Goal: Task Accomplishment & Management: Complete application form

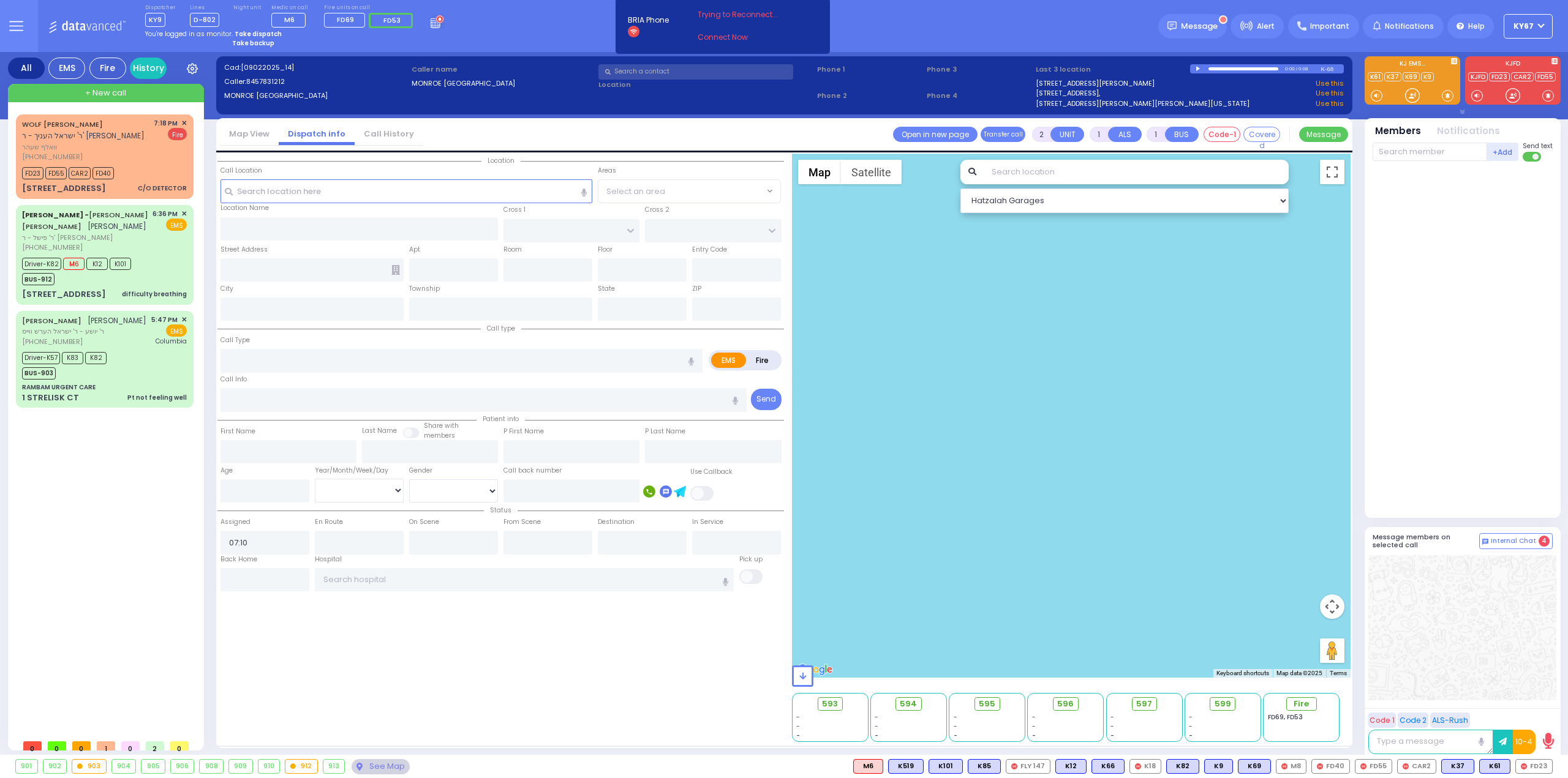
select select
click at [261, 35] on strong "Take dispatch" at bounding box center [257, 34] width 47 height 9
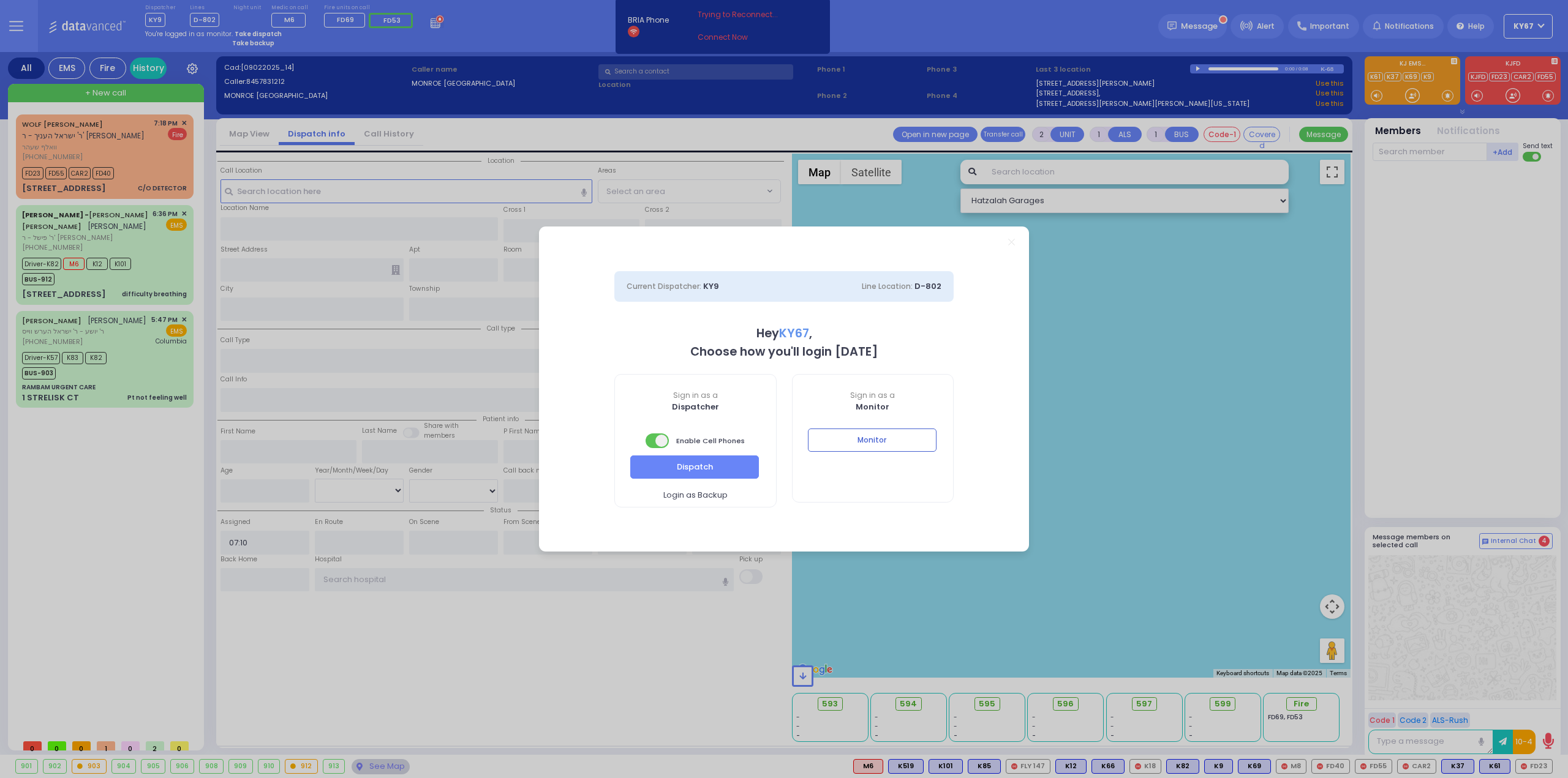
select select "9"
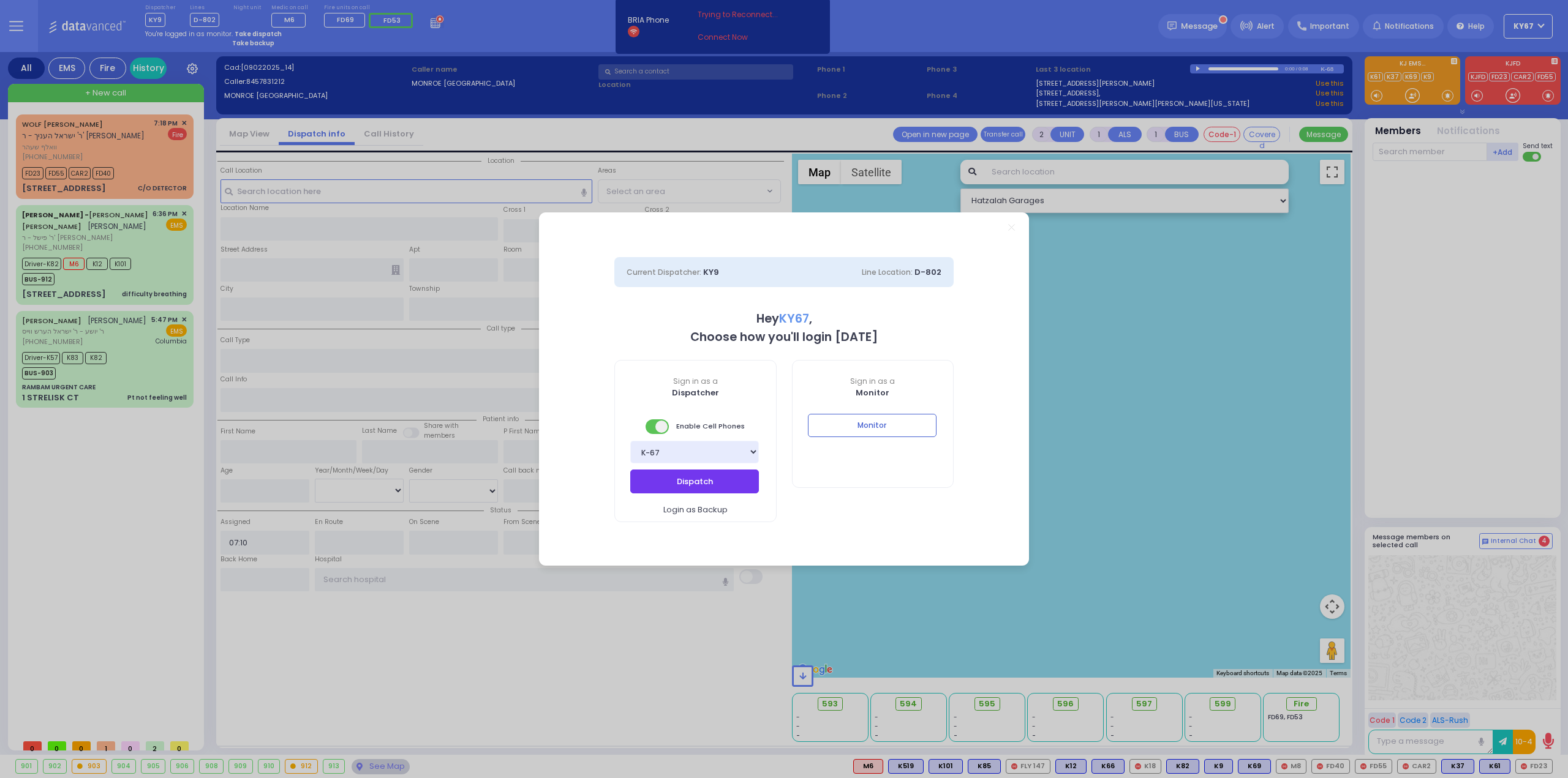
click at [723, 480] on button "Dispatch" at bounding box center [695, 480] width 129 height 23
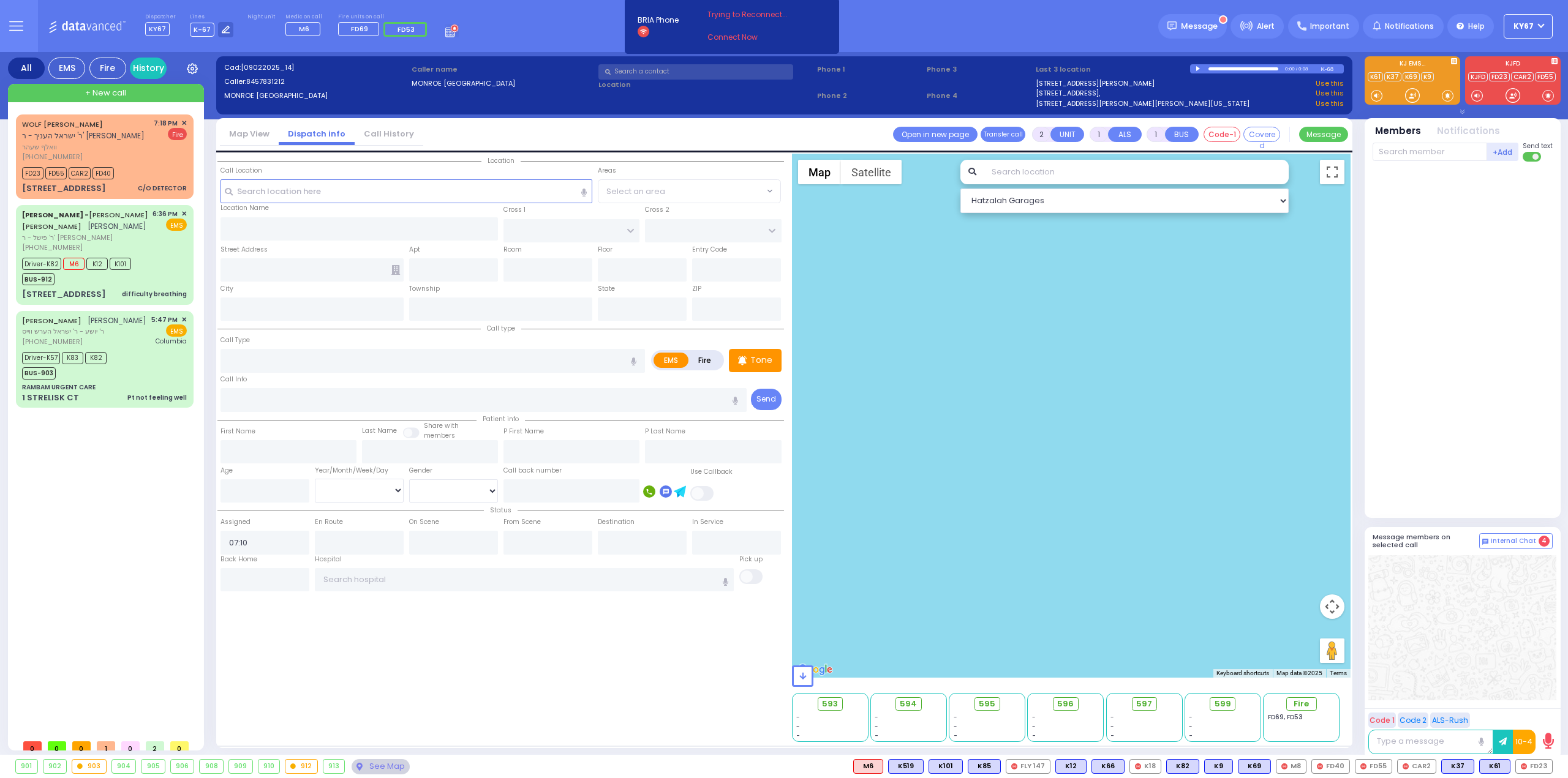
click at [823, 471] on div at bounding box center [1072, 415] width 560 height 524
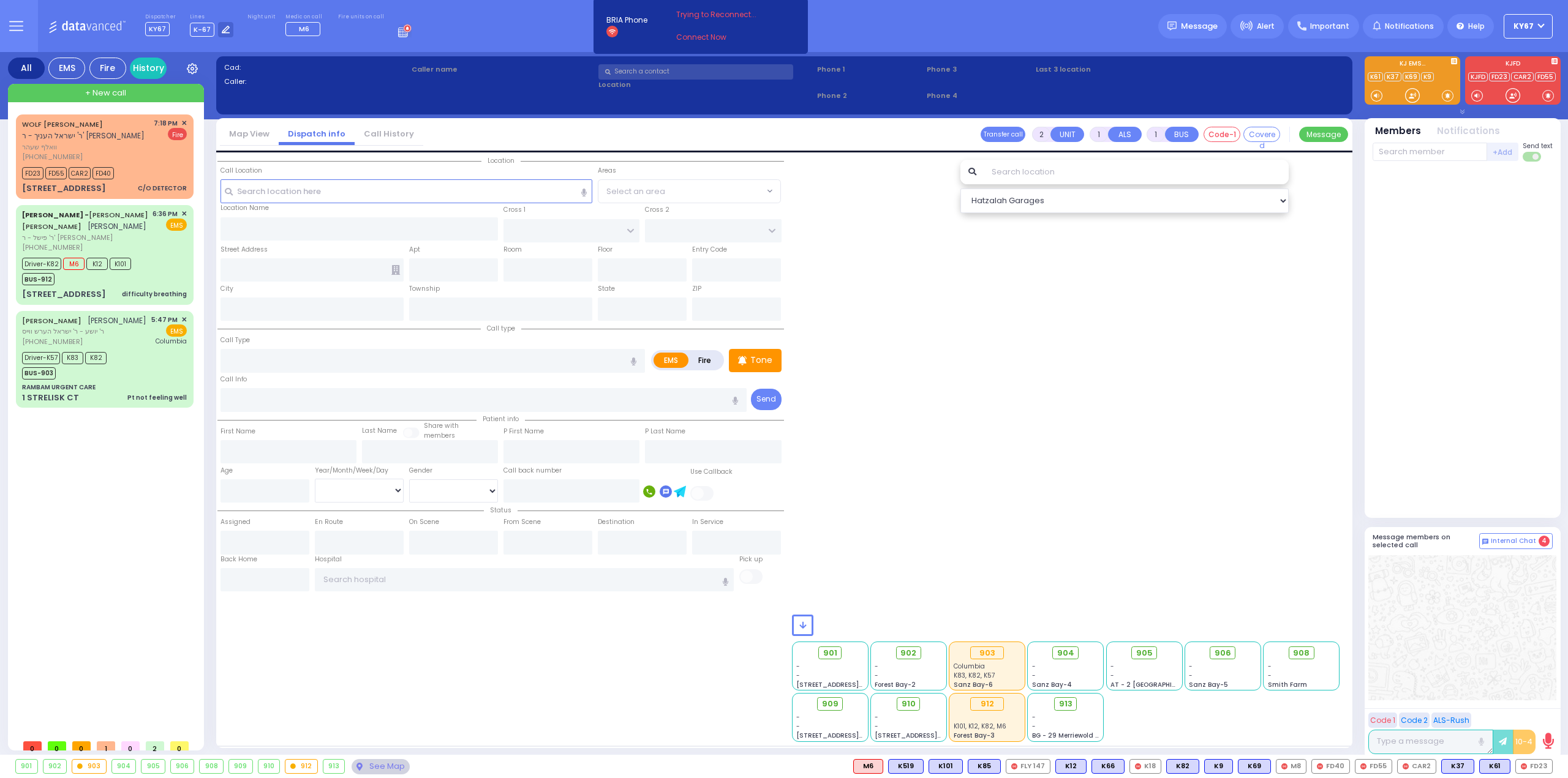
select select
radio input "true"
type input "[PERSON_NAME]"
select select
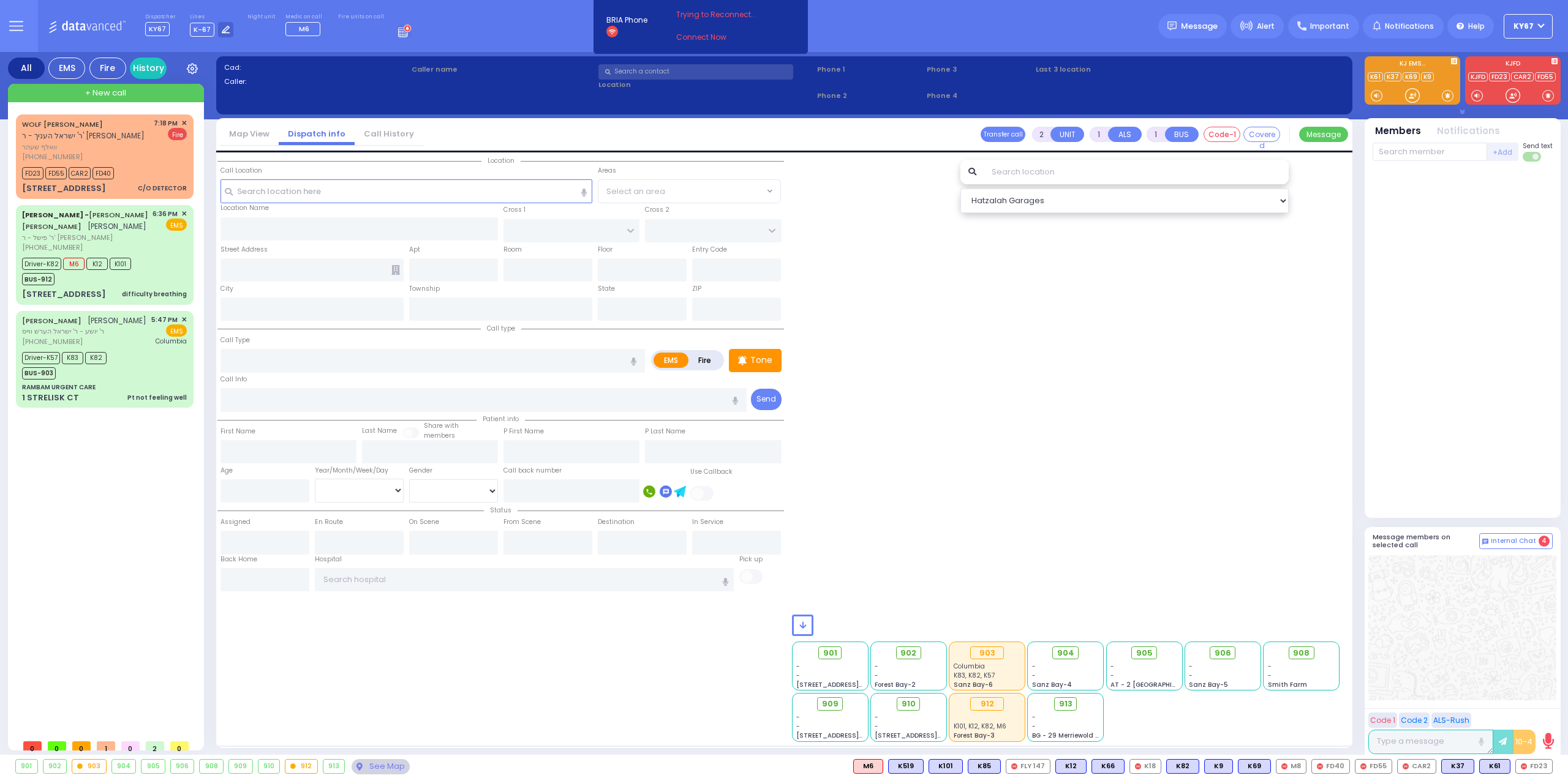
type input "19:35"
select select
radio input "true"
select select
select select "Hatzalah Garages"
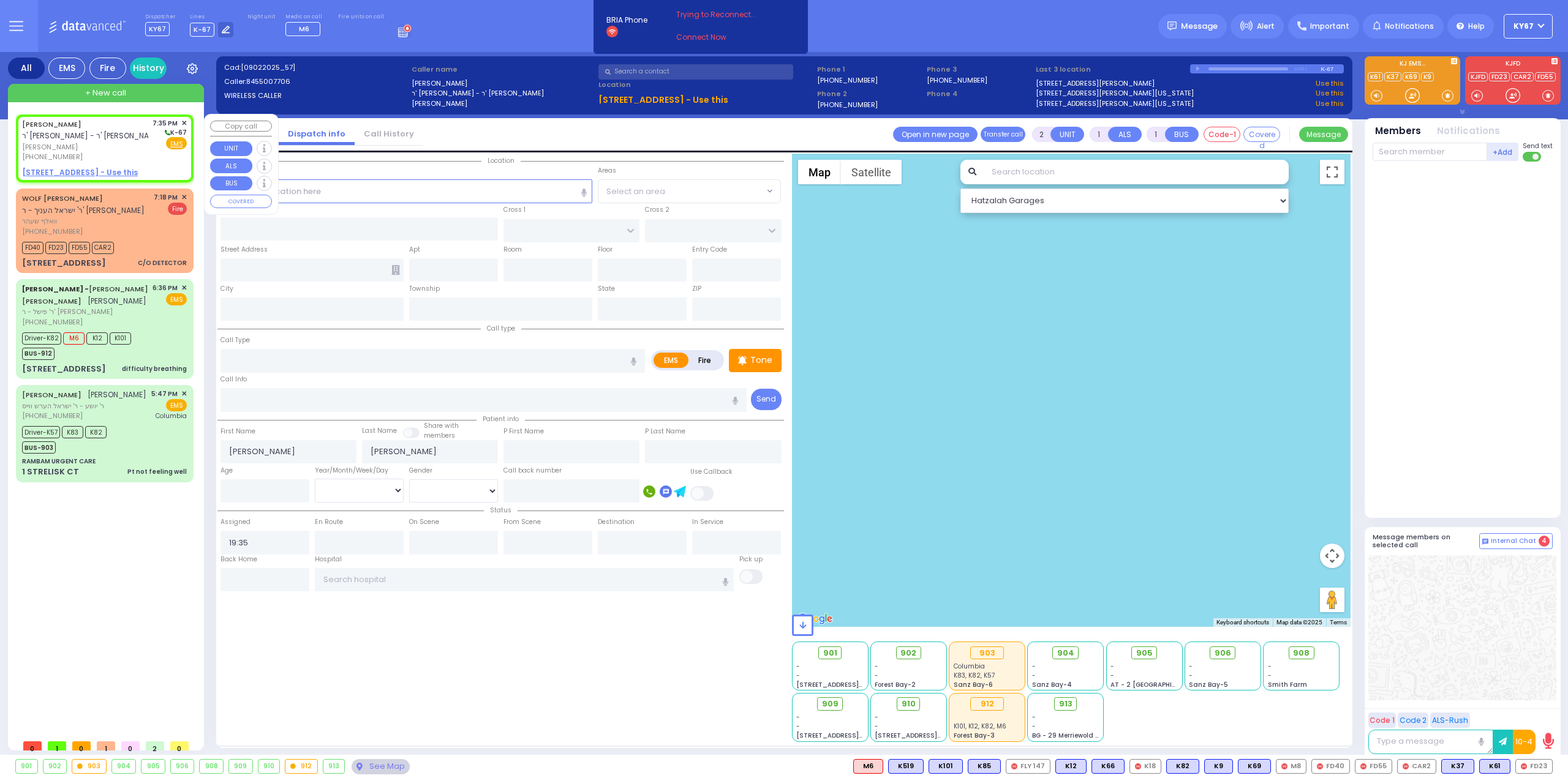
click at [126, 148] on span "[PERSON_NAME]" at bounding box center [85, 147] width 126 height 10
select select
radio input "true"
select select
select select "Hatzalah Garages"
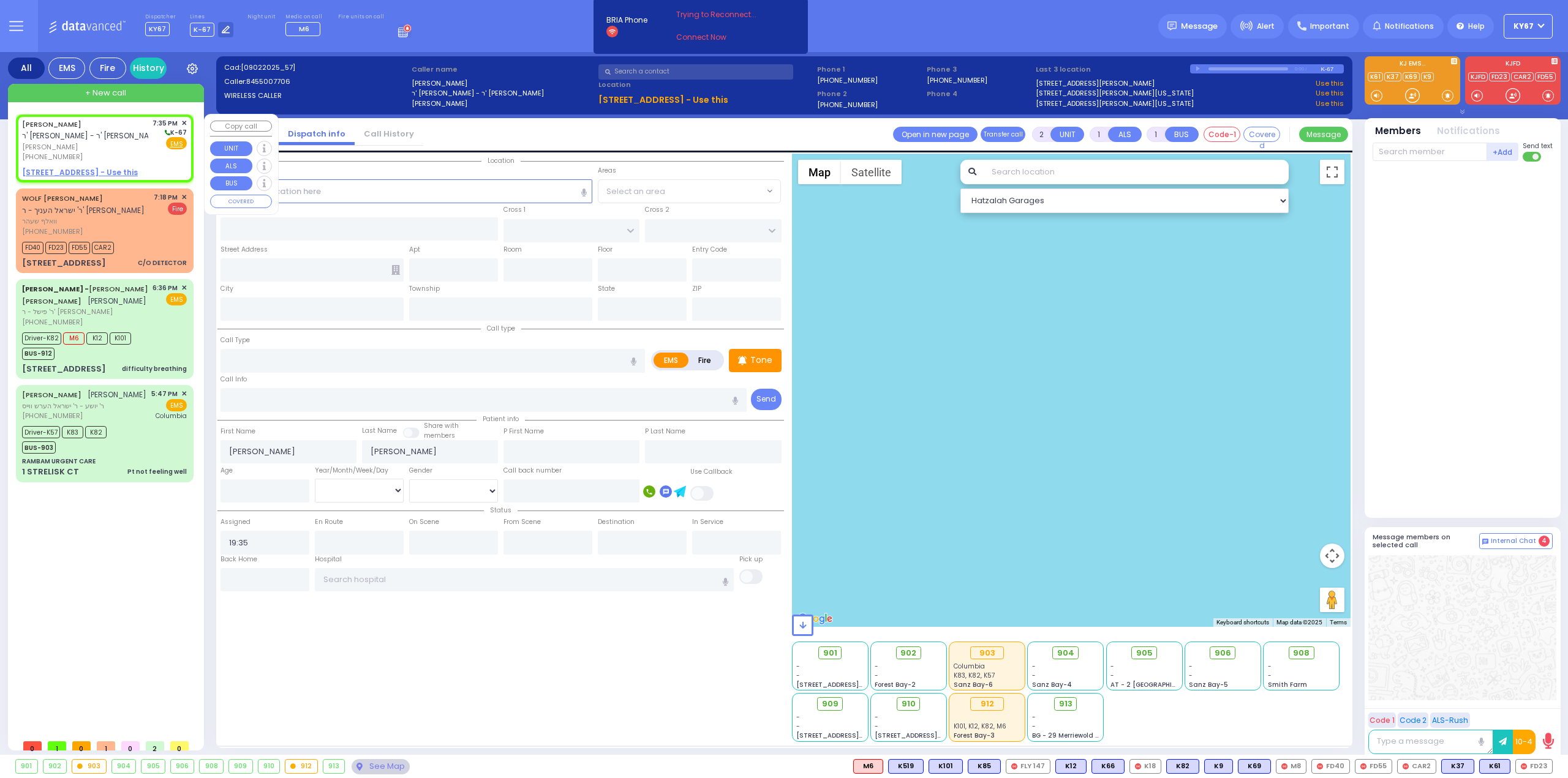
click at [185, 121] on span "✕" at bounding box center [184, 123] width 6 height 10
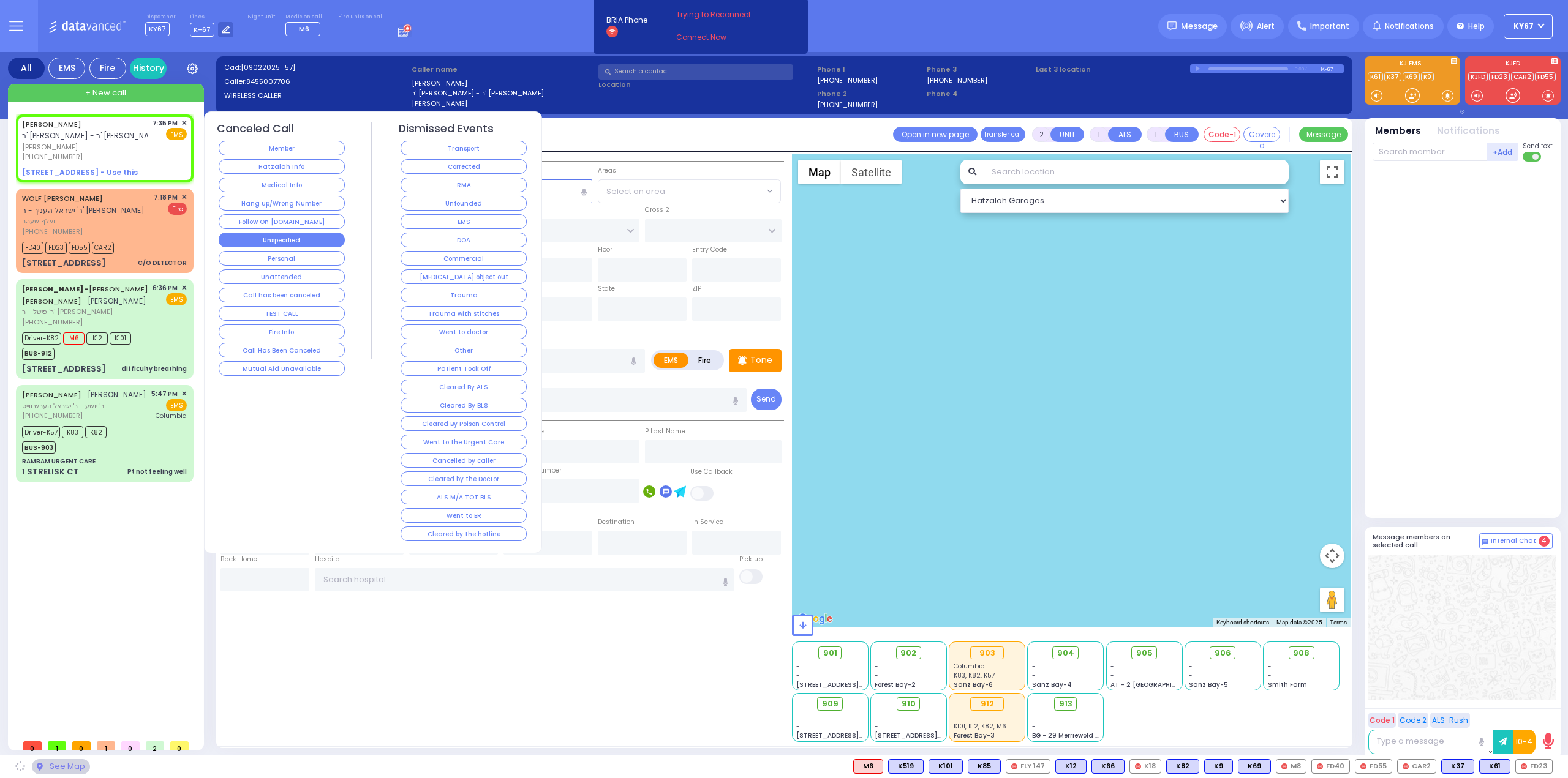
select select
radio input "true"
select select
select select "Hatzalah Garages"
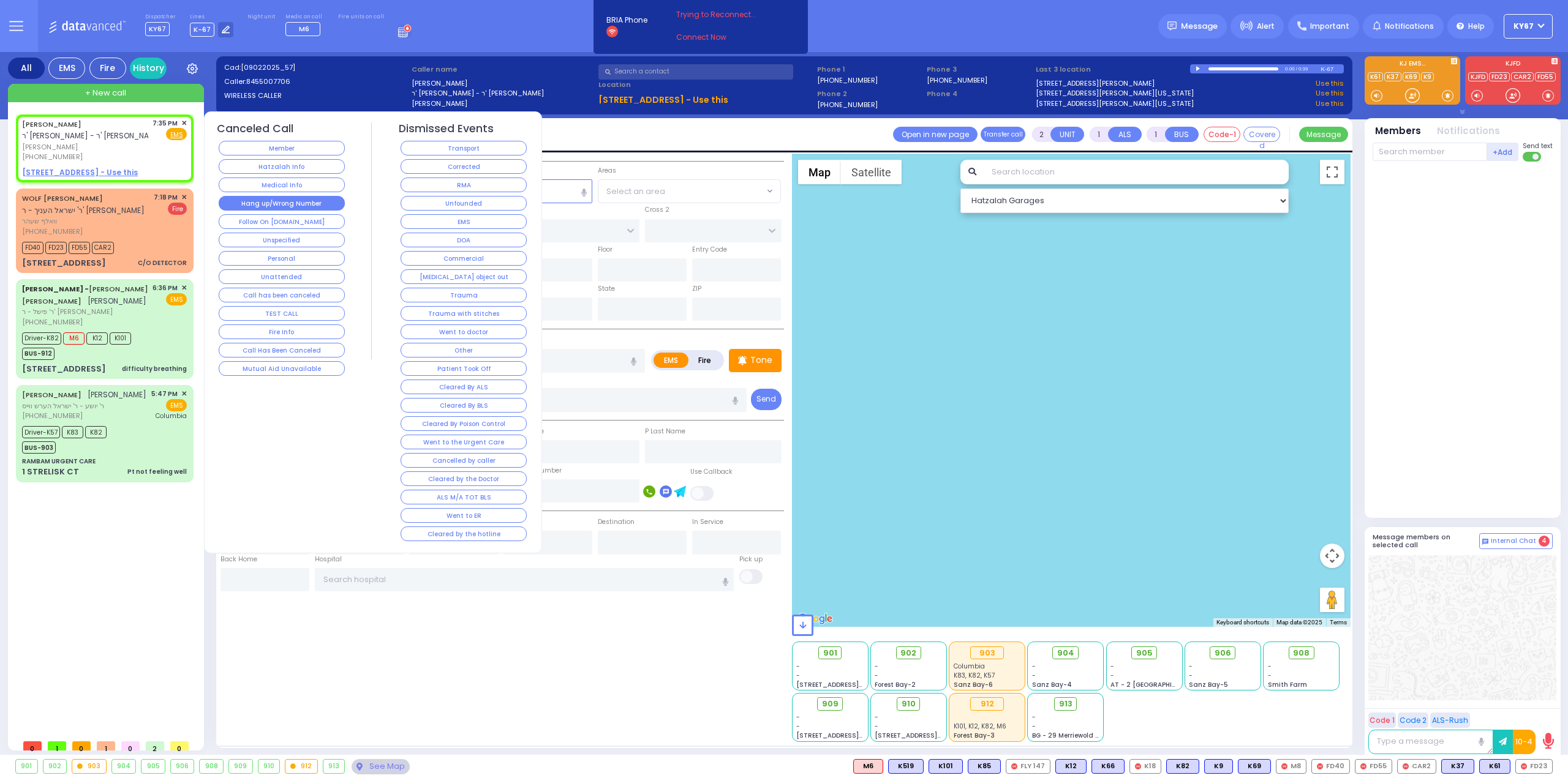
click at [294, 200] on button "Hang up/Wrong Number" at bounding box center [281, 203] width 126 height 15
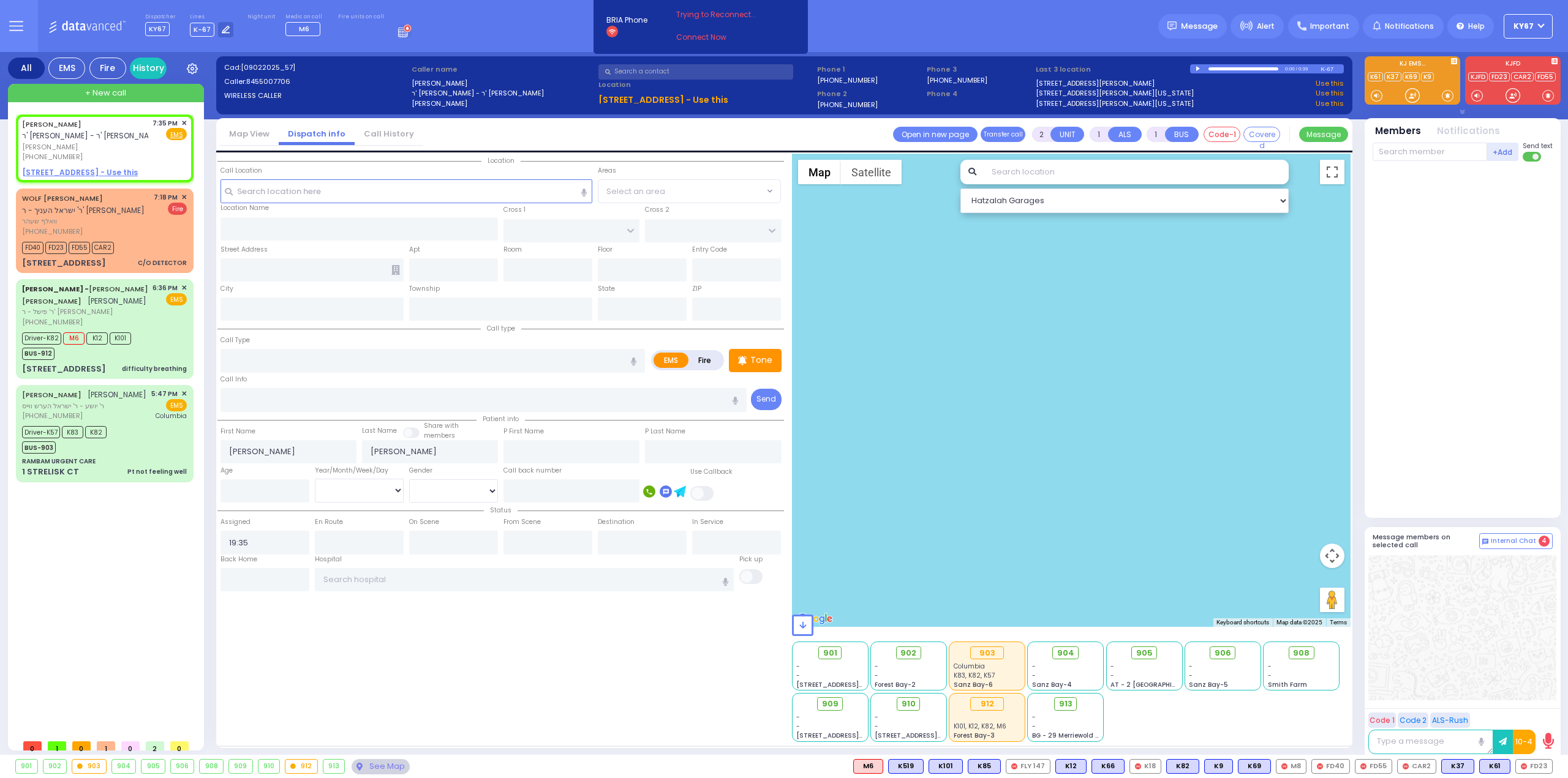
select select
radio input "true"
select select
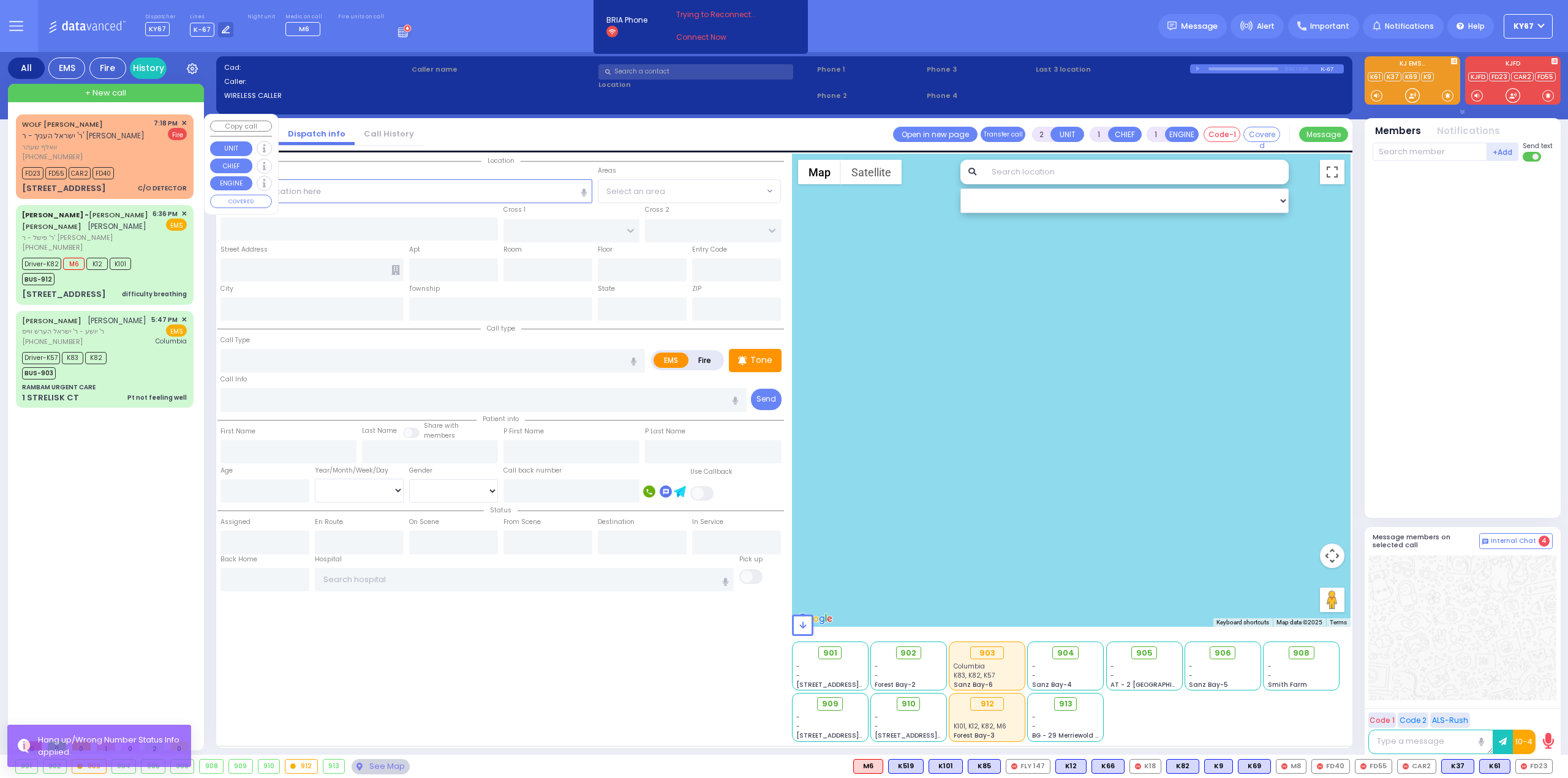
click at [185, 122] on span "✕" at bounding box center [184, 123] width 6 height 10
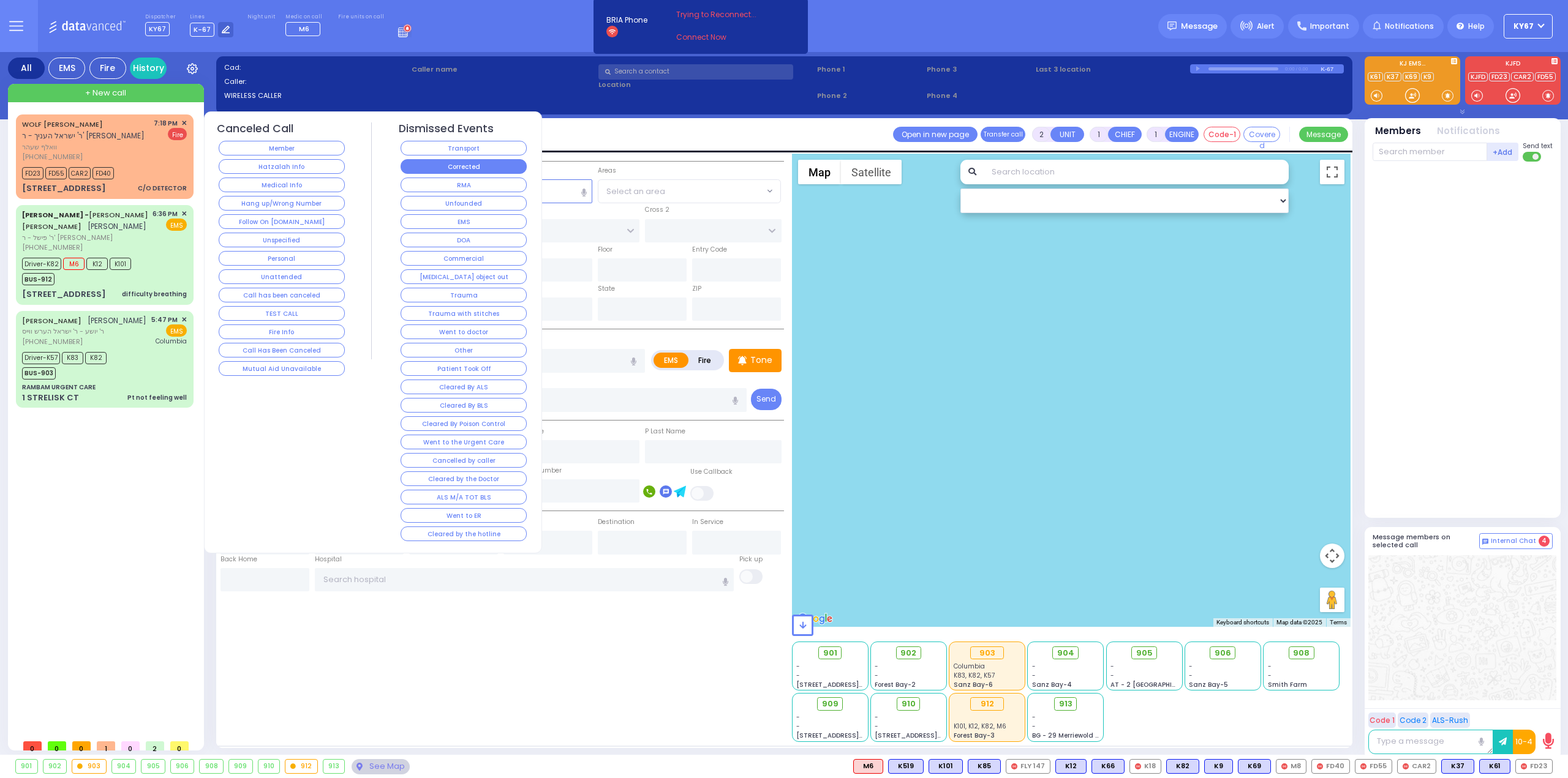
click at [441, 167] on button "Corrected" at bounding box center [463, 166] width 126 height 15
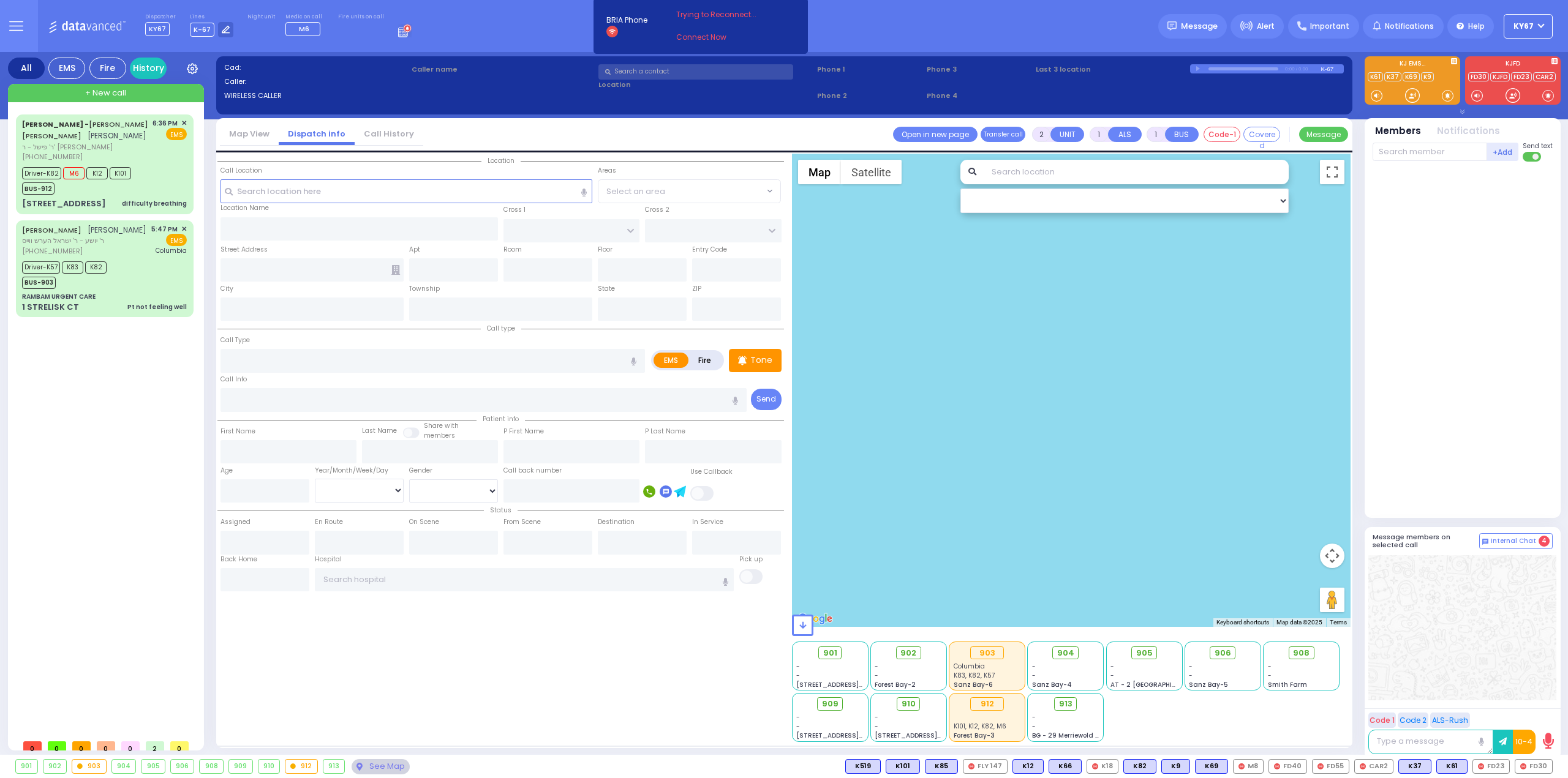
click at [153, 372] on div "[PERSON_NAME] - [PERSON_NAME] [PERSON_NAME] [PERSON_NAME] ר' פישל - ר' [PERSON_…" at bounding box center [107, 424] width 183 height 619
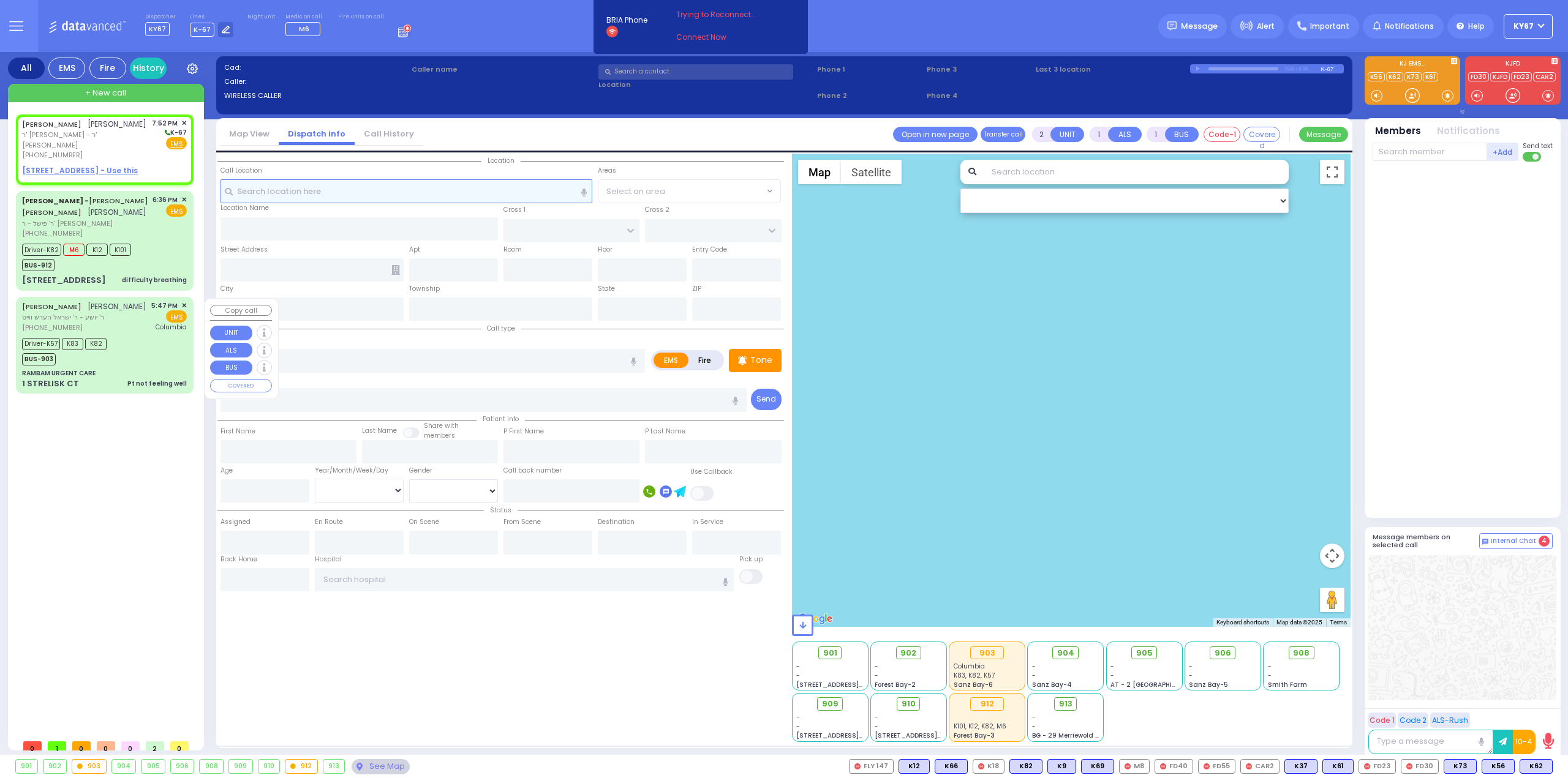
select select
radio input "true"
type input "[PERSON_NAME]"
select select
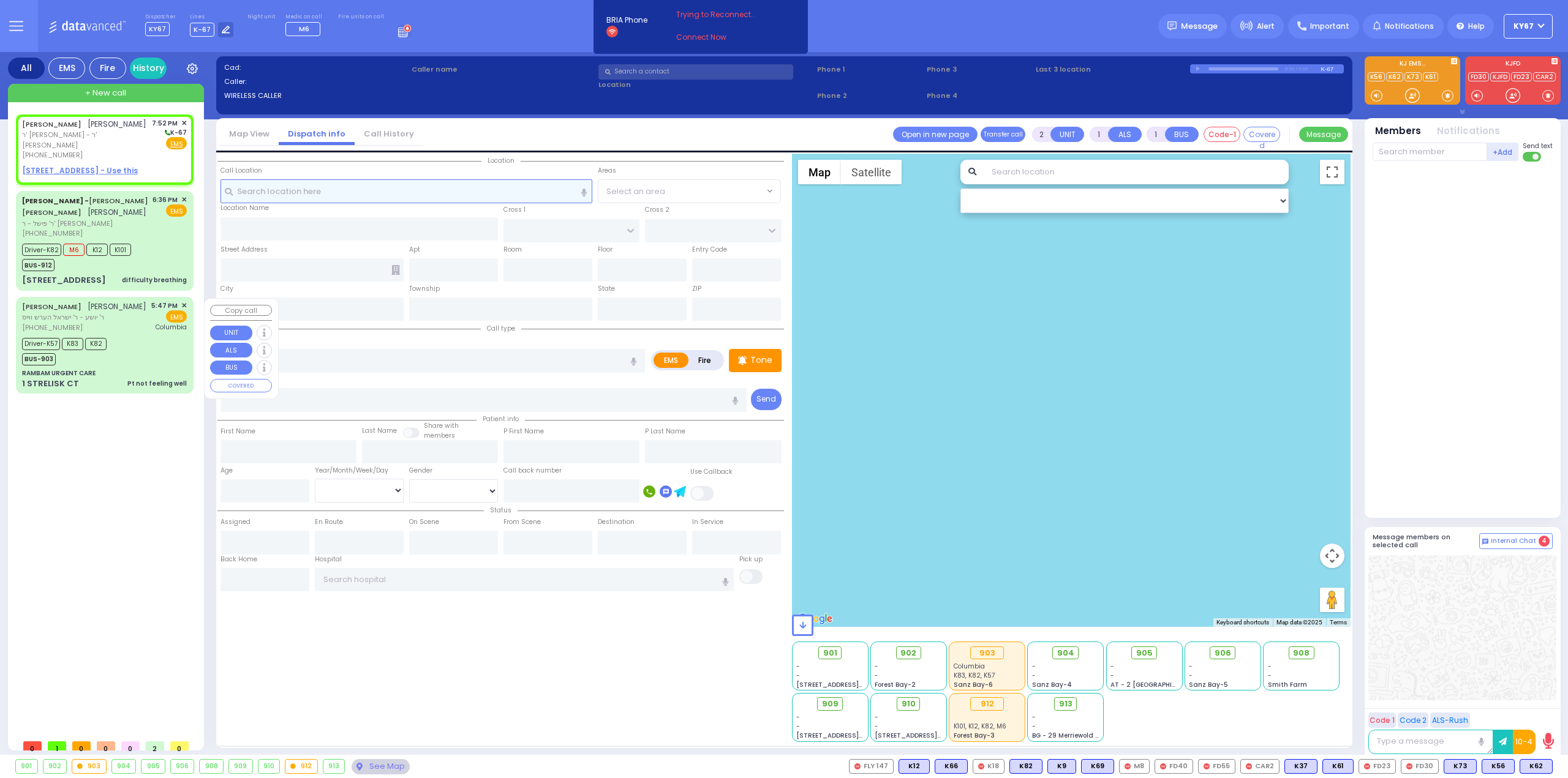
type input "19:52"
select select "Hatzalah Garages"
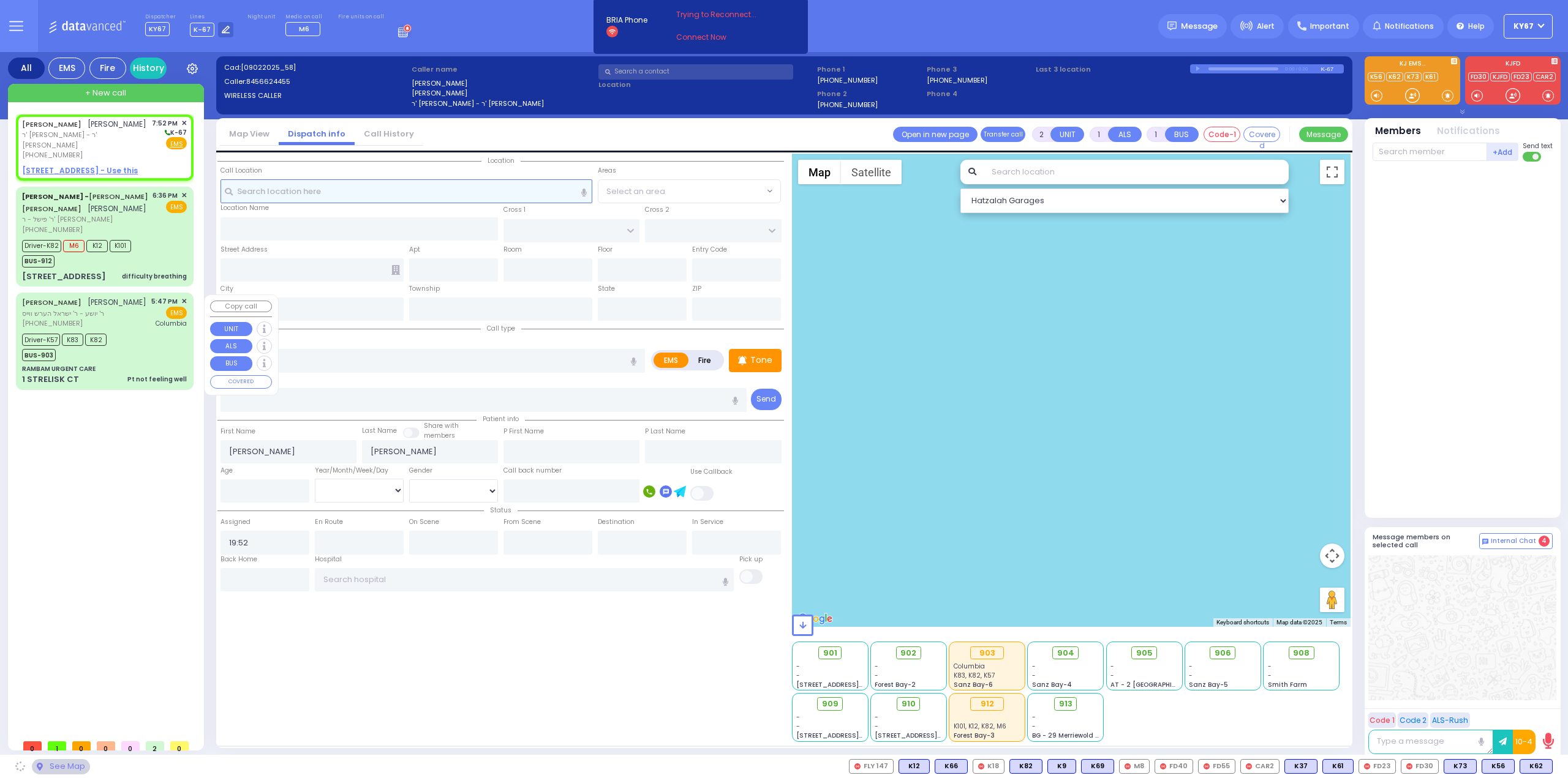
select select
radio input "true"
select select
select select "Hatzalah Garages"
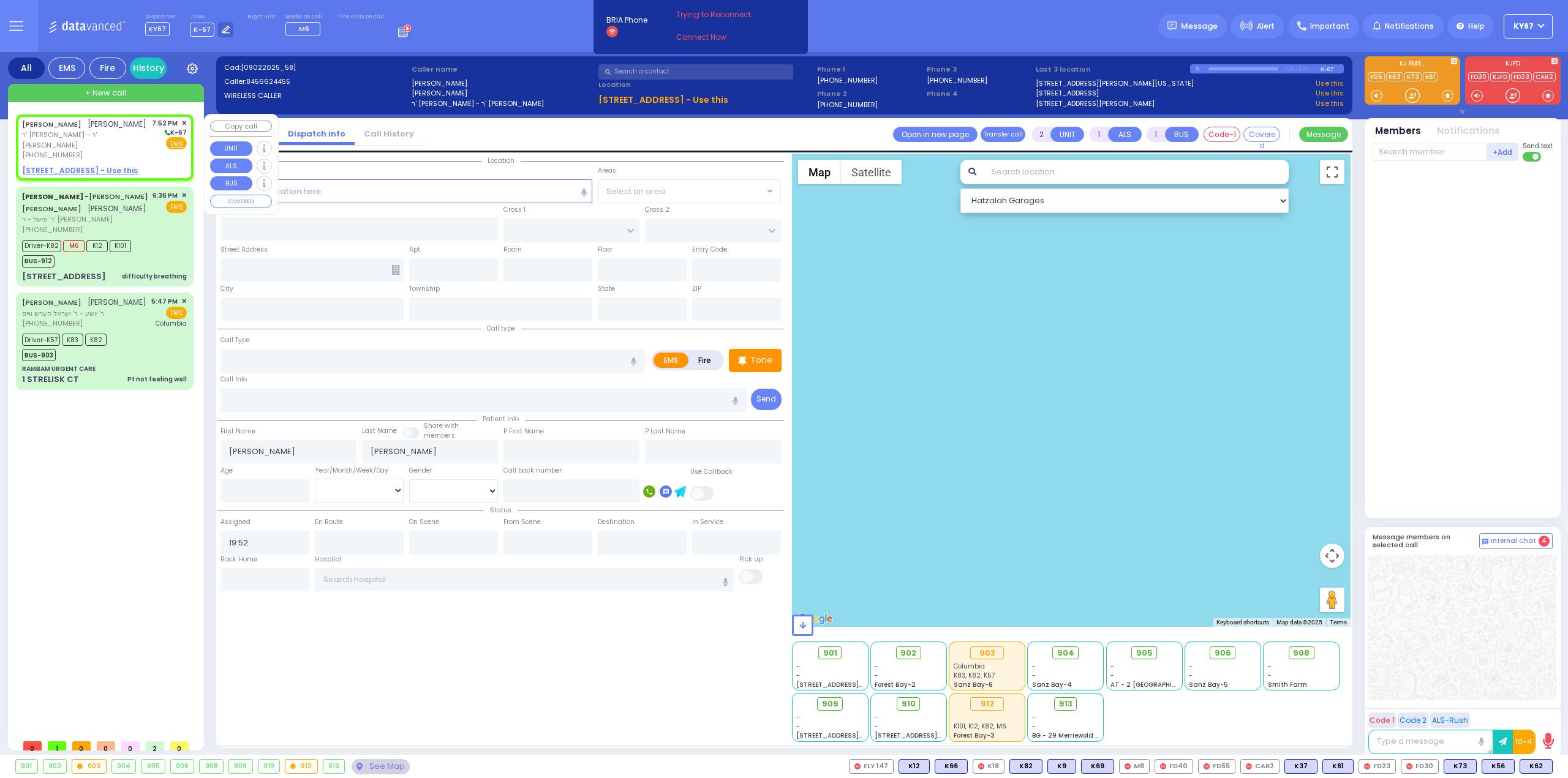
click at [72, 171] on u "[STREET_ADDRESS] - Use this" at bounding box center [80, 170] width 116 height 10
select select
radio input "true"
select select
select select "Hatzalah Garages"
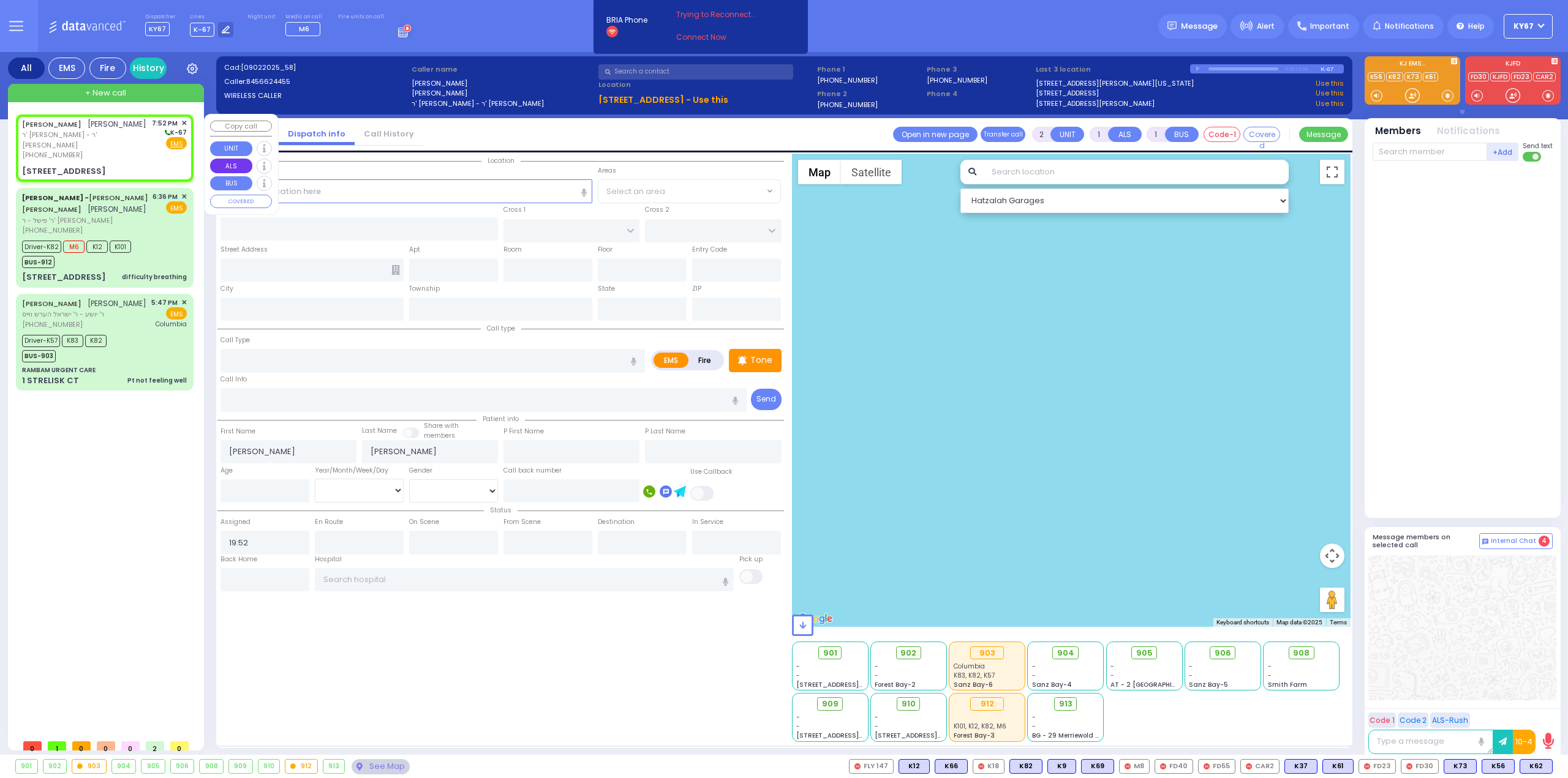
select select
radio input "true"
select select
select select "Hatzalah Garages"
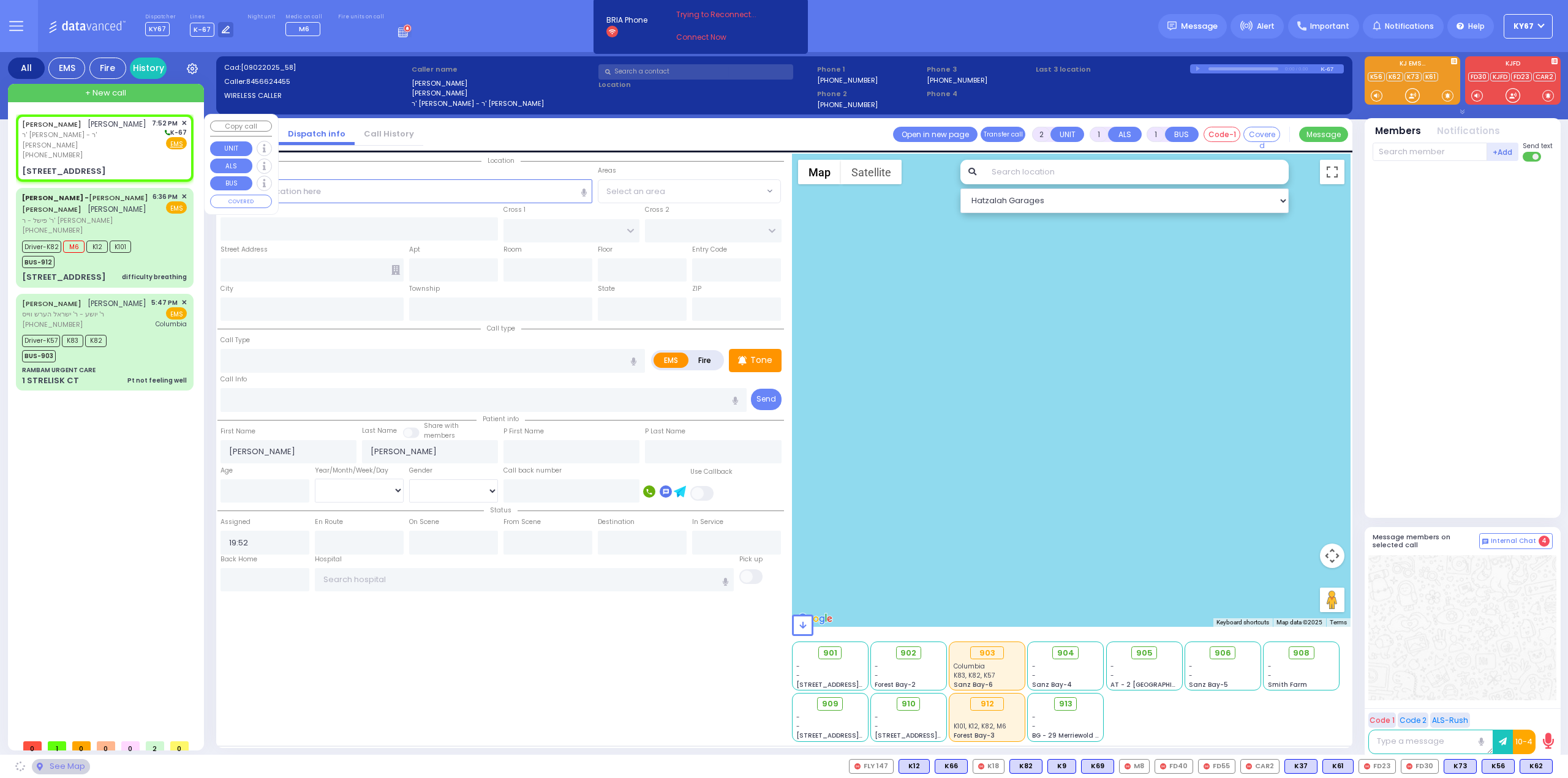
type input "PRAG BLVD"
type input "DAJ BLVD"
type input "[STREET_ADDRESS]"
type input "303"
type input "Monroe"
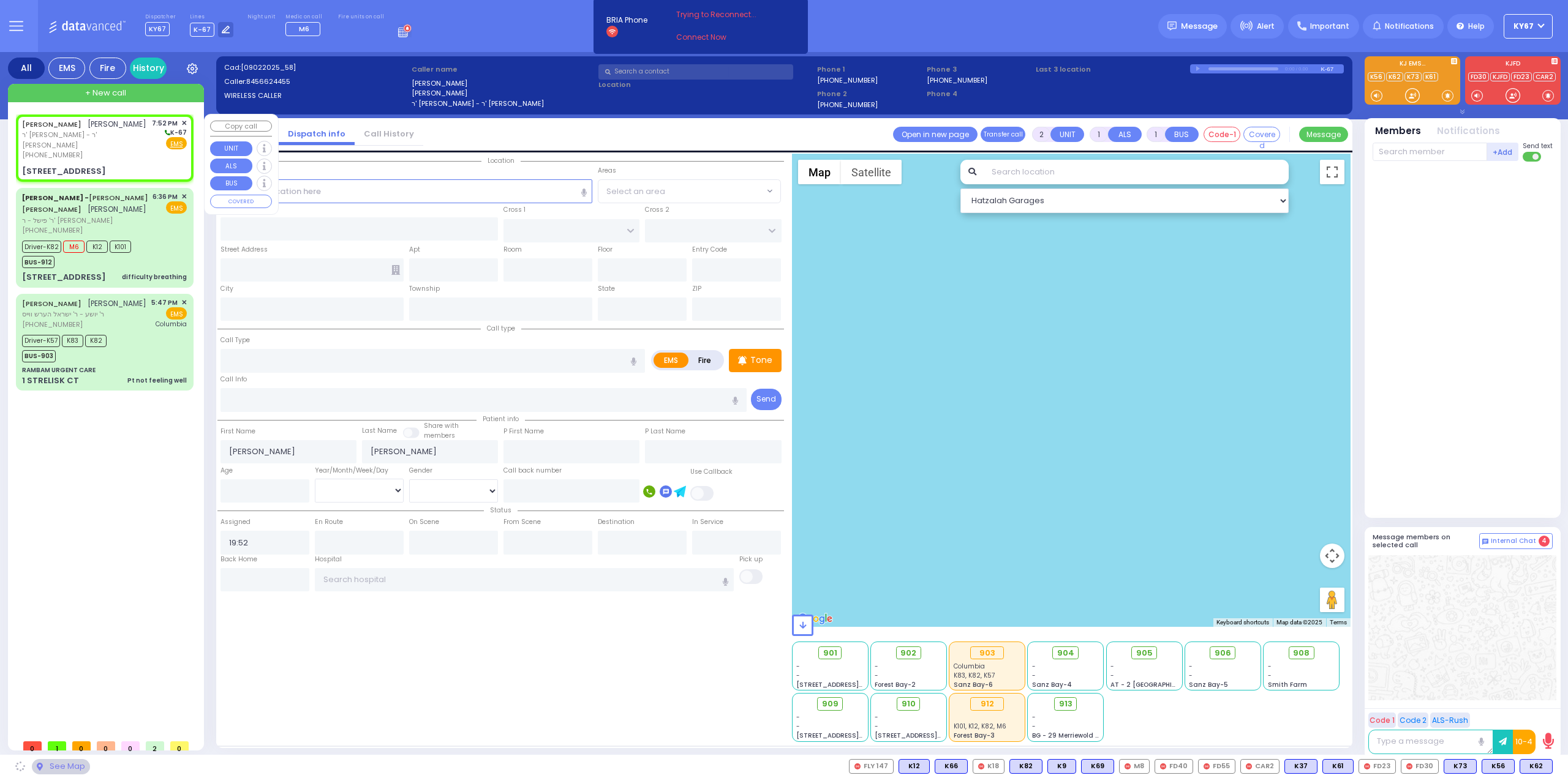
type input "[US_STATE]"
type input "10950"
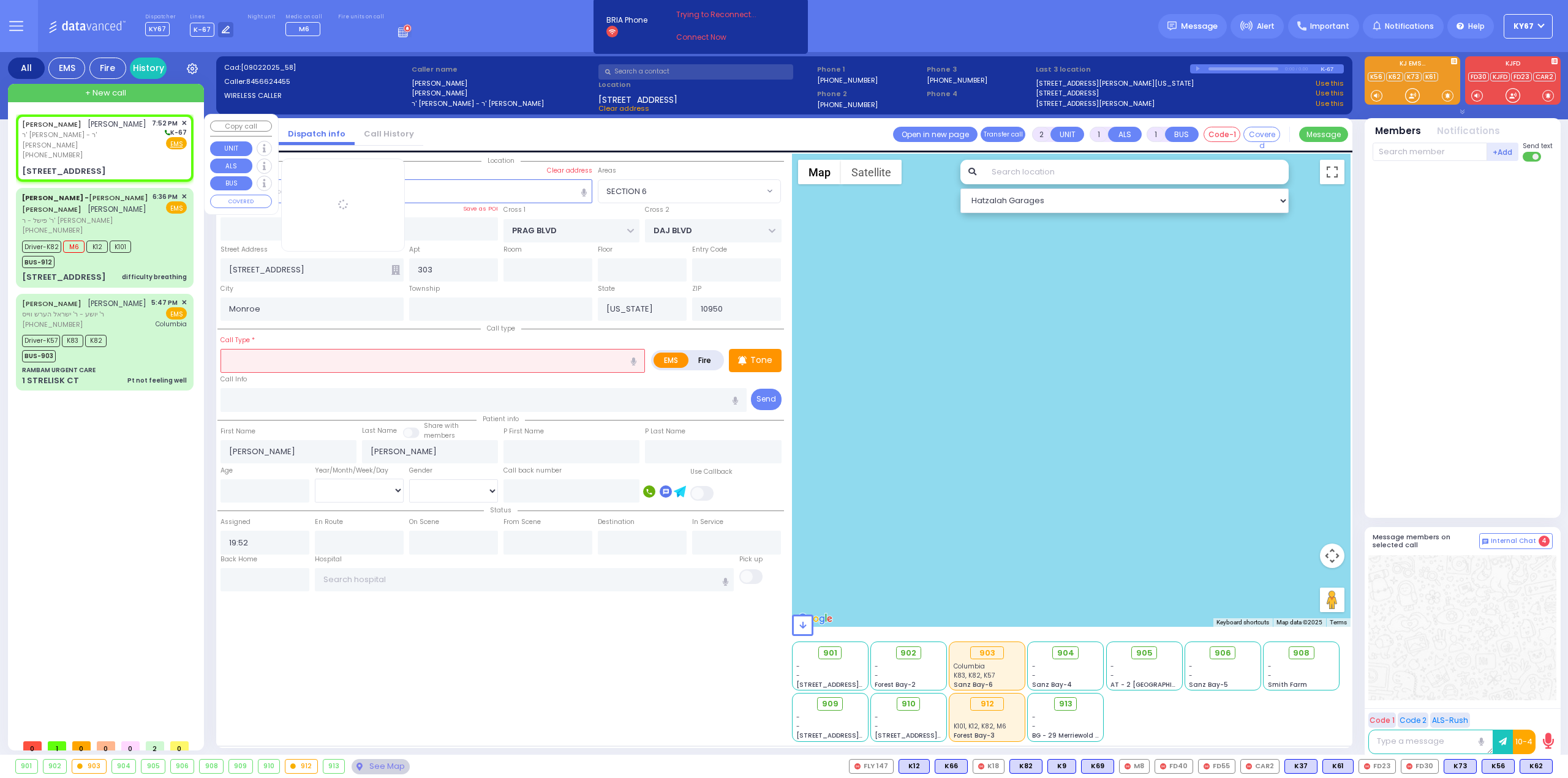
select select "SECTION 6"
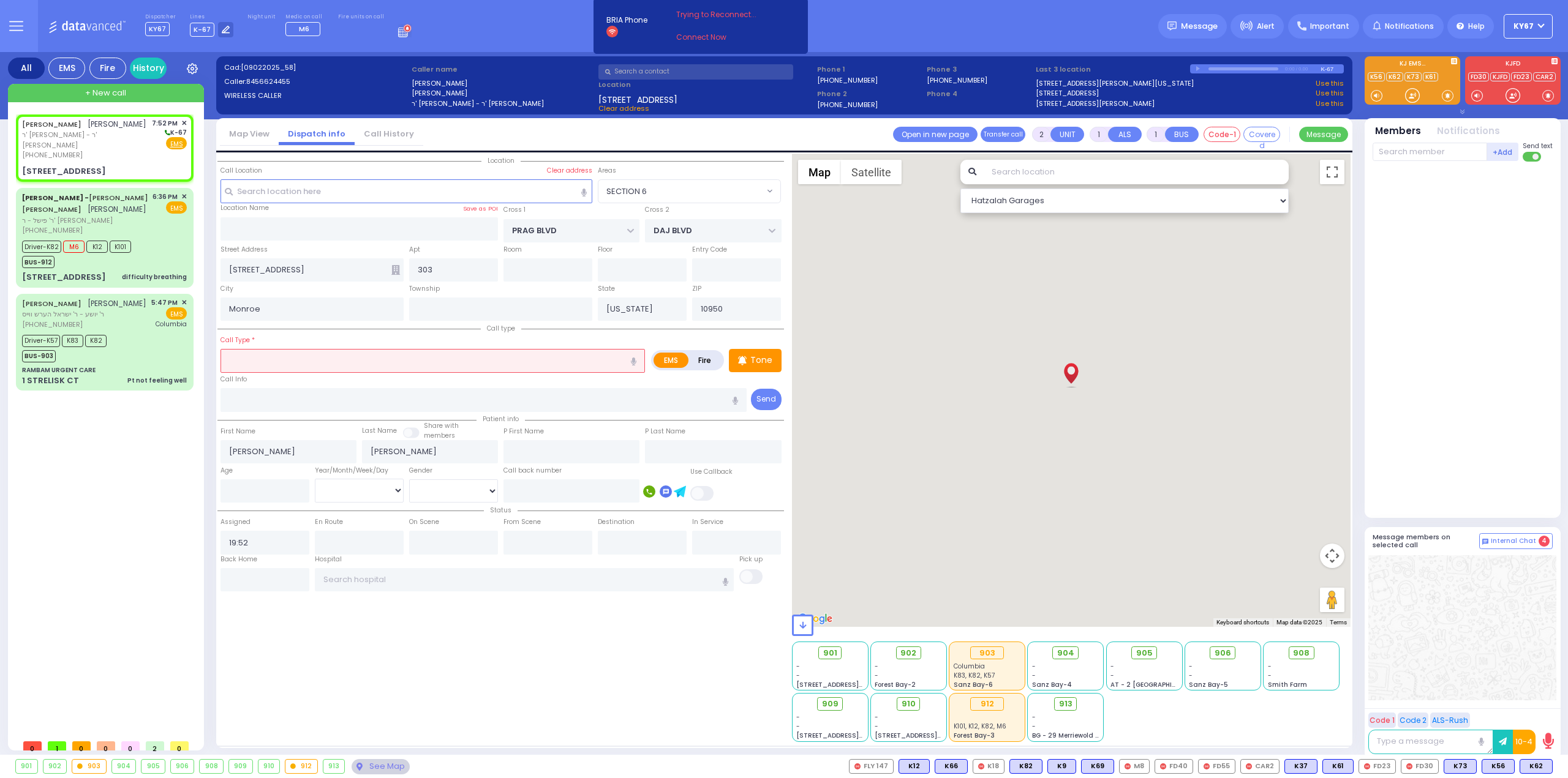
click at [289, 359] on input "text" at bounding box center [433, 360] width 425 height 23
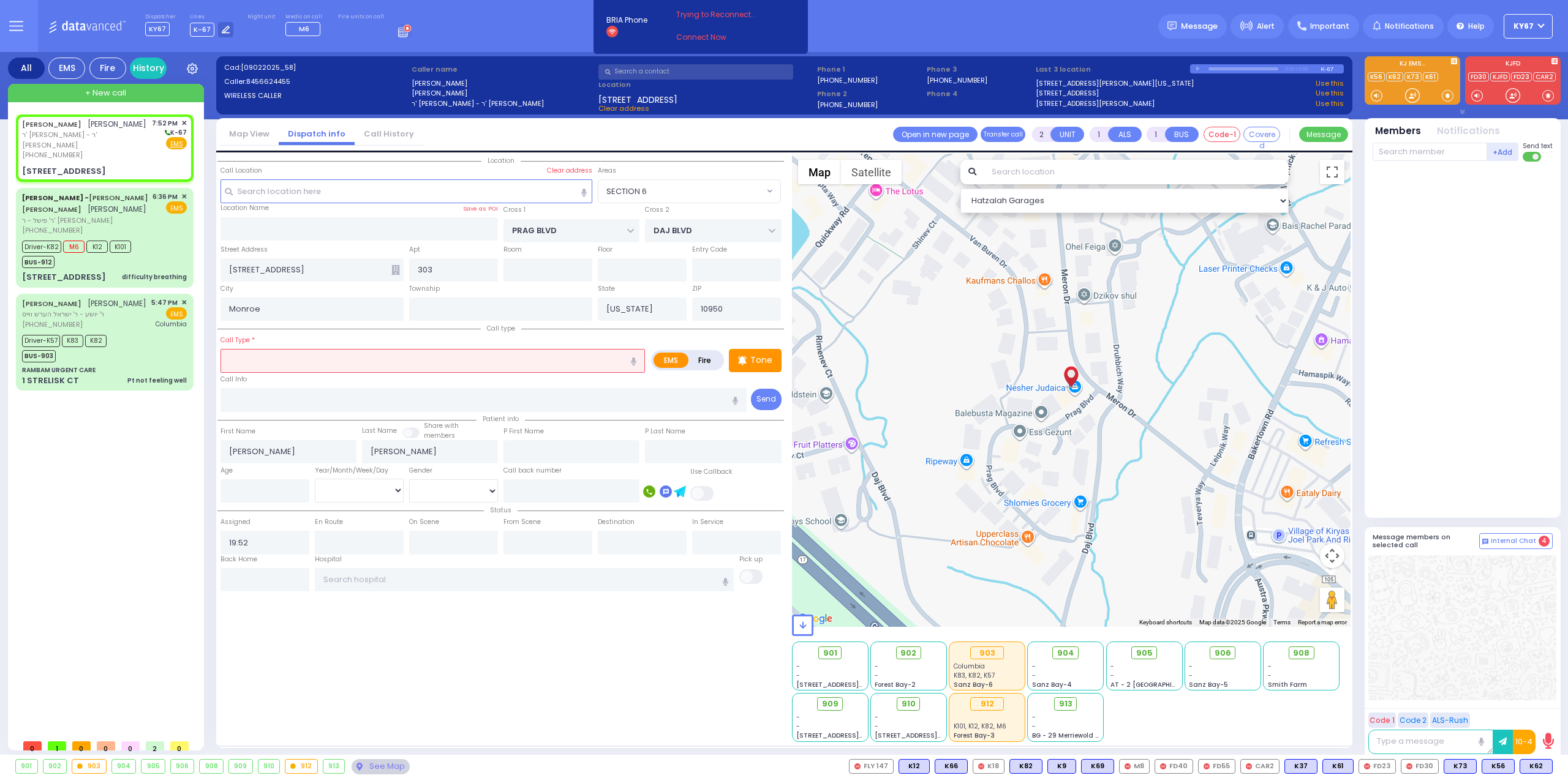
type input "T"
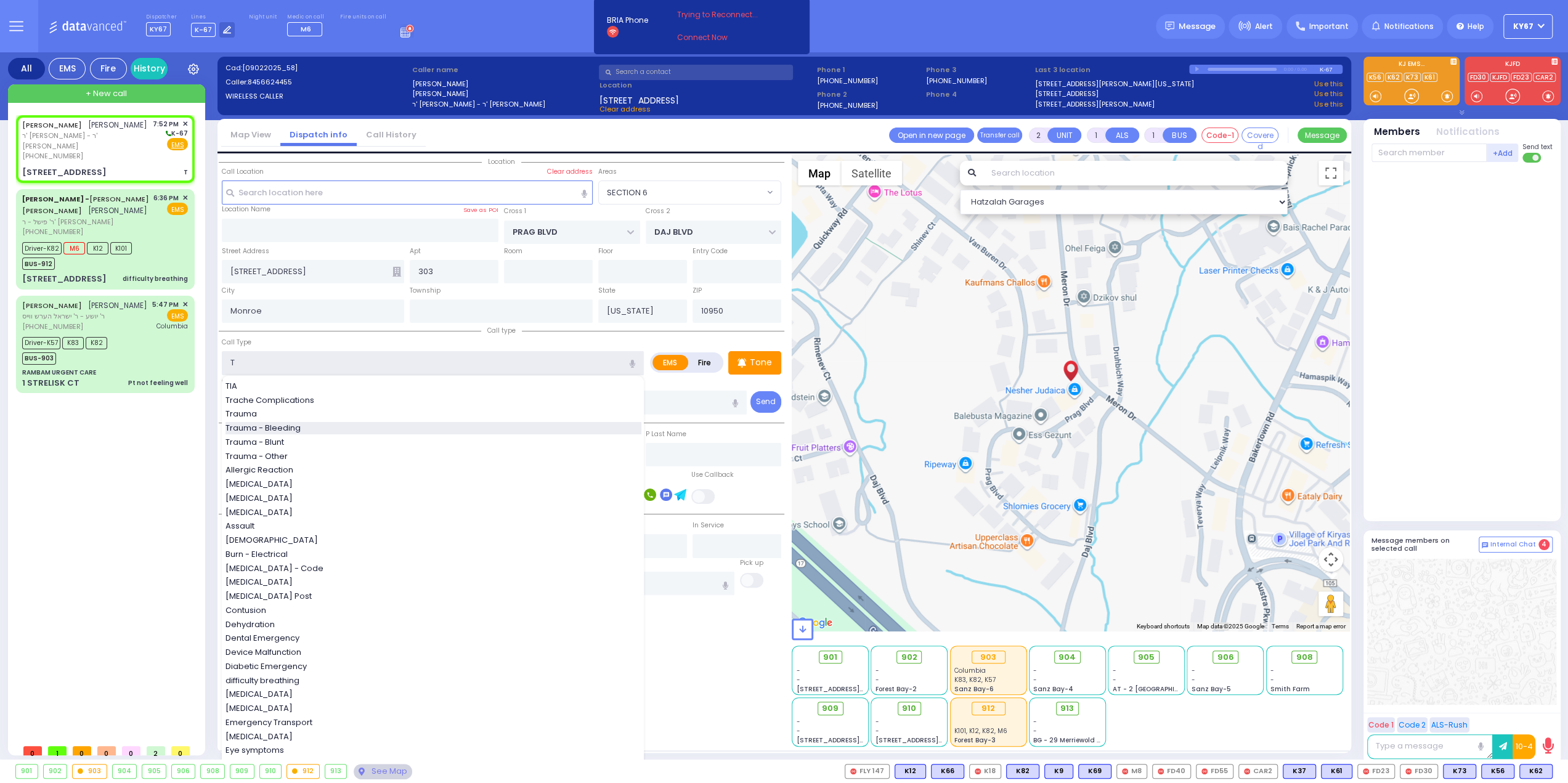
select select
radio input "true"
select select
select select "Hatzalah Garages"
type input "Trauma - Bleeding"
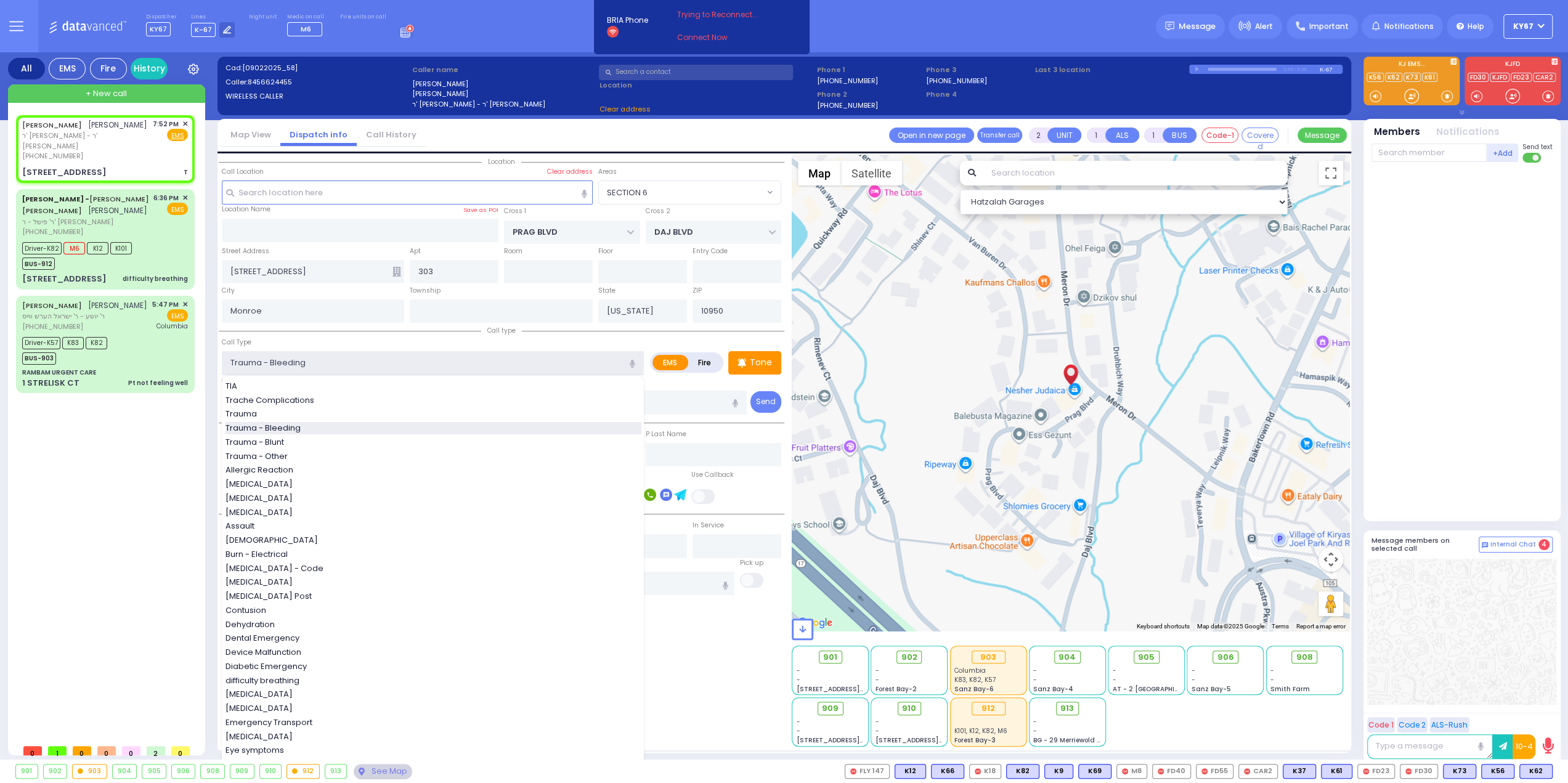
select select
radio input "true"
select select
select select "Hatzalah Garages"
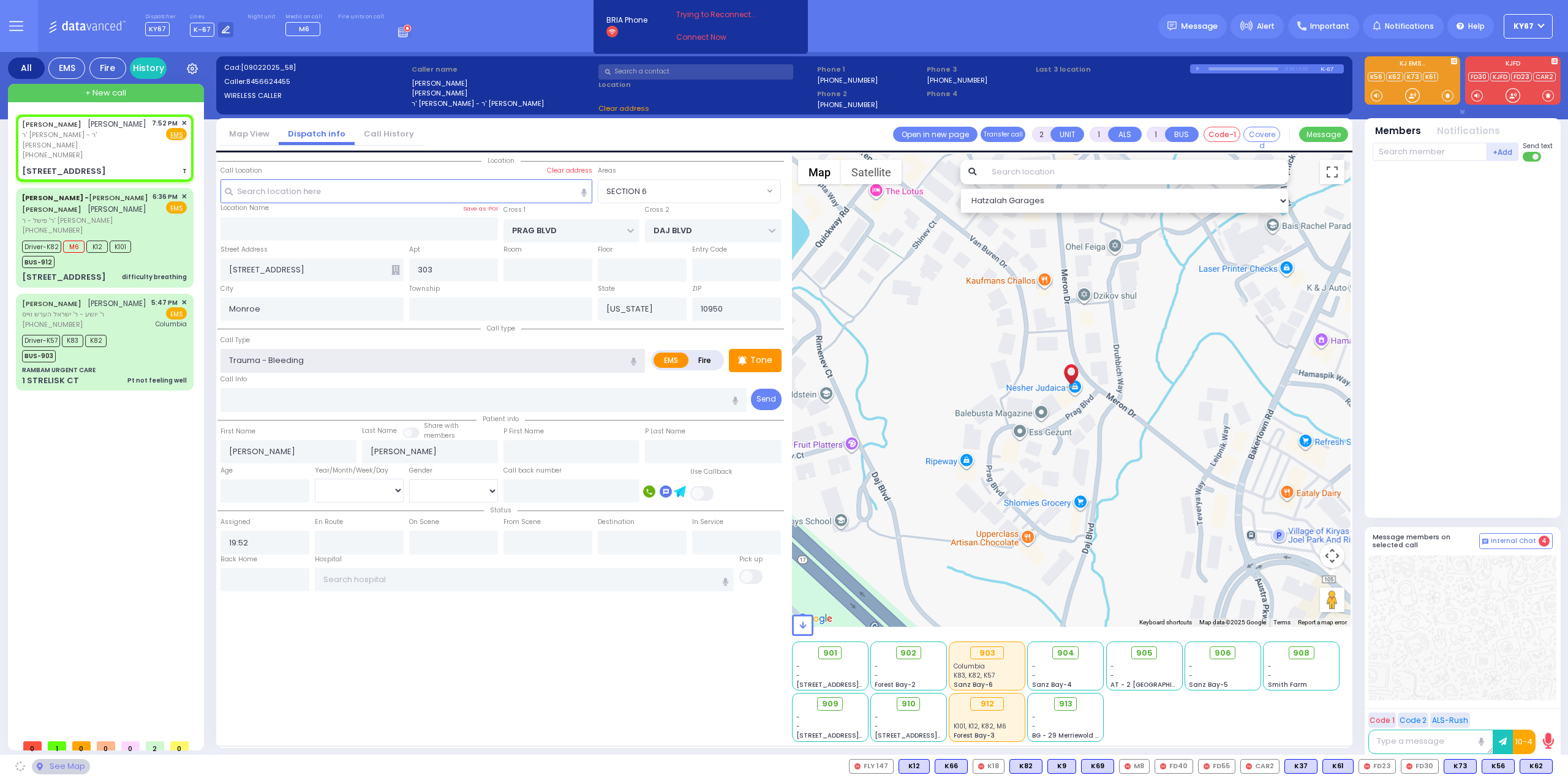
select select "SECTION 6"
select select
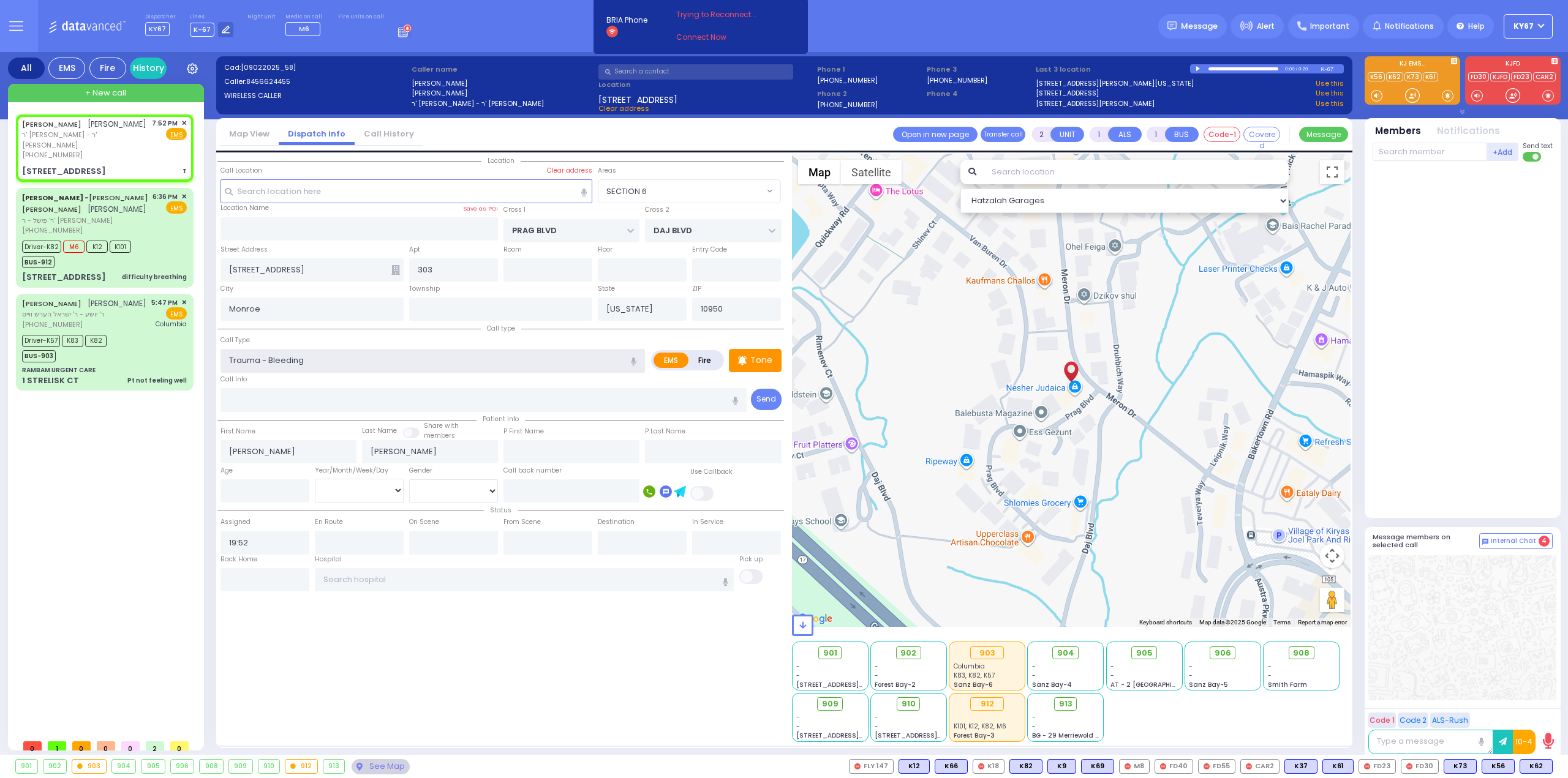
radio input "true"
select select
select select "Hatzalah Garages"
select select "SECTION 6"
select select
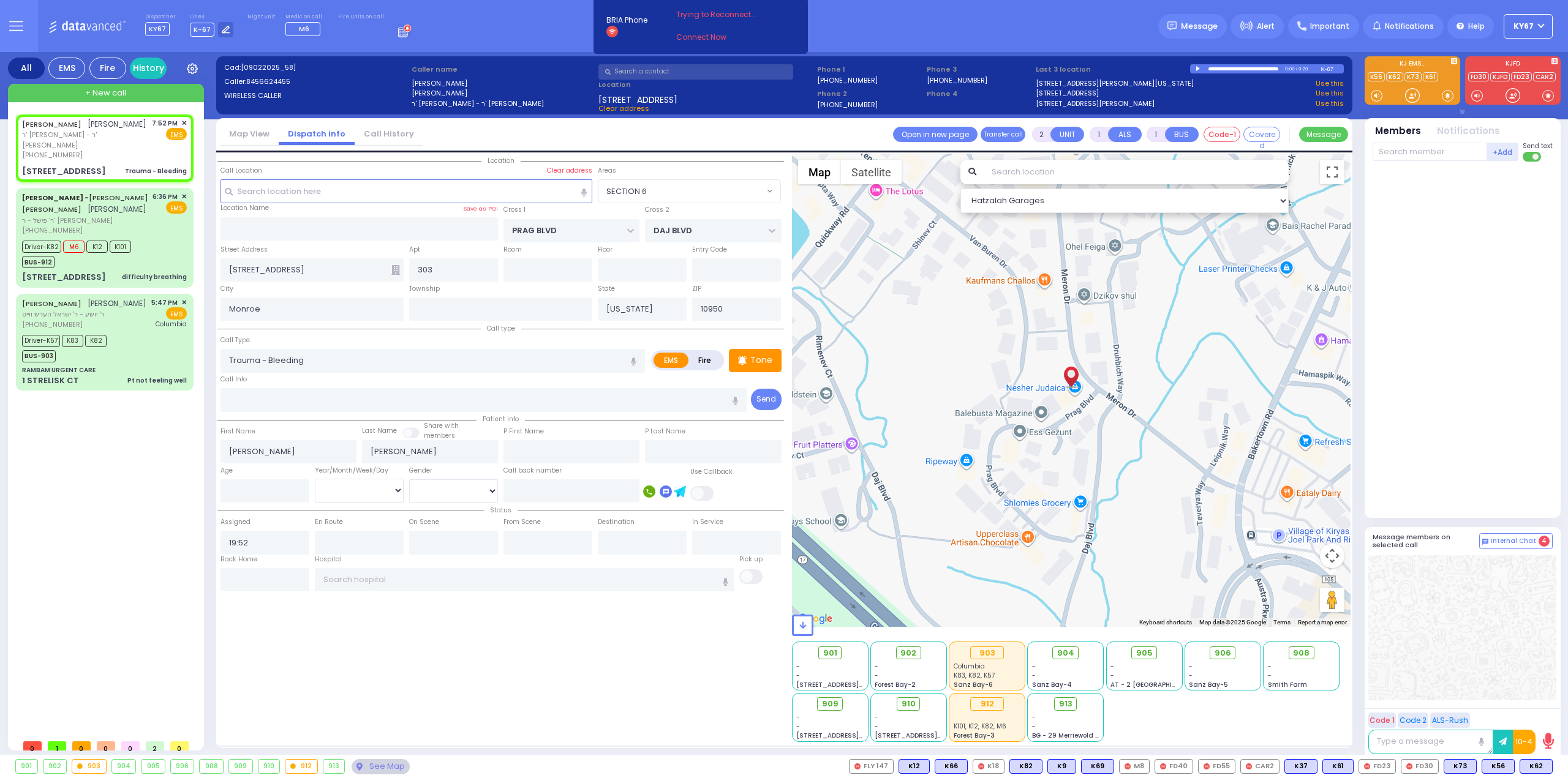
radio input "true"
select select
select select "Hatzalah Garages"
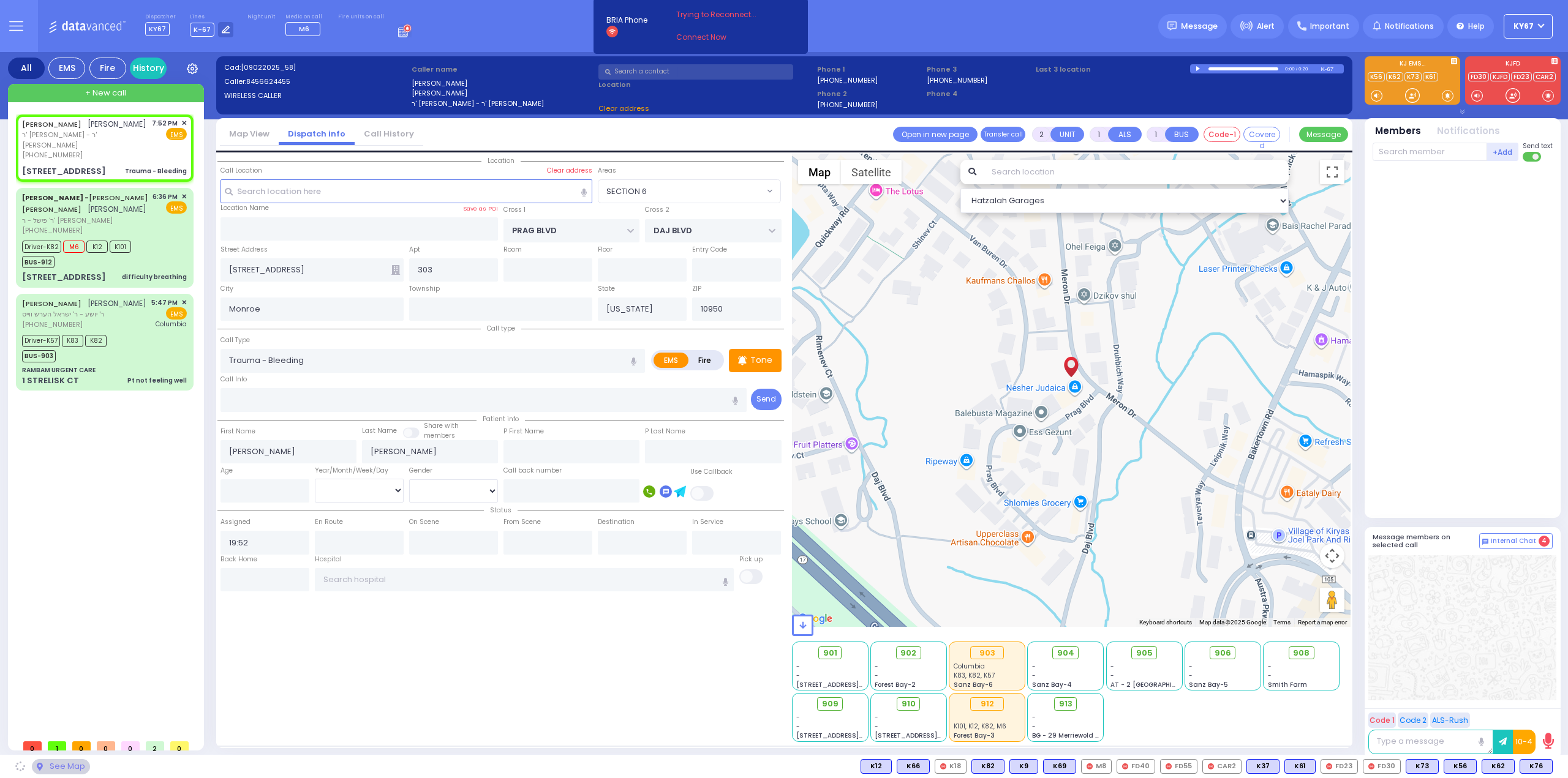
select select "SECTION 6"
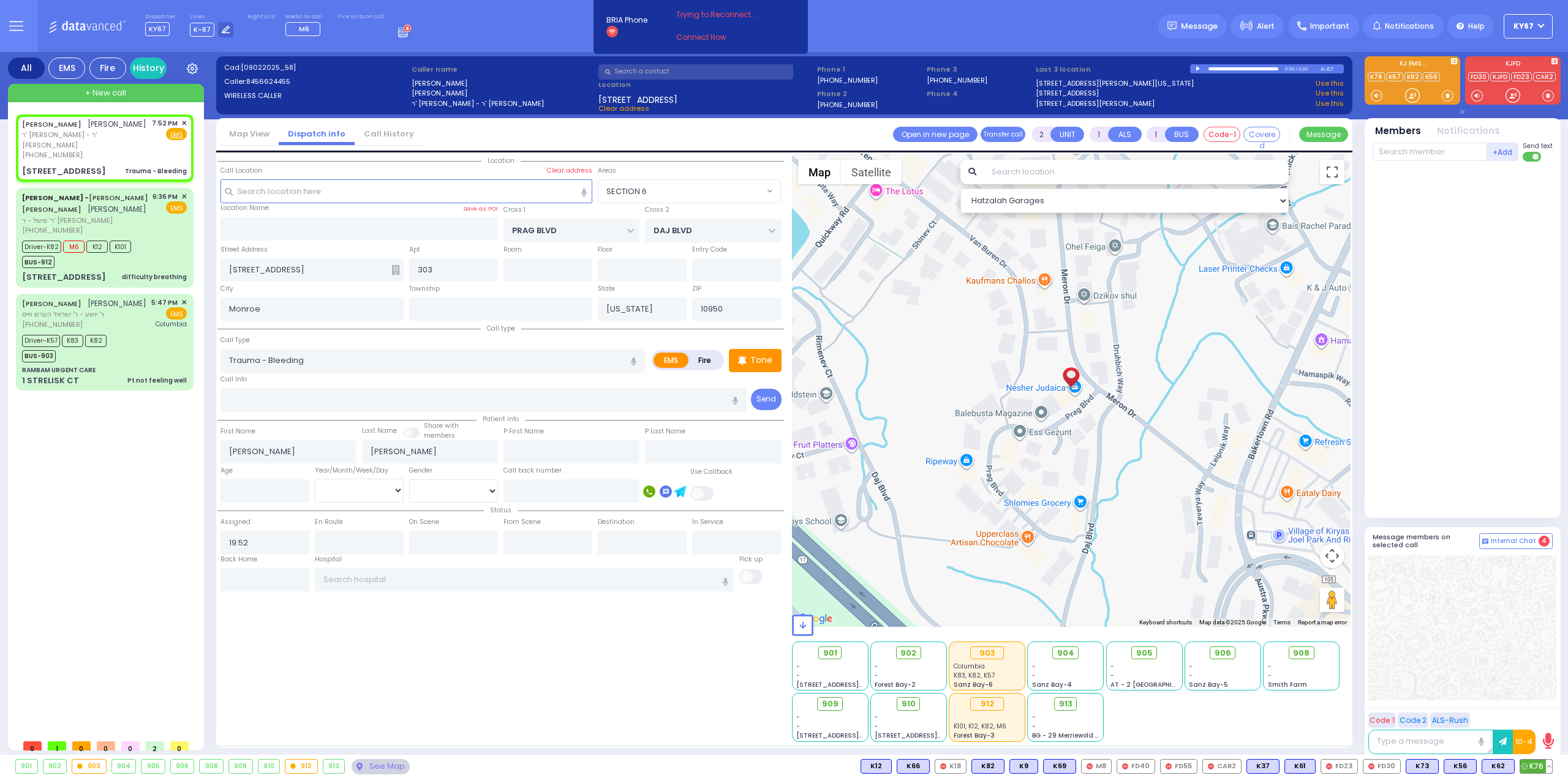
click at [1529, 766] on span "K76" at bounding box center [1536, 766] width 32 height 14
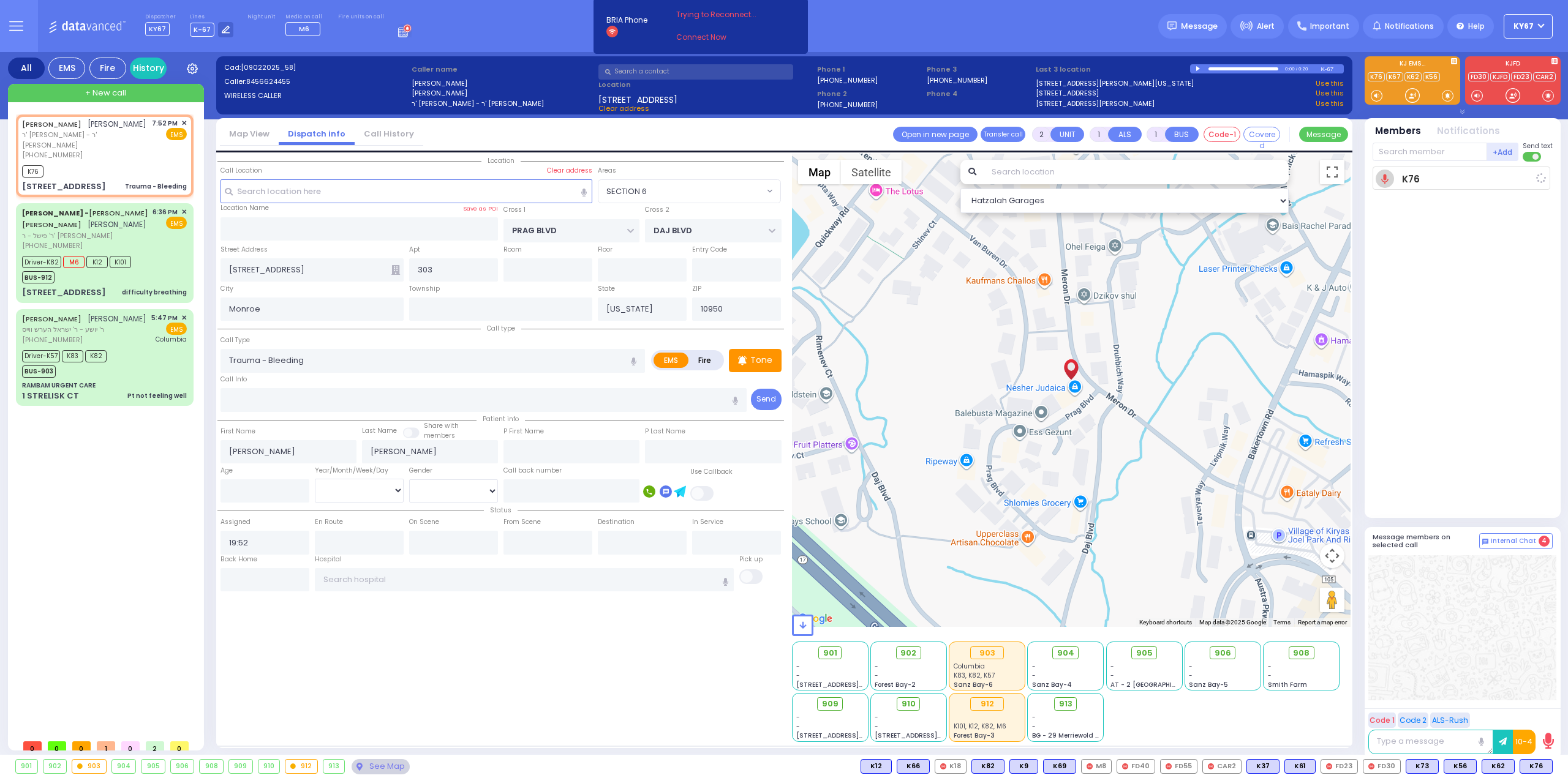
select select
radio input "true"
select select
type input "19:53"
select select "Hatzalah Garages"
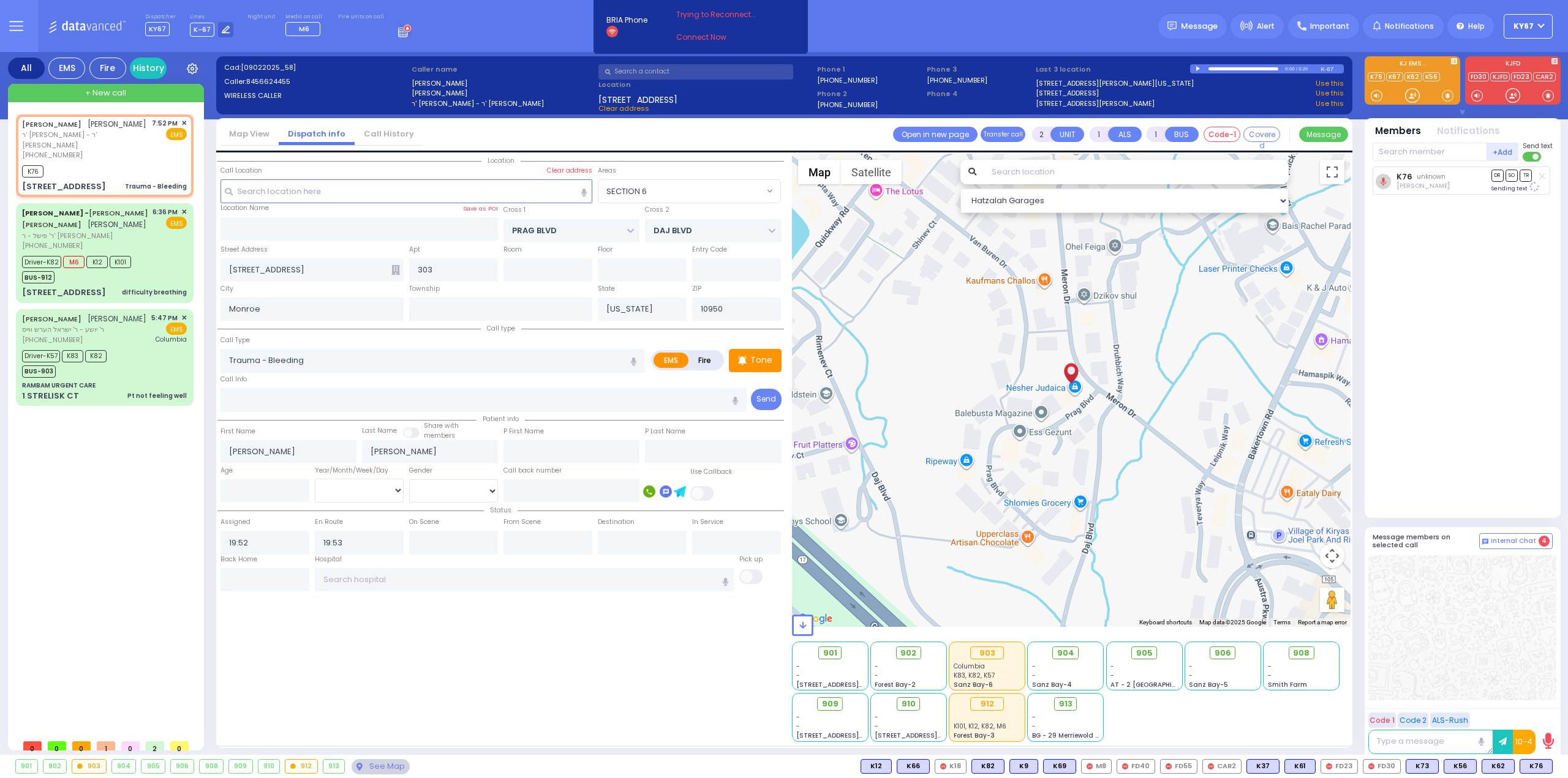
select select "SECTION 6"
select select
radio input "true"
select select
select select "Hatzalah Garages"
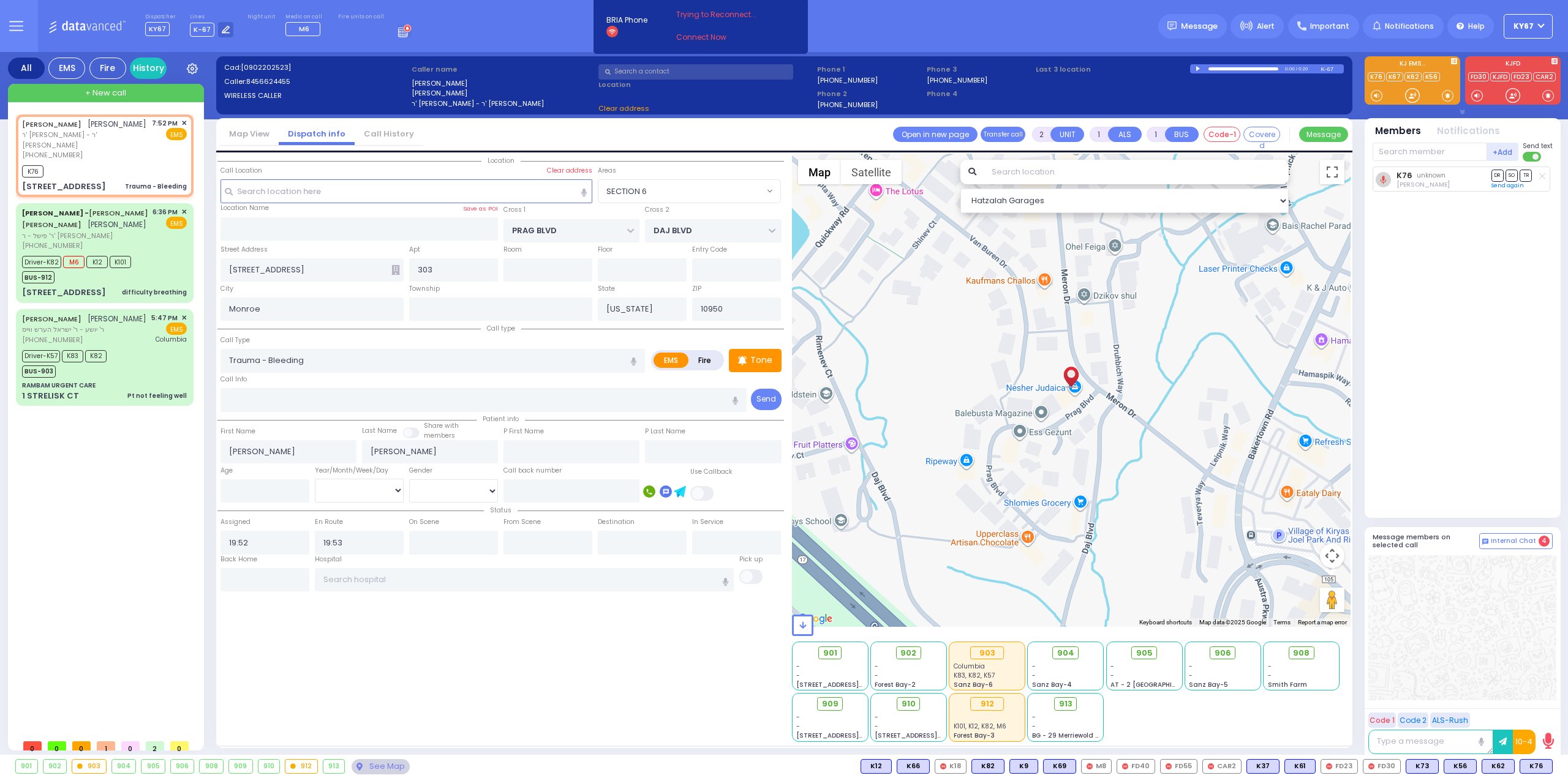
select select
radio input "true"
select select
select select "Hatzalah Garages"
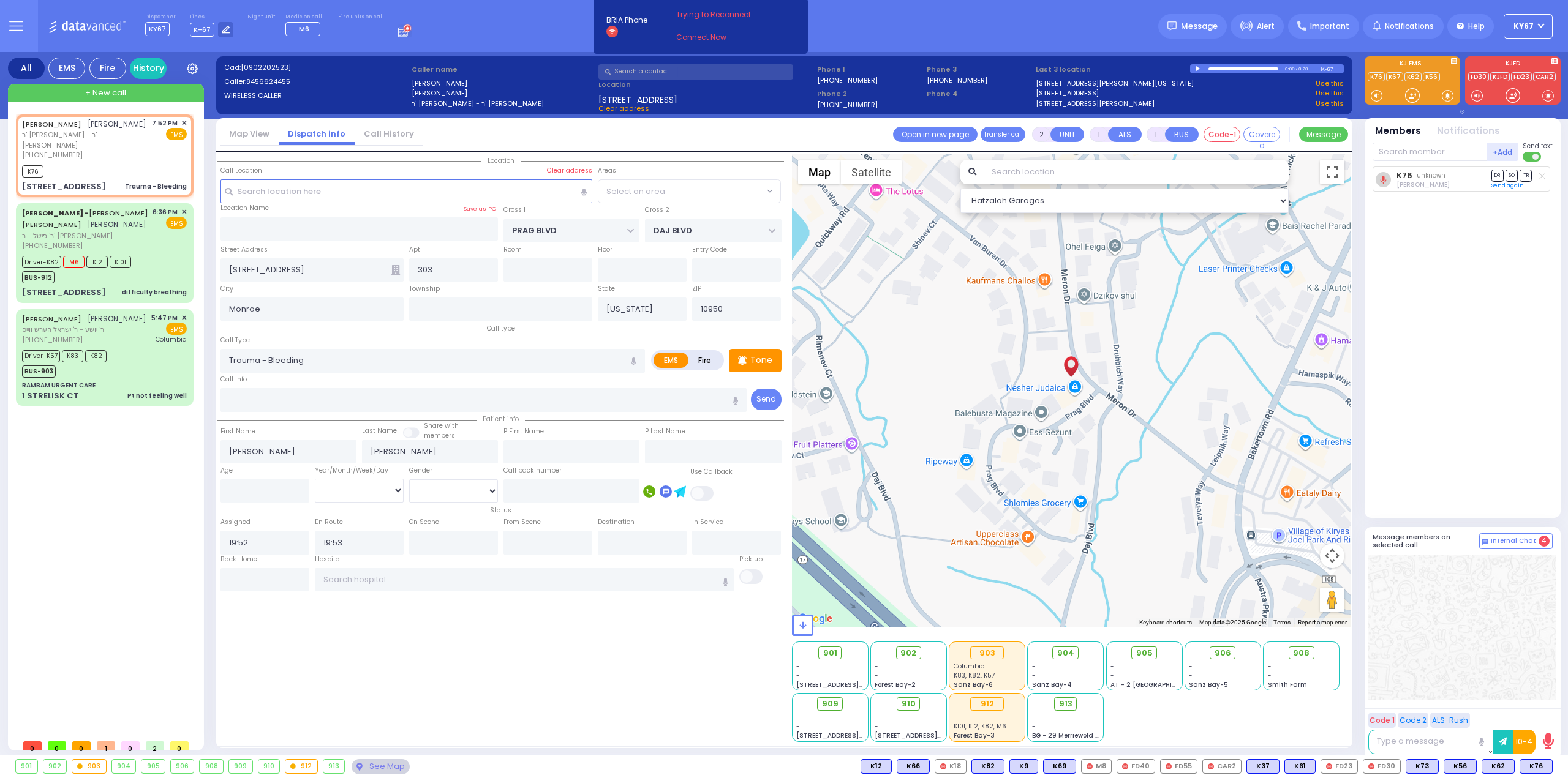
select select "SECTION 6"
click at [1292, 730] on div "901 - - [STREET_ADDRESS][PERSON_NAME] - - - -" at bounding box center [1072, 691] width 560 height 102
click at [1539, 766] on span "K88" at bounding box center [1536, 766] width 32 height 14
select select
radio input "true"
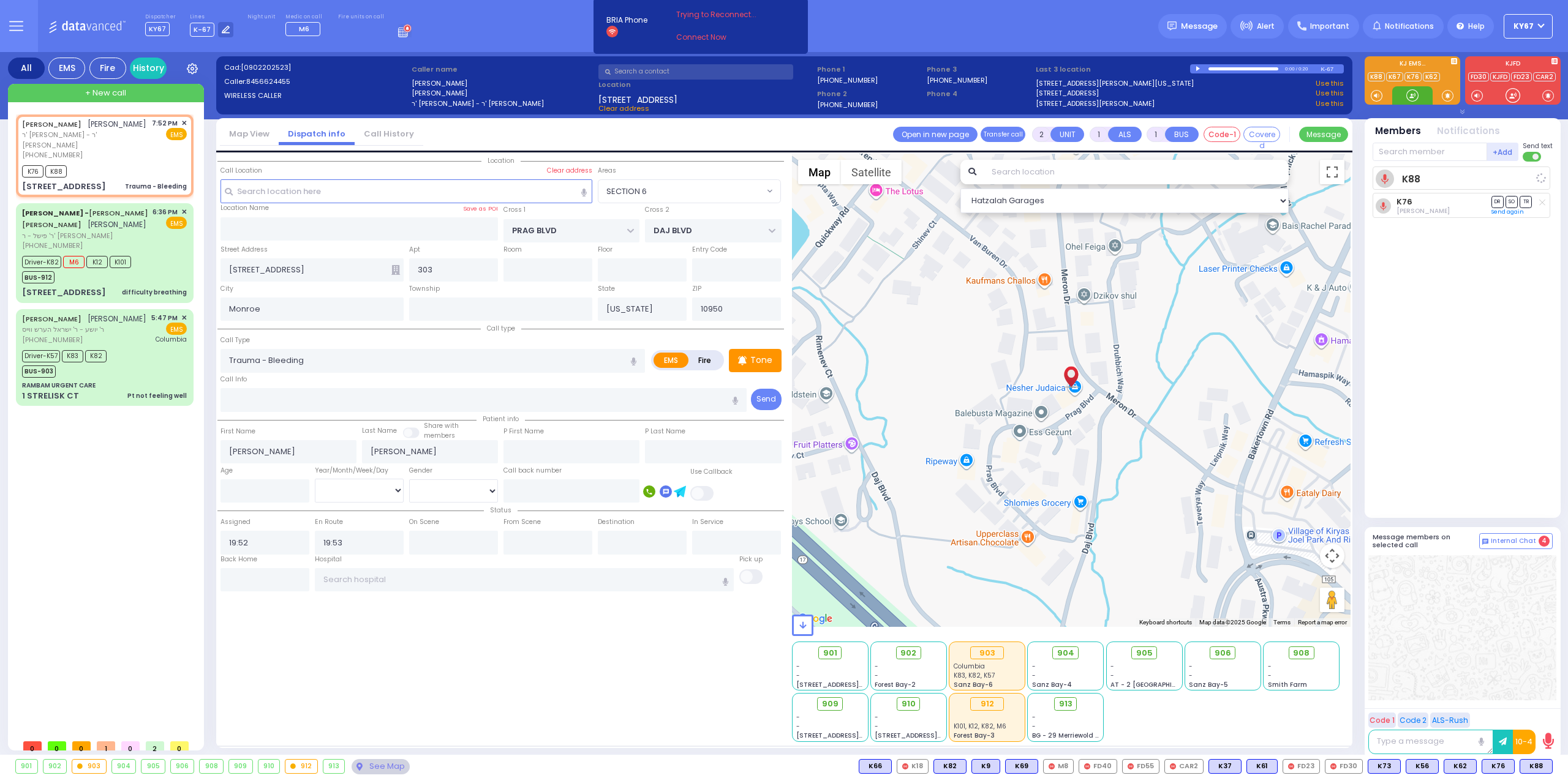
select select
select select "Hatzalah Garages"
select select "SECTION 6"
click at [624, 681] on div "Location All areas" at bounding box center [501, 447] width 567 height 589
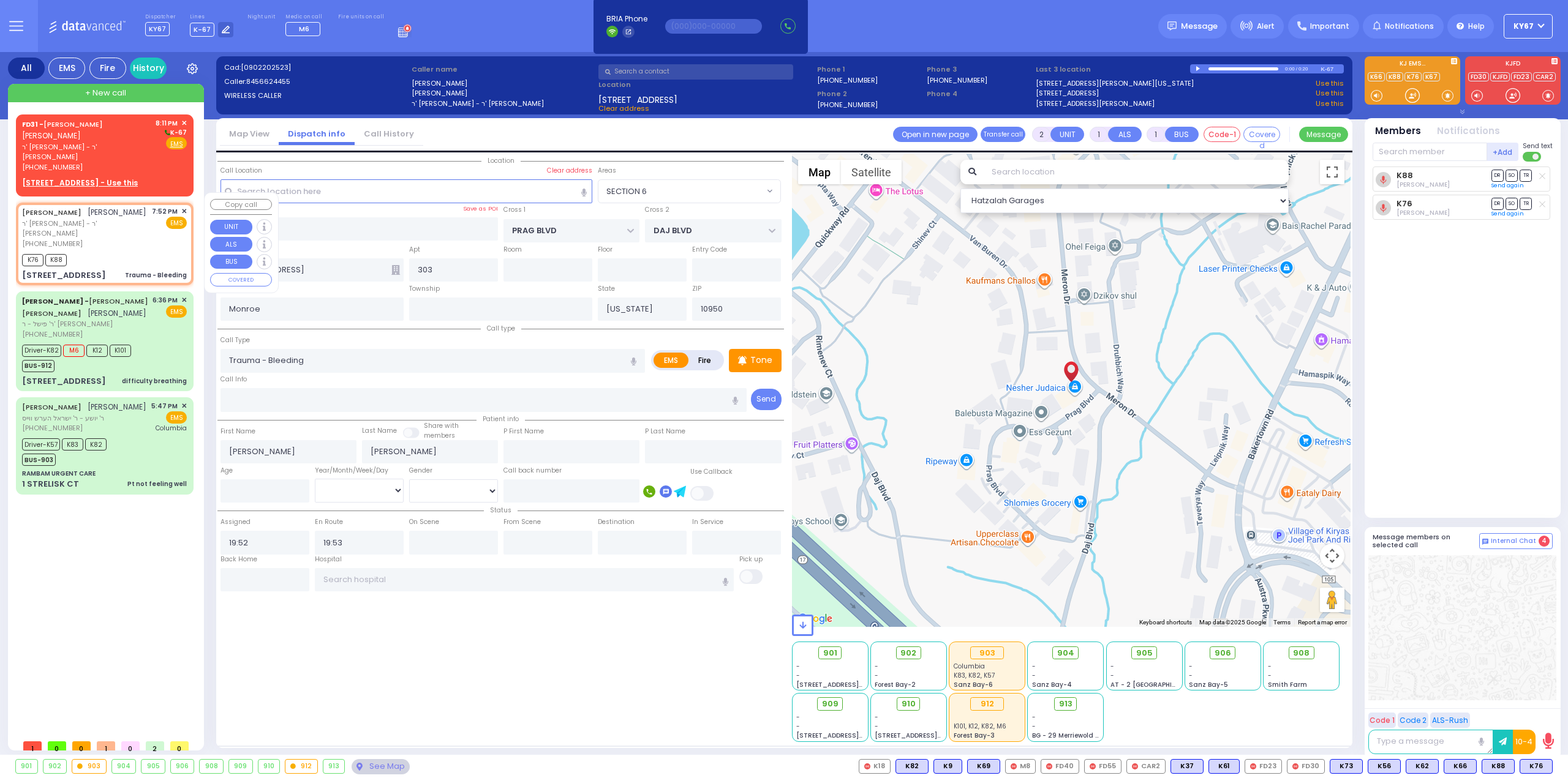
click at [187, 207] on span "✕" at bounding box center [184, 211] width 6 height 10
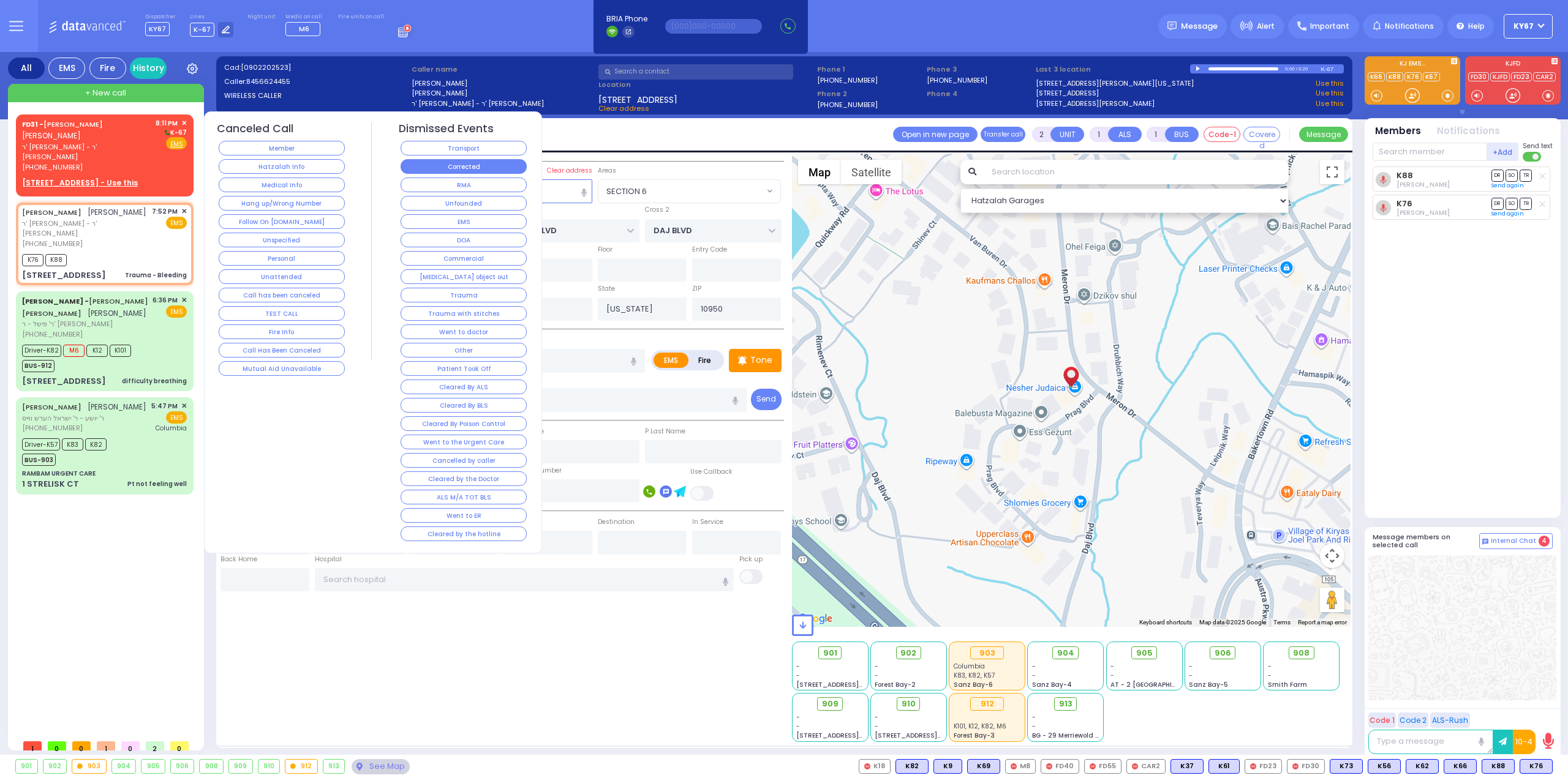
click at [437, 168] on button "Corrected" at bounding box center [463, 166] width 126 height 15
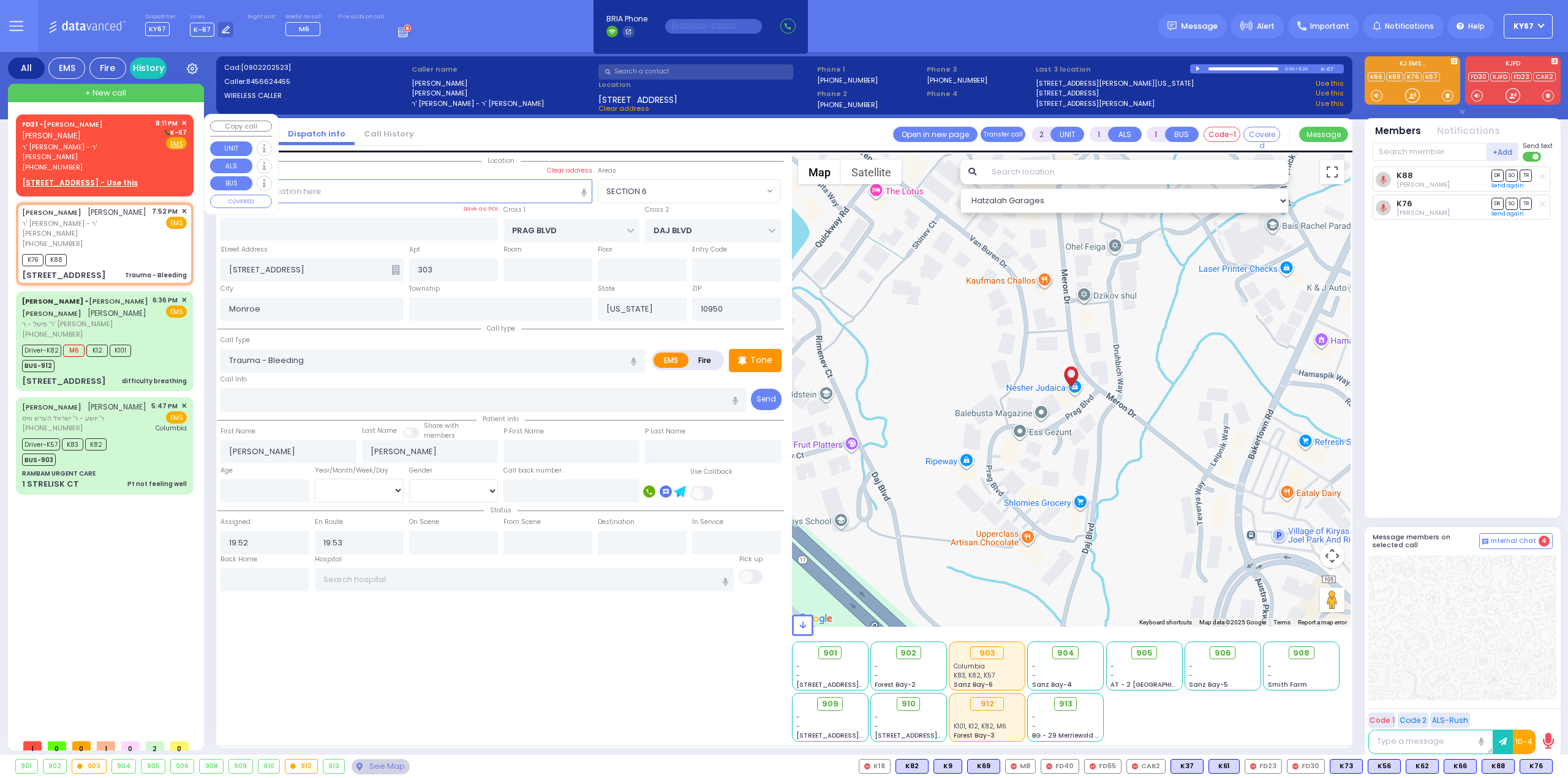
select select
radio input "true"
select select
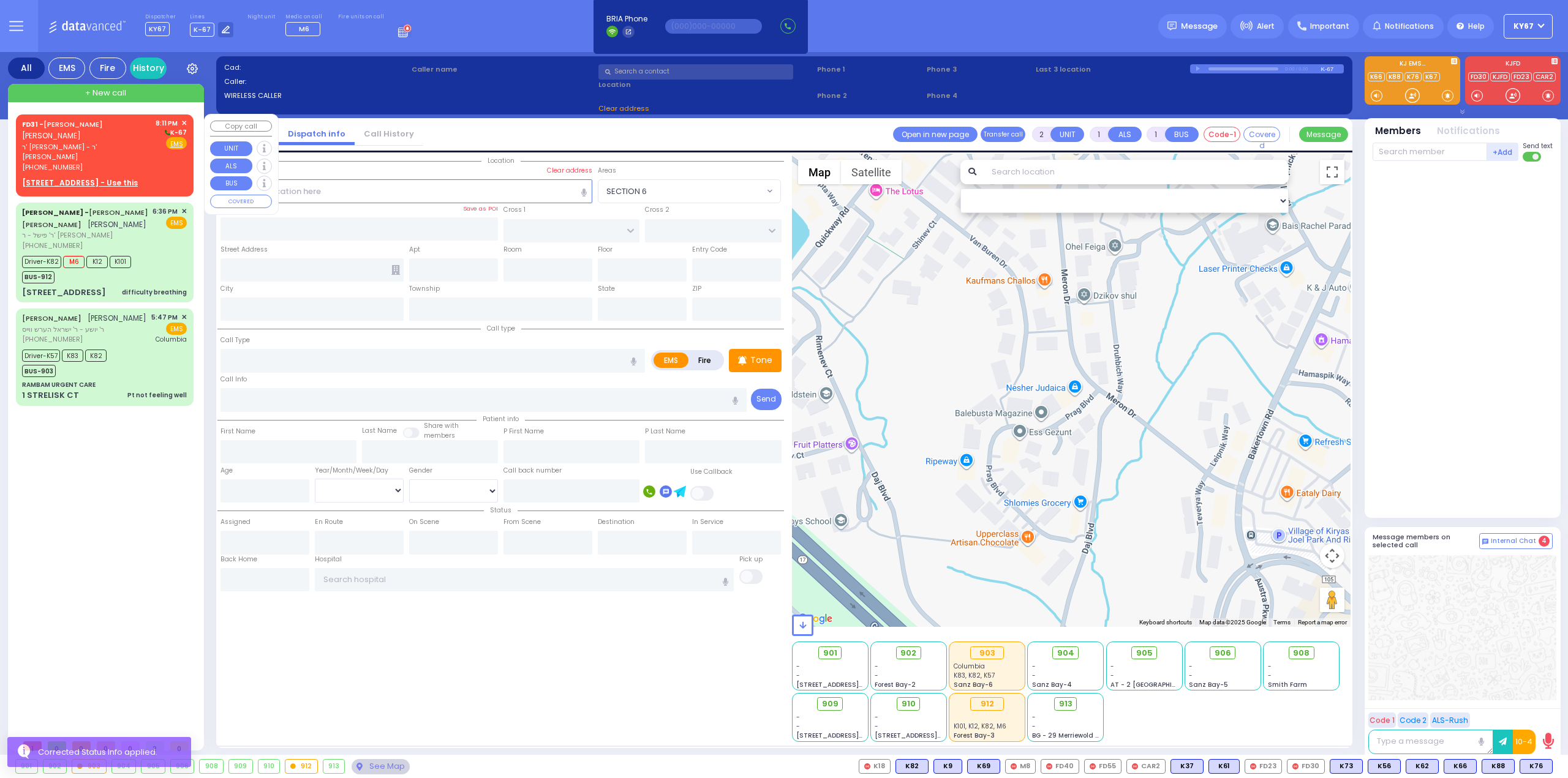
click at [86, 138] on div "FD31 - [PERSON_NAME] [PERSON_NAME]" at bounding box center [86, 130] width 130 height 24
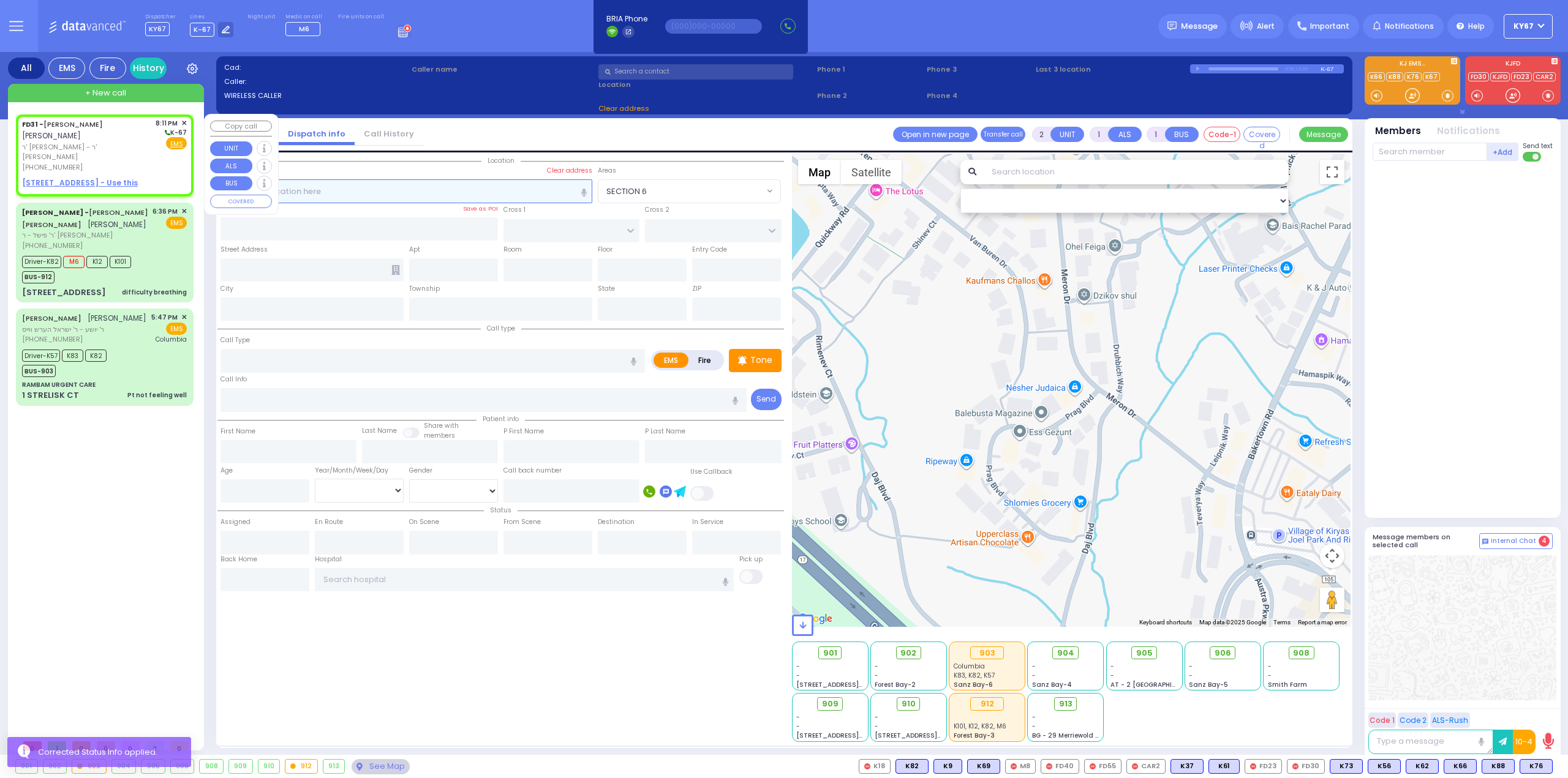
select select
radio input "true"
type input "ELIMYLECH"
type input "[PERSON_NAME]"
select select
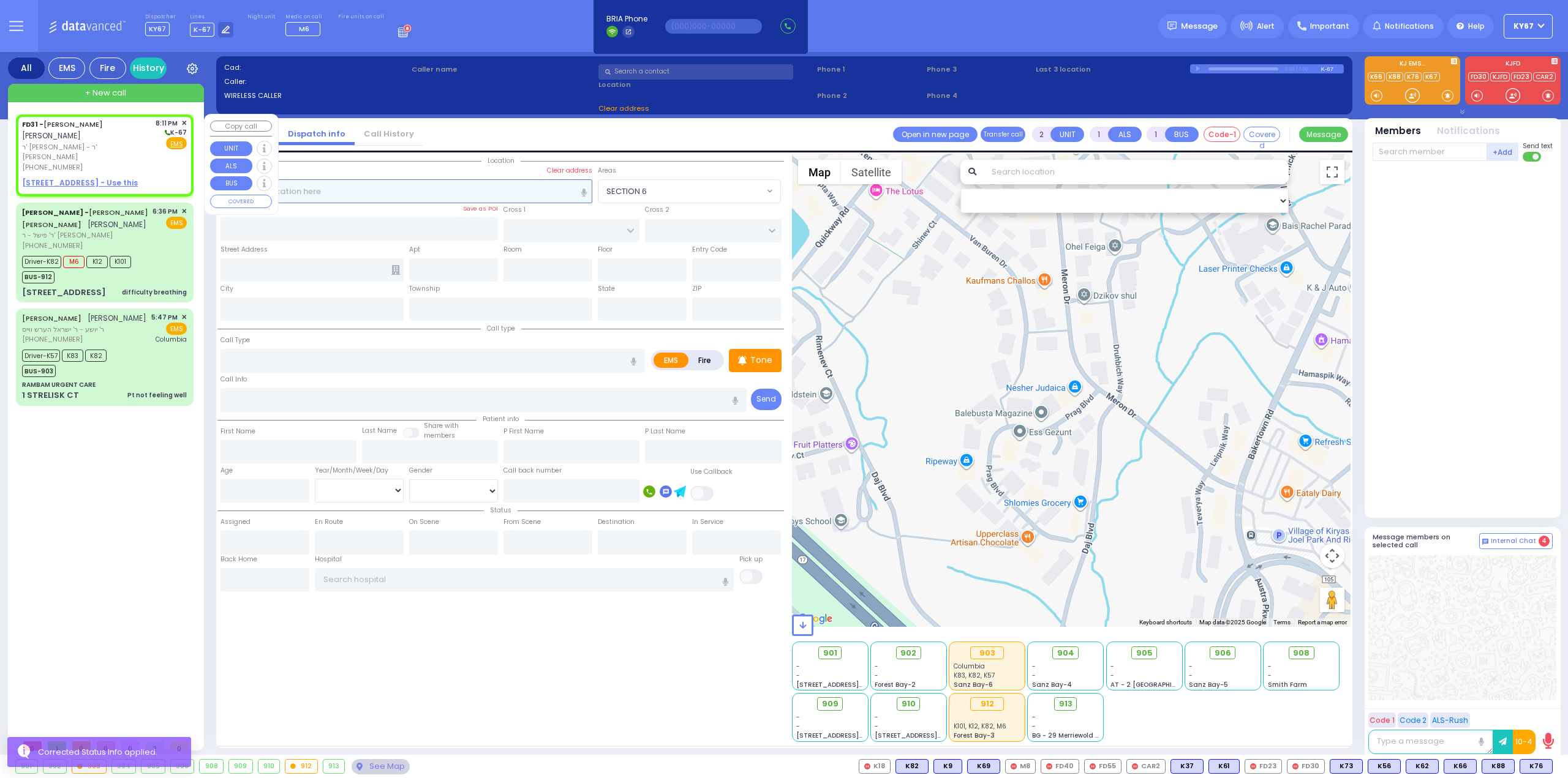
type input "20:11"
select select "Hatzalah Garages"
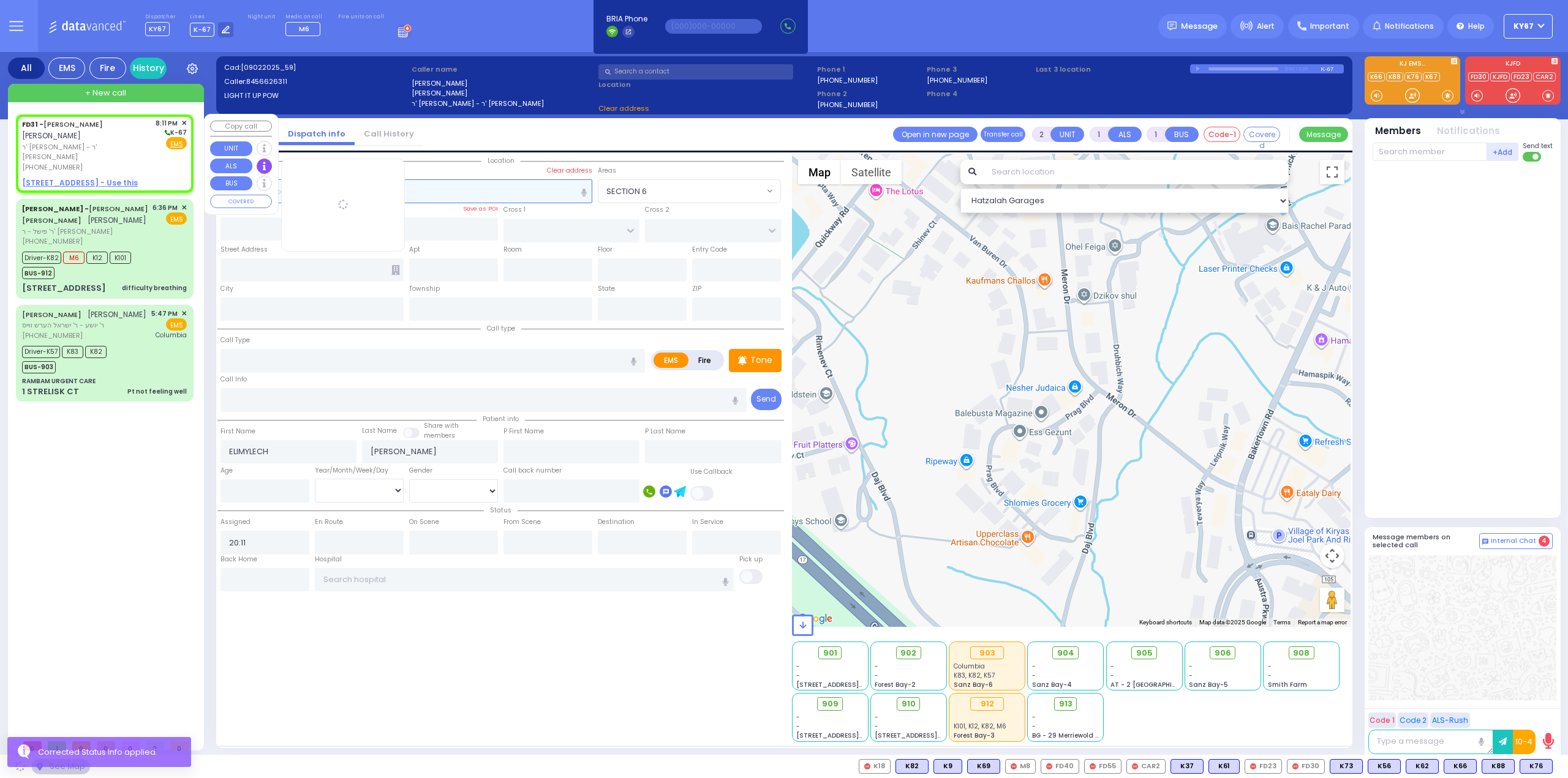
select select
radio input "true"
select select
select select "Hatzalah Garages"
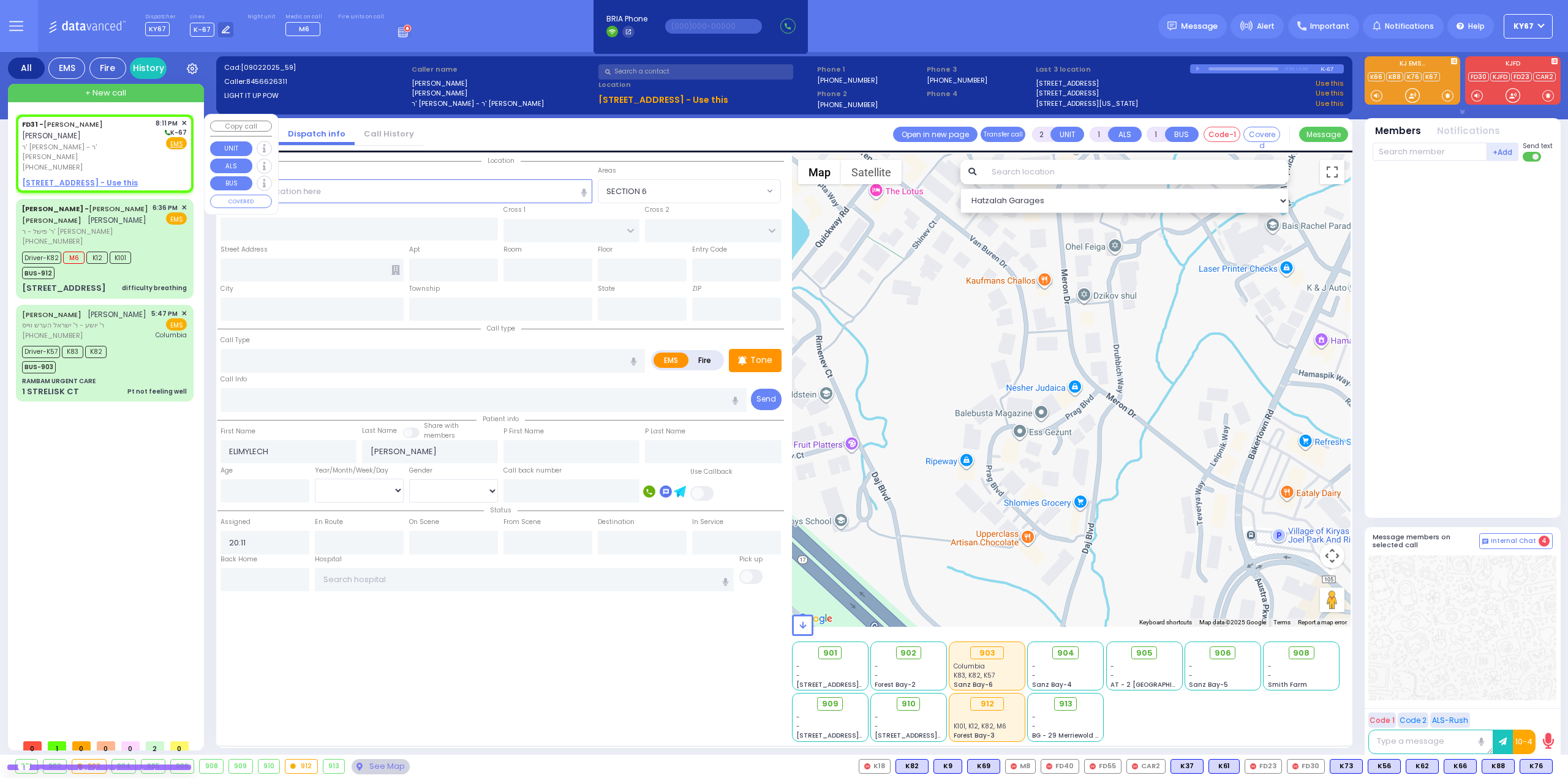
click at [56, 177] on u "[STREET_ADDRESS] - Use this" at bounding box center [80, 182] width 116 height 10
select select
radio input "true"
select select
select select "Hatzalah Garages"
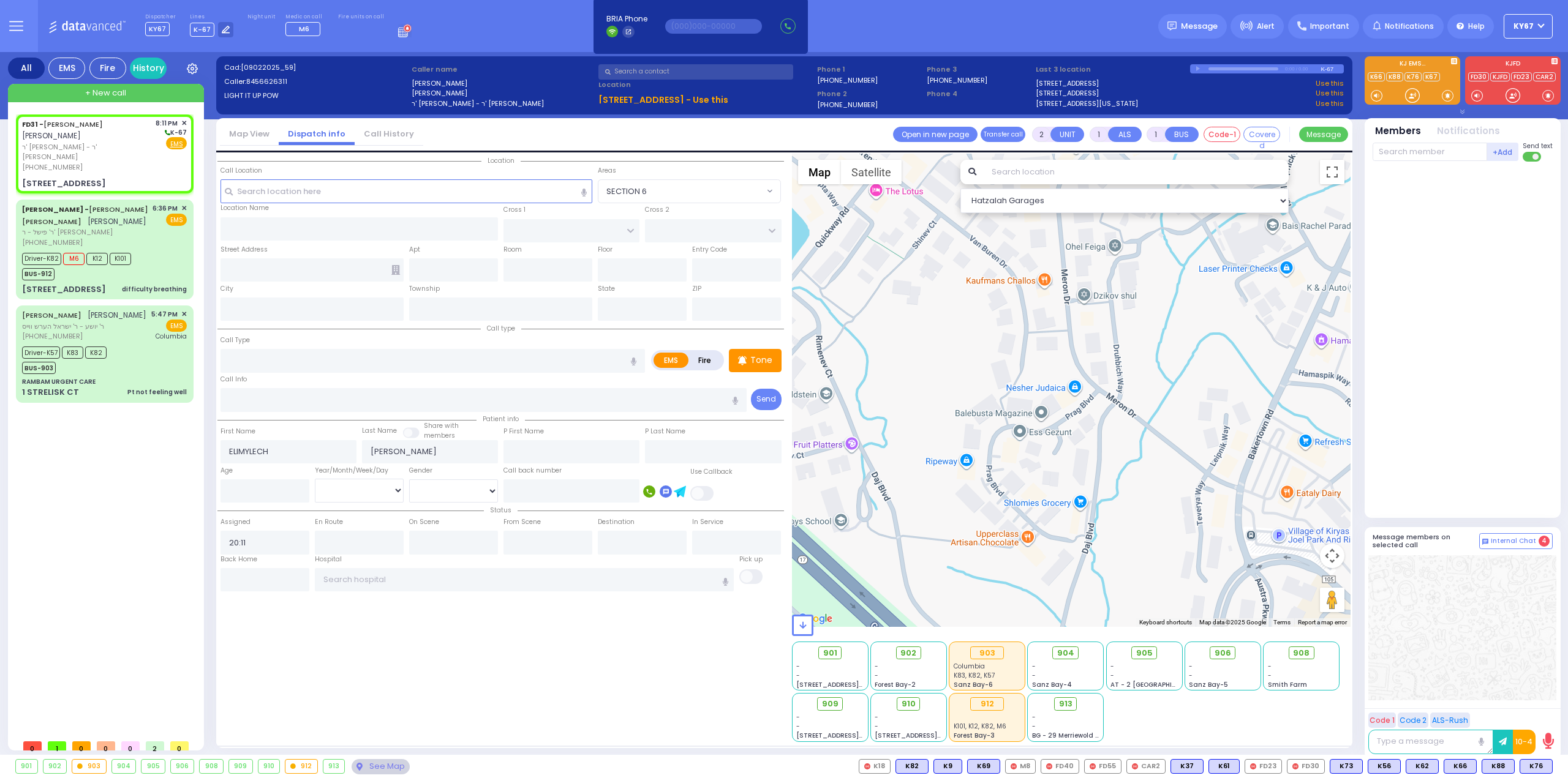
select select
radio input "true"
select select
select select "Hatzalah Garages"
type input "TANAGER RD"
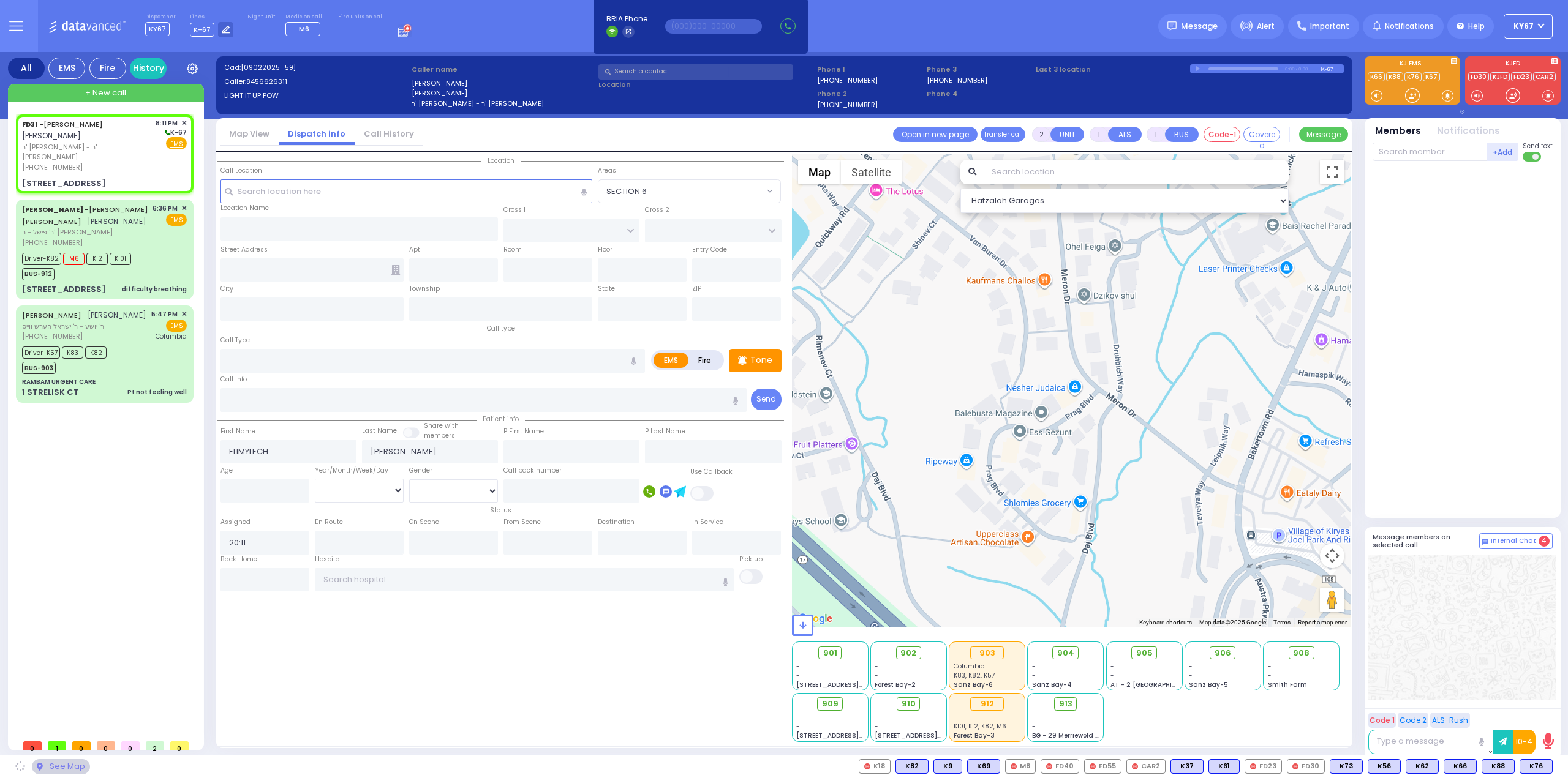
type input "MERRIEWOLD LN NORTH"
type input "[STREET_ADDRESS]"
type input "Monroe"
type input "[US_STATE]"
type input "10950"
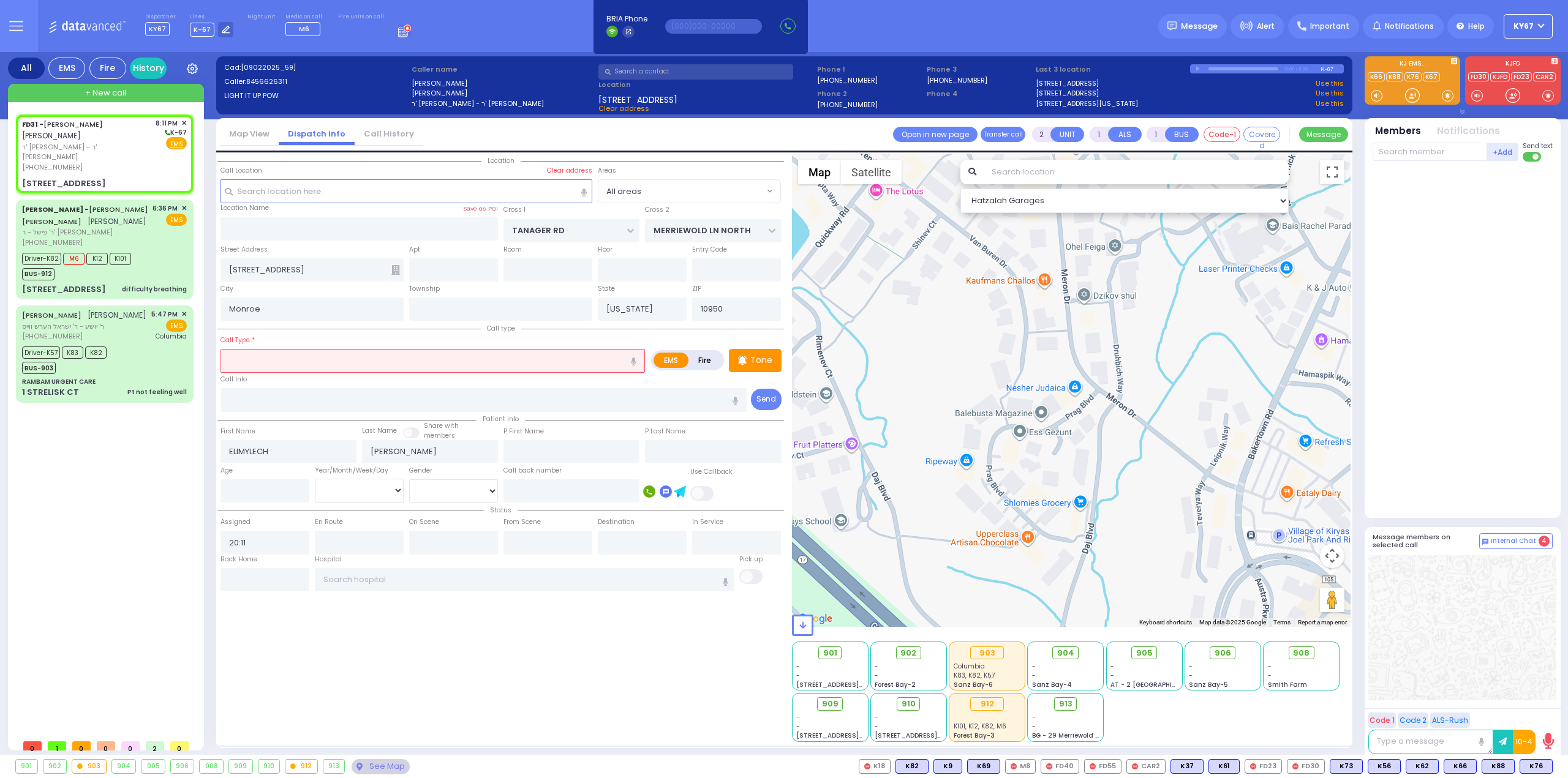
click at [371, 366] on input "text" at bounding box center [433, 360] width 425 height 23
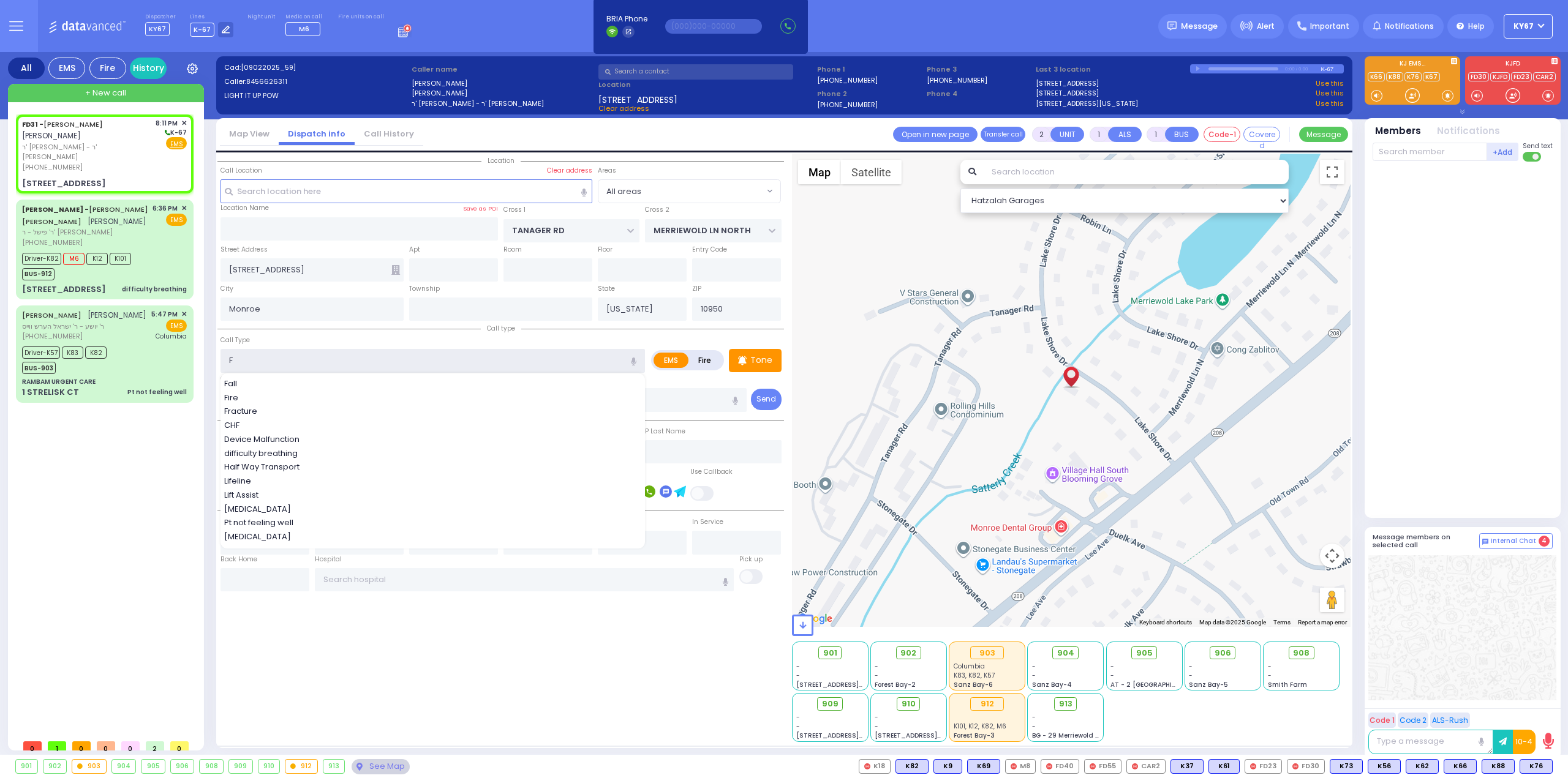
type input "Fall"
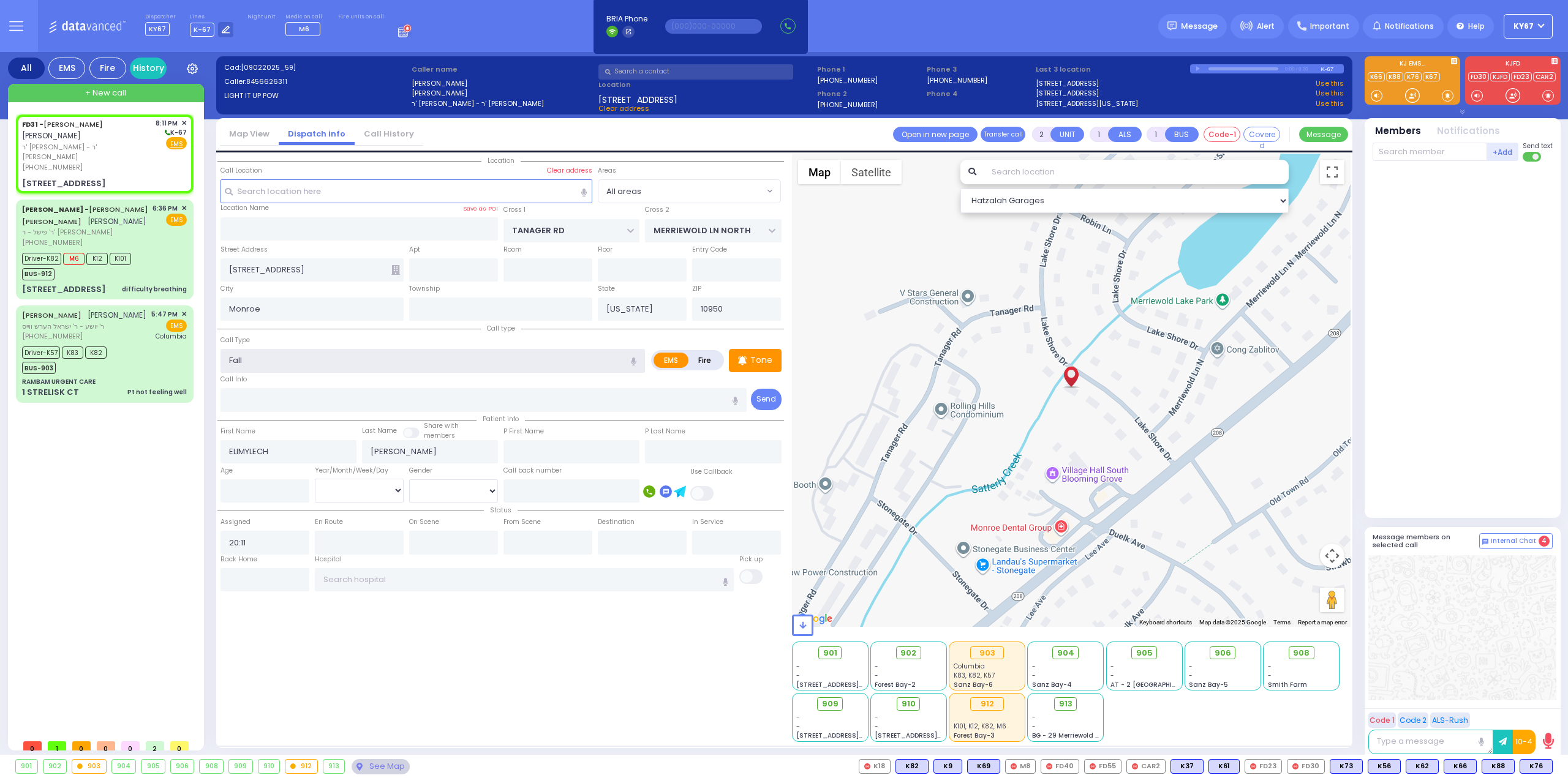
type input "1"
type input "0"
click at [442, 625] on div "Location All areas" at bounding box center [501, 447] width 567 height 589
select select
radio input "true"
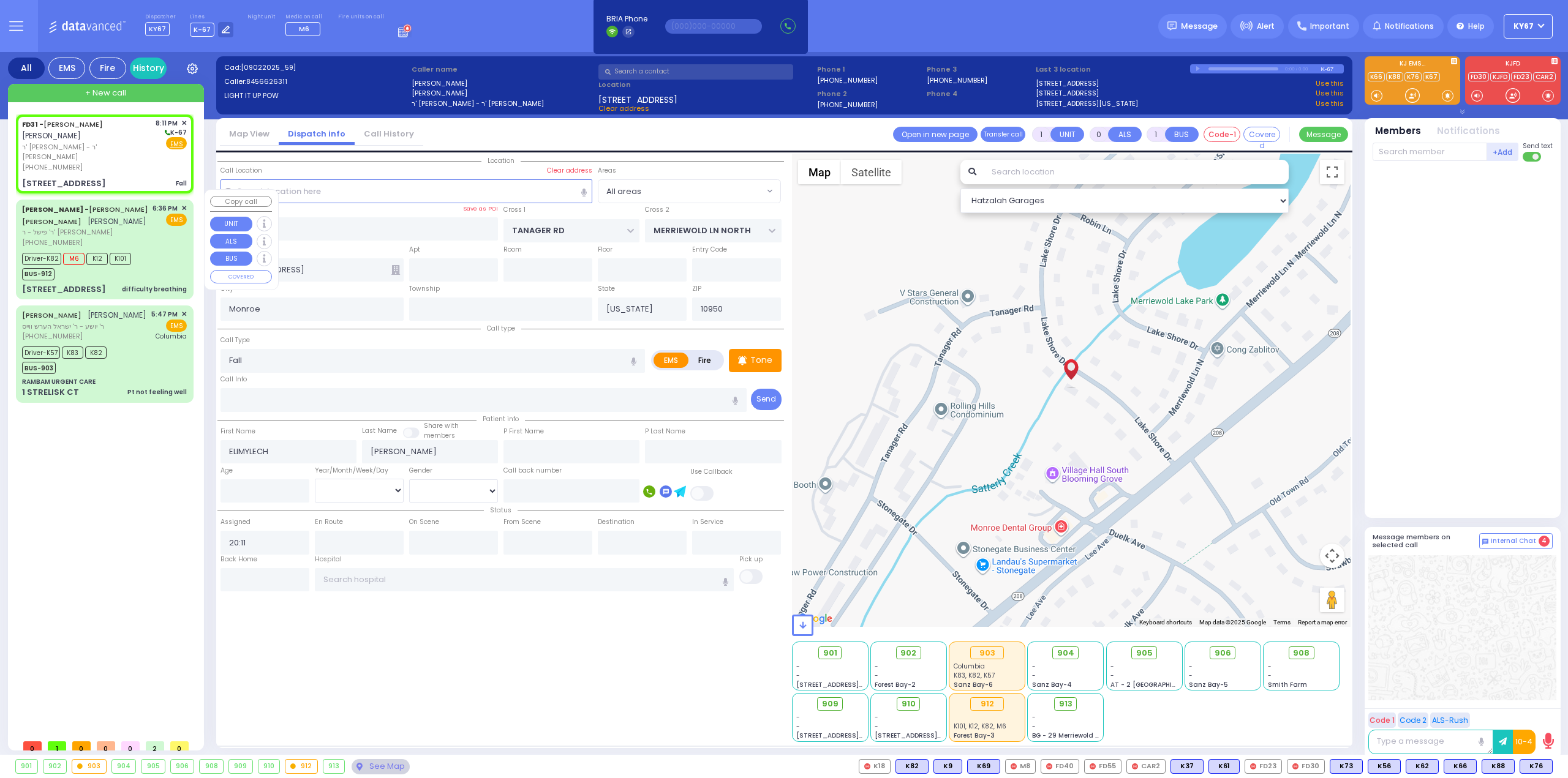
select select
select select "Hatzalah Garages"
click at [255, 489] on input "number" at bounding box center [265, 490] width 89 height 23
type input "11"
click at [350, 493] on select "Year Month Week Day" at bounding box center [359, 490] width 89 height 23
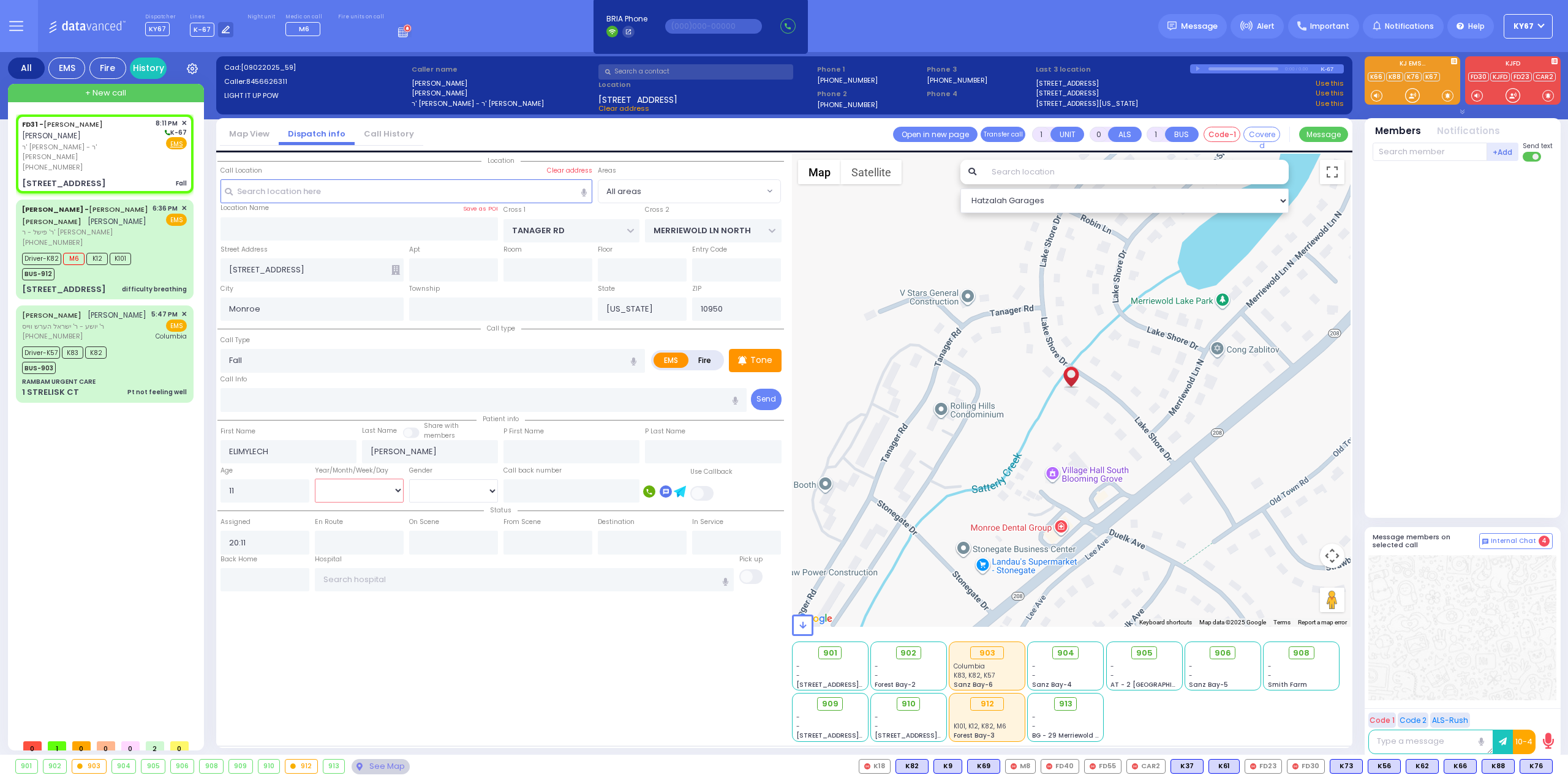
select select
radio input "true"
select select
select select "Hatzalah Garages"
select select "Year"
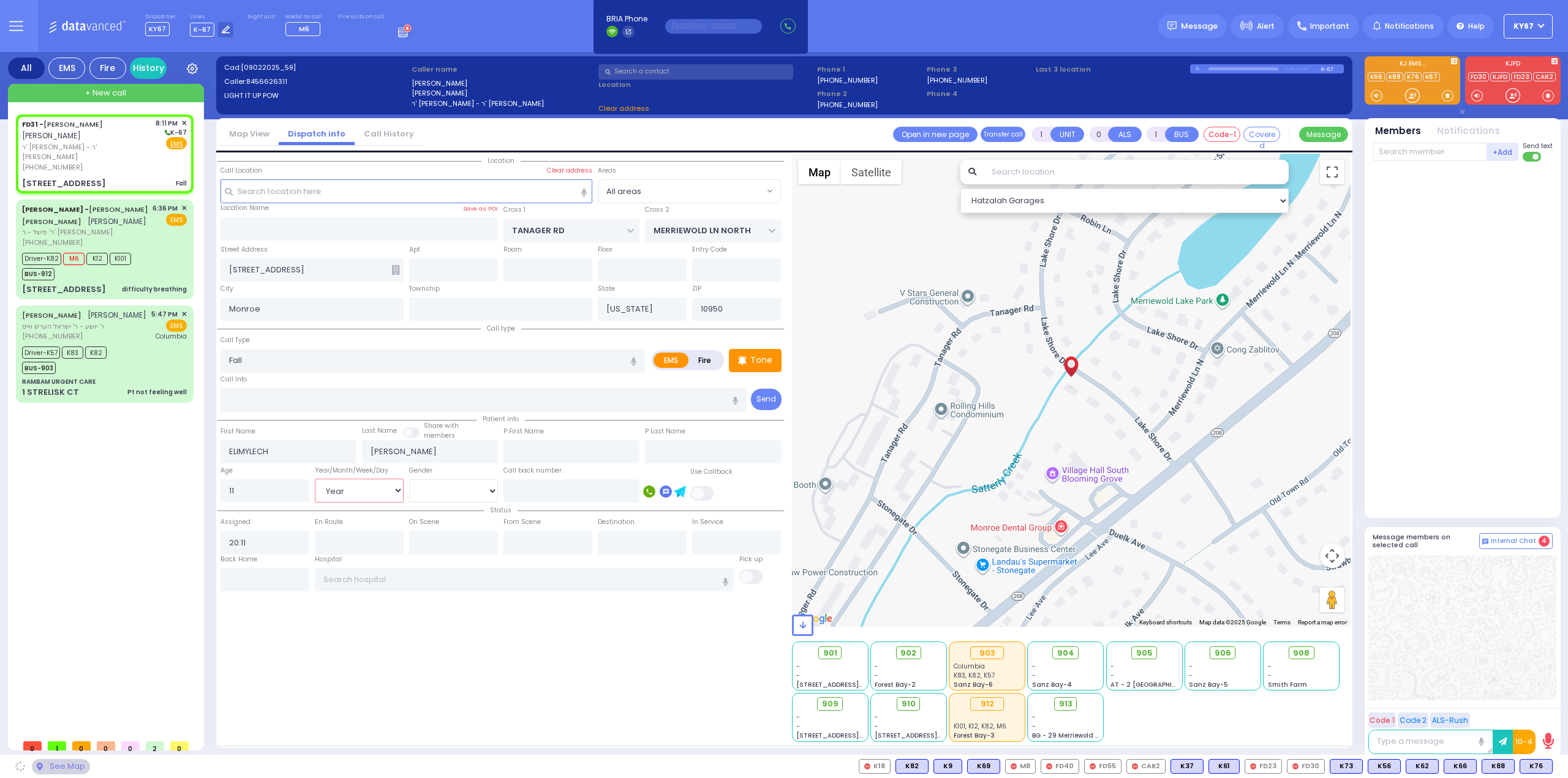
click at [315, 479] on select "Year Month Week Day" at bounding box center [359, 490] width 89 height 23
click at [426, 491] on select "[DEMOGRAPHIC_DATA] [DEMOGRAPHIC_DATA]" at bounding box center [453, 490] width 89 height 23
select select
radio input "true"
select select "Year"
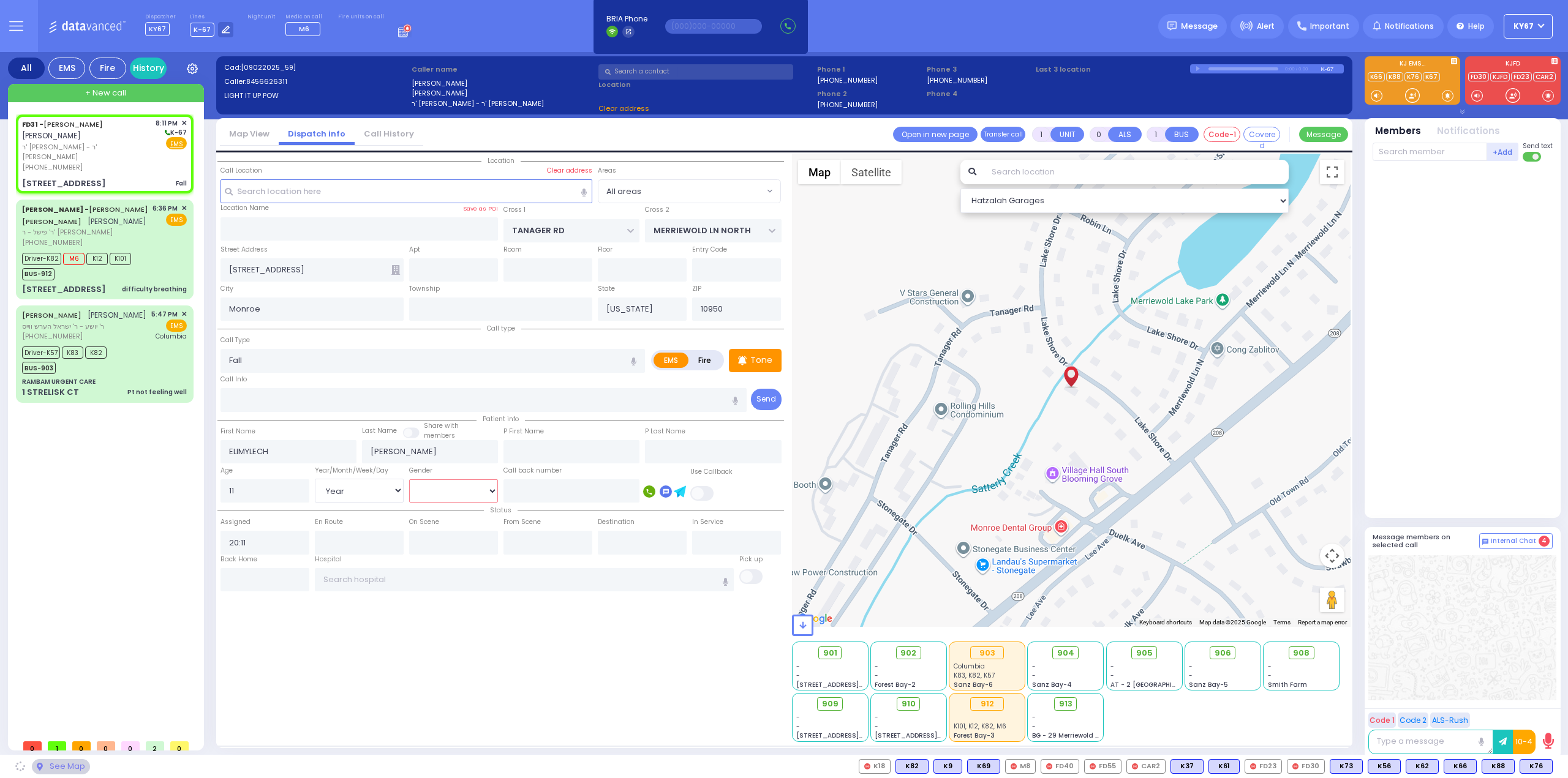
select select "Hatzalah Garages"
select select "[DEMOGRAPHIC_DATA]"
click at [409, 479] on select "[DEMOGRAPHIC_DATA] [DEMOGRAPHIC_DATA]" at bounding box center [453, 490] width 89 height 23
select select
radio input "true"
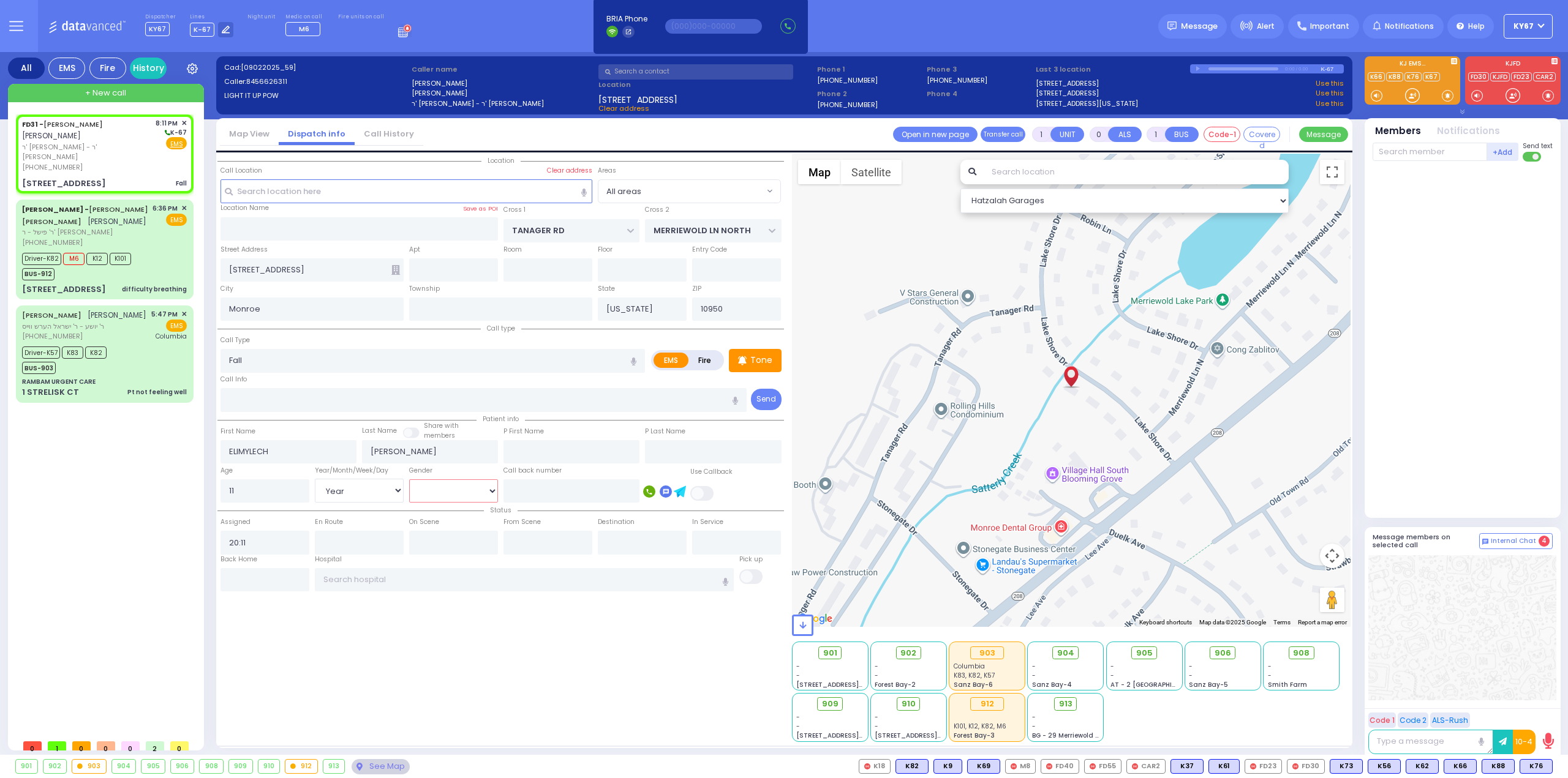
select select "Year"
select select "[DEMOGRAPHIC_DATA]"
select select "Hatzalah Garages"
select select
radio input "true"
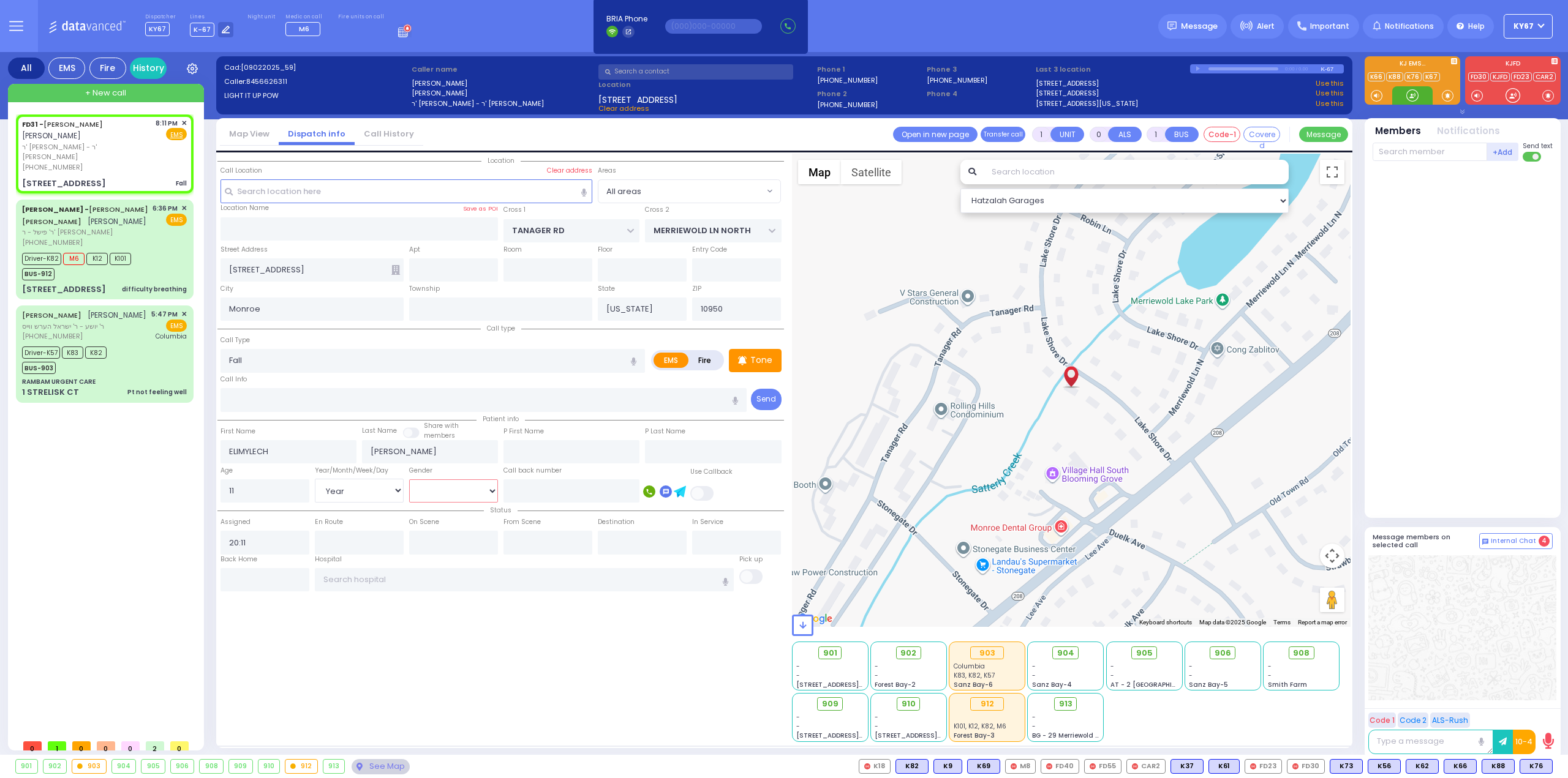
select select "Year"
select select "[DEMOGRAPHIC_DATA]"
select select "Hatzalah Garages"
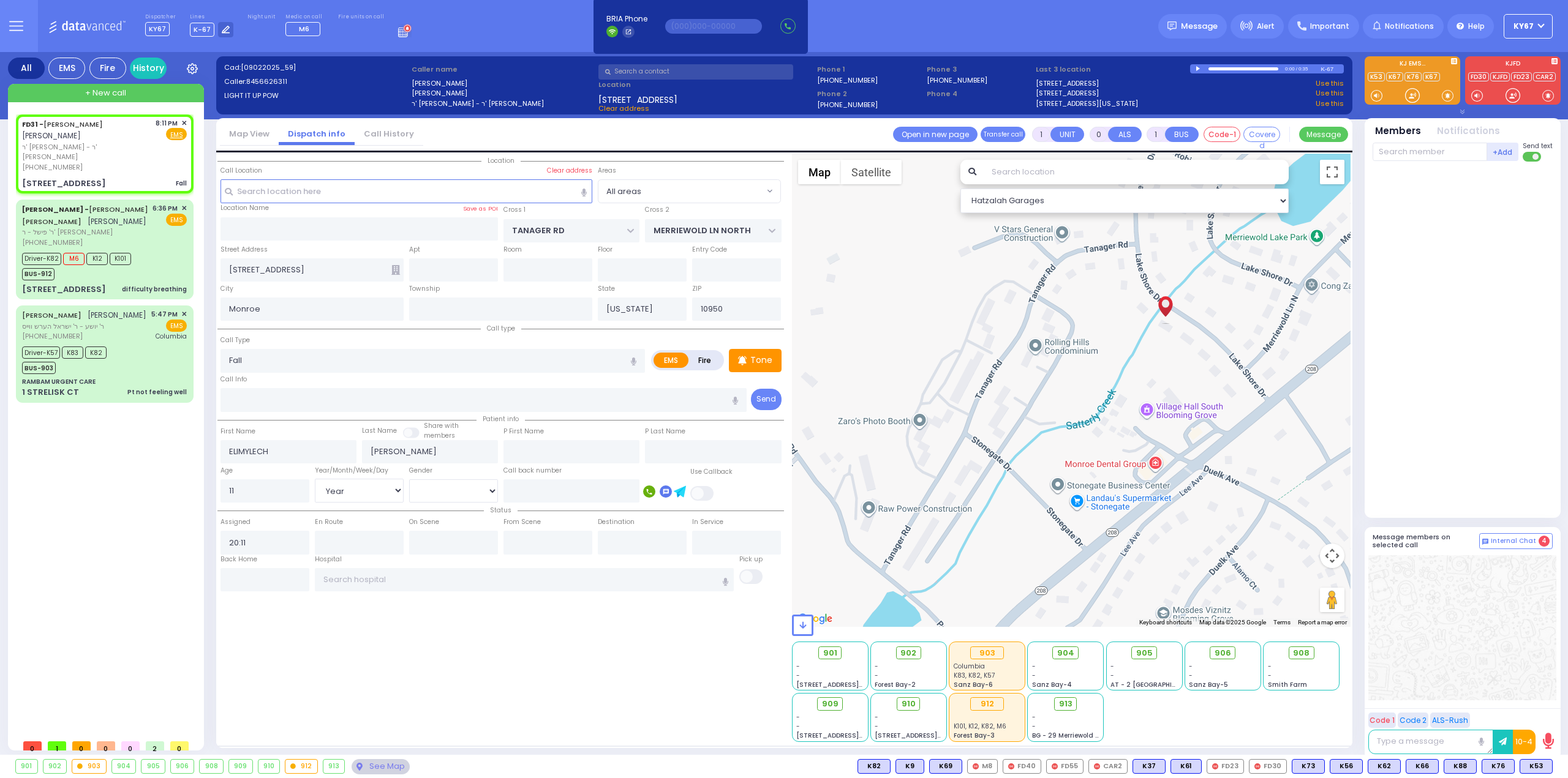
drag, startPoint x: 968, startPoint y: 414, endPoint x: 1041, endPoint y: 358, distance: 92.0
click at [1041, 358] on div at bounding box center [1072, 389] width 560 height 473
click at [1540, 767] on span "K53" at bounding box center [1536, 766] width 32 height 14
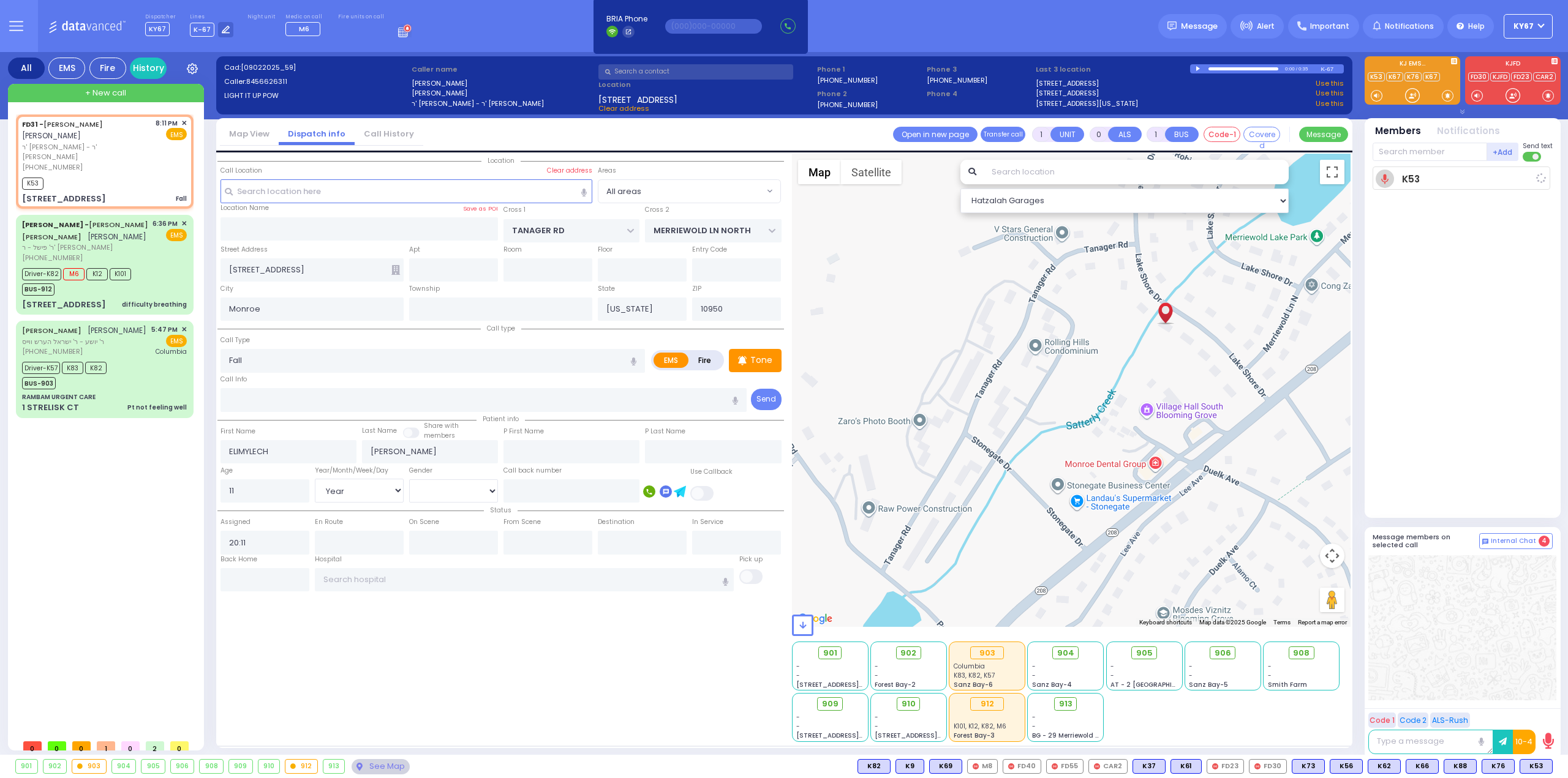
select select
radio input "true"
select select "Year"
select select "[DEMOGRAPHIC_DATA]"
type input "20:12"
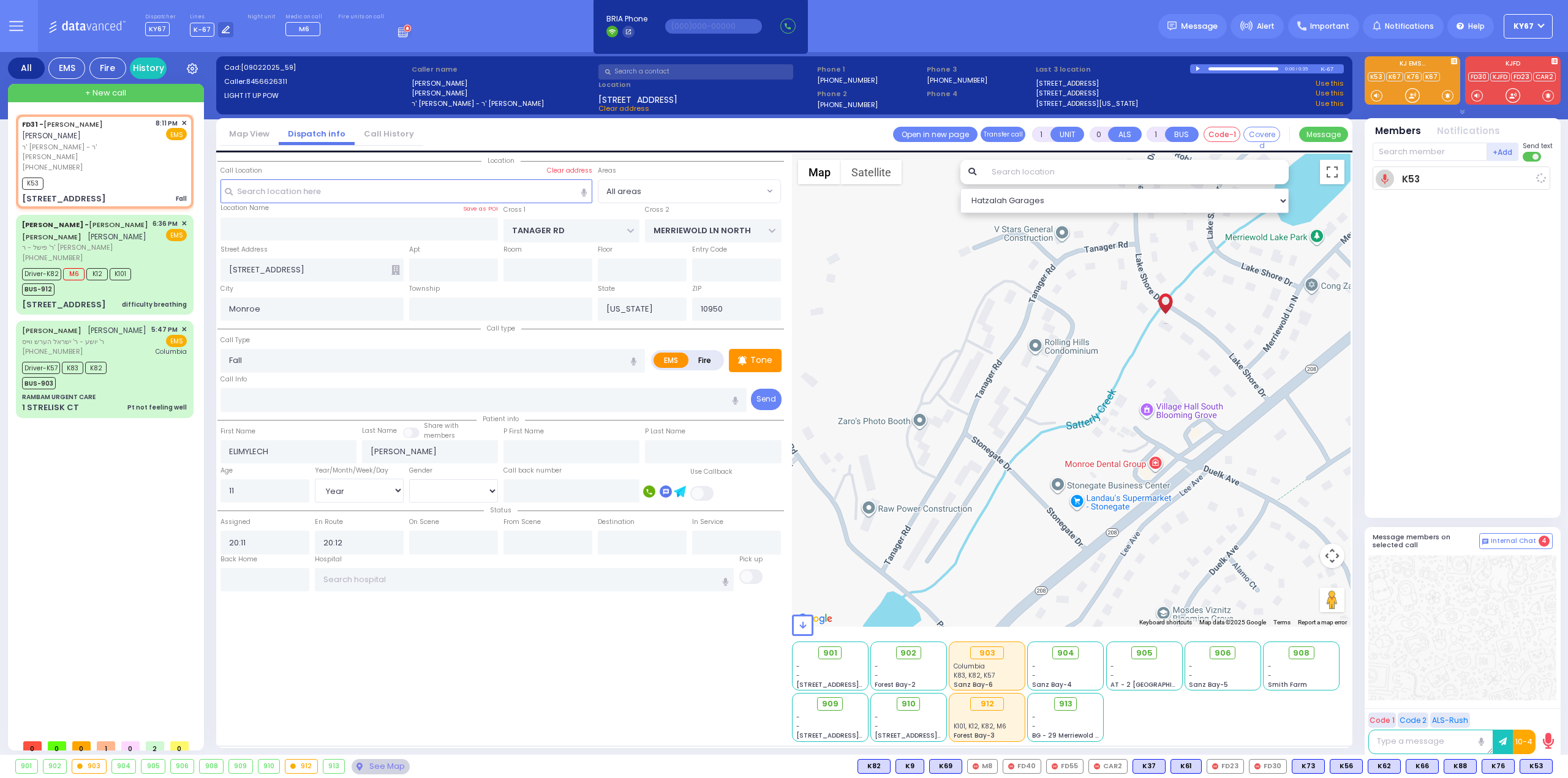
select select "Hatzalah Garages"
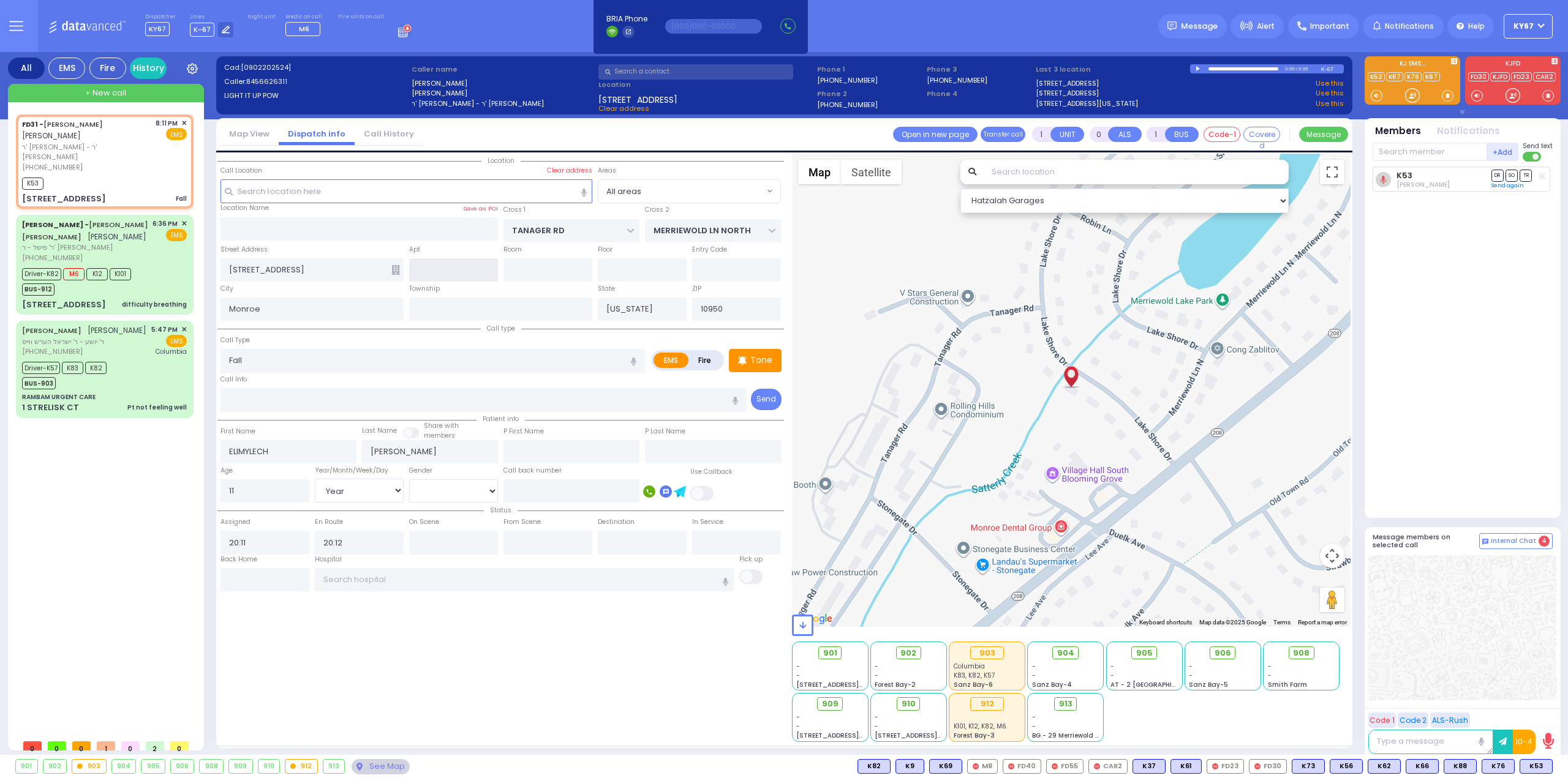
click at [471, 265] on input "text" at bounding box center [453, 269] width 89 height 23
type input "LS"
click at [1529, 765] on span "K48" at bounding box center [1536, 766] width 32 height 14
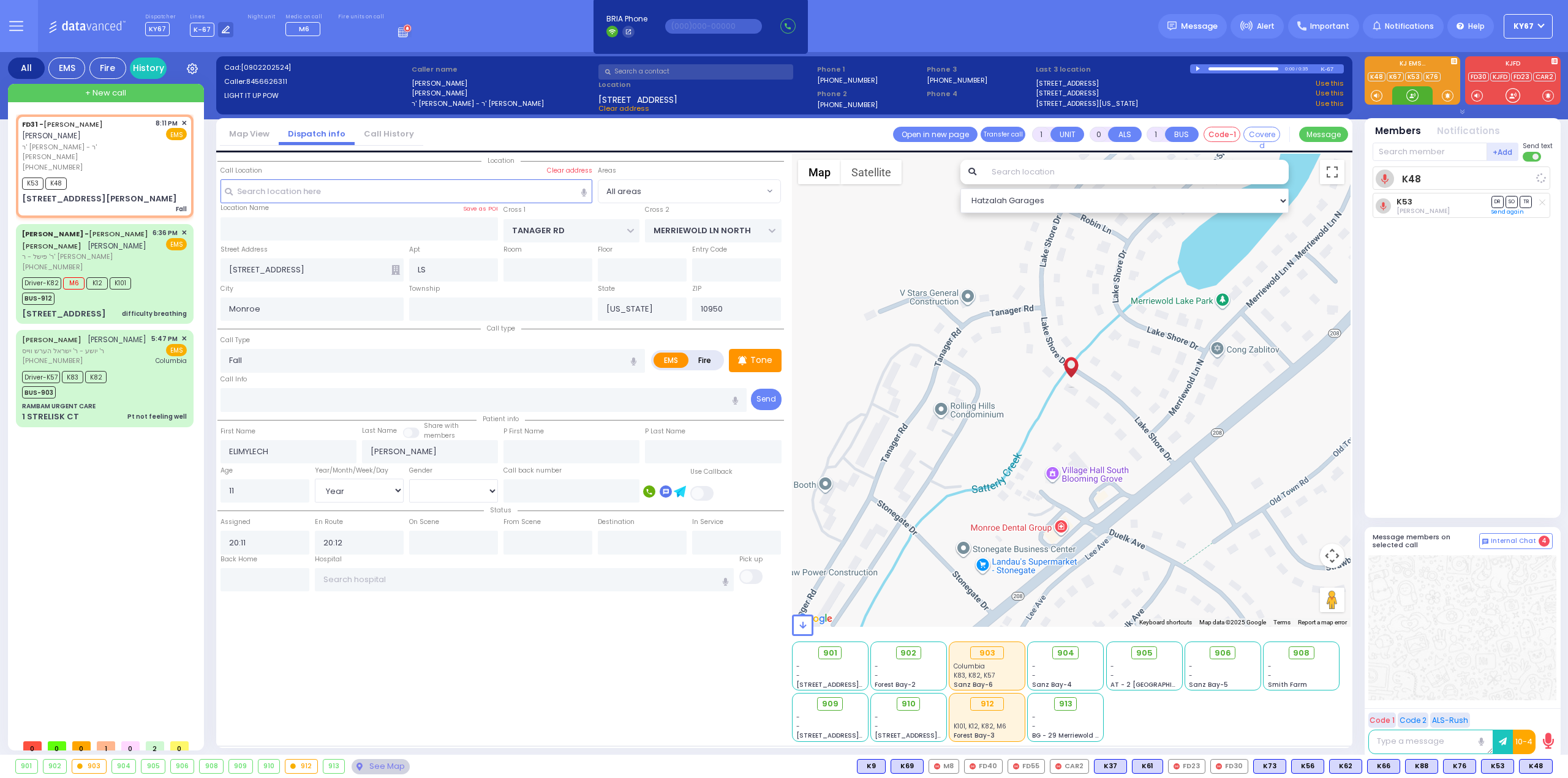
select select
radio input "true"
select select "Year"
select select "[DEMOGRAPHIC_DATA]"
select select "Hatzalah Garages"
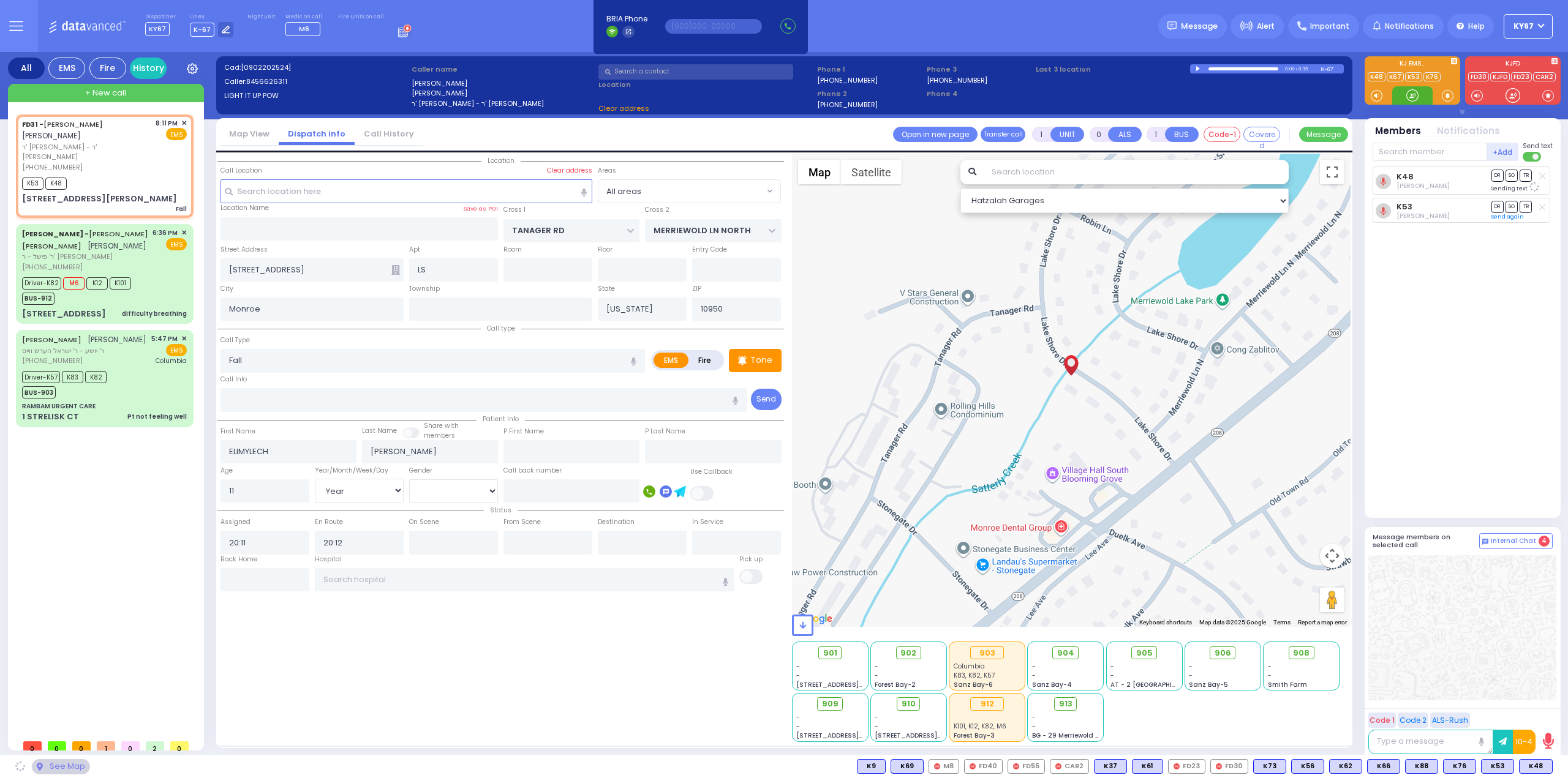
select select
radio input "true"
select select "Year"
select select "[DEMOGRAPHIC_DATA]"
select select "Hatzalah Garages"
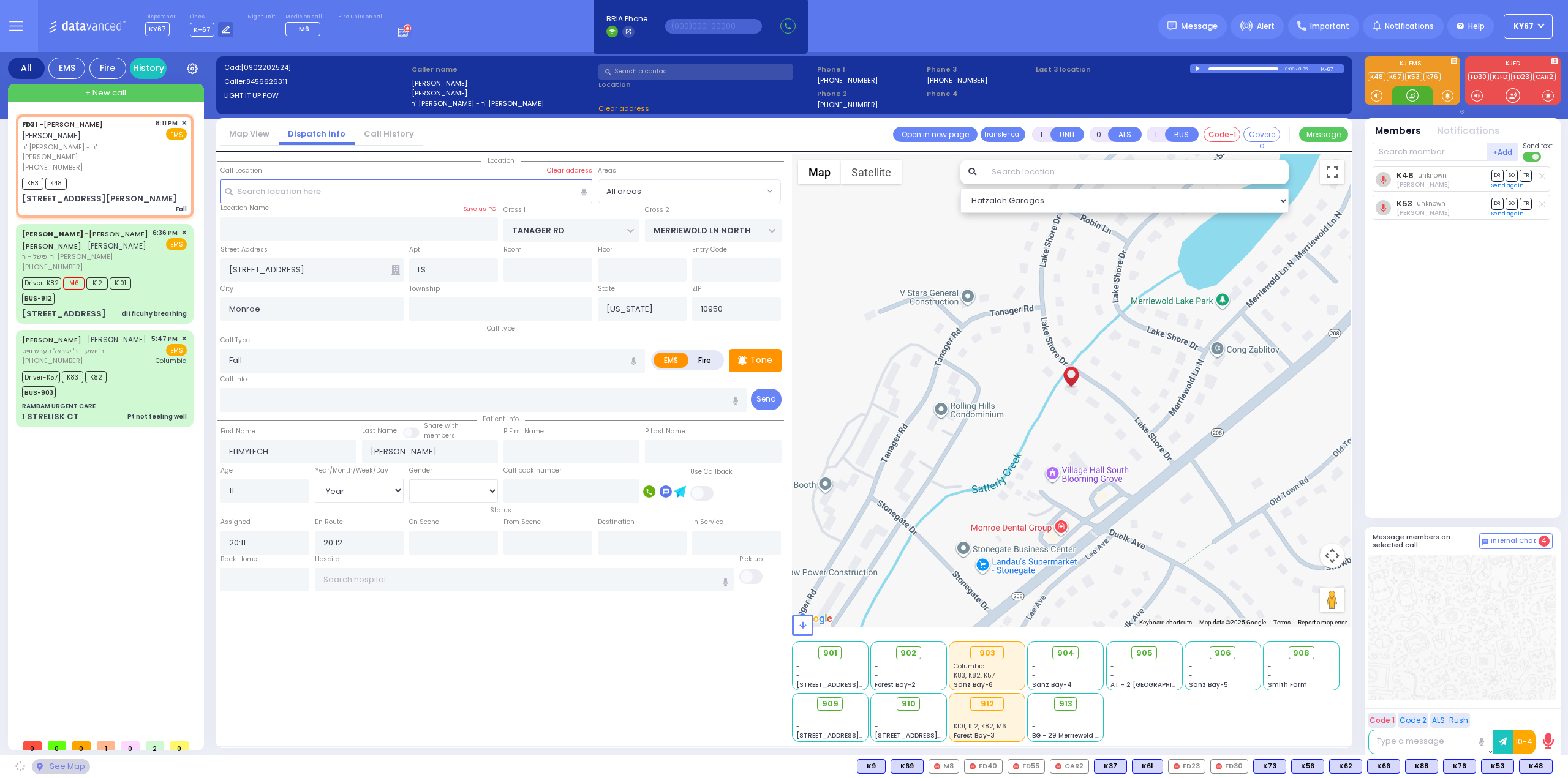
select select
type input "[STREET_ADDRESS][PERSON_NAME]"
radio input "true"
select select "Year"
select select "[DEMOGRAPHIC_DATA]"
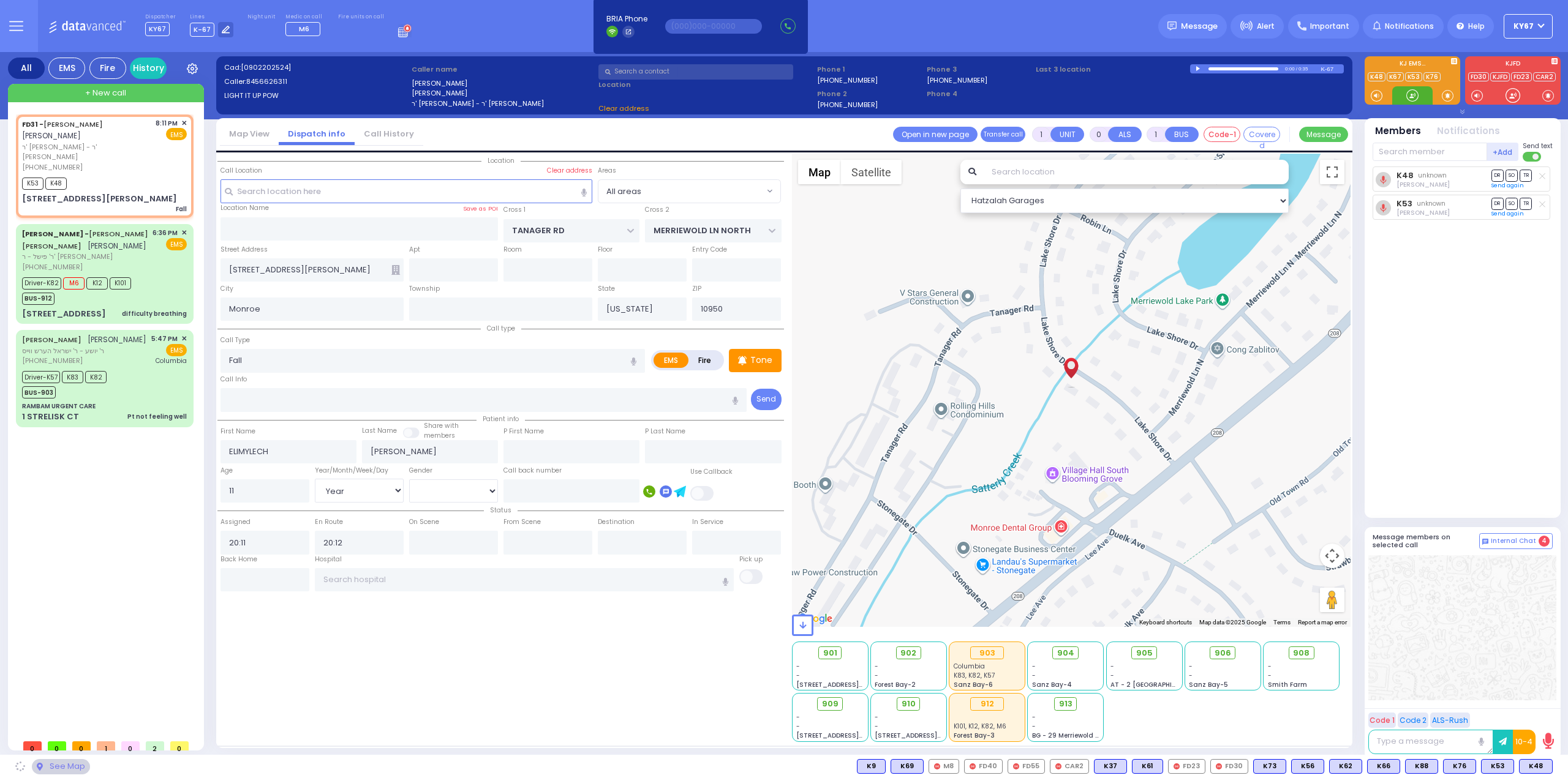
select select "Hatzalah Garages"
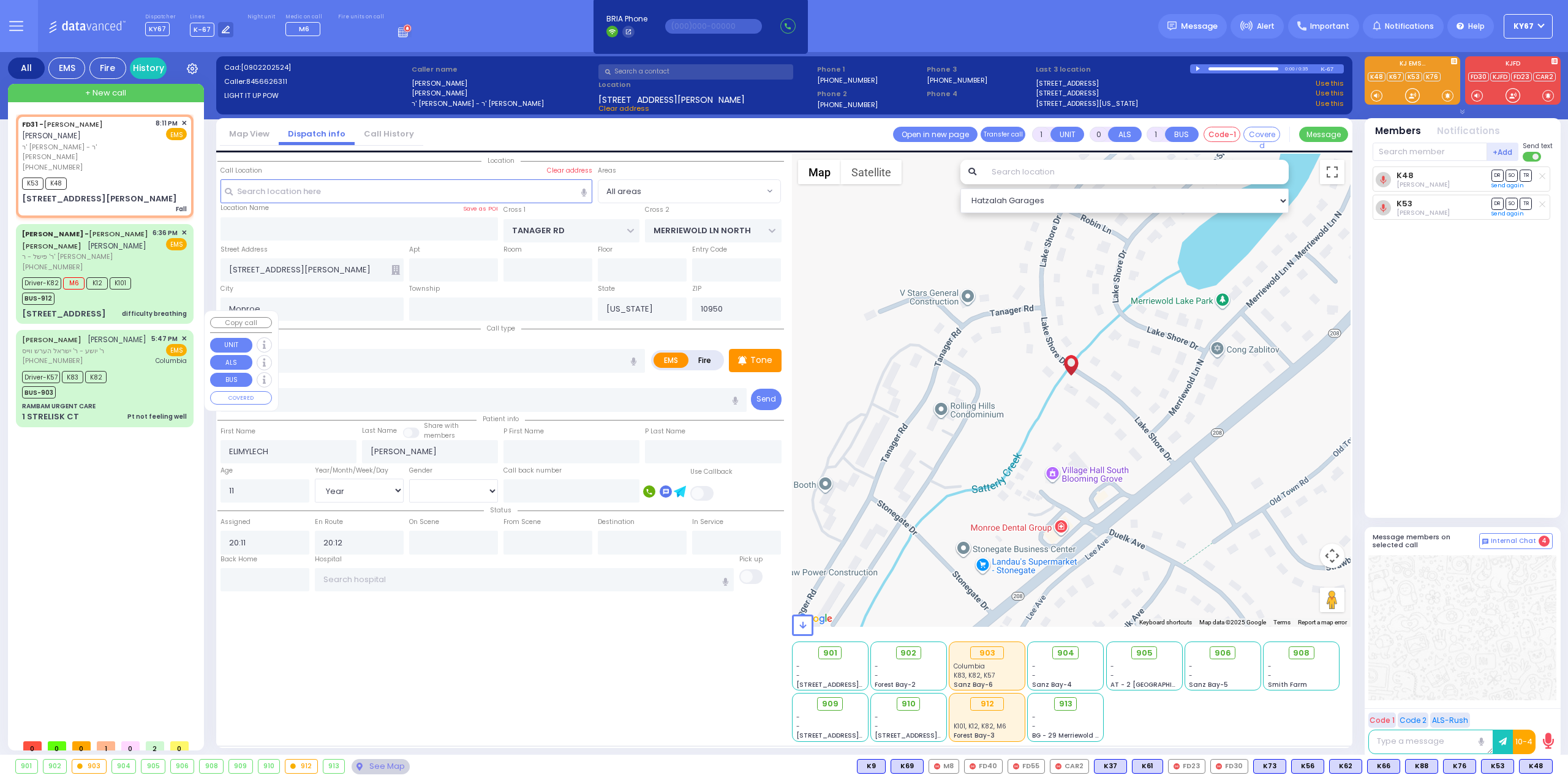
click at [130, 357] on div "[PHONE_NUMBER]" at bounding box center [84, 360] width 124 height 10
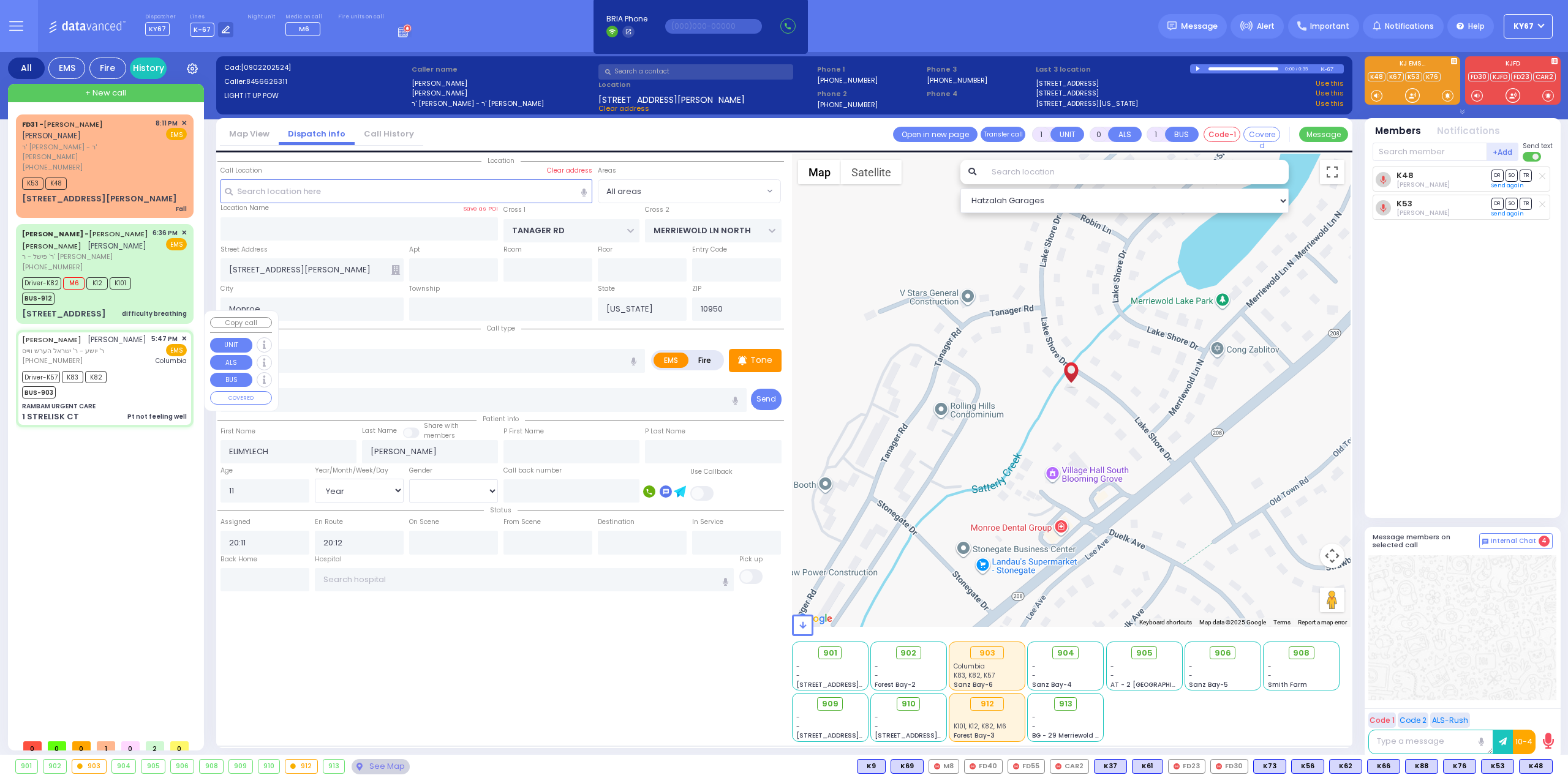
type input "6"
select select
type input "Pt not feeling well"
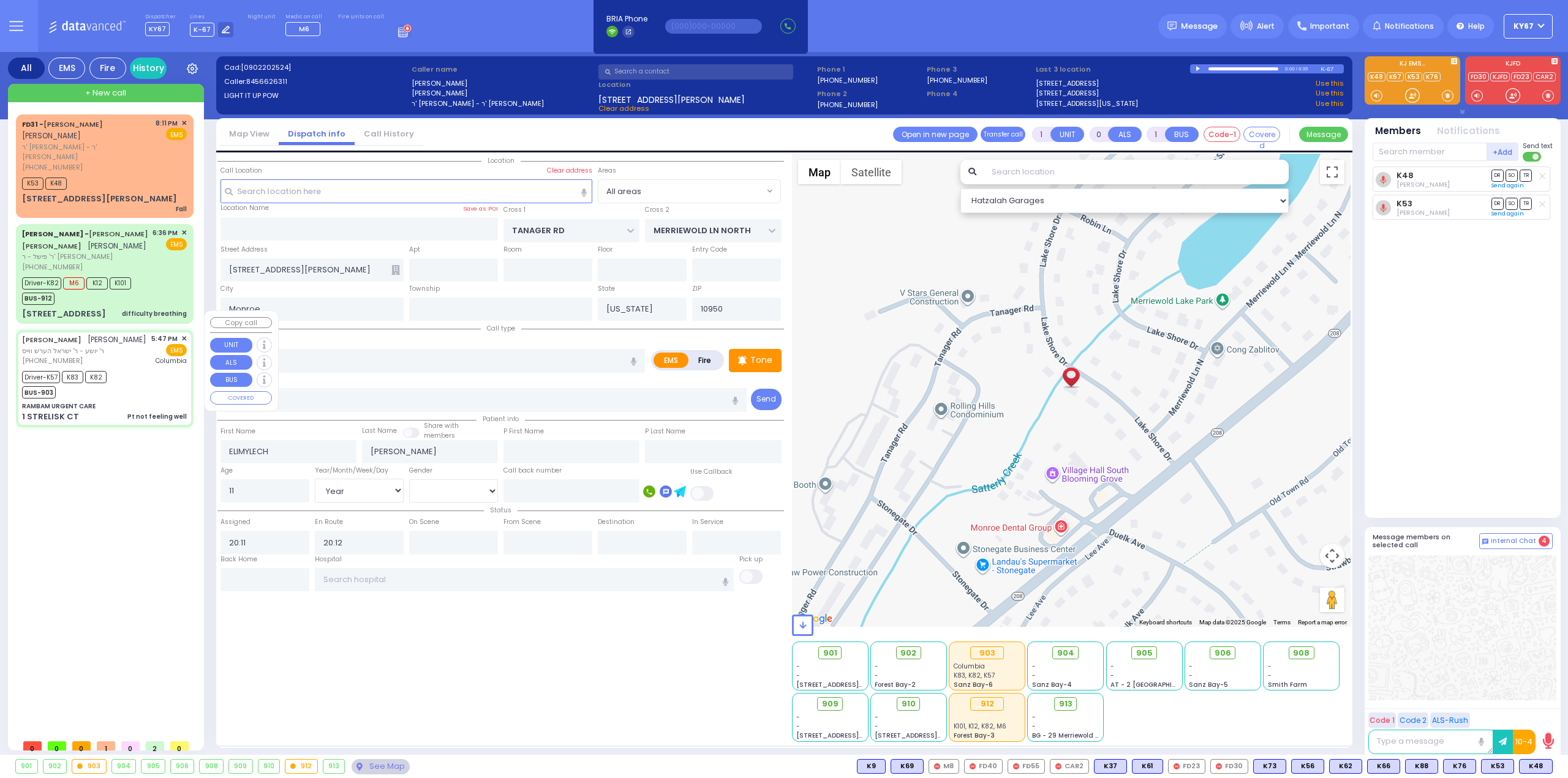
radio input "true"
type input "NAFTULA JOSEPH"
type input "MENDLOWITZ"
type input "Tzvi"
type input "Stauber"
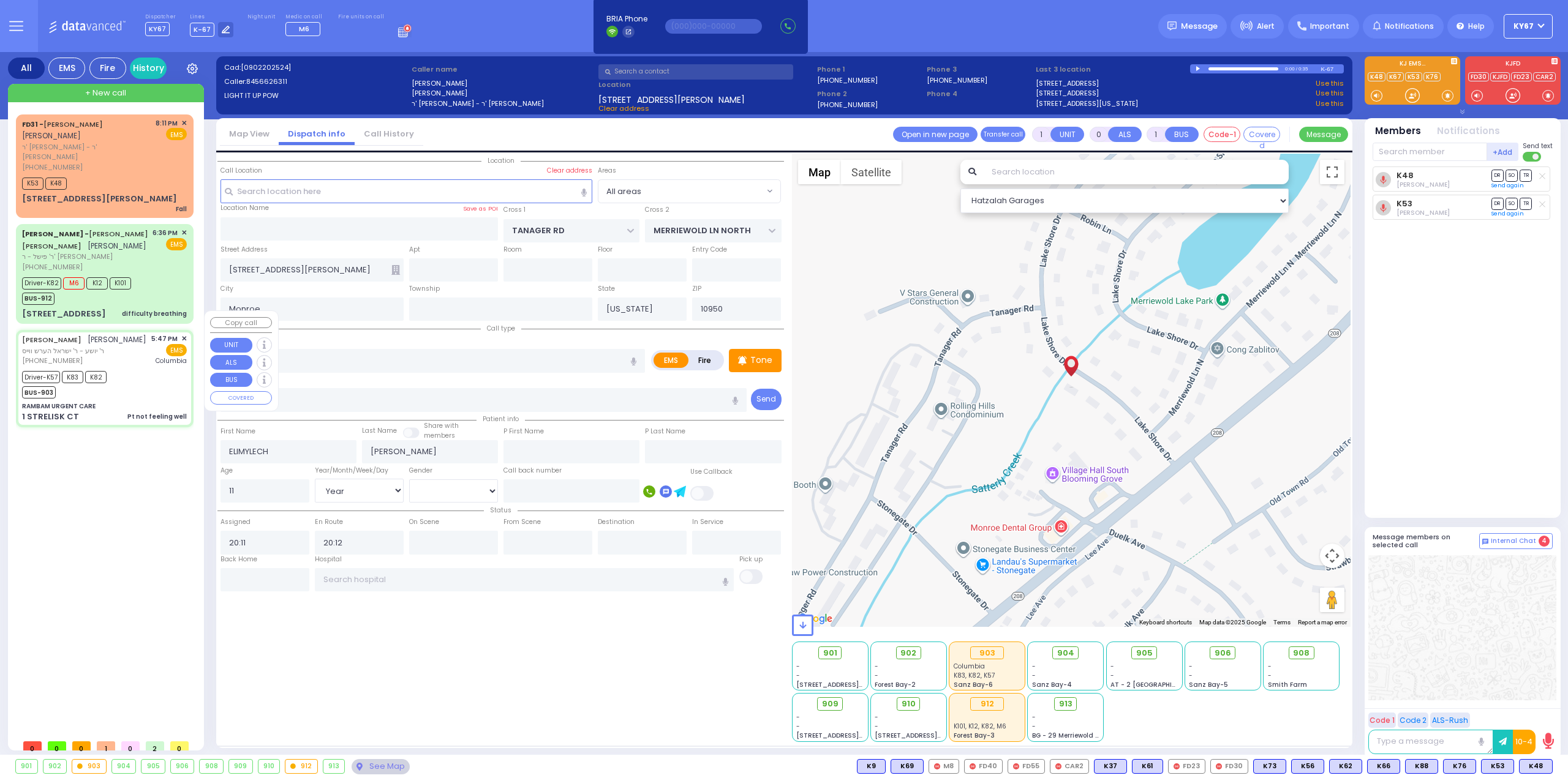
type input "9"
select select "Year"
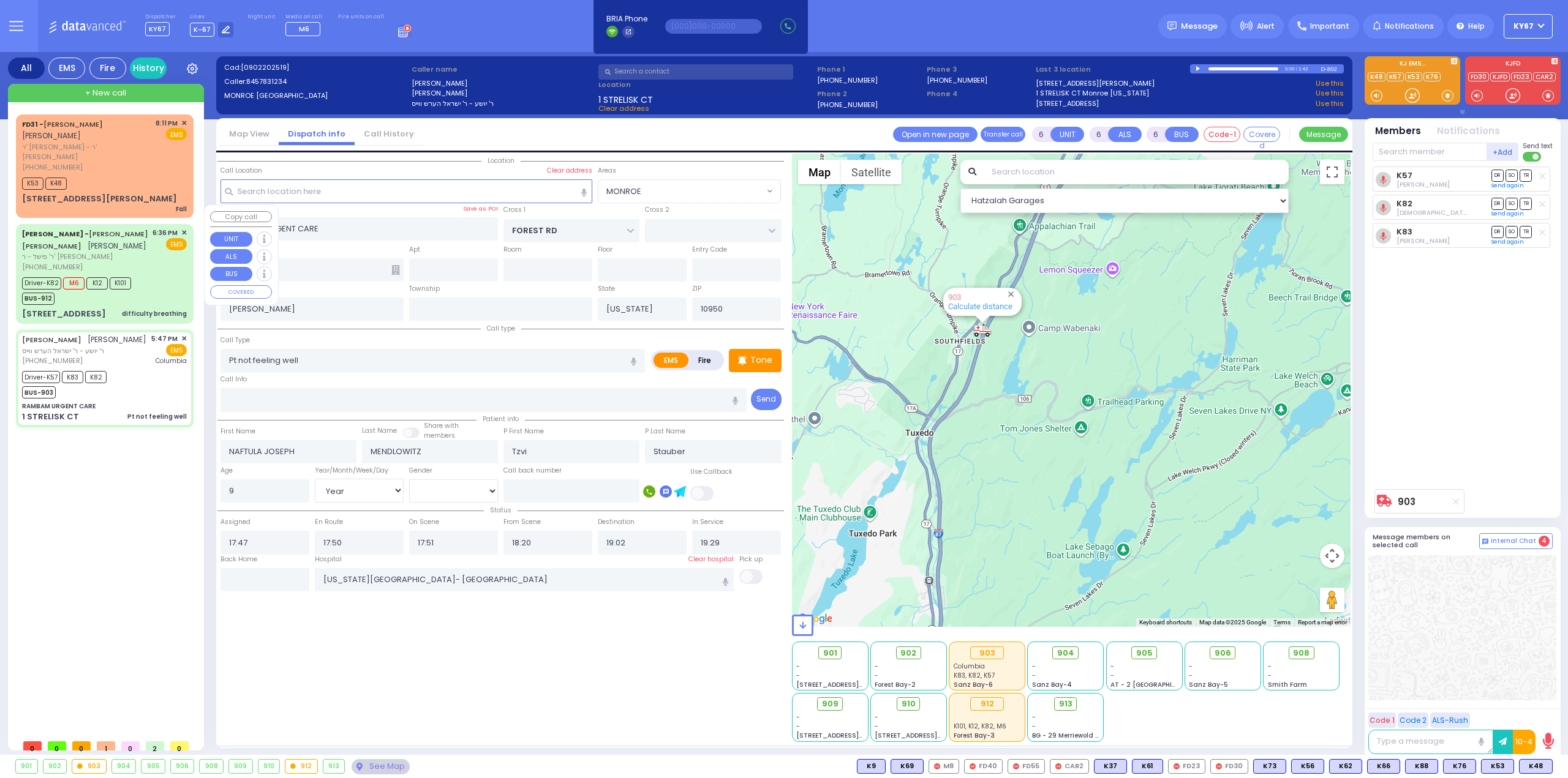
click at [168, 252] on div "6:36 PM ✕ EMS" at bounding box center [170, 250] width 35 height 44
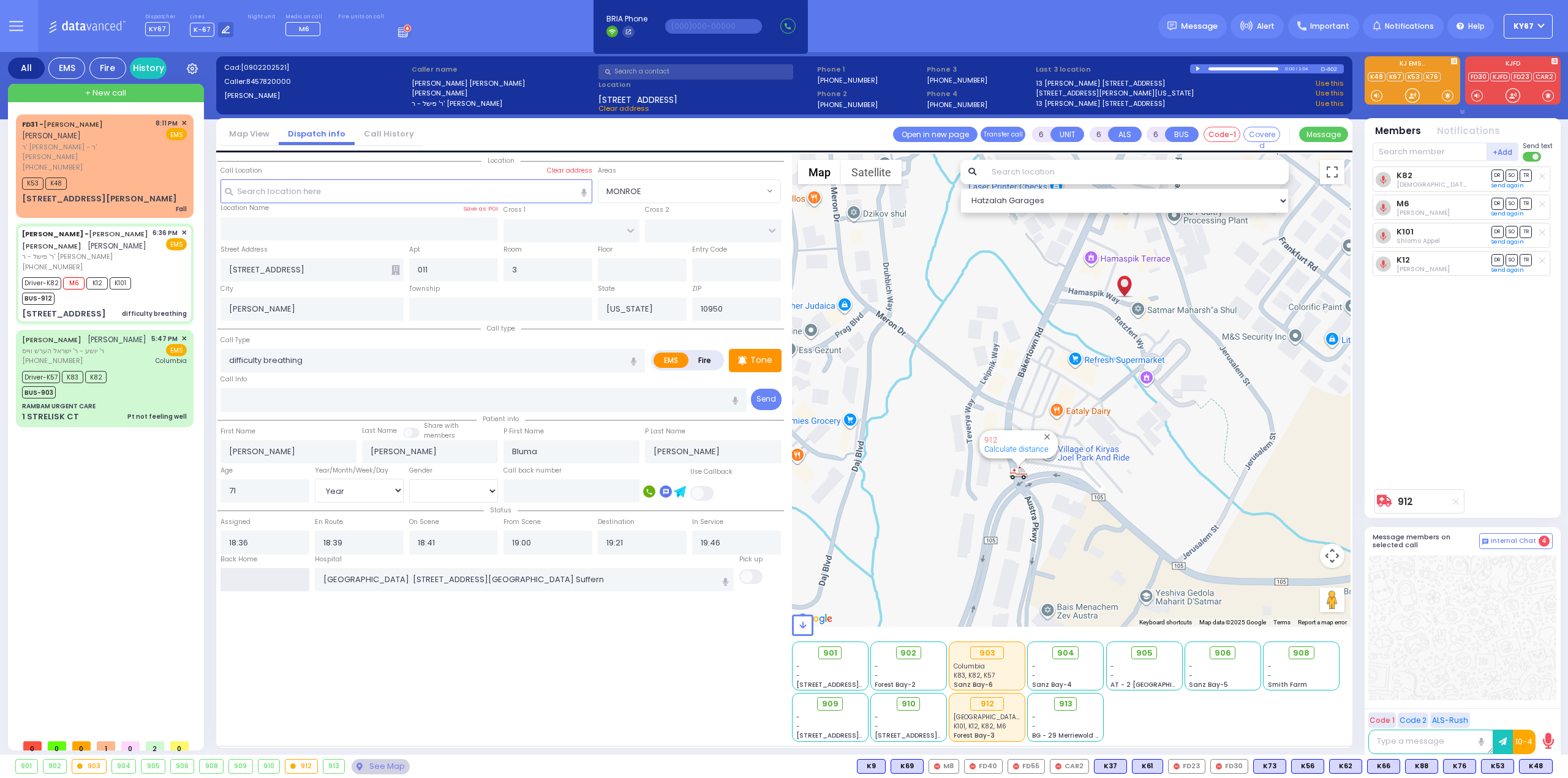
click at [267, 576] on input "text" at bounding box center [265, 580] width 89 height 23
click at [267, 575] on input "text" at bounding box center [265, 580] width 89 height 23
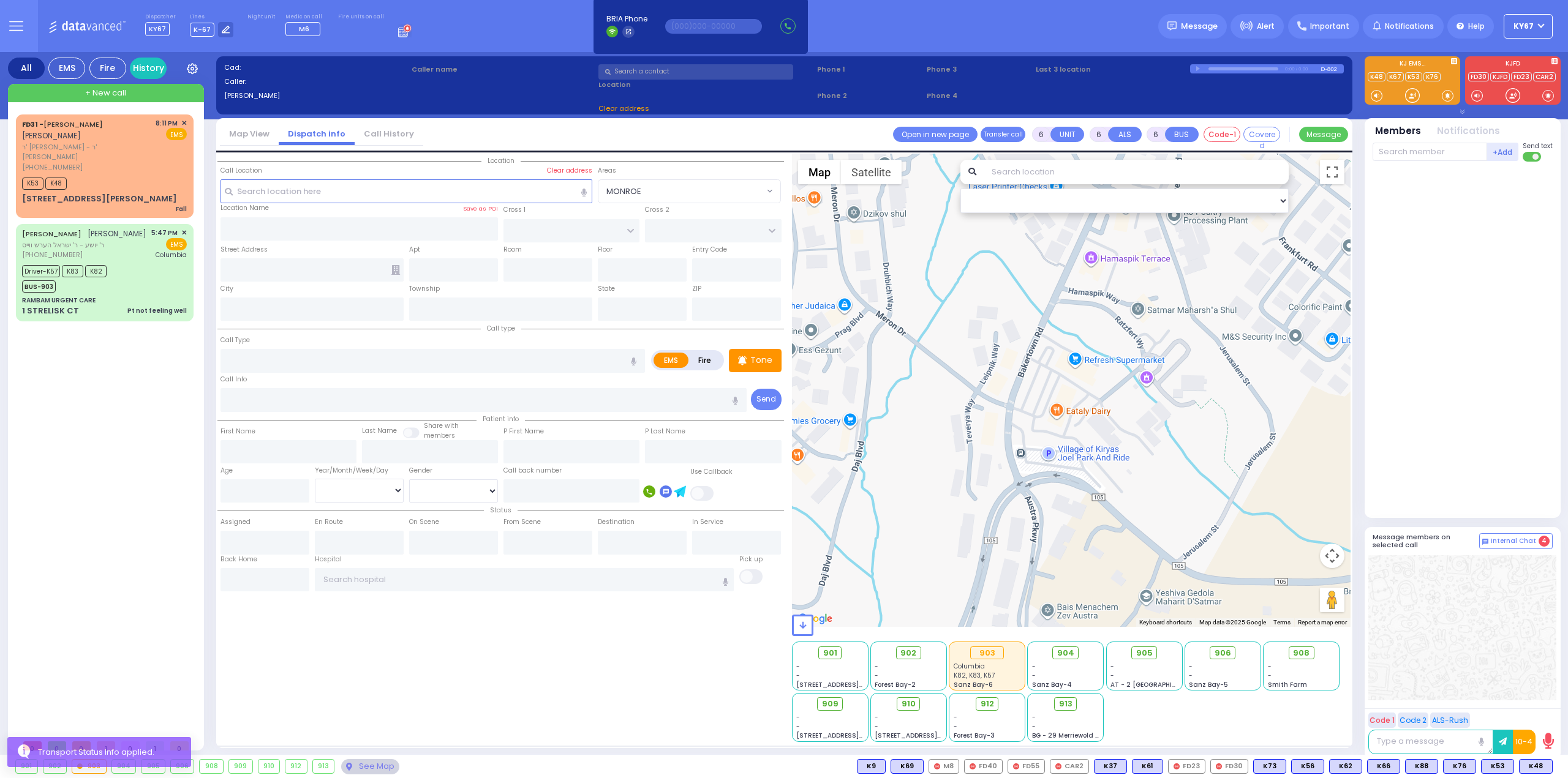
click at [140, 497] on div "FD31 - [PERSON_NAME] [PERSON_NAME] ר' [PERSON_NAME] - ר' [PERSON_NAME] [PHONE_N…" at bounding box center [107, 424] width 183 height 619
click at [125, 131] on div "FD31 - [PERSON_NAME] [PERSON_NAME]" at bounding box center [86, 130] width 130 height 24
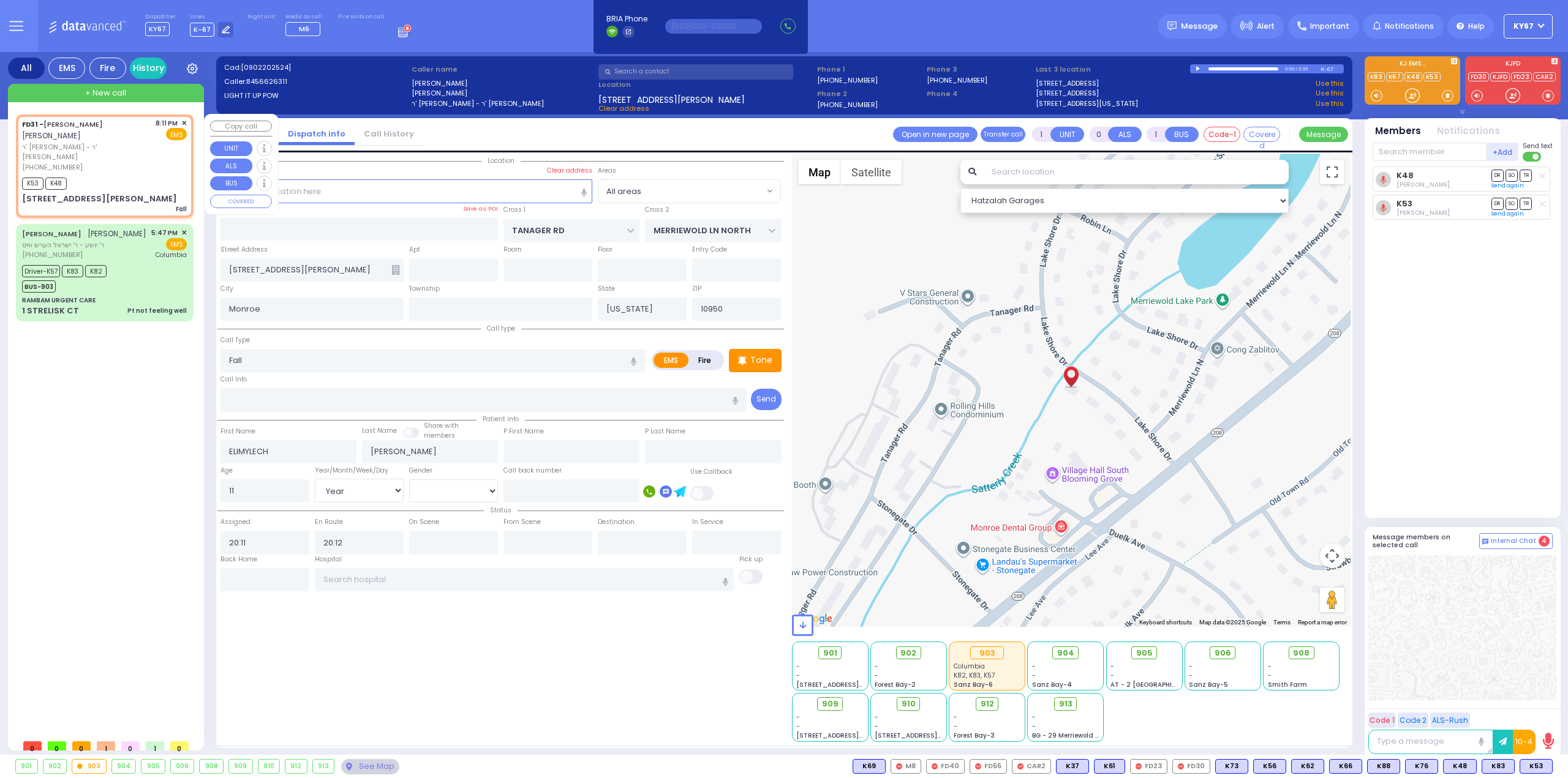
select select "Year"
select select "[DEMOGRAPHIC_DATA]"
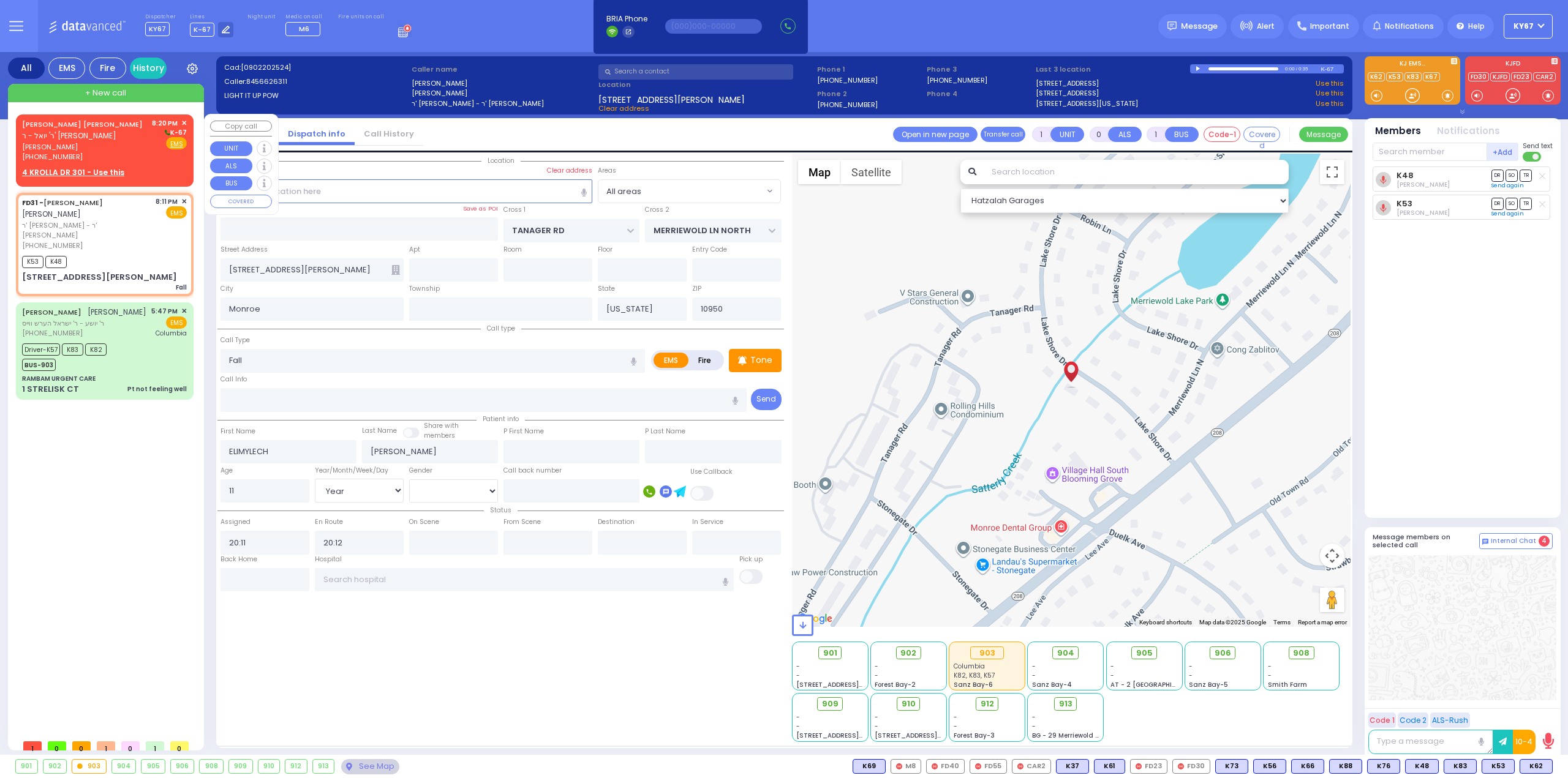
click at [126, 144] on span "מאיר אלי' זאב ראזענבערג" at bounding box center [85, 147] width 126 height 10
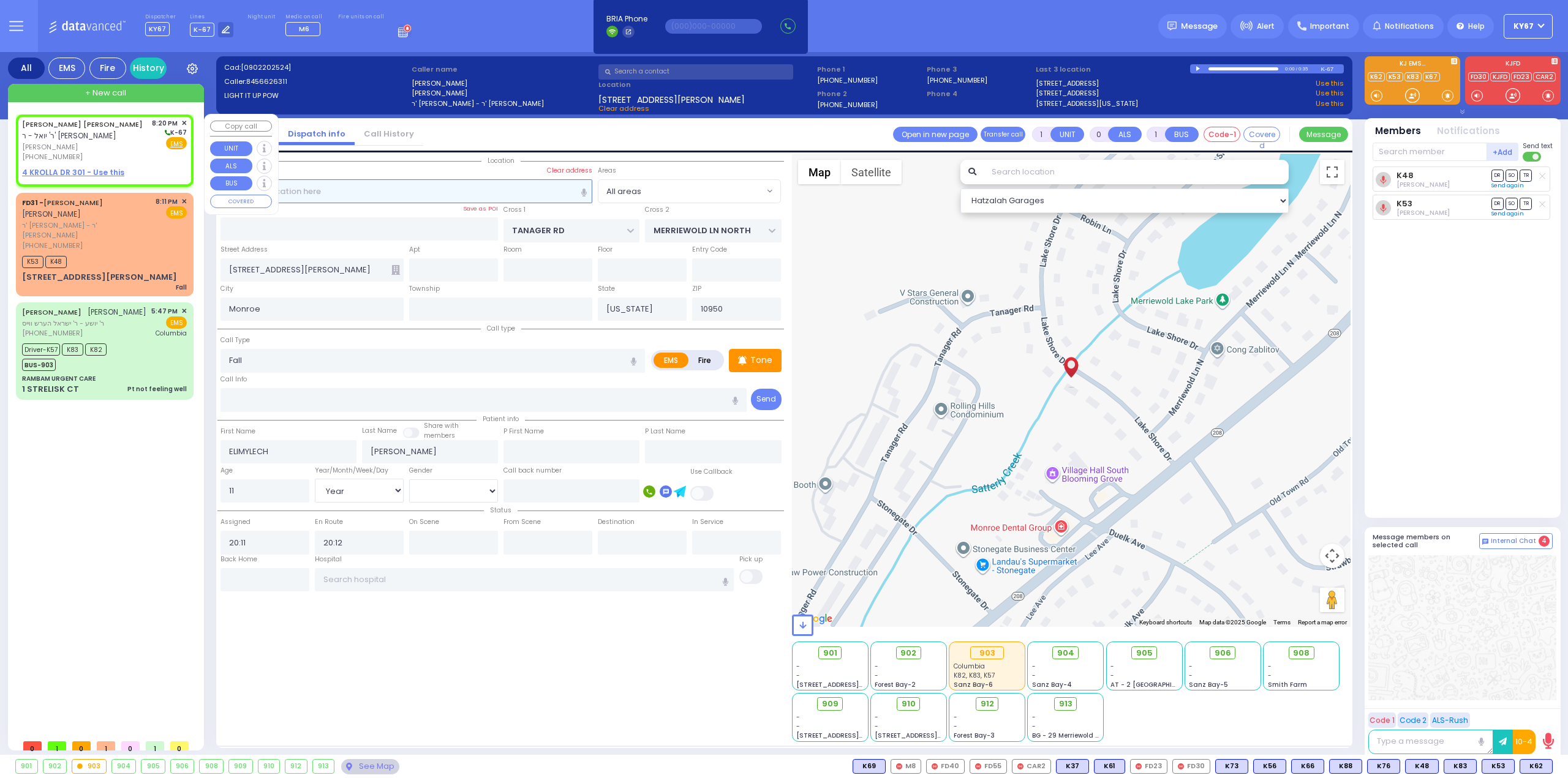
type input "2"
type input "1"
select select
radio input "true"
type input "MAYER ELYA Z."
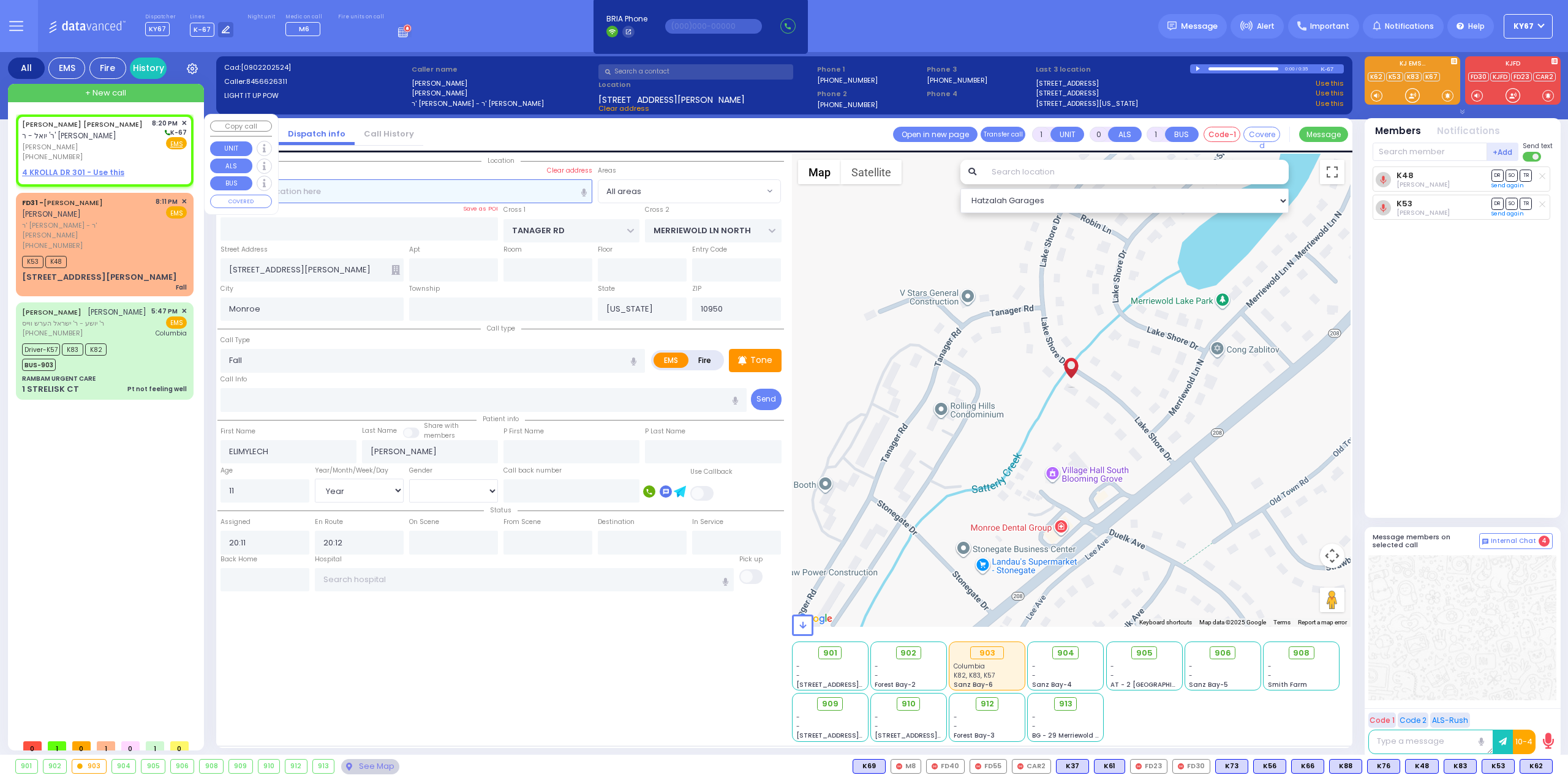
type input "ROSENBERG"
select select
type input "20:20"
select select "Hatzalah Garages"
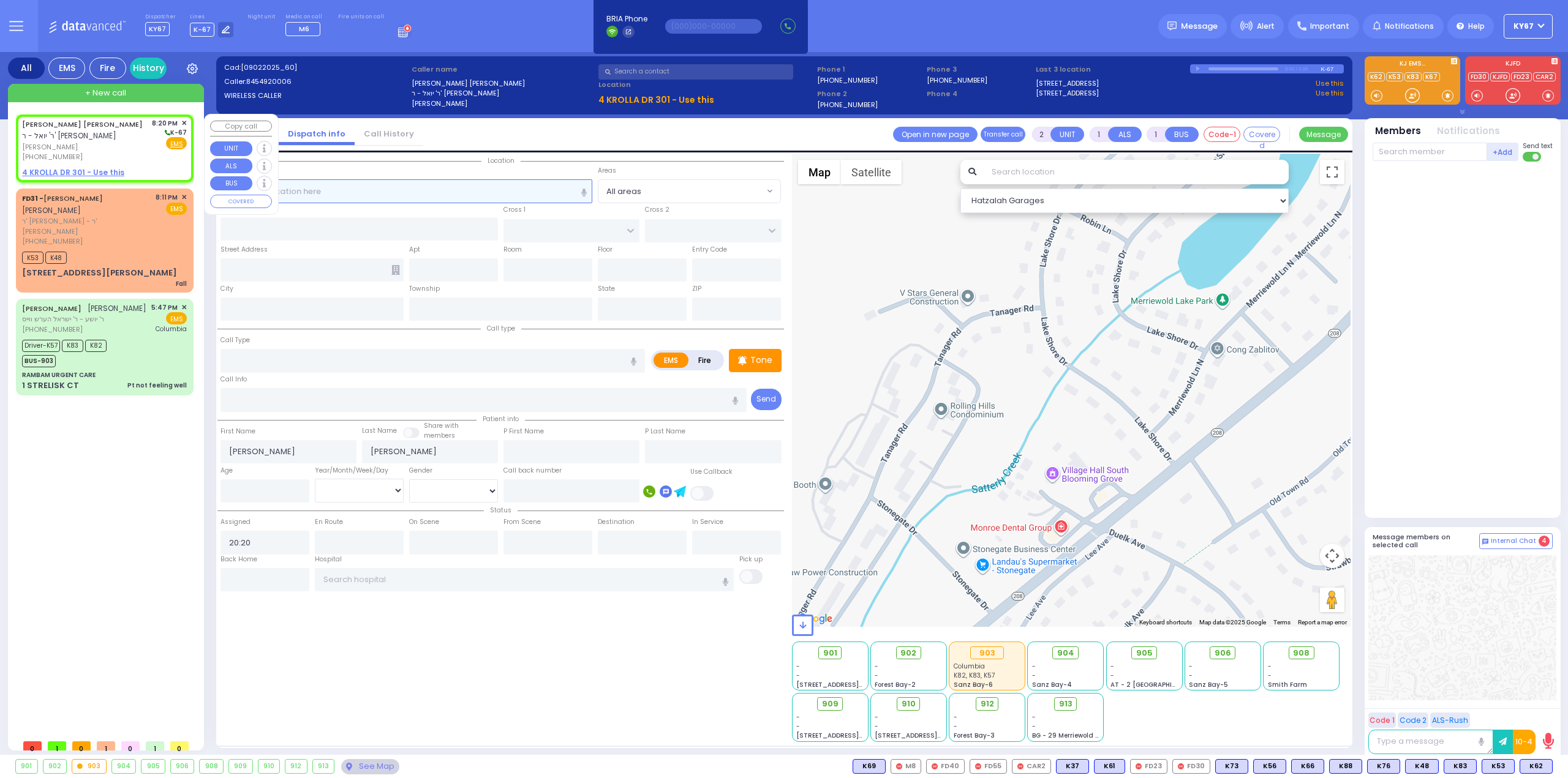
select select
radio input "true"
select select
select select "Hatzalah Garages"
click at [72, 174] on u "4 KROLLA DR 301 - Use this" at bounding box center [73, 172] width 102 height 10
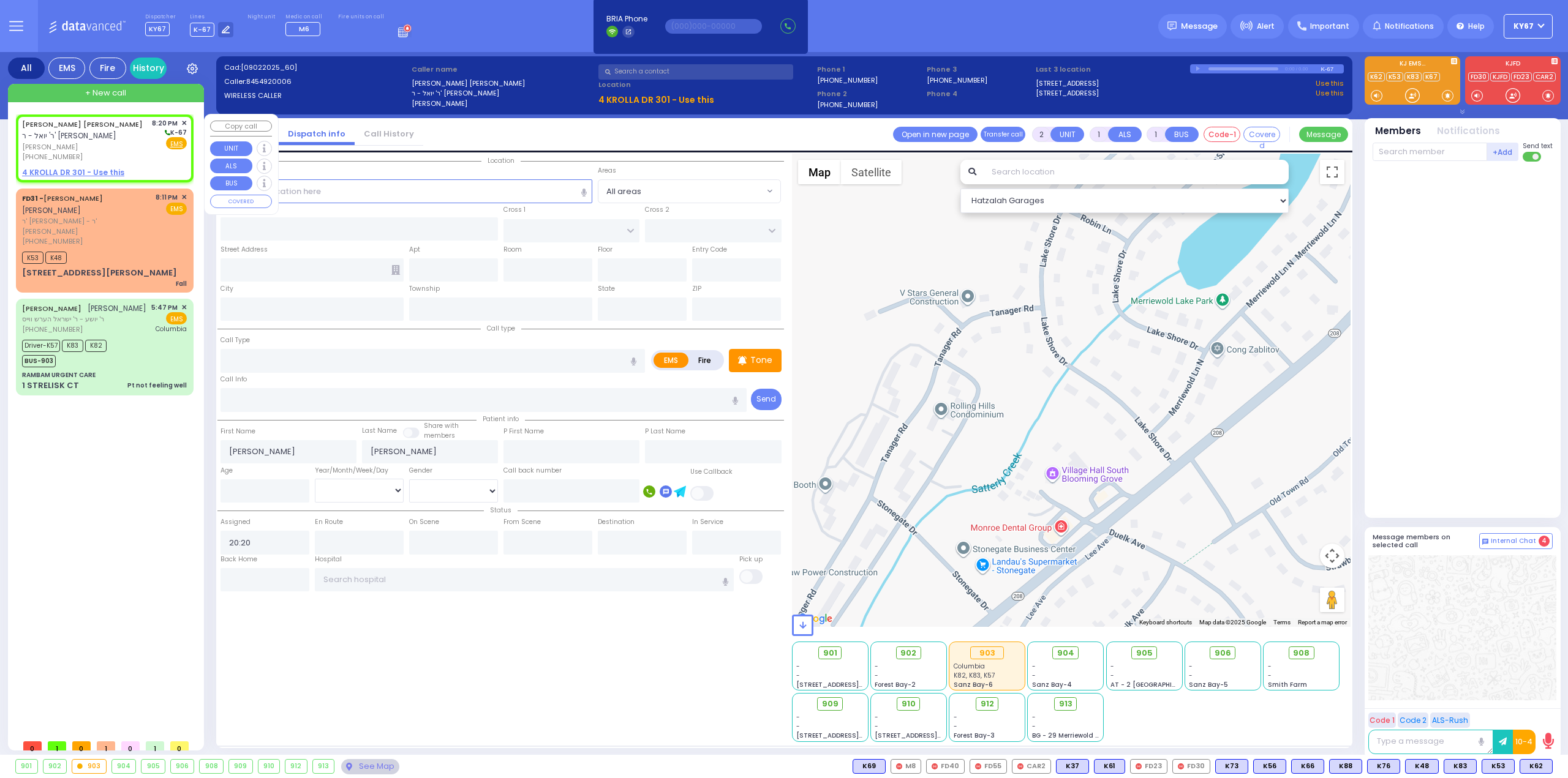
select select
radio input "true"
select select
select select "Hatzalah Garages"
select select
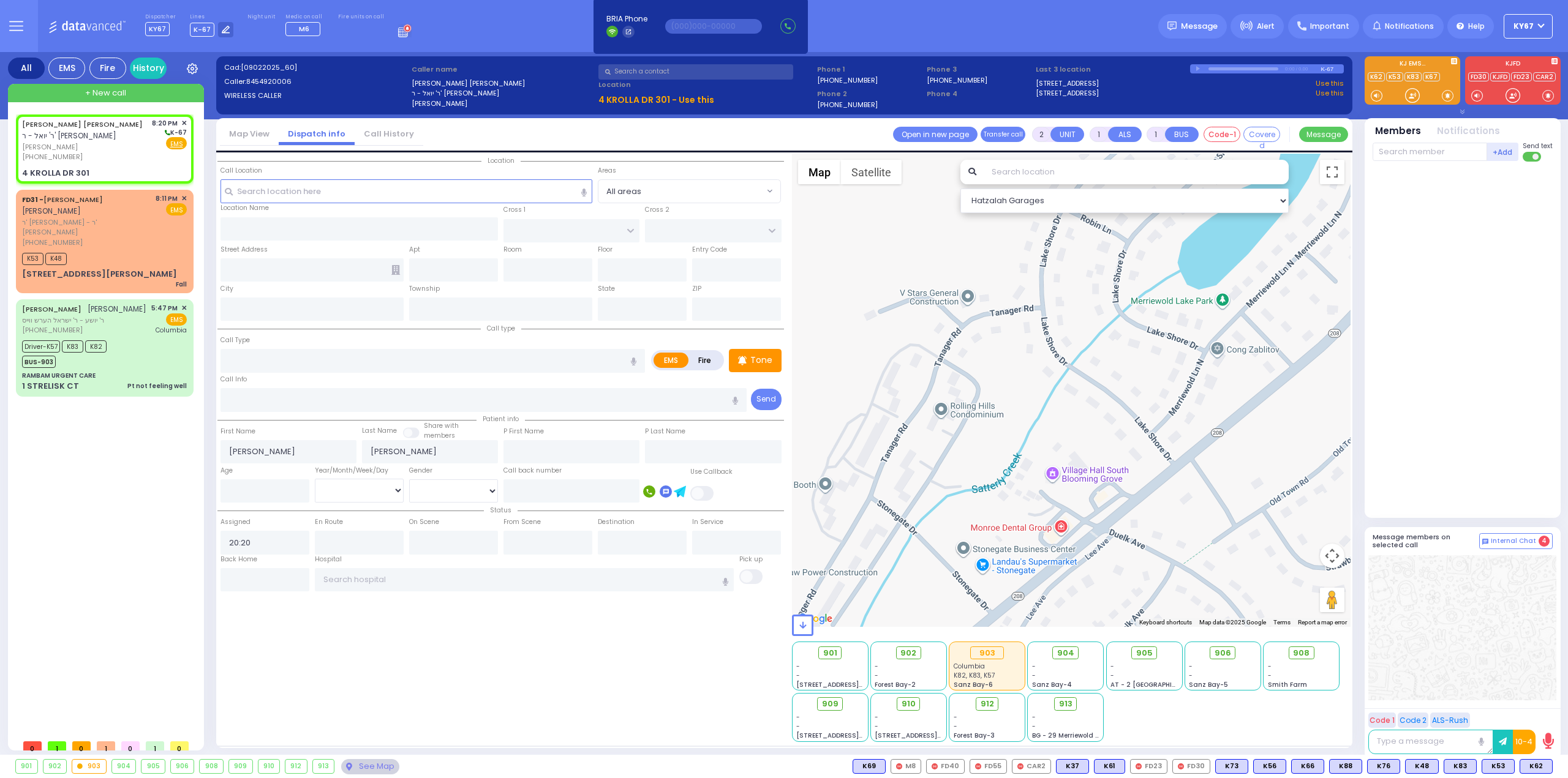
radio input "true"
select select
type input "SATMAR DR"
type input "ACRES RD"
type input "4 KROLLA DR"
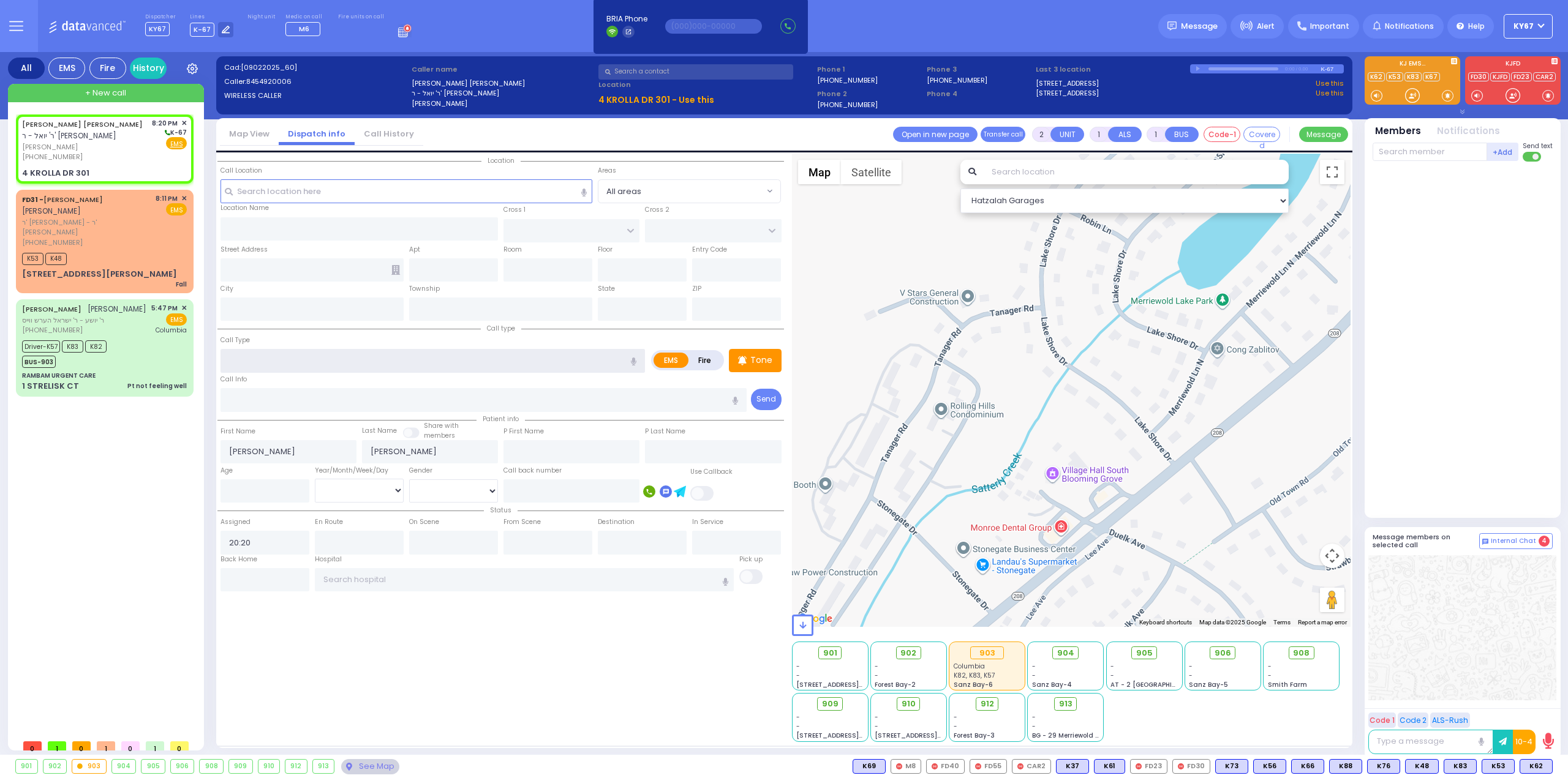
type input "301"
type input "[PERSON_NAME]"
type input "[US_STATE]"
type input "10950"
select select "Hatzalah Garages"
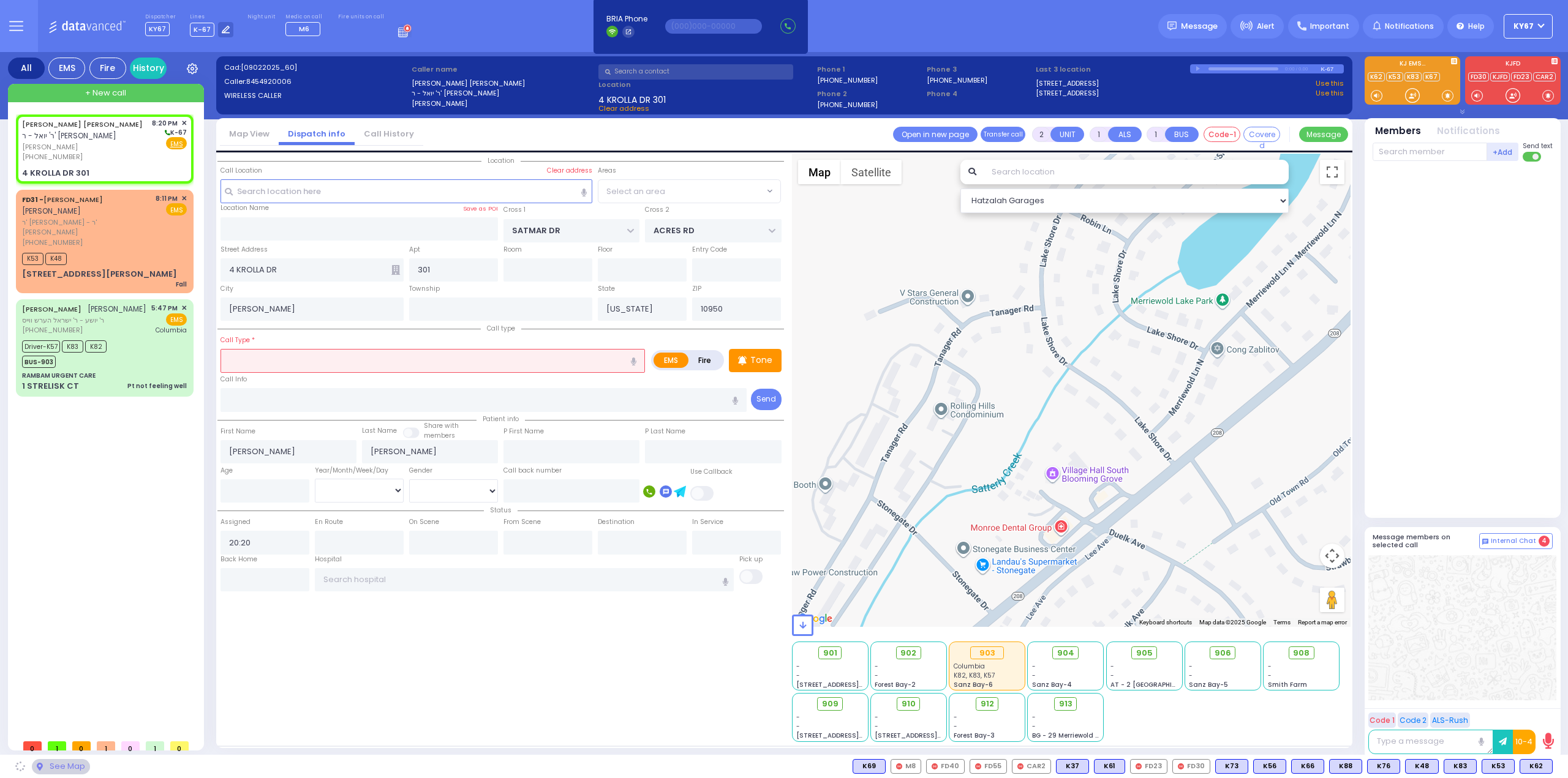
click at [256, 366] on input "text" at bounding box center [433, 360] width 425 height 23
select select "SECTION 3"
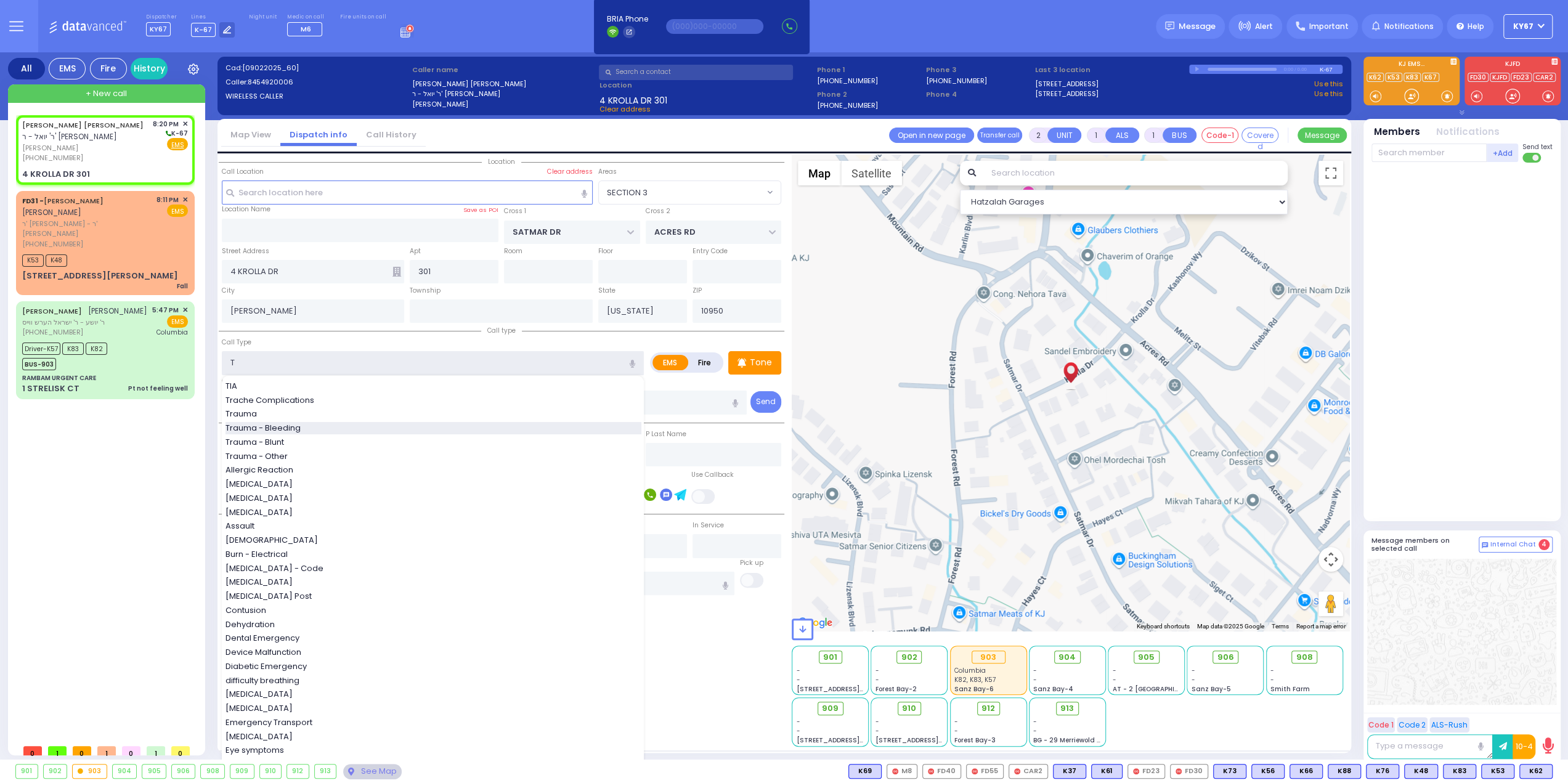
type input "Trauma - Bleeding"
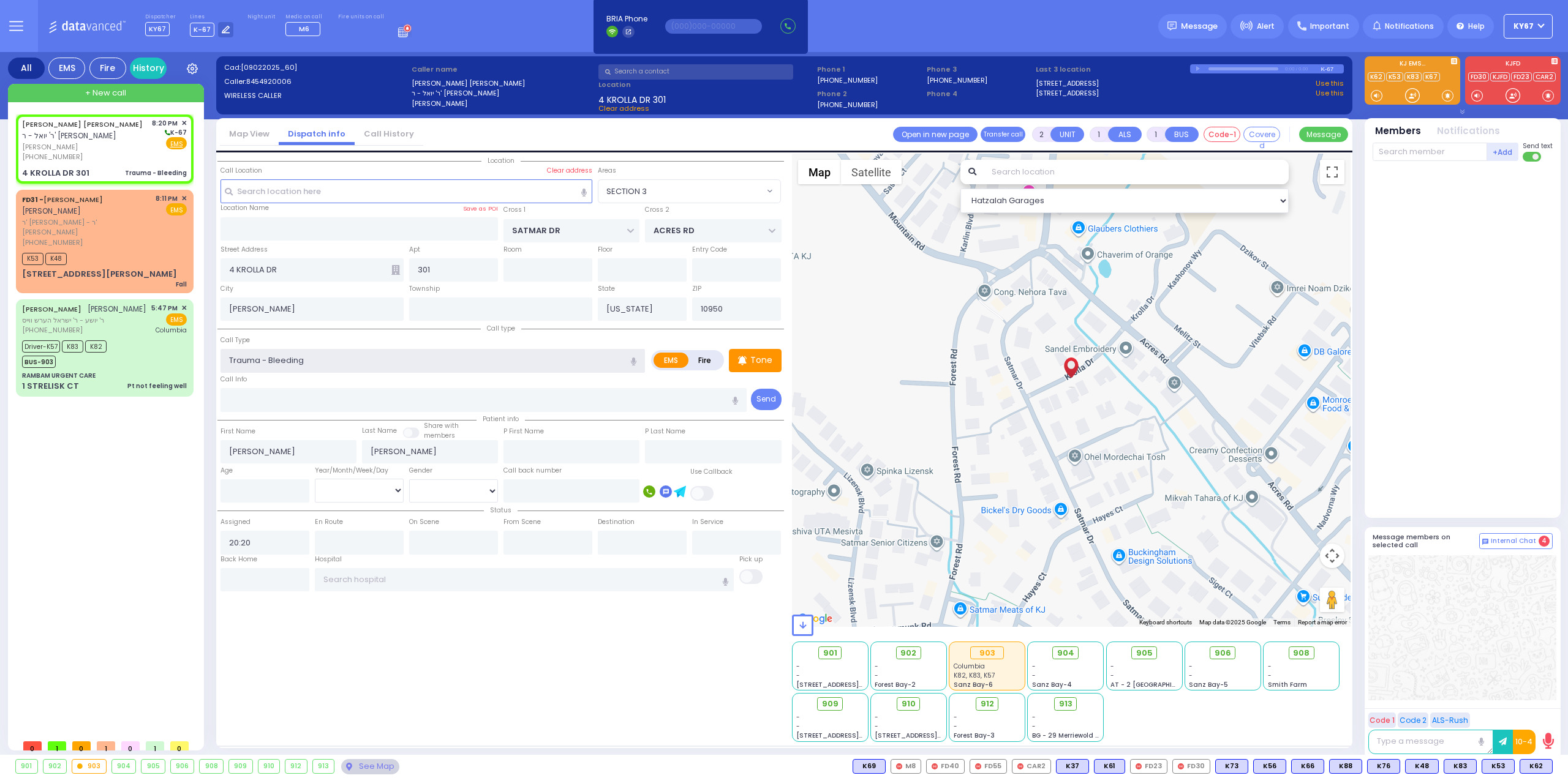
select select
radio input "true"
select select
select select "Hatzalah Garages"
select select "SECTION 3"
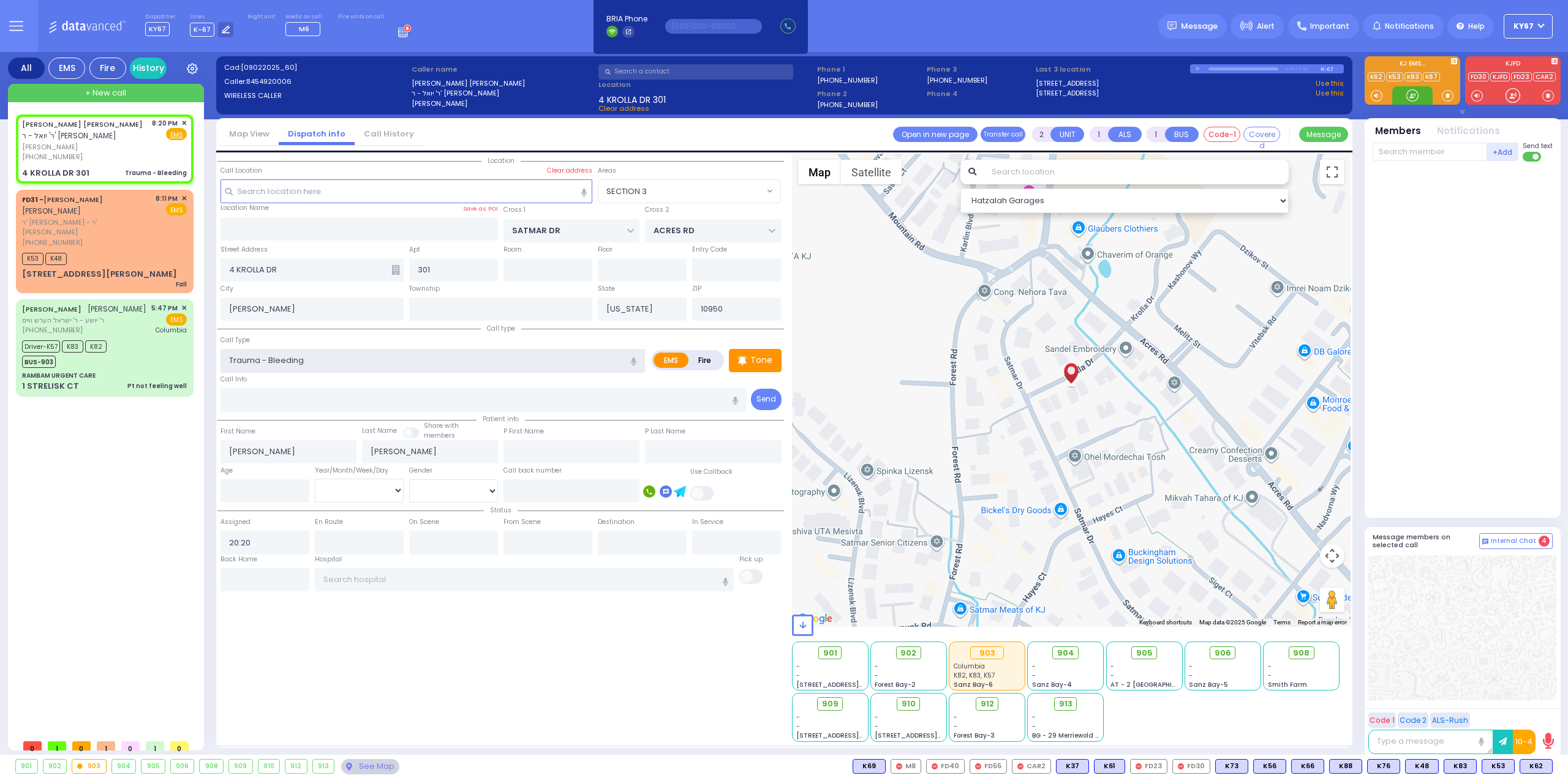
select select
radio input "true"
select select
select select "Hatzalah Garages"
select select "SECTION 3"
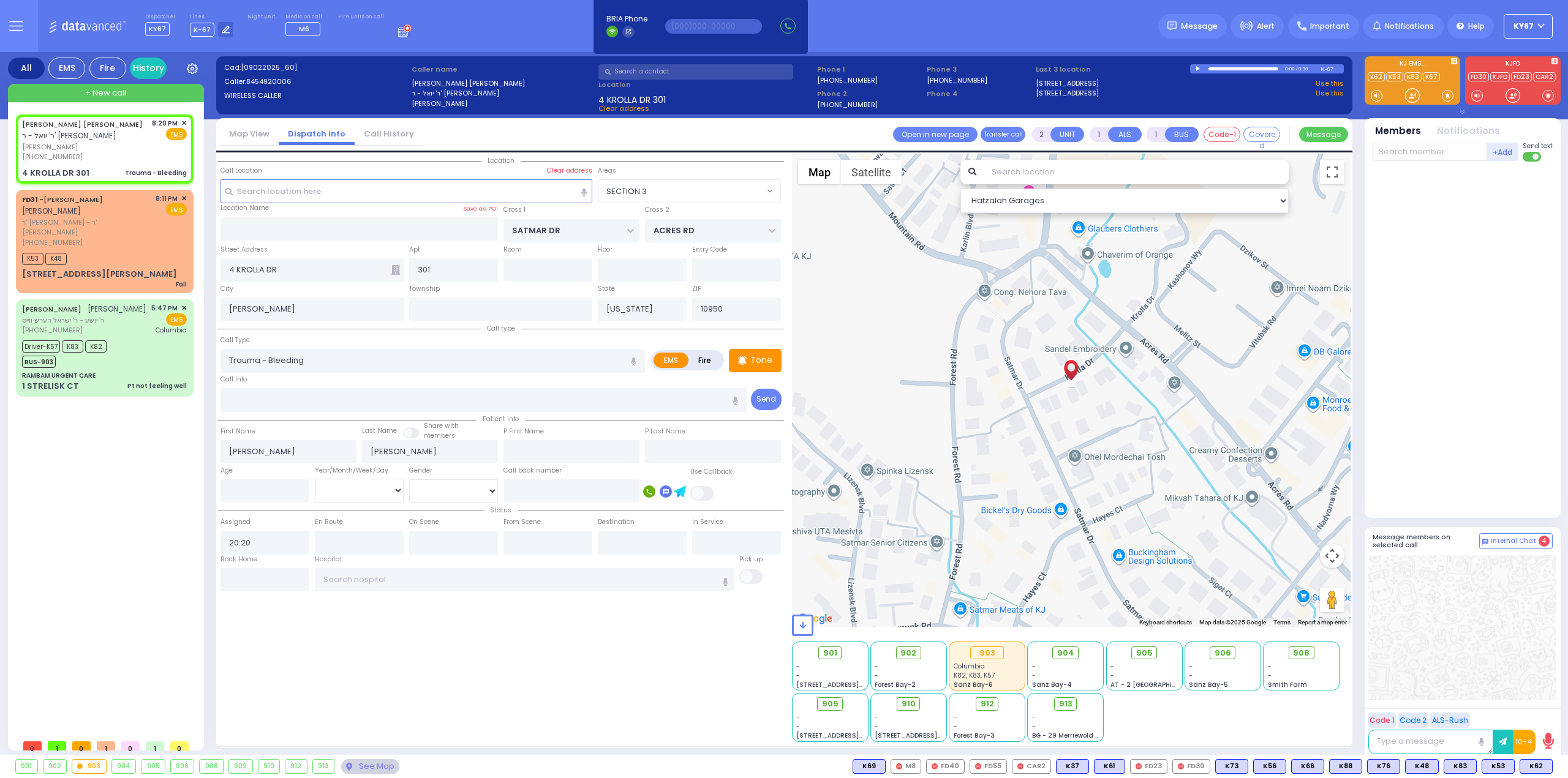
click at [278, 664] on div "Location All areas" at bounding box center [501, 447] width 567 height 589
select select
radio input "true"
select select
select select "Hatzalah Garages"
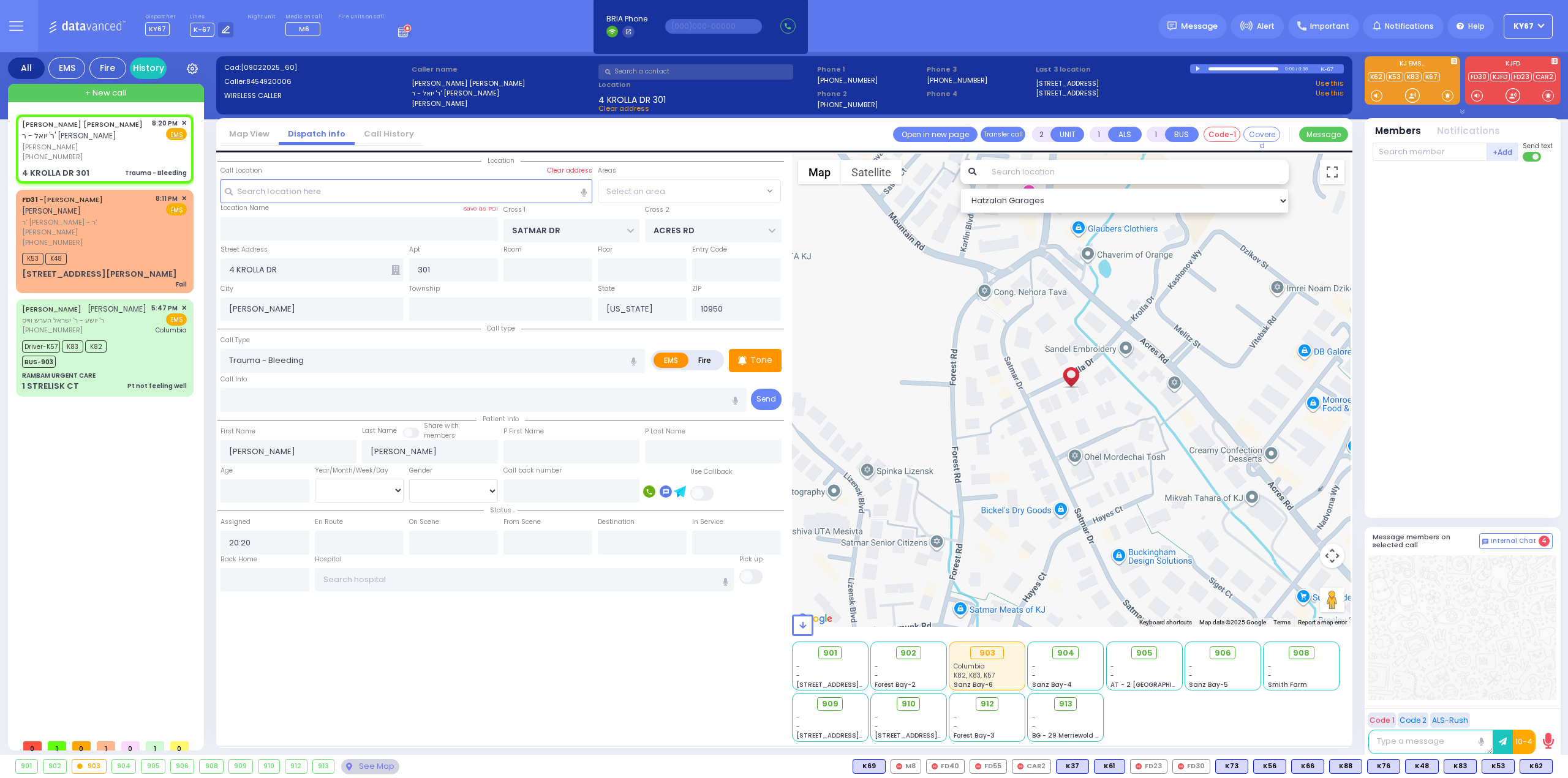
select select "SECTION 3"
drag, startPoint x: 1541, startPoint y: 761, endPoint x: 1540, endPoint y: 708, distance: 53.0
click at [0, 0] on span "K101" at bounding box center [0, 0] width 0 height 0
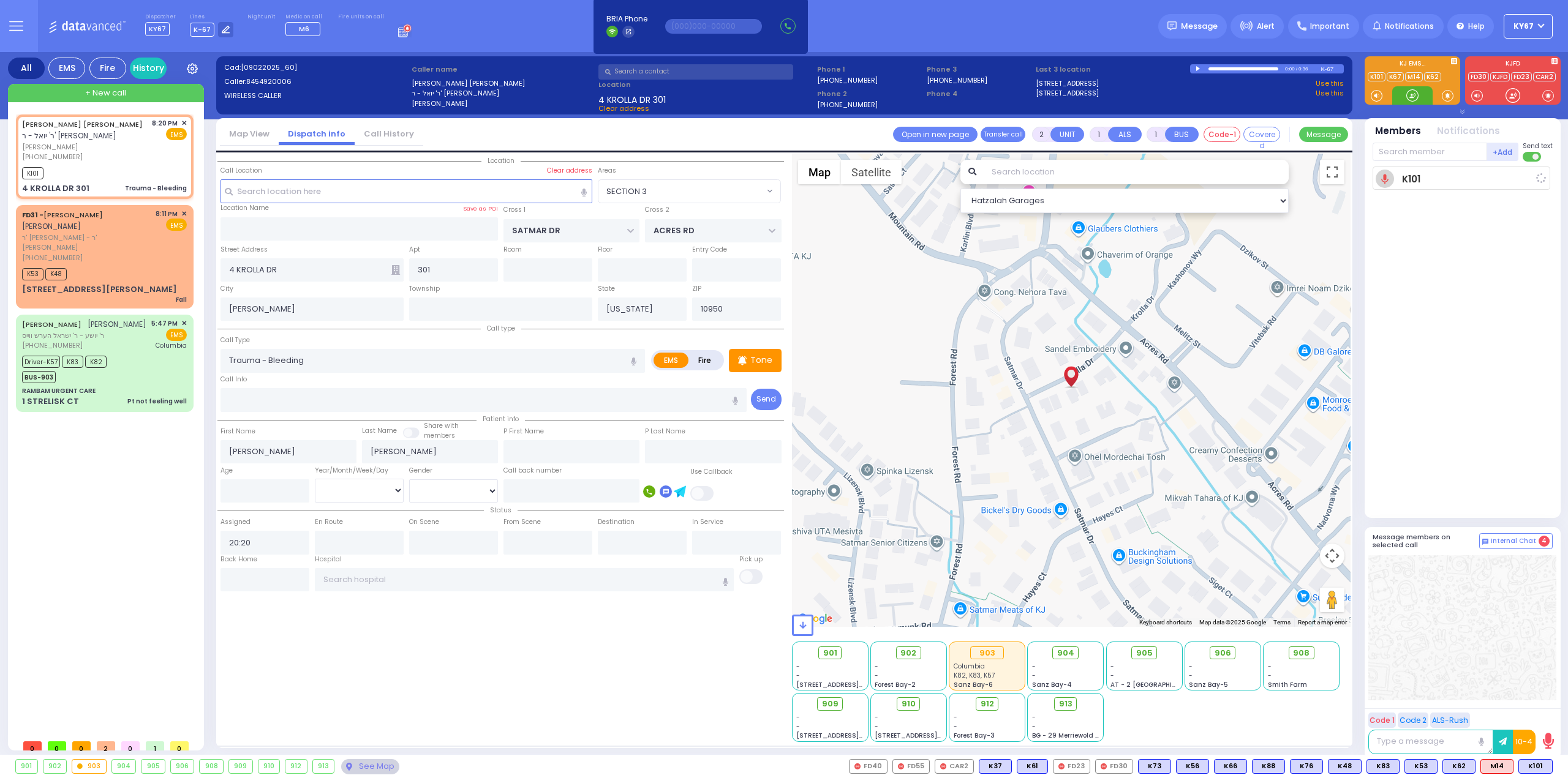
select select
radio input "true"
select select
type input "20:21"
select select "Hatzalah Garages"
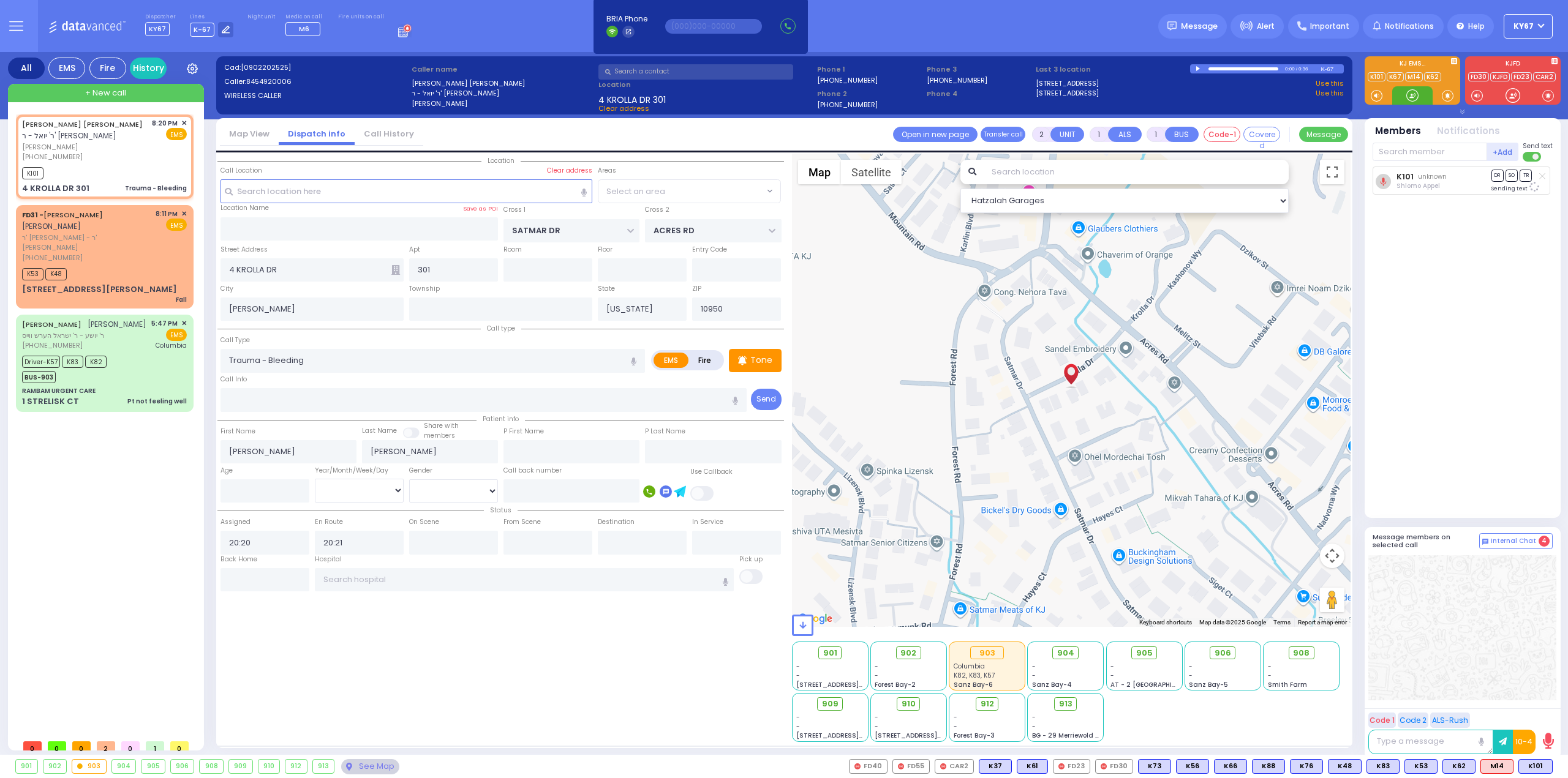
select select "SECTION 3"
click at [1531, 766] on span "K62" at bounding box center [1536, 766] width 32 height 14
select select
radio input "true"
select select
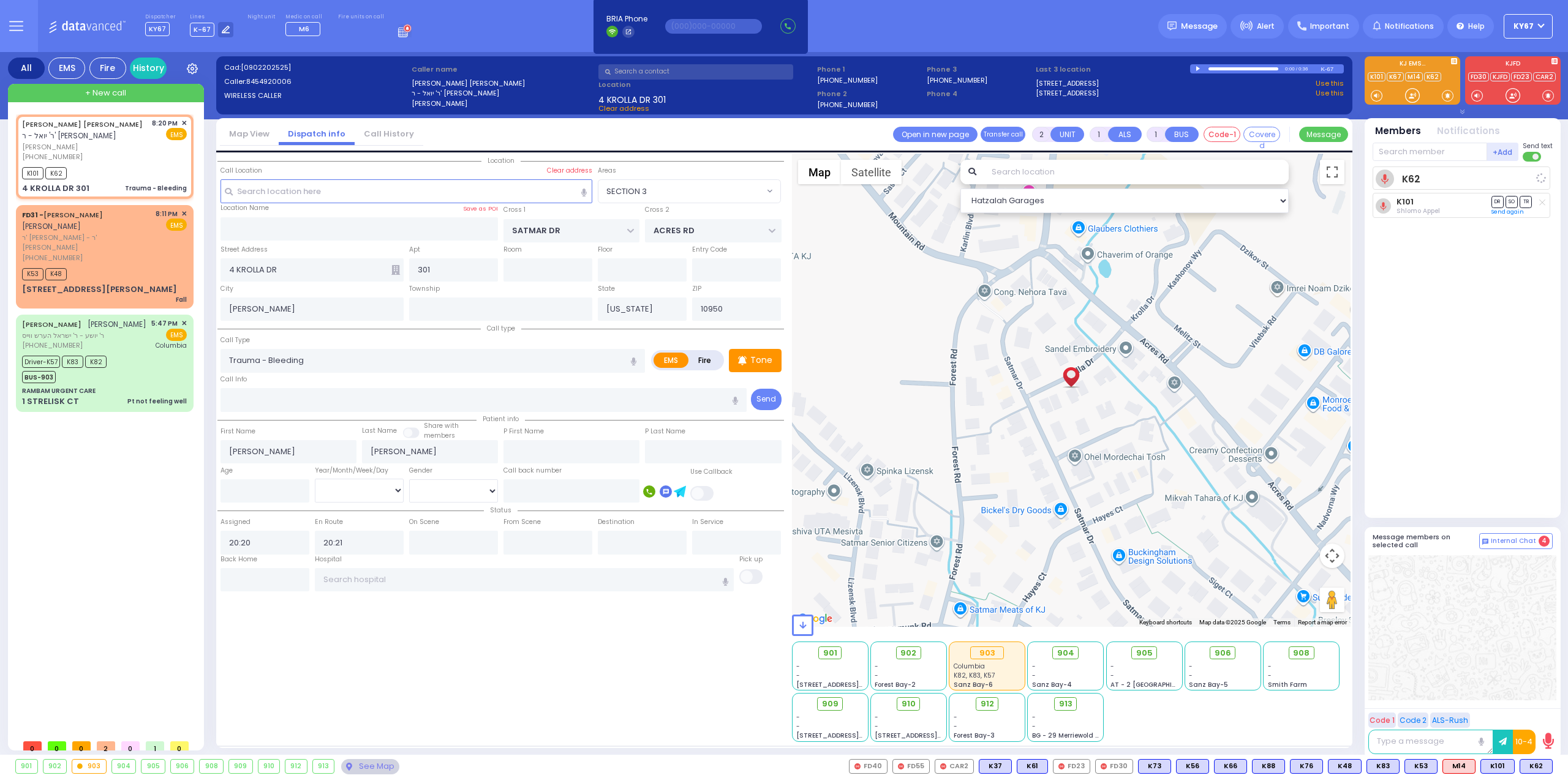
select select "Hatzalah Garages"
select select "SECTION 3"
click at [183, 213] on span "✕" at bounding box center [184, 213] width 6 height 10
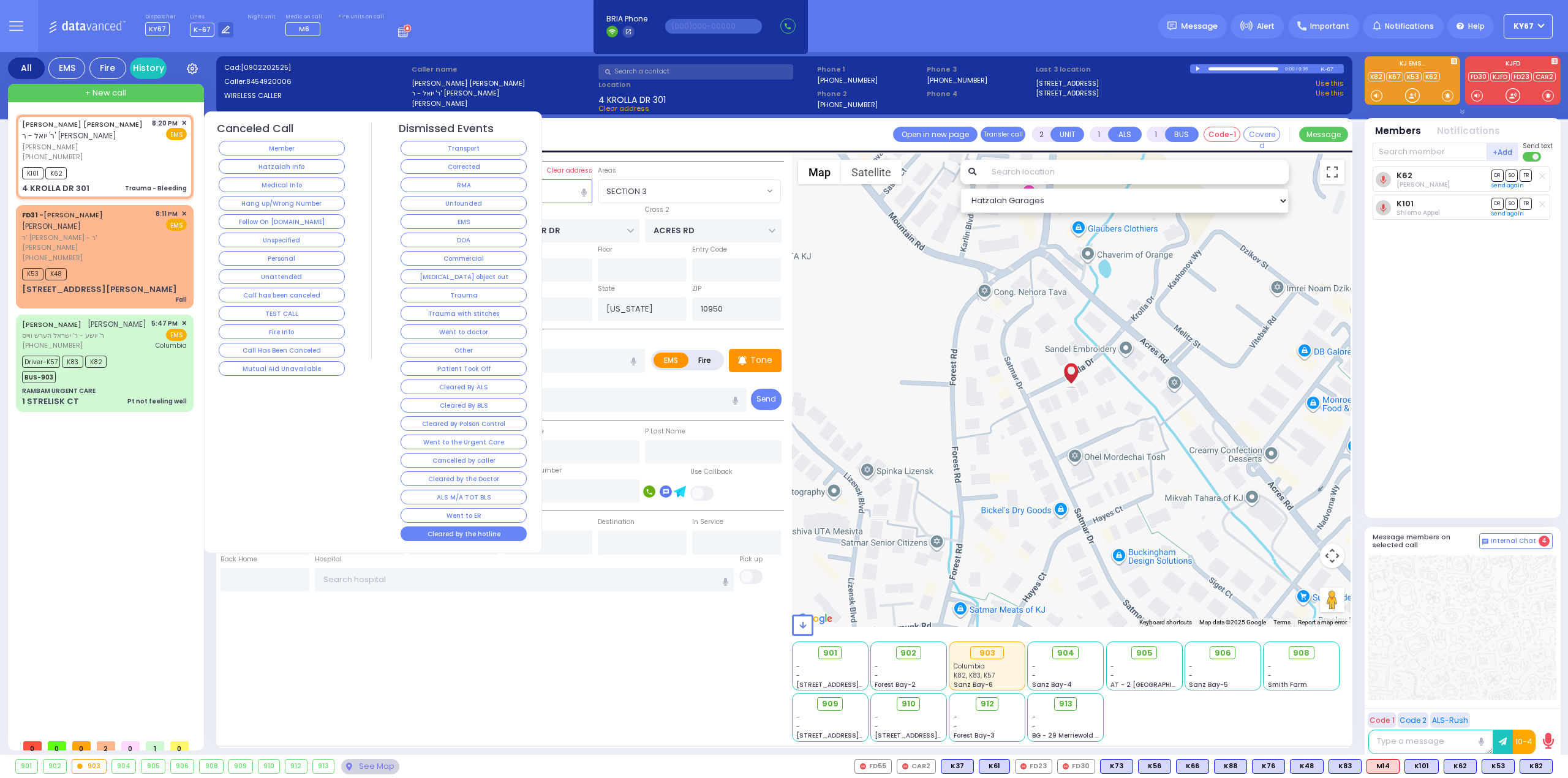
click at [484, 526] on button "Cleared by the hotline" at bounding box center [463, 534] width 126 height 15
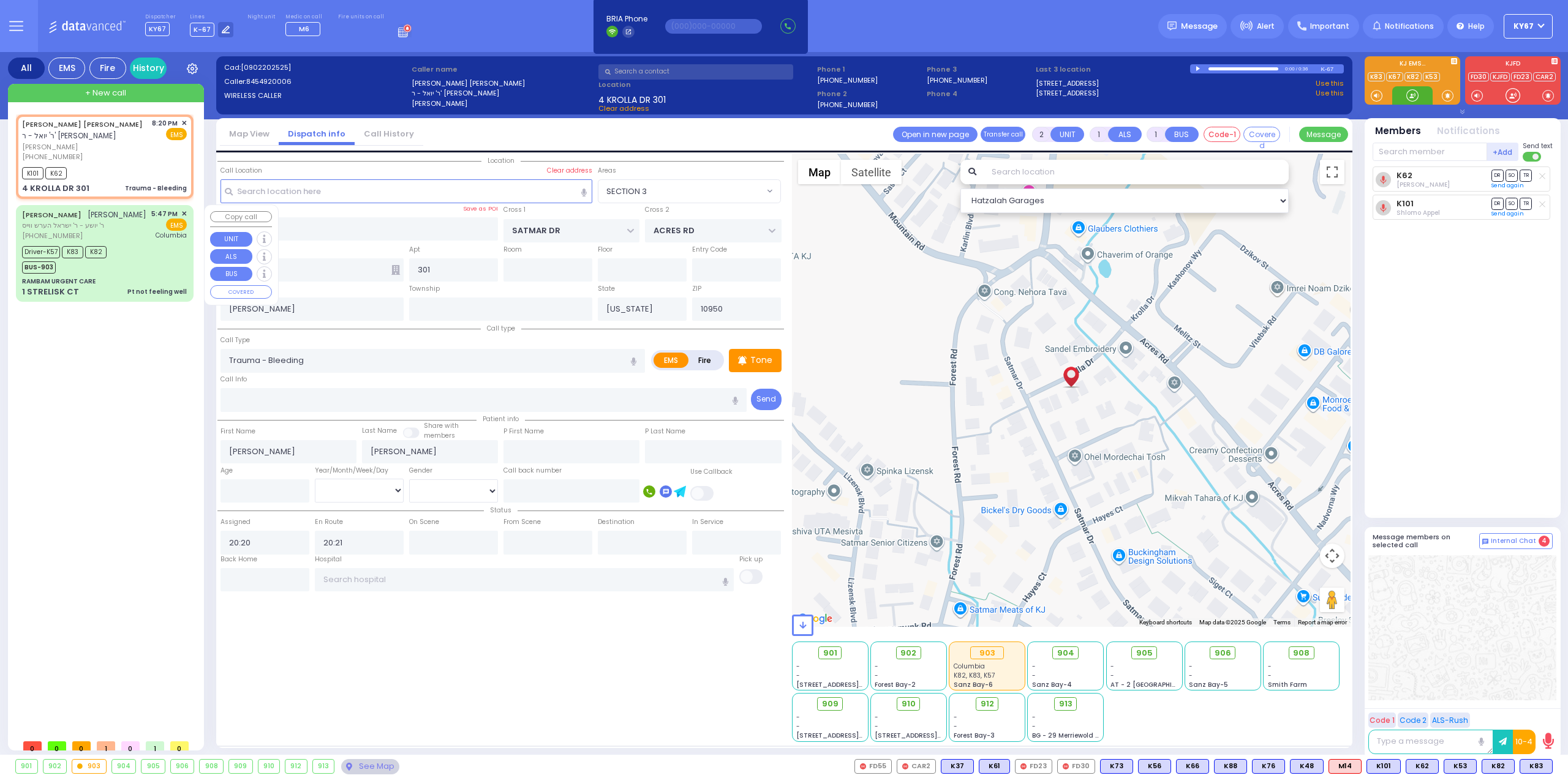
click at [143, 268] on div "Driver-K57 K83 K82 BUS-903" at bounding box center [104, 258] width 165 height 30
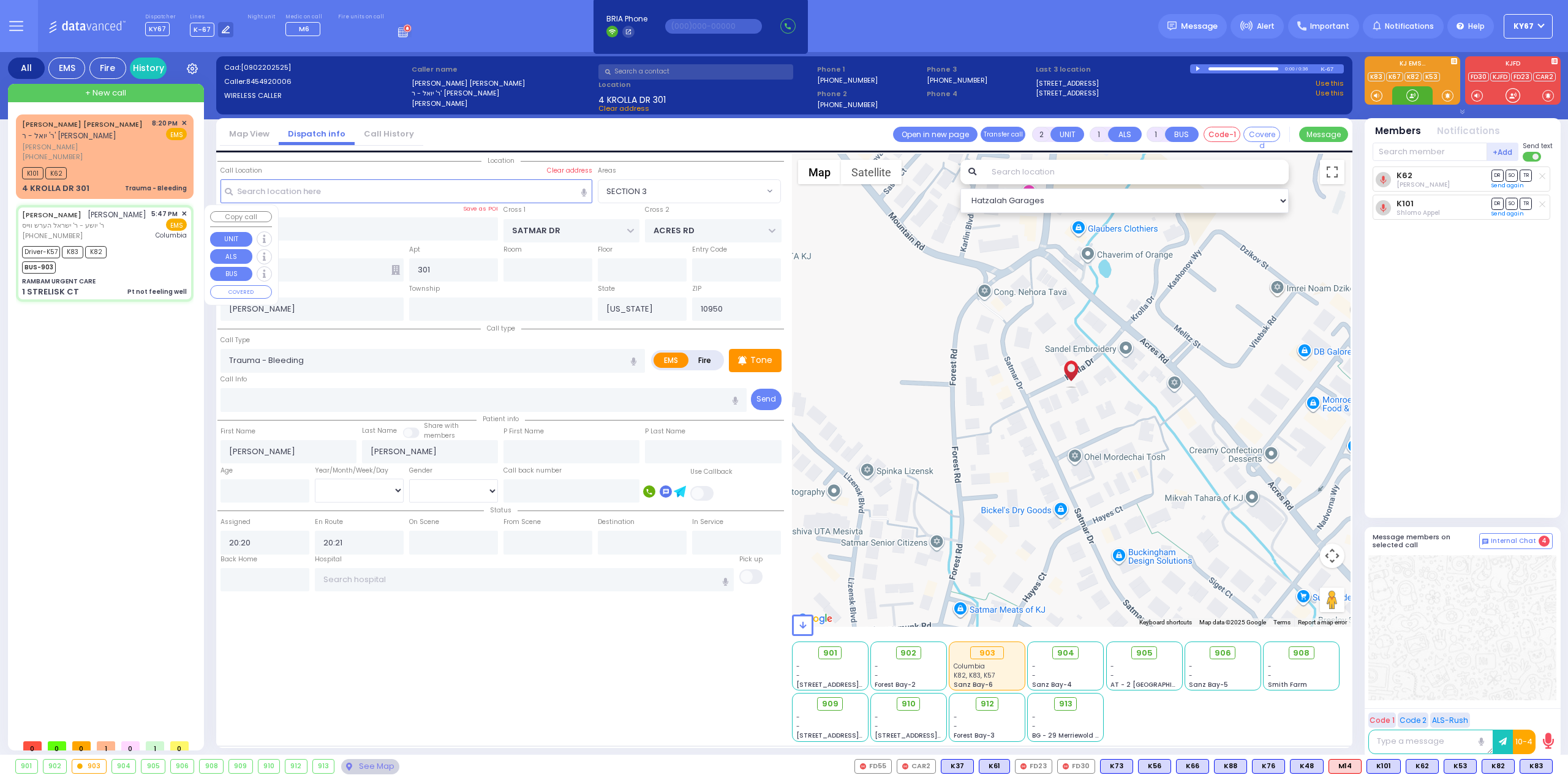
type input "6"
select select
type input "Pt not feeling well"
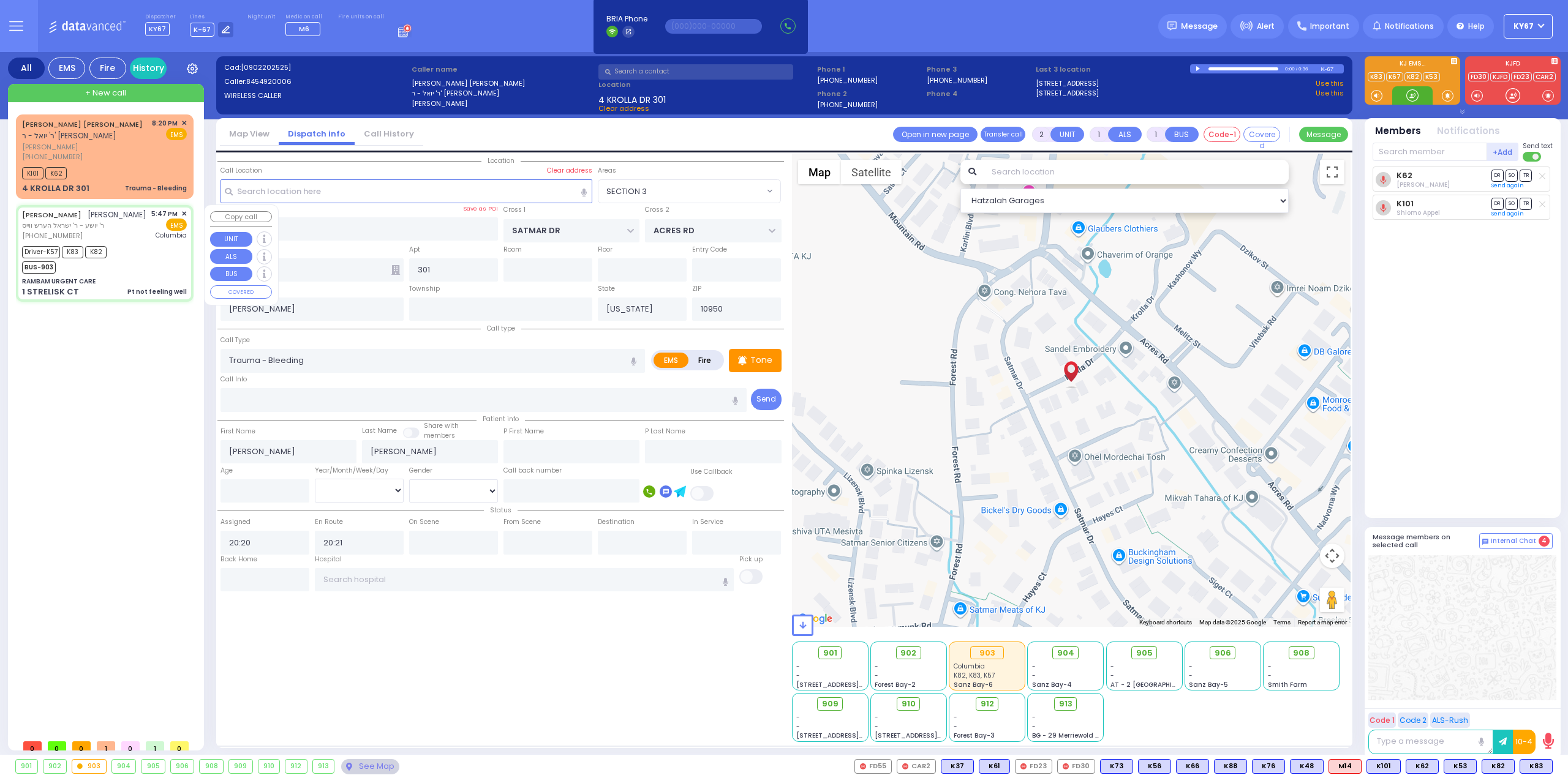
radio input "true"
type input "NAFTULA JOSEPH"
type input "MENDLOWITZ"
type input "Tzvi"
type input "Stauber"
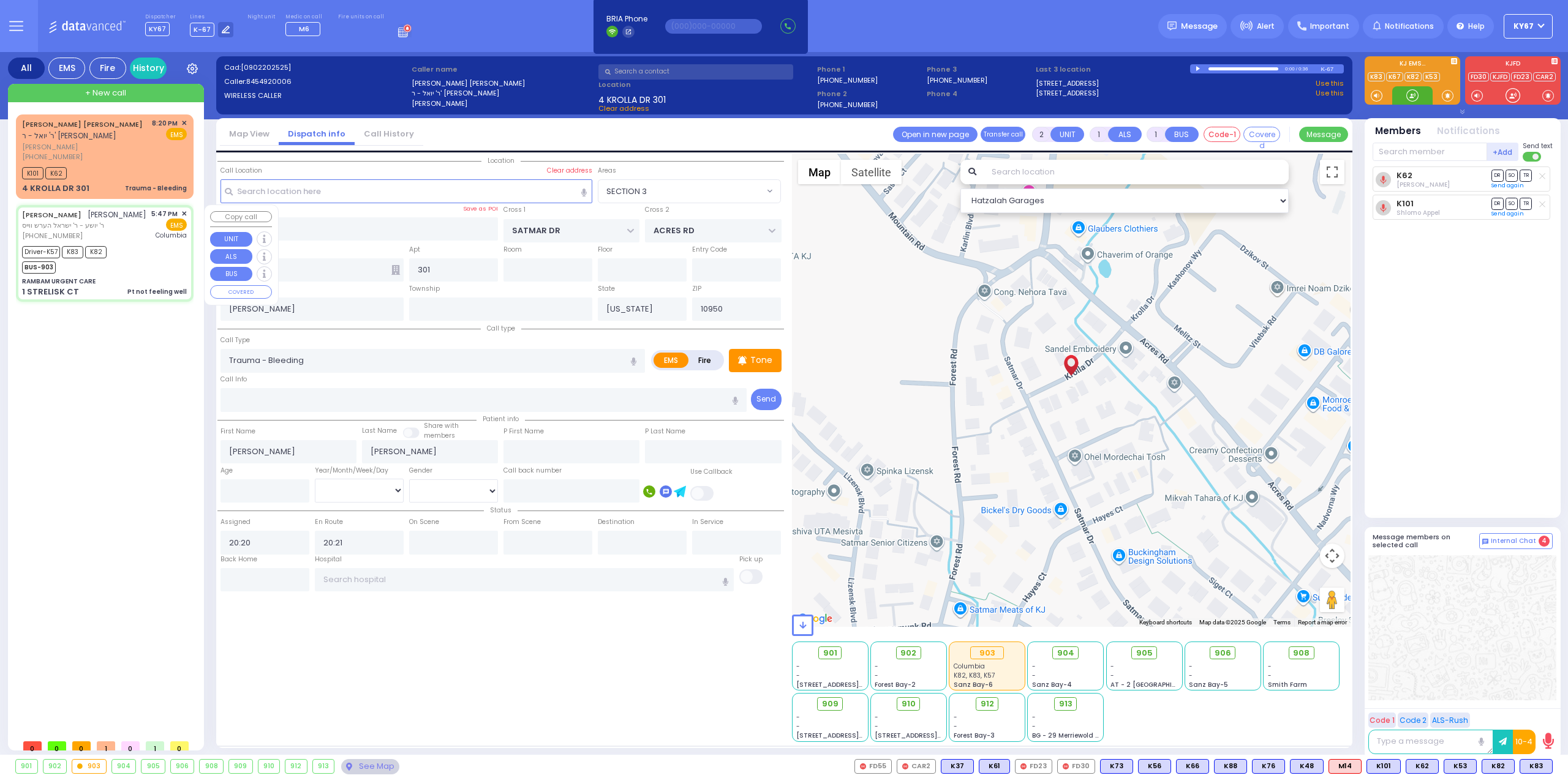
type input "9"
select select "Year"
select select "[DEMOGRAPHIC_DATA]"
type input "17:47"
type input "17:50"
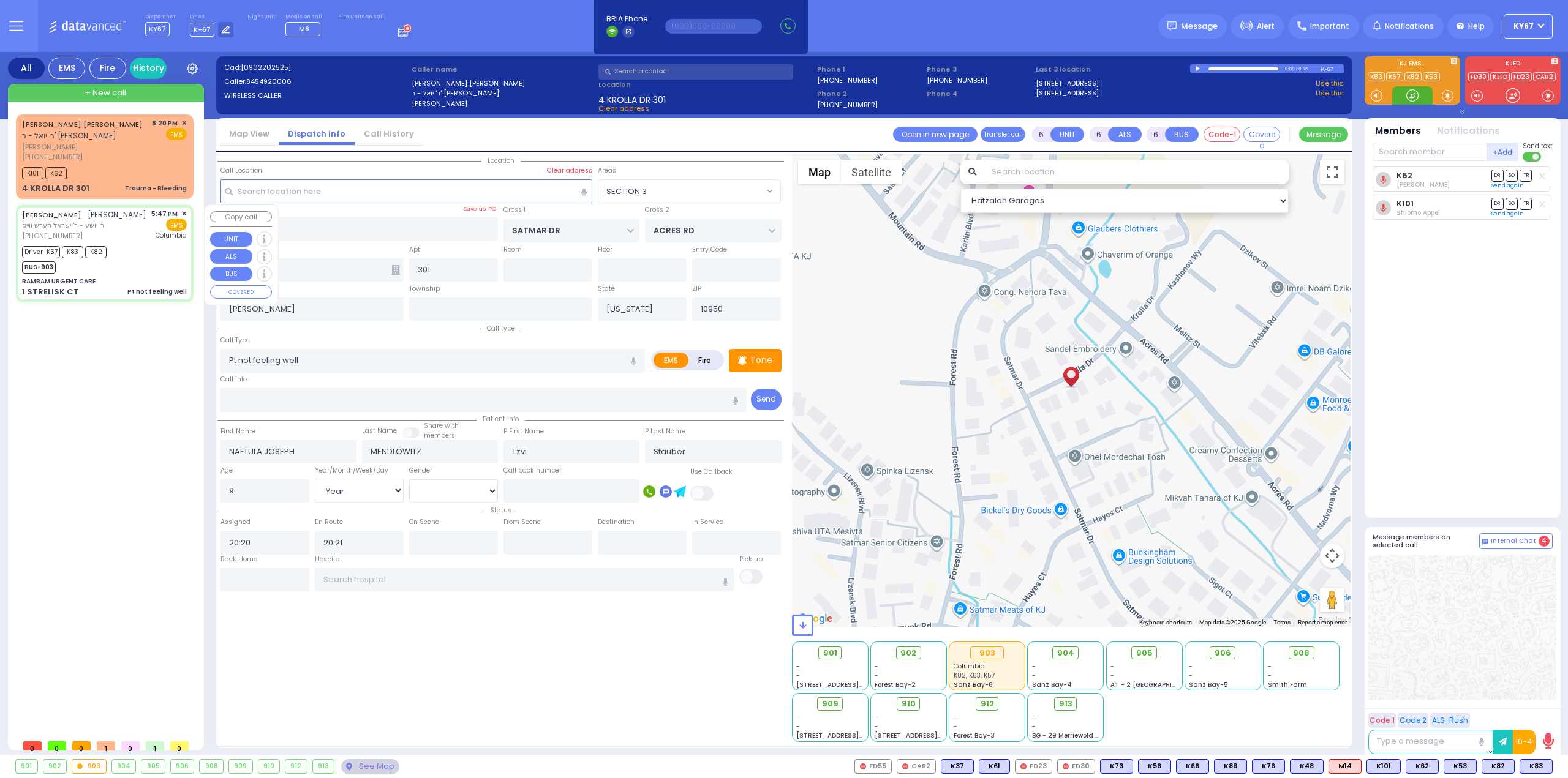
type input "17:51"
type input "18:20"
type input "19:02"
type input "19:29"
type input "[US_STATE][GEOGRAPHIC_DATA]- [GEOGRAPHIC_DATA]"
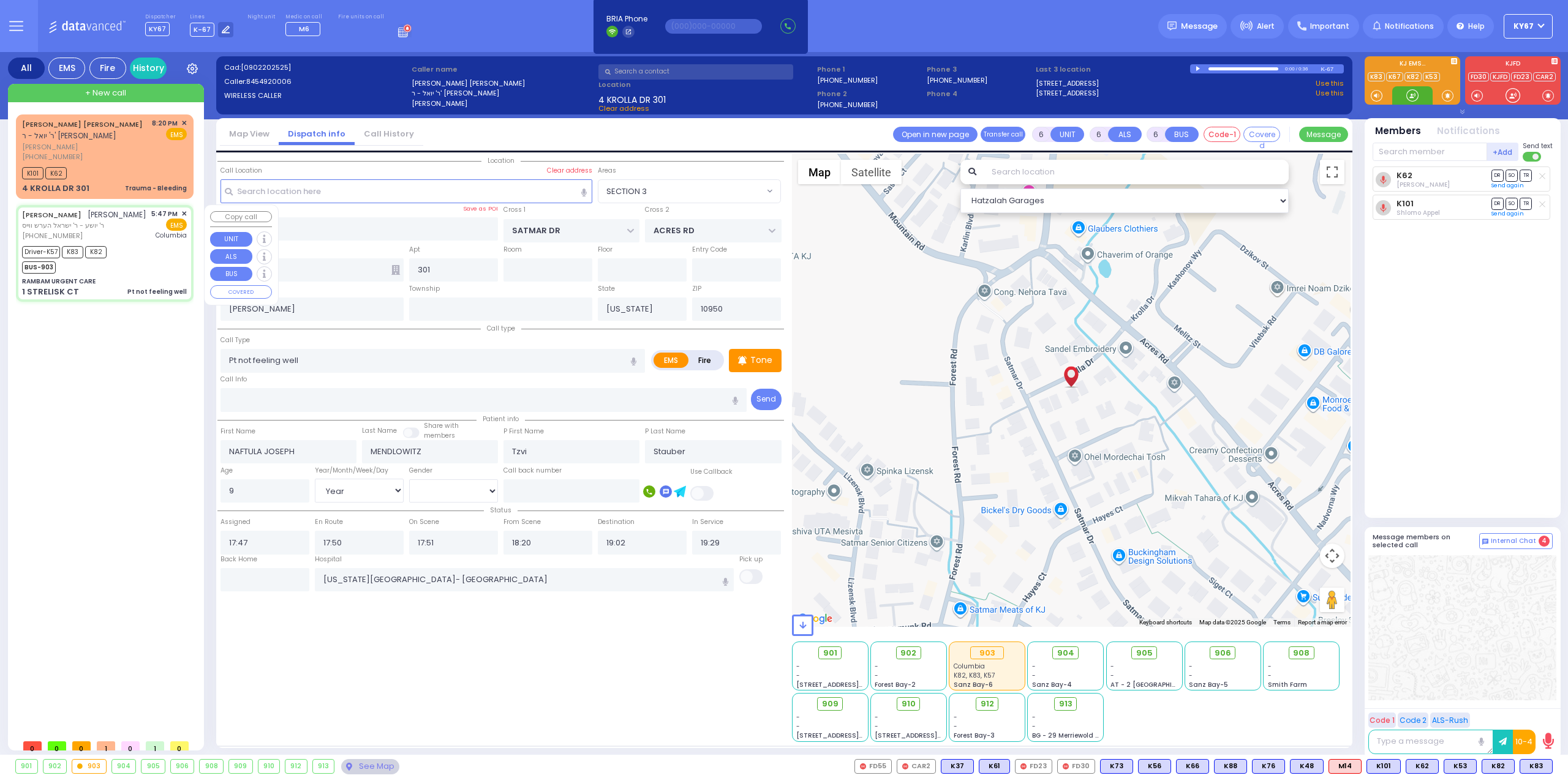
select select "Hatzalah Garages"
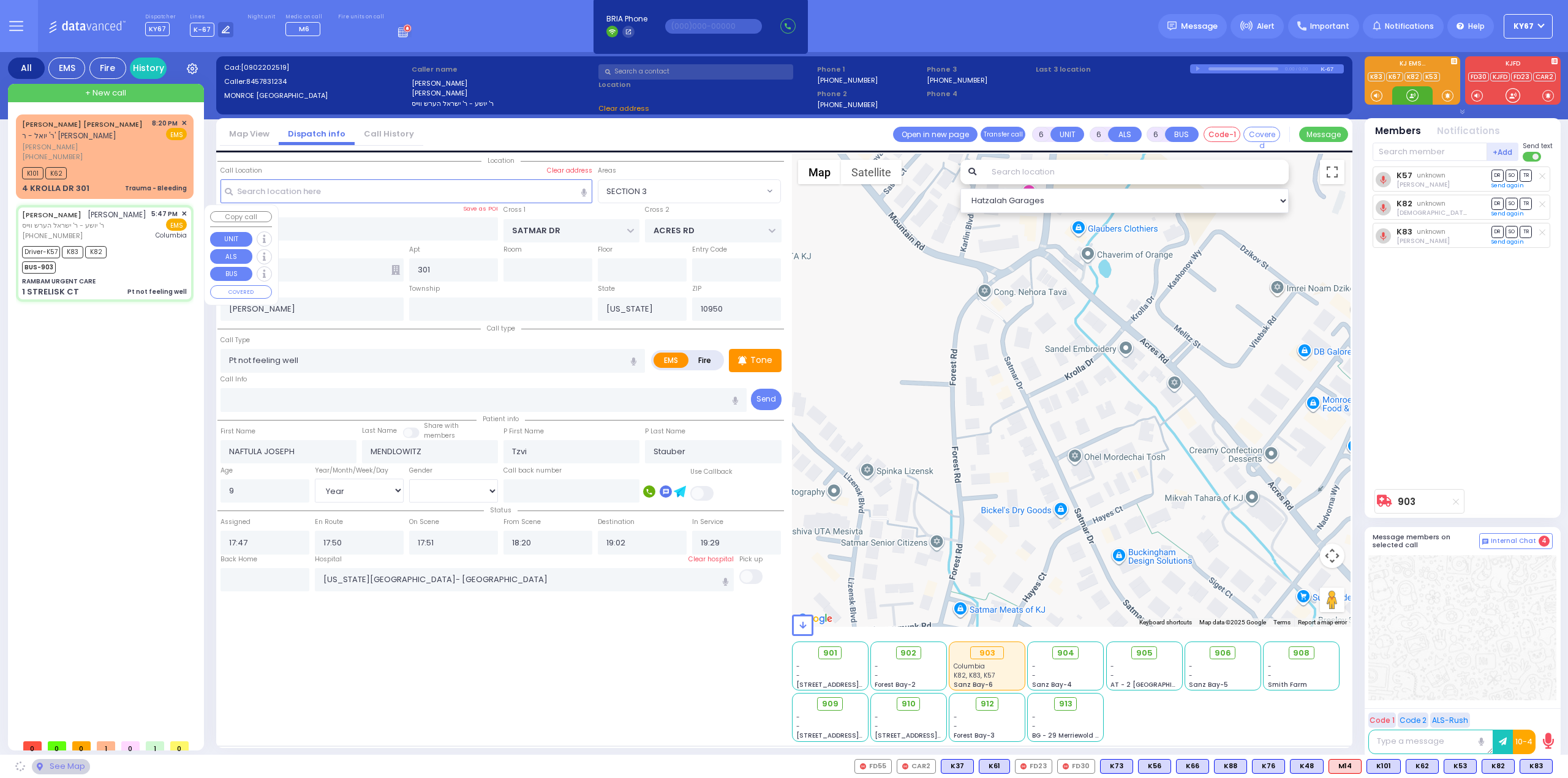
type input "RAMBAM URGENT CARE"
type input "FOREST RD"
type input "1 STRELISK CT"
select select "MONROE"
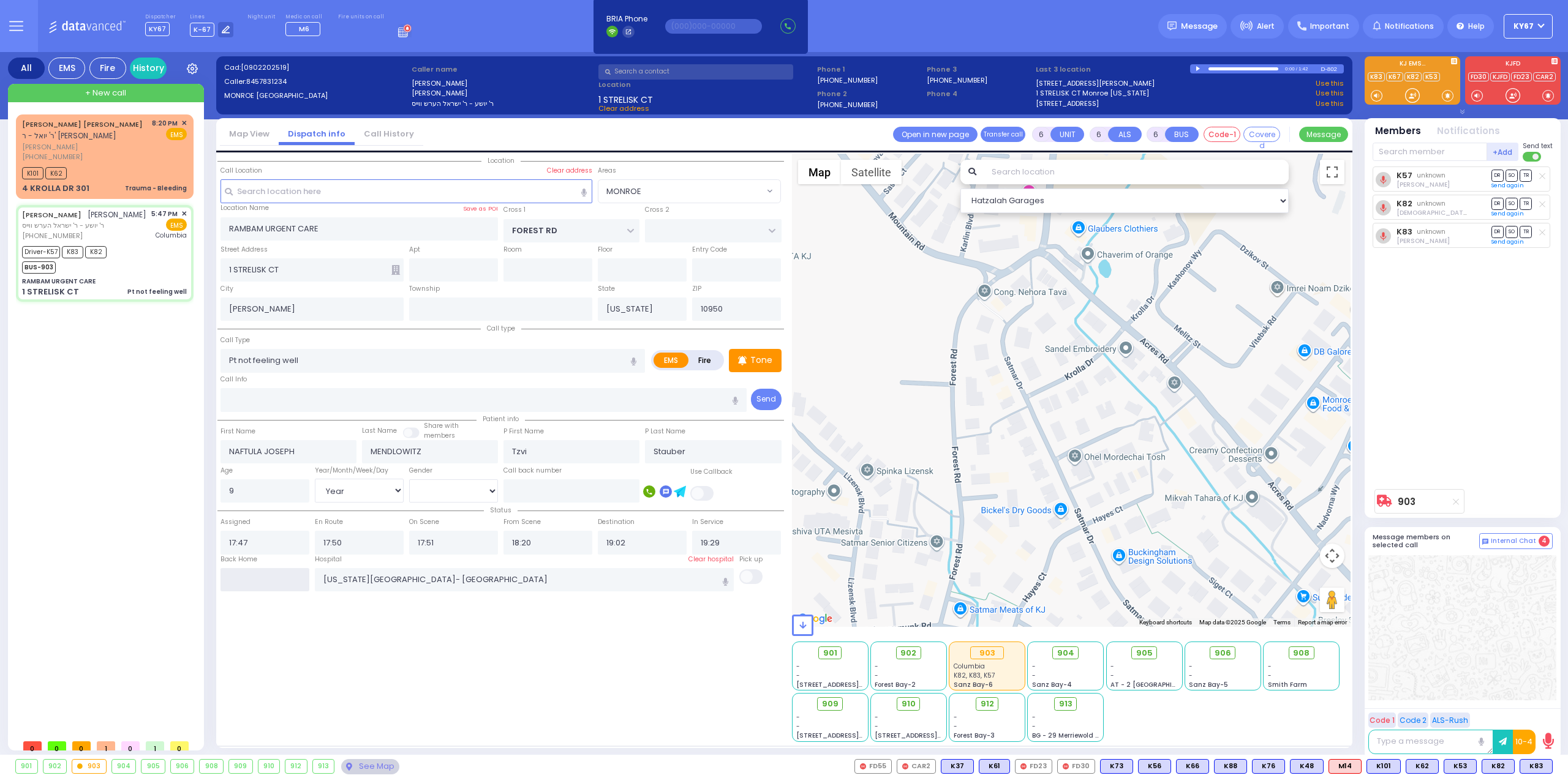
click at [276, 574] on input "text" at bounding box center [265, 580] width 89 height 23
click at [275, 574] on input "text" at bounding box center [265, 580] width 89 height 23
type input "20:22"
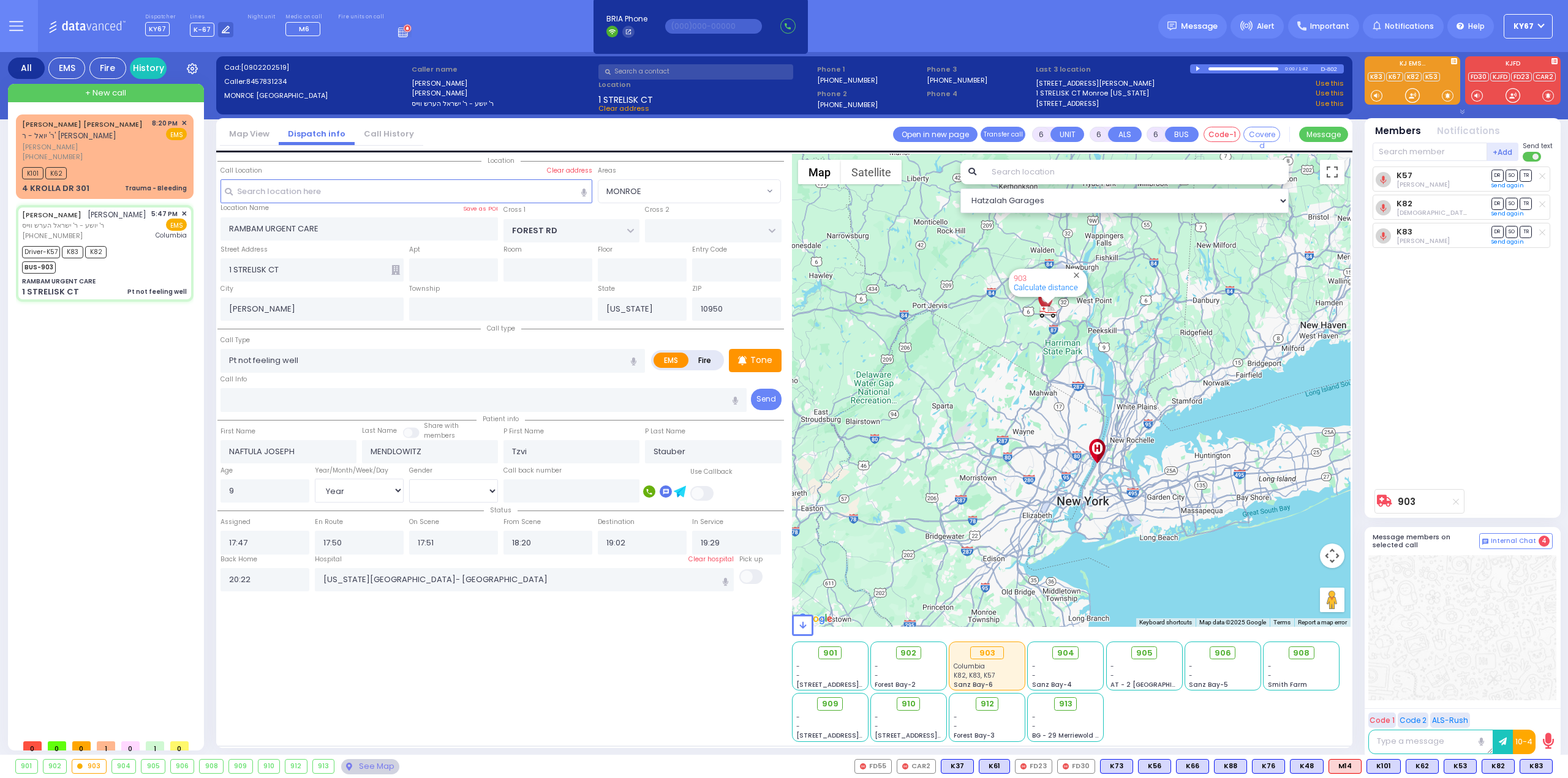
click at [295, 633] on div "Location All areas" at bounding box center [501, 447] width 567 height 589
select select
radio input "true"
select select
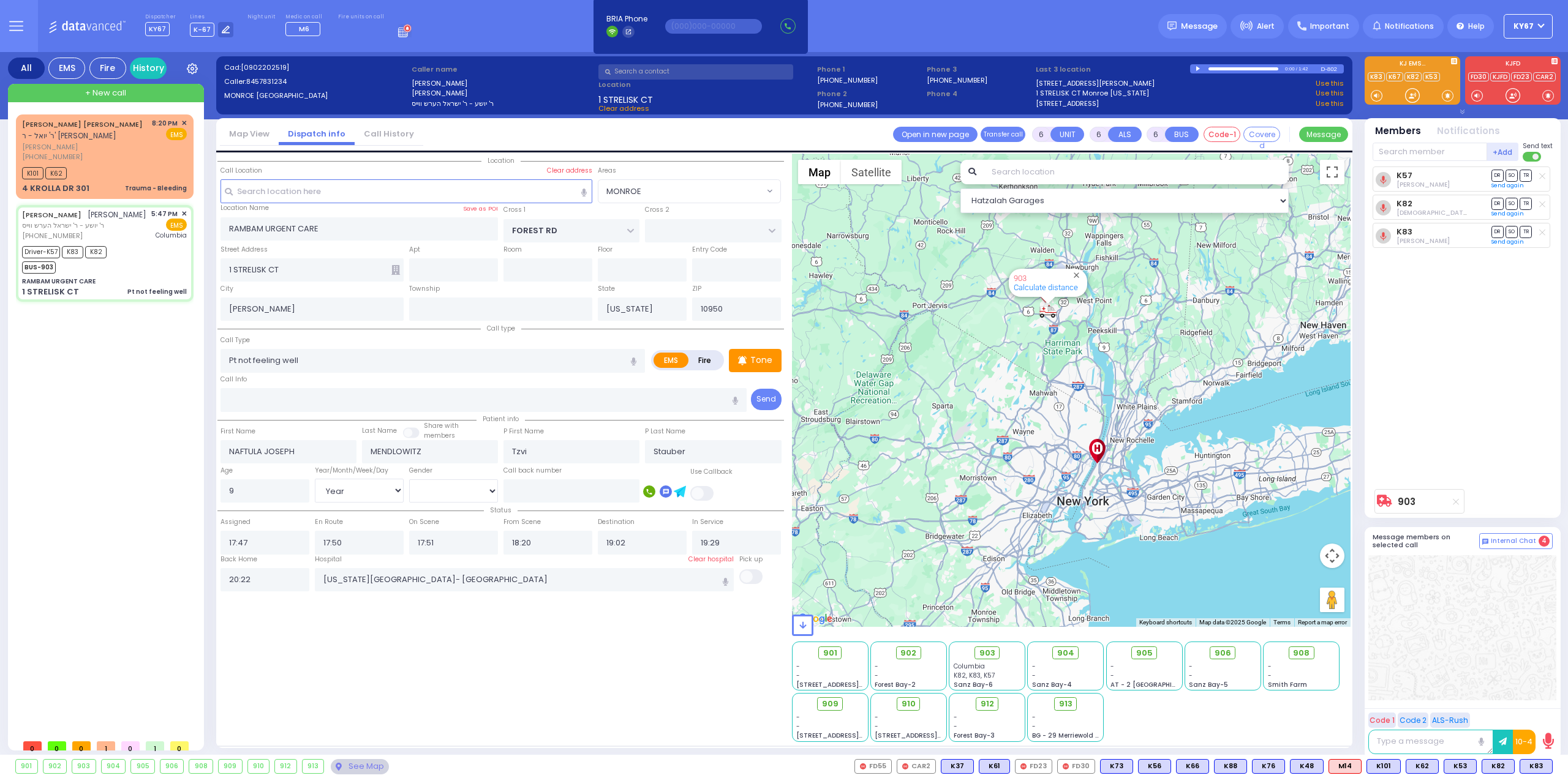
select select
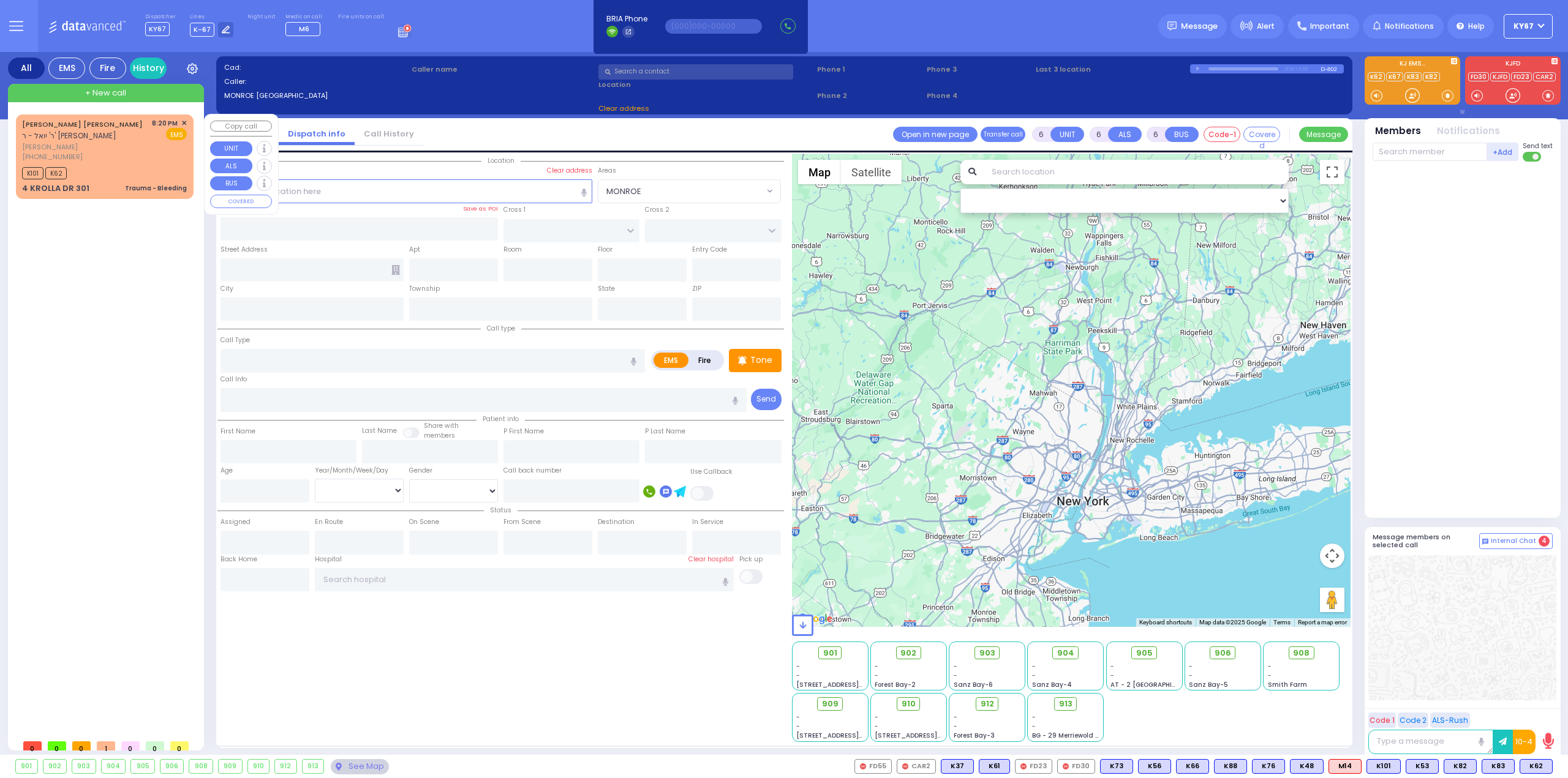
click at [184, 120] on span "✕" at bounding box center [184, 123] width 6 height 10
click at [181, 122] on div "8:20 PM ✕" at bounding box center [169, 123] width 36 height 10
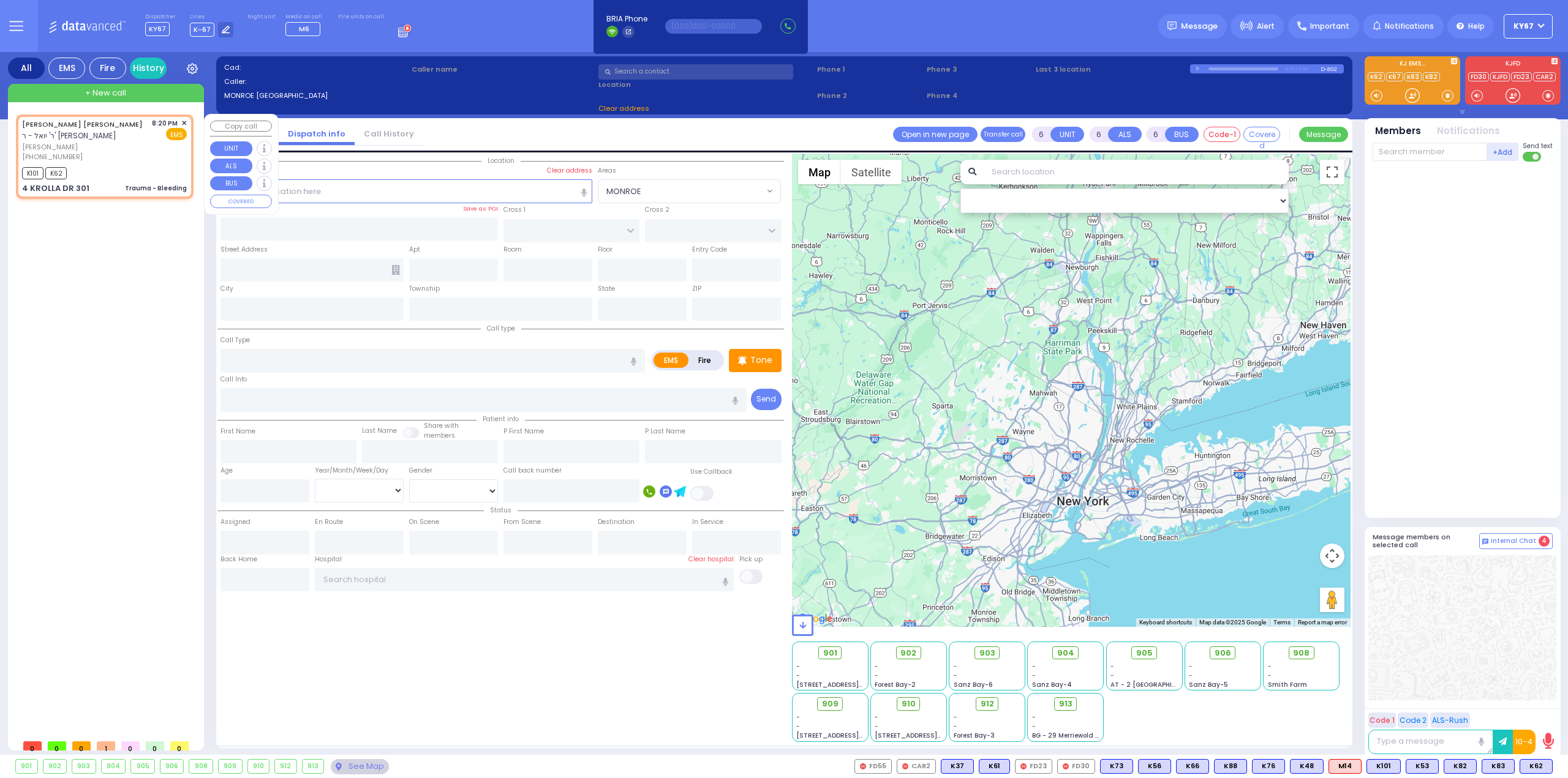
type input "2"
type input "1"
select select
type input "Trauma - Bleeding"
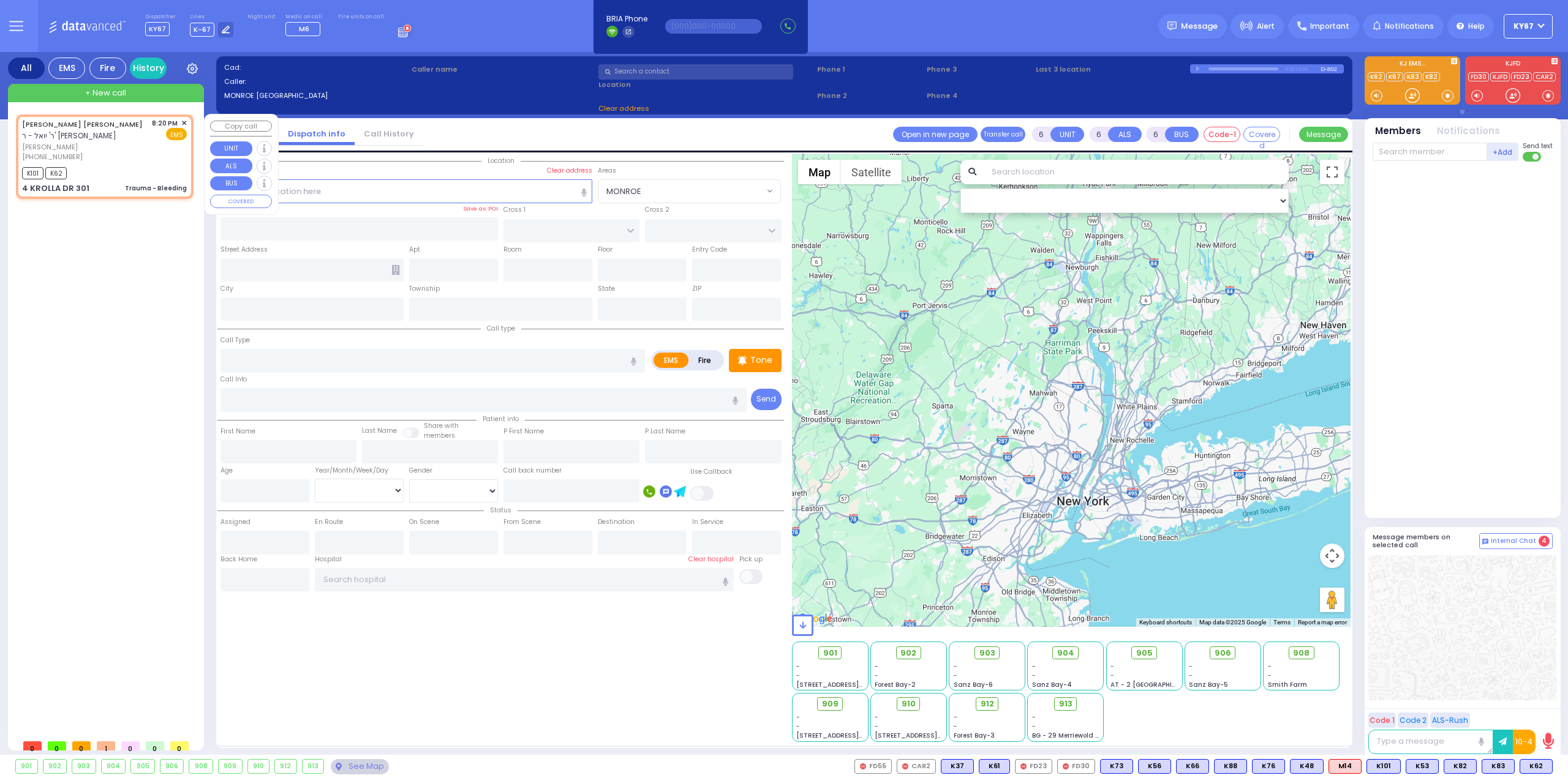
radio input "true"
type input "MAYER ELYA Z."
type input "ROSENBERG"
select select
type input "20:20"
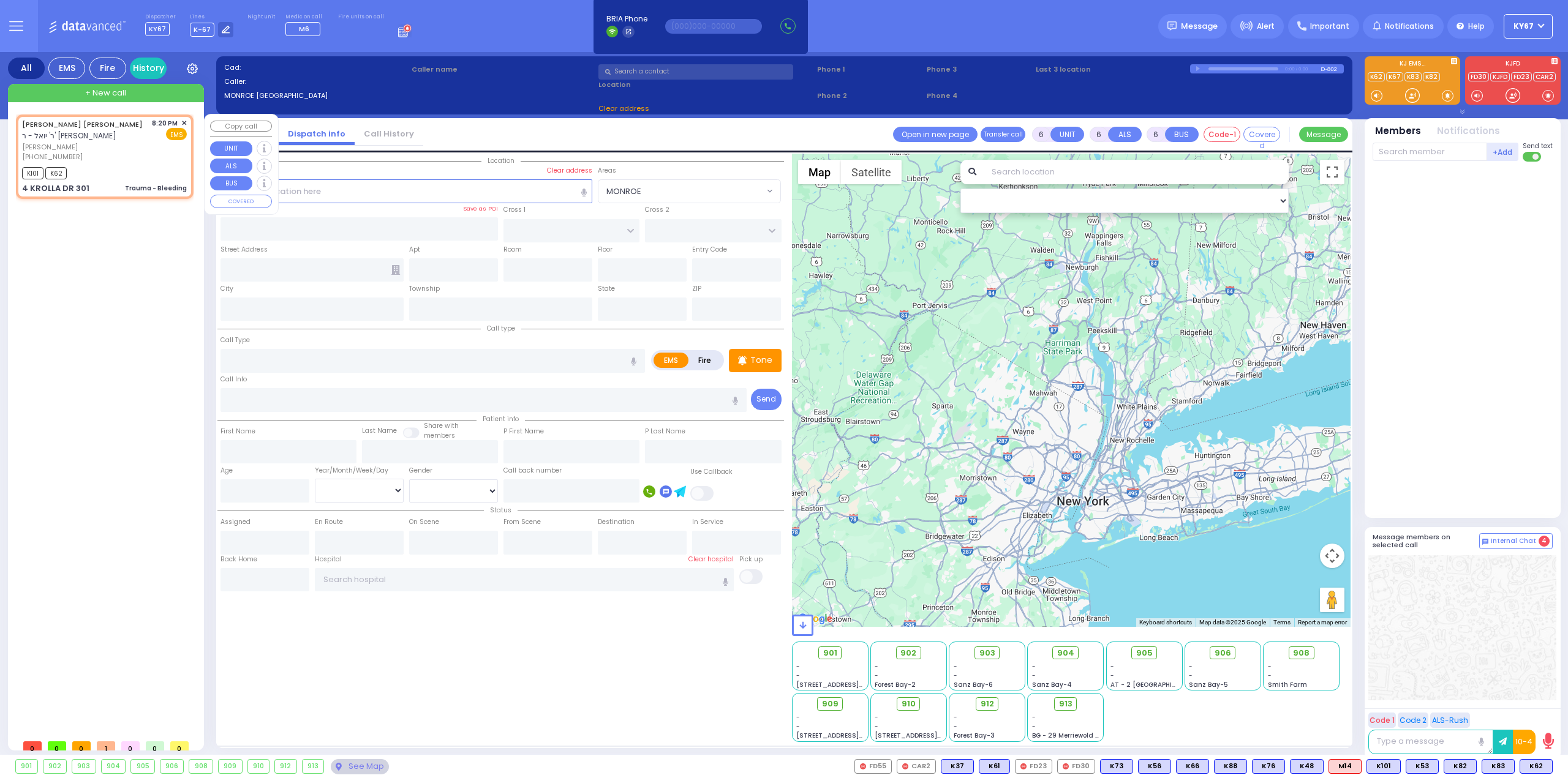
type input "20:21"
type input "SATMAR DR"
type input "ACRES RD"
type input "4 KROLLA DR"
type input "301"
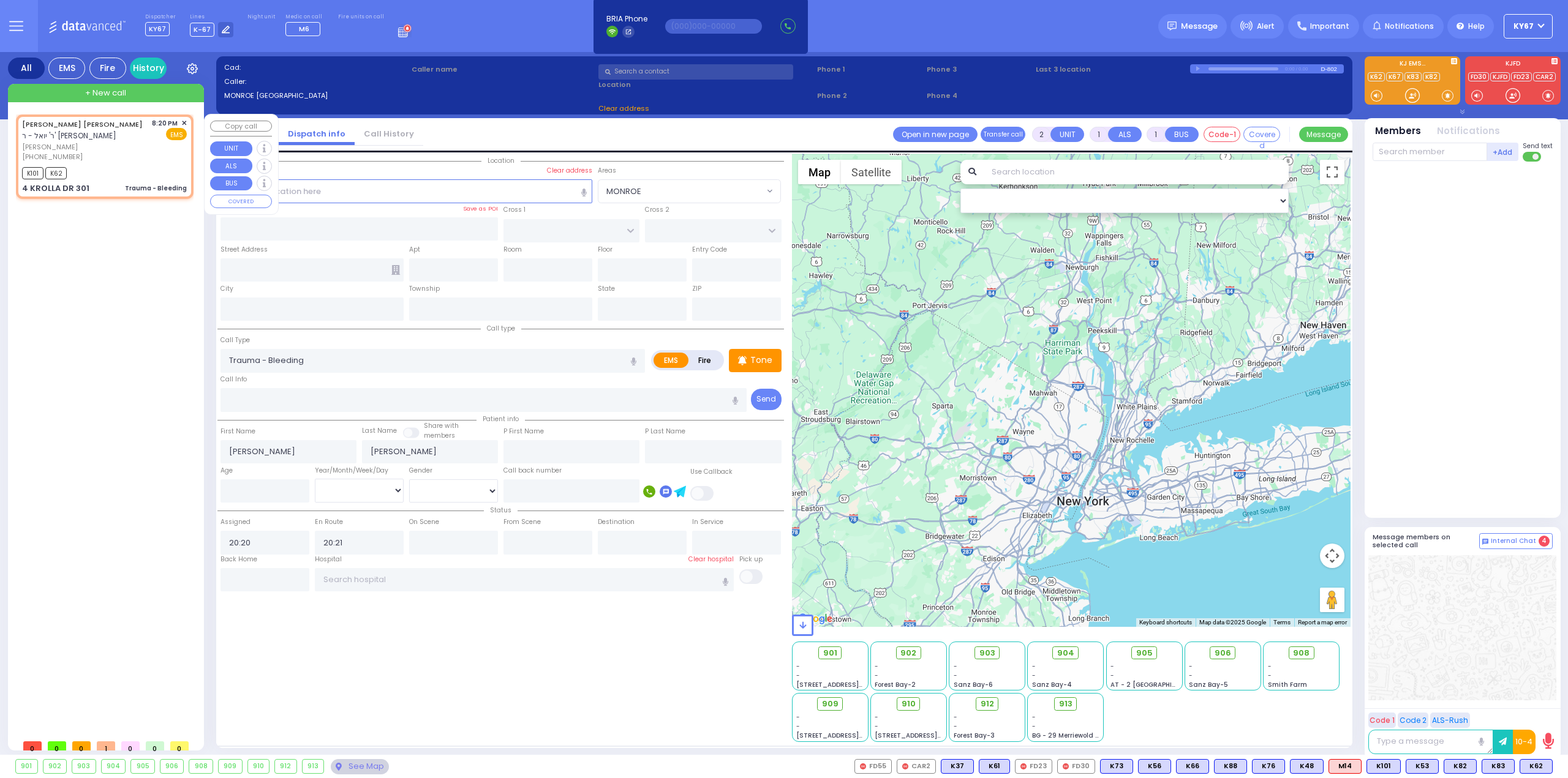
type input "[PERSON_NAME]"
type input "[US_STATE]"
type input "10950"
select select "Hatzalah Garages"
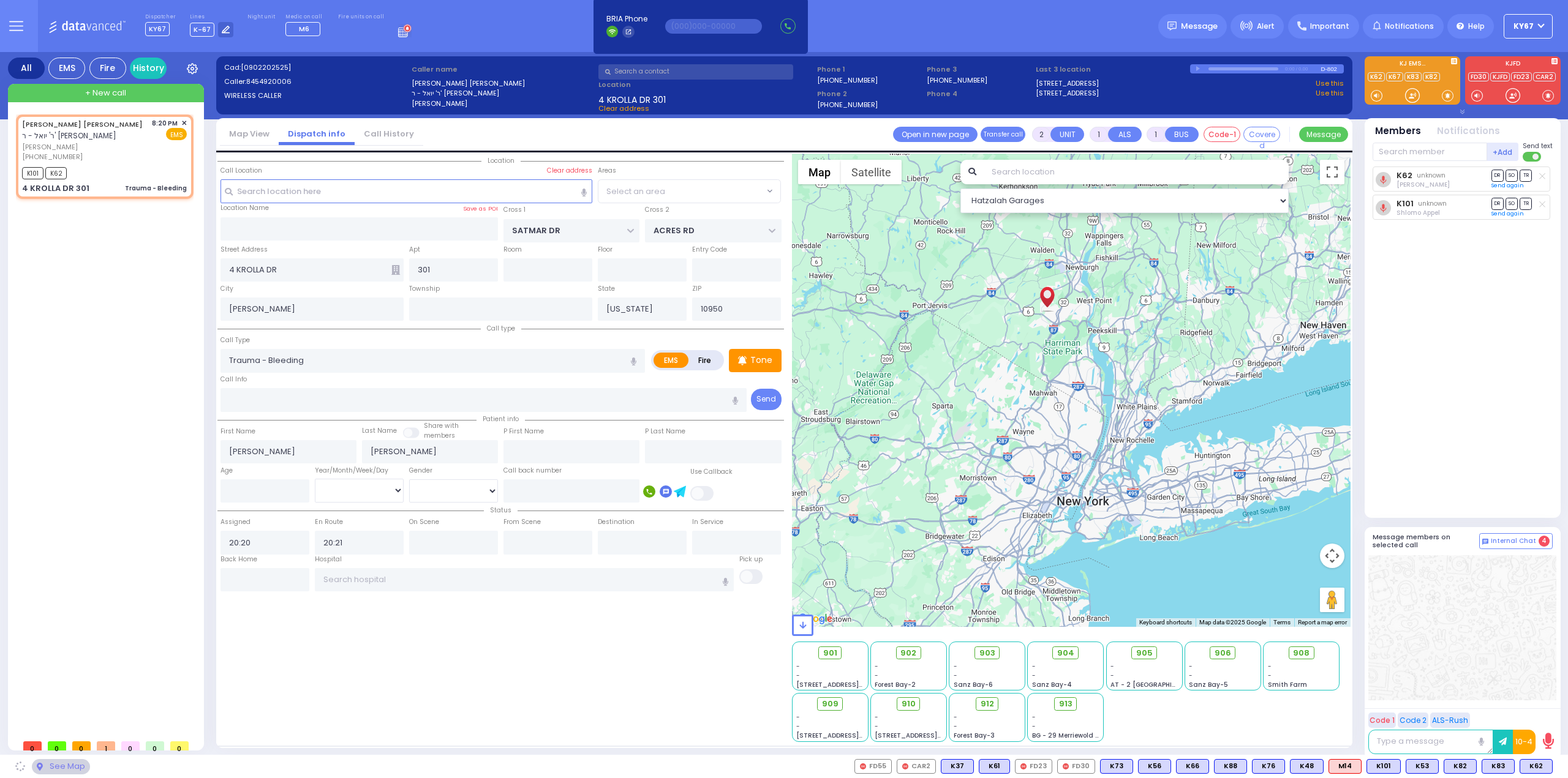
select select "SECTION 3"
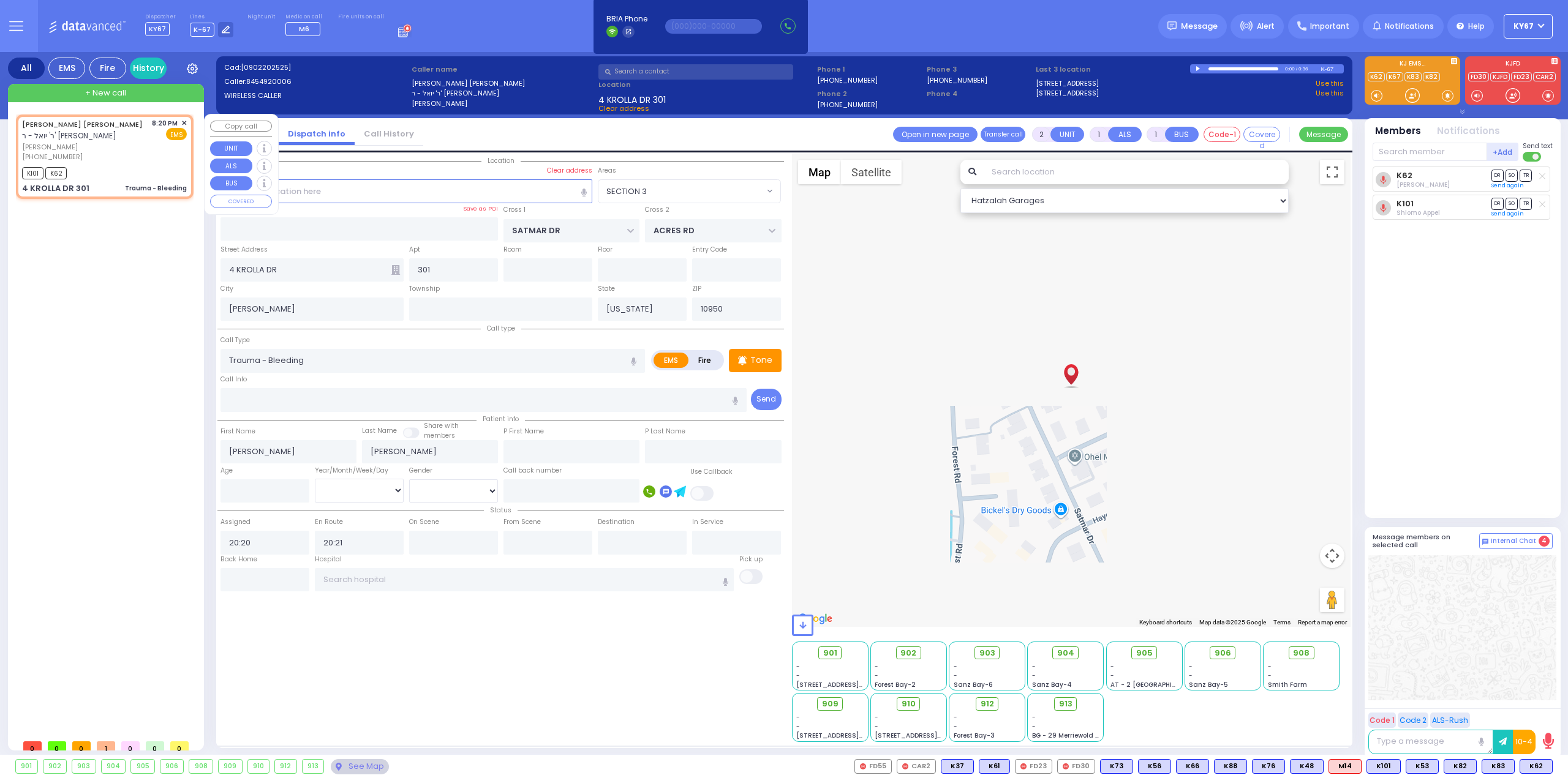
click at [187, 122] on div "MAYER ELYA Z. ROSENBERG ר' יואל - ר' יששכר דוב מאירוביץ מאיר אלי' זאב ראזענבערג…" at bounding box center [105, 156] width 173 height 80
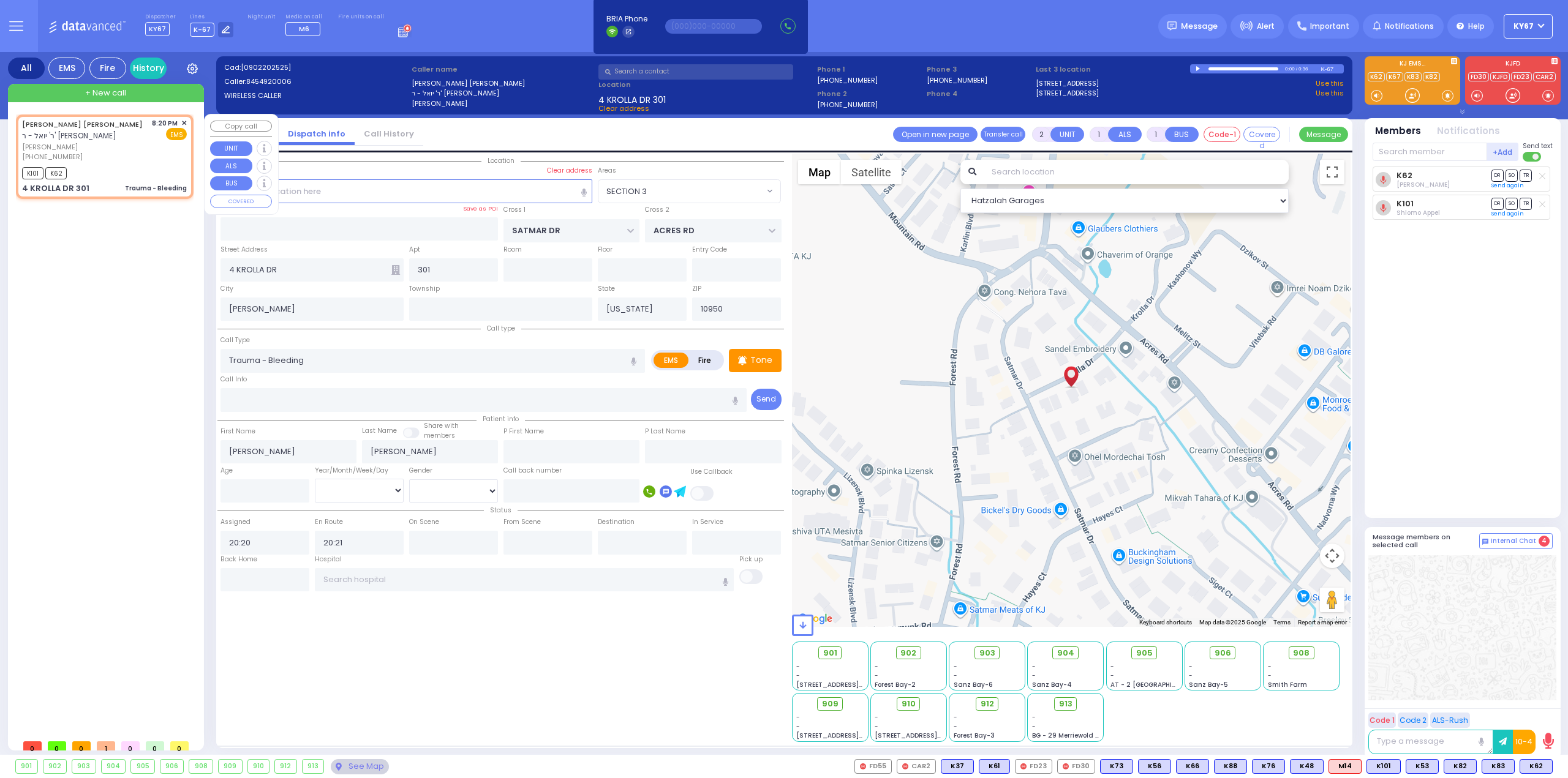
select select
radio input "true"
select select
select select "SECTION 3"
select select "Hatzalah Garages"
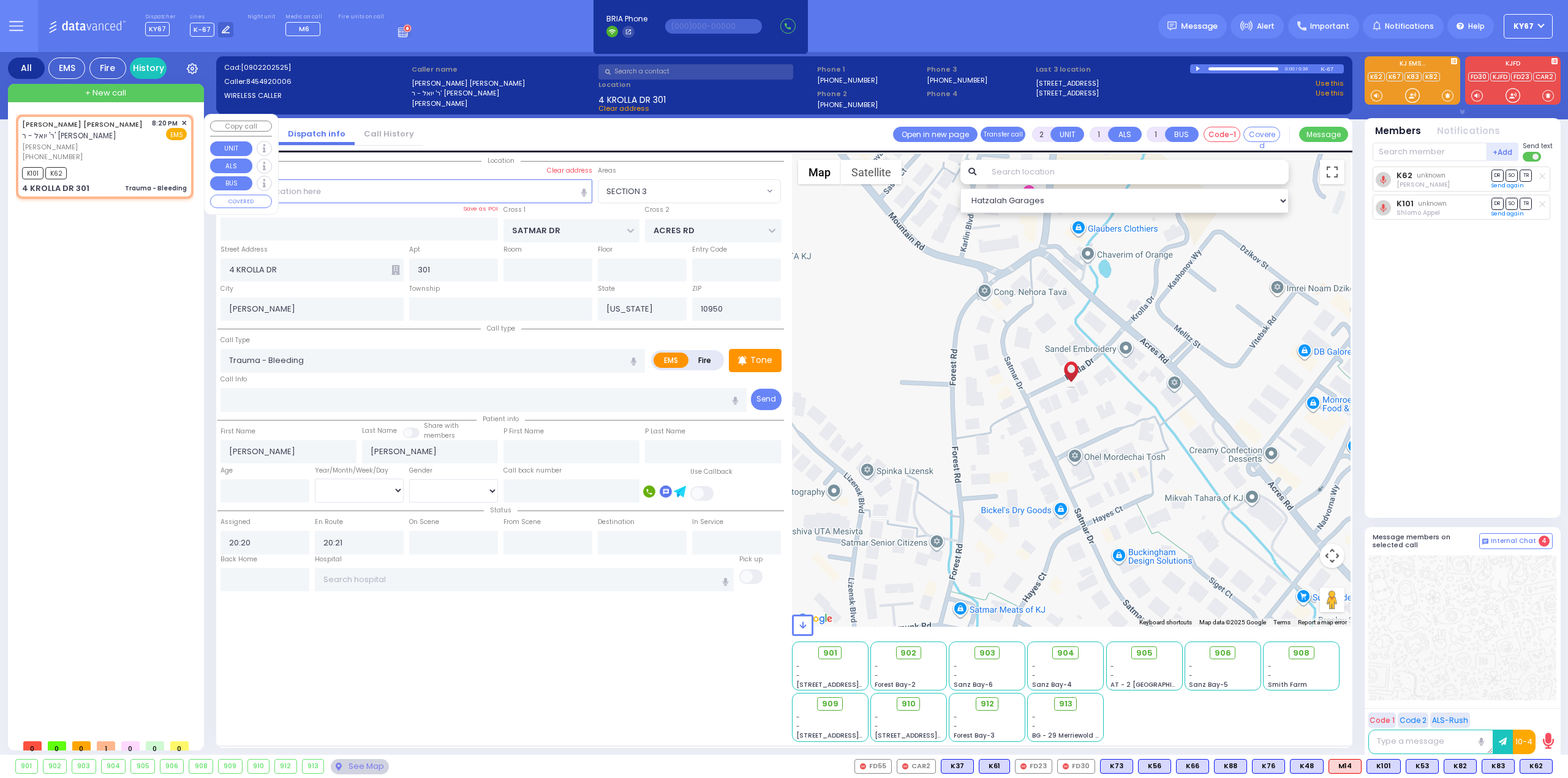
click at [183, 122] on span "✕" at bounding box center [184, 123] width 6 height 10
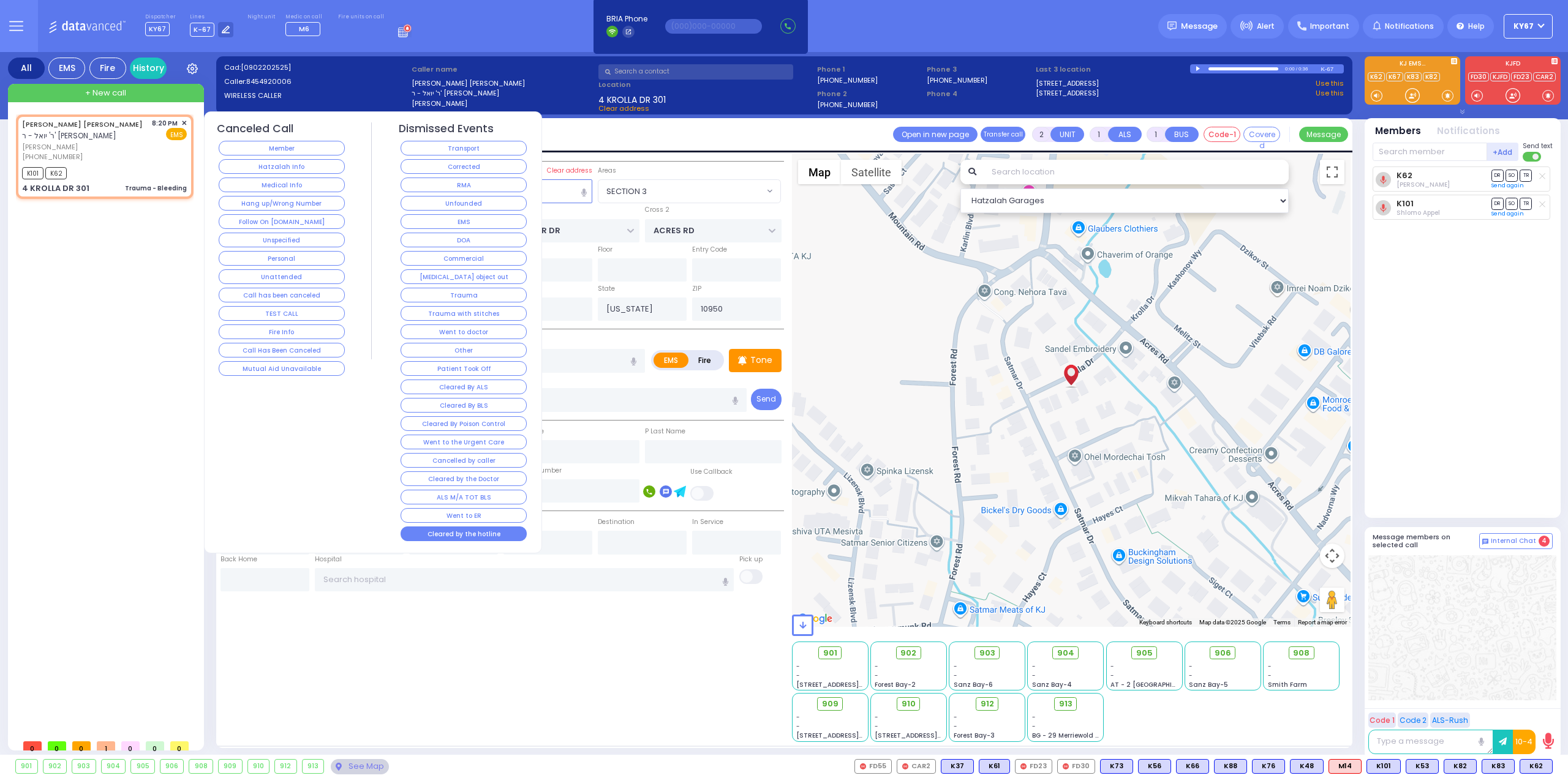
click at [446, 526] on button "Cleared by the hotline" at bounding box center [463, 534] width 126 height 15
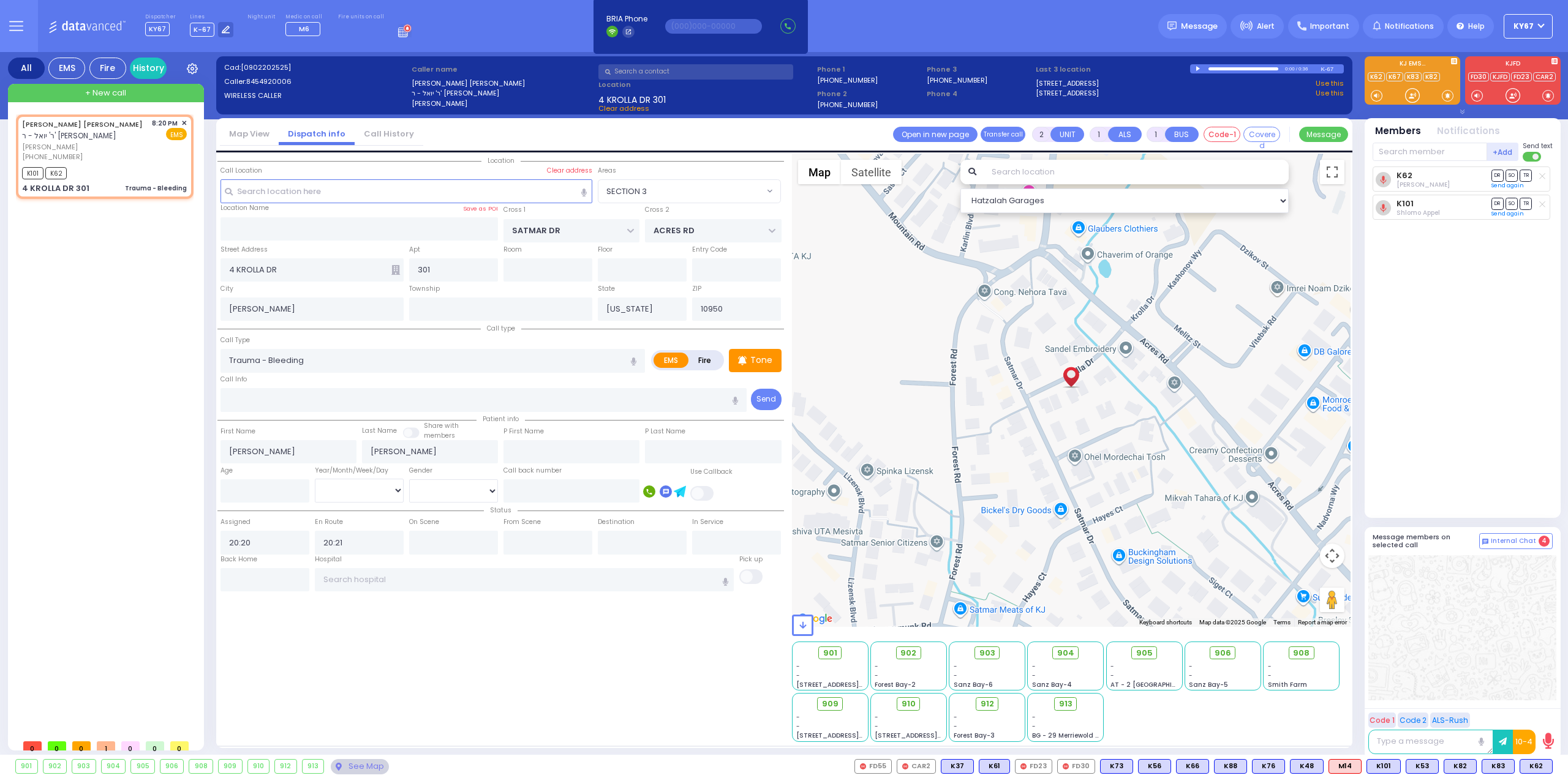
select select
radio input "true"
select select
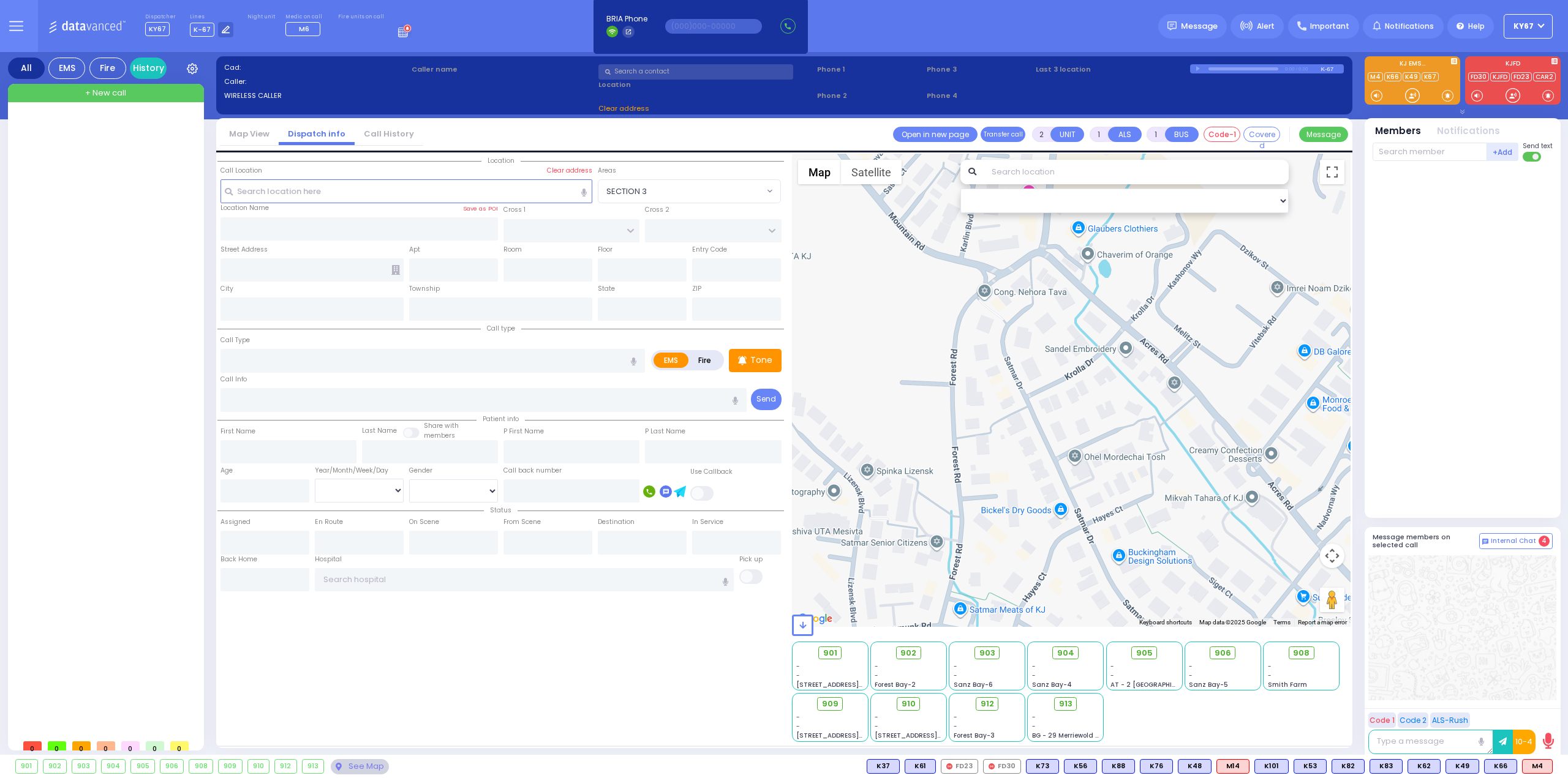
click at [398, 35] on icon at bounding box center [404, 30] width 14 height 14
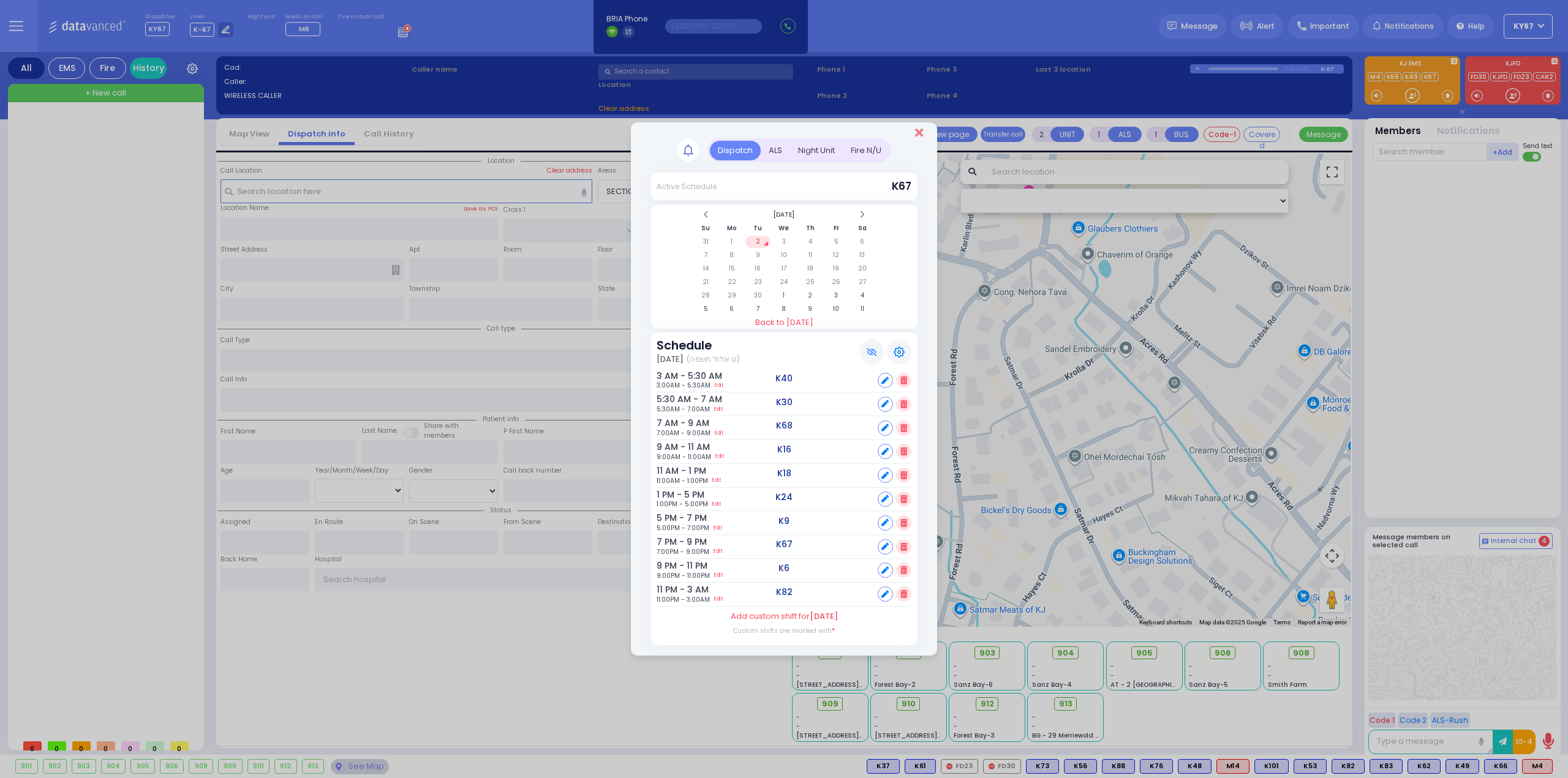
click at [920, 134] on icon "Close" at bounding box center [919, 132] width 8 height 12
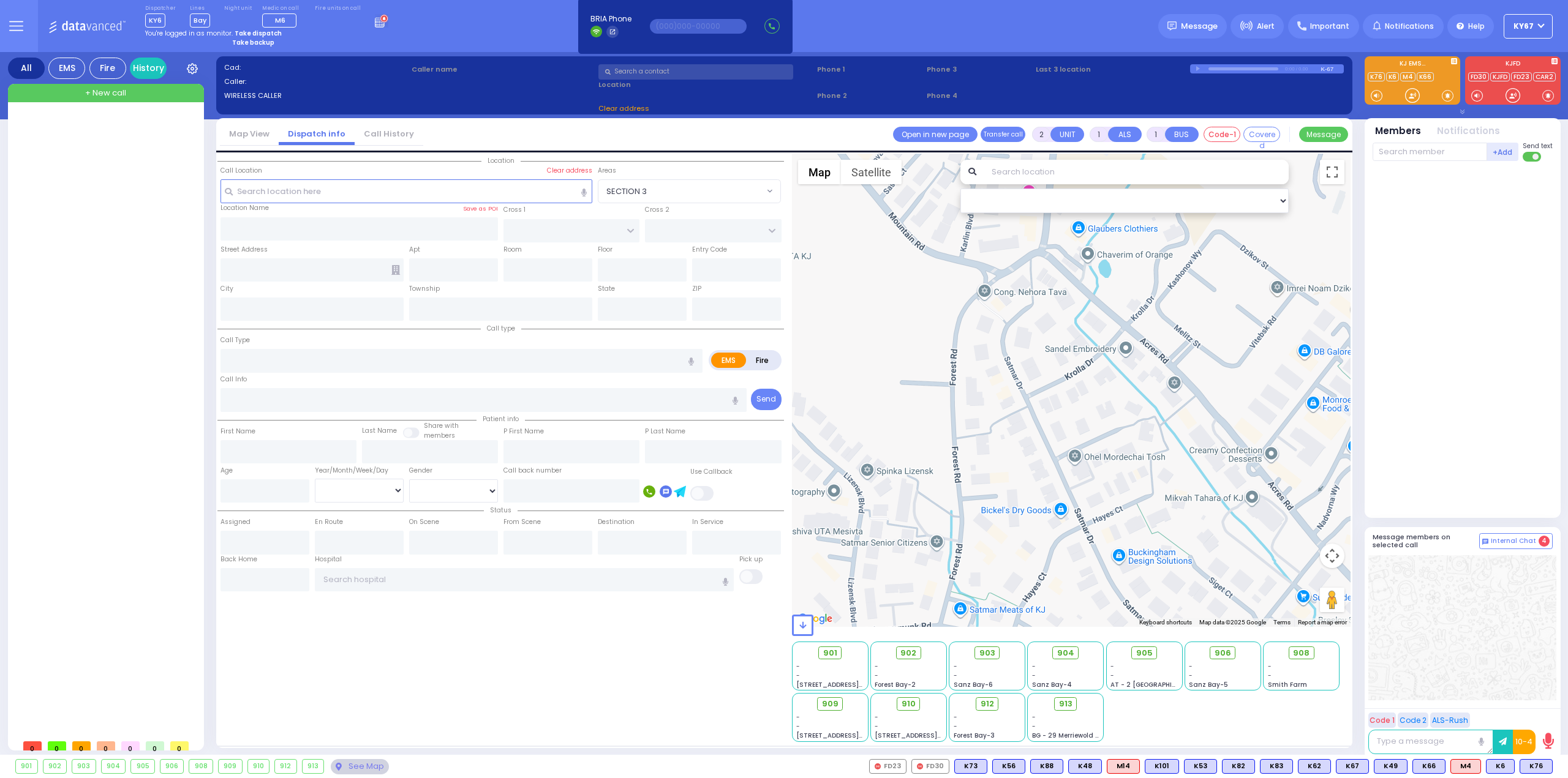
select select
radio input "true"
type input "YECHESKEL MENACHEM"
type input "MENDLOWITZ"
select select
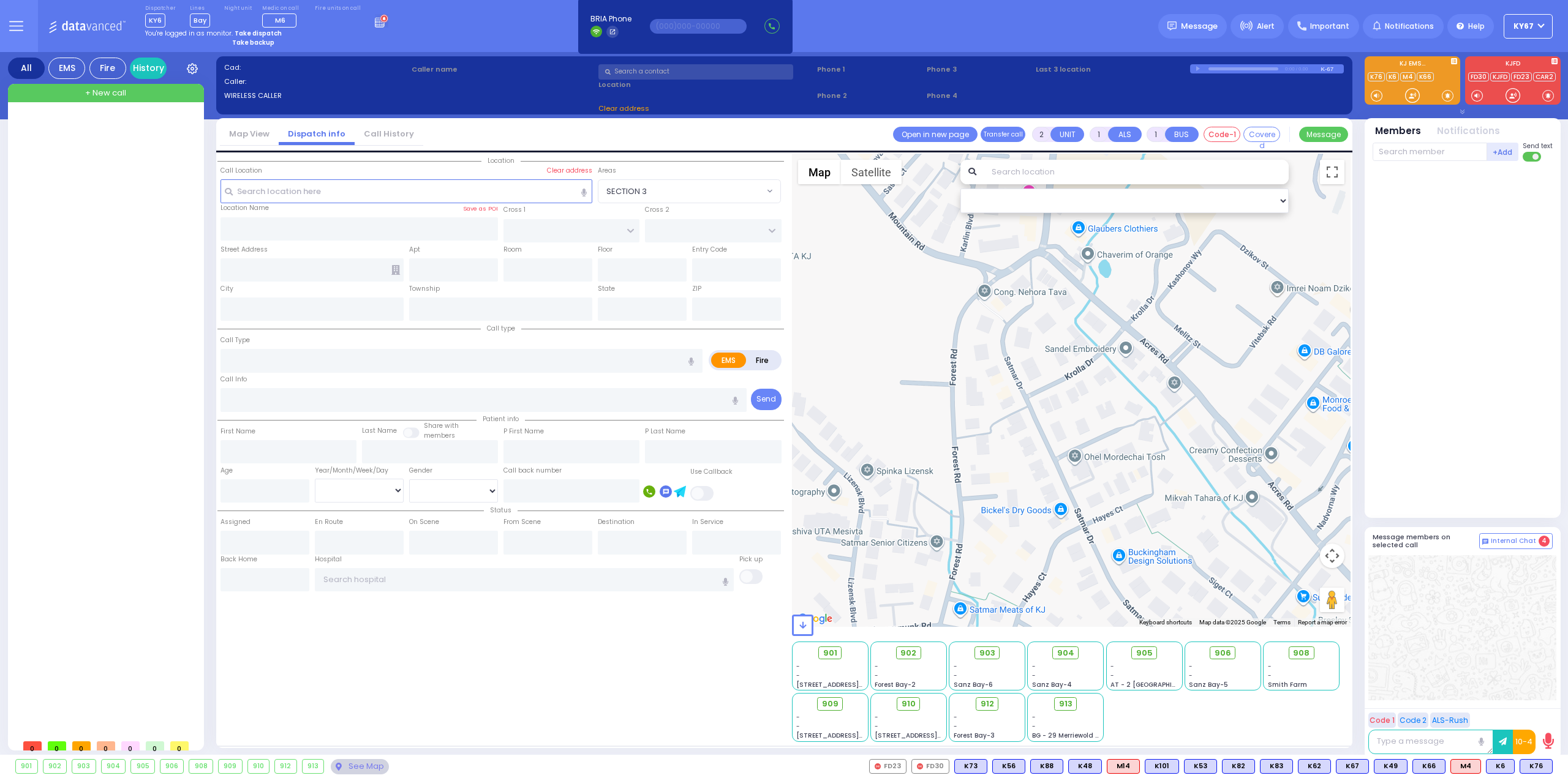
type input "21:06"
select select
radio input "true"
select select
select select "Hatzalah Garages"
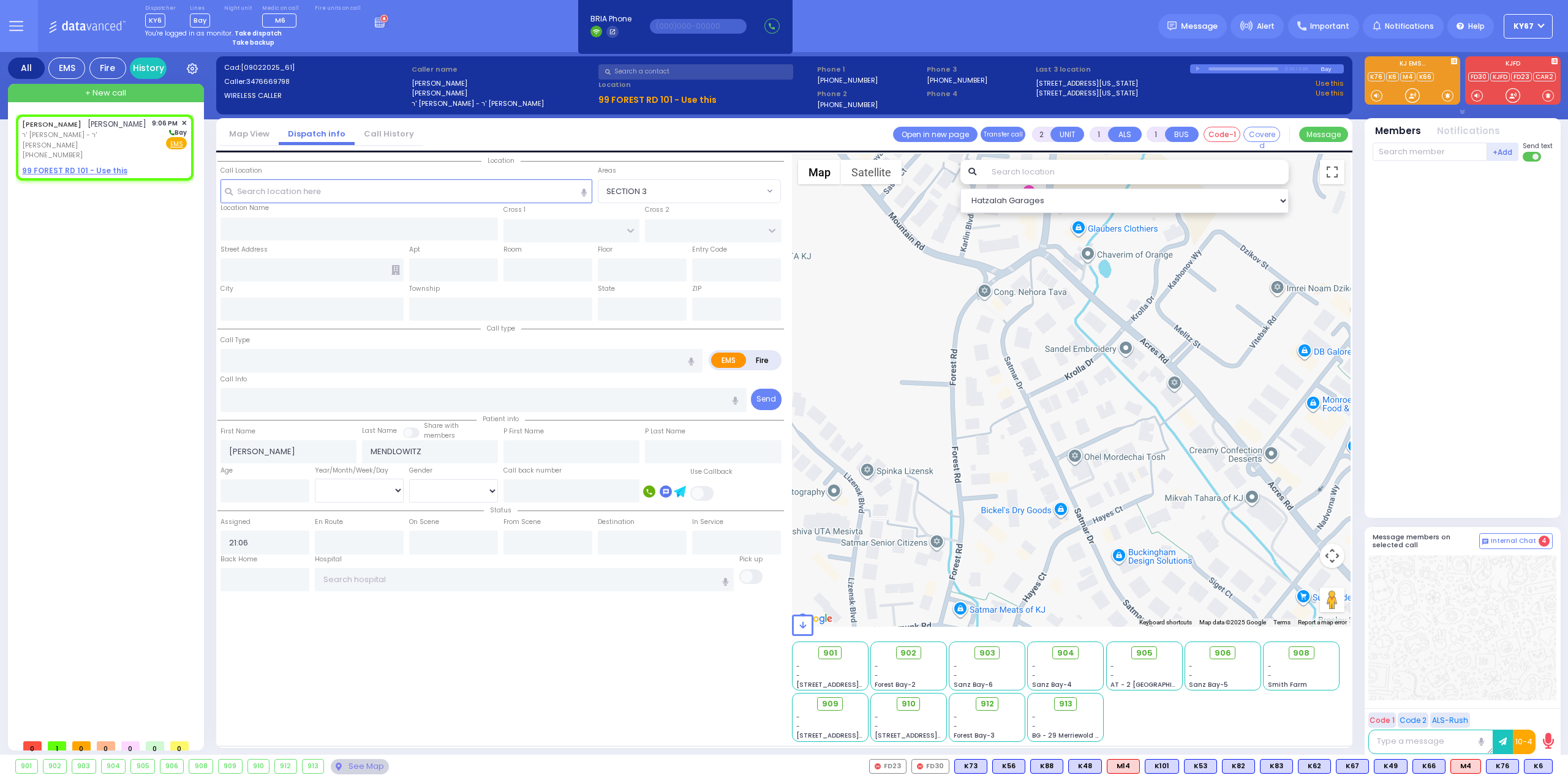
select select
radio input "true"
select select
select select "Hatzalah Garages"
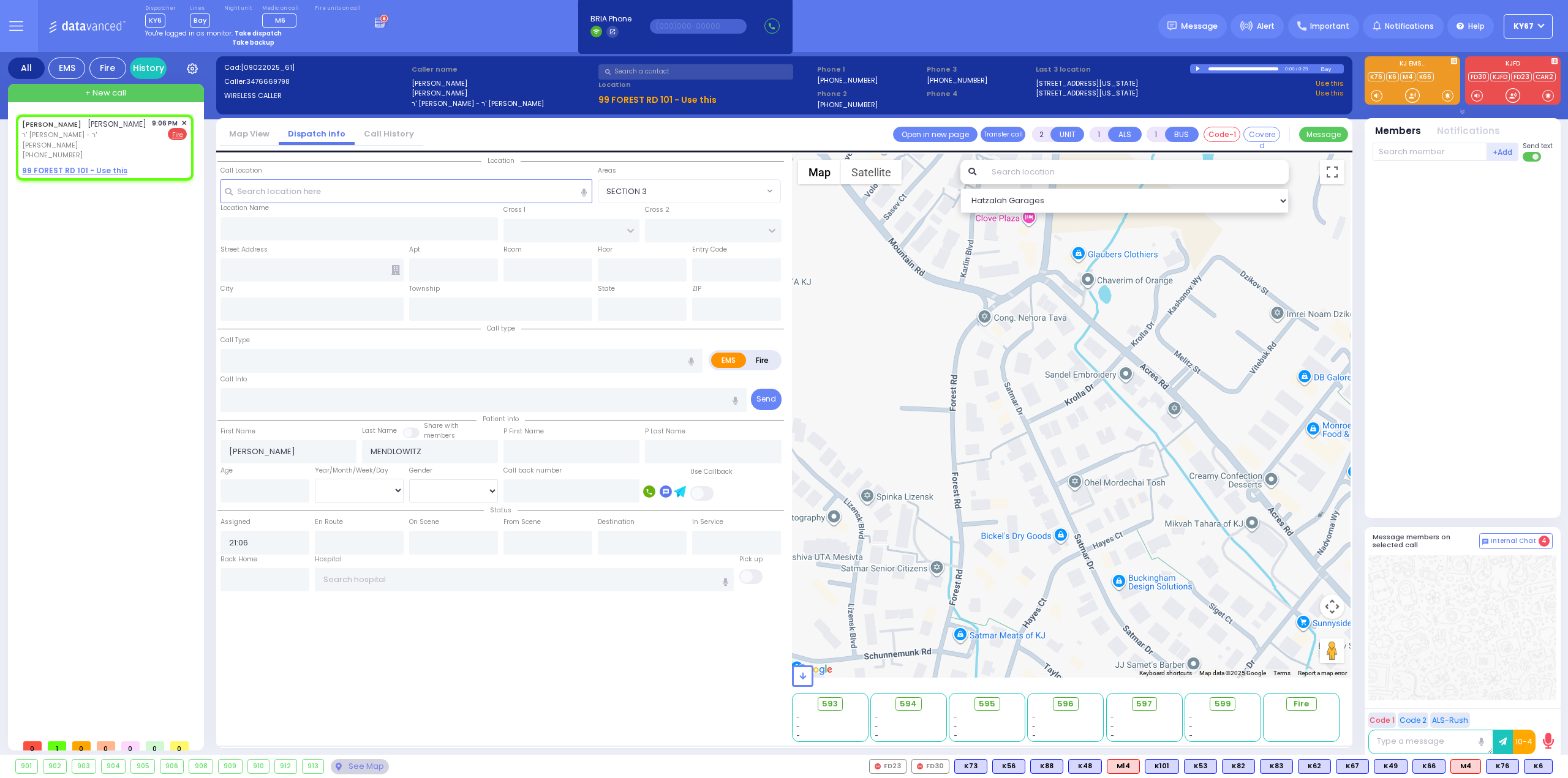
select select
radio input "false"
radio input "true"
select select
type input "FOREST RD"
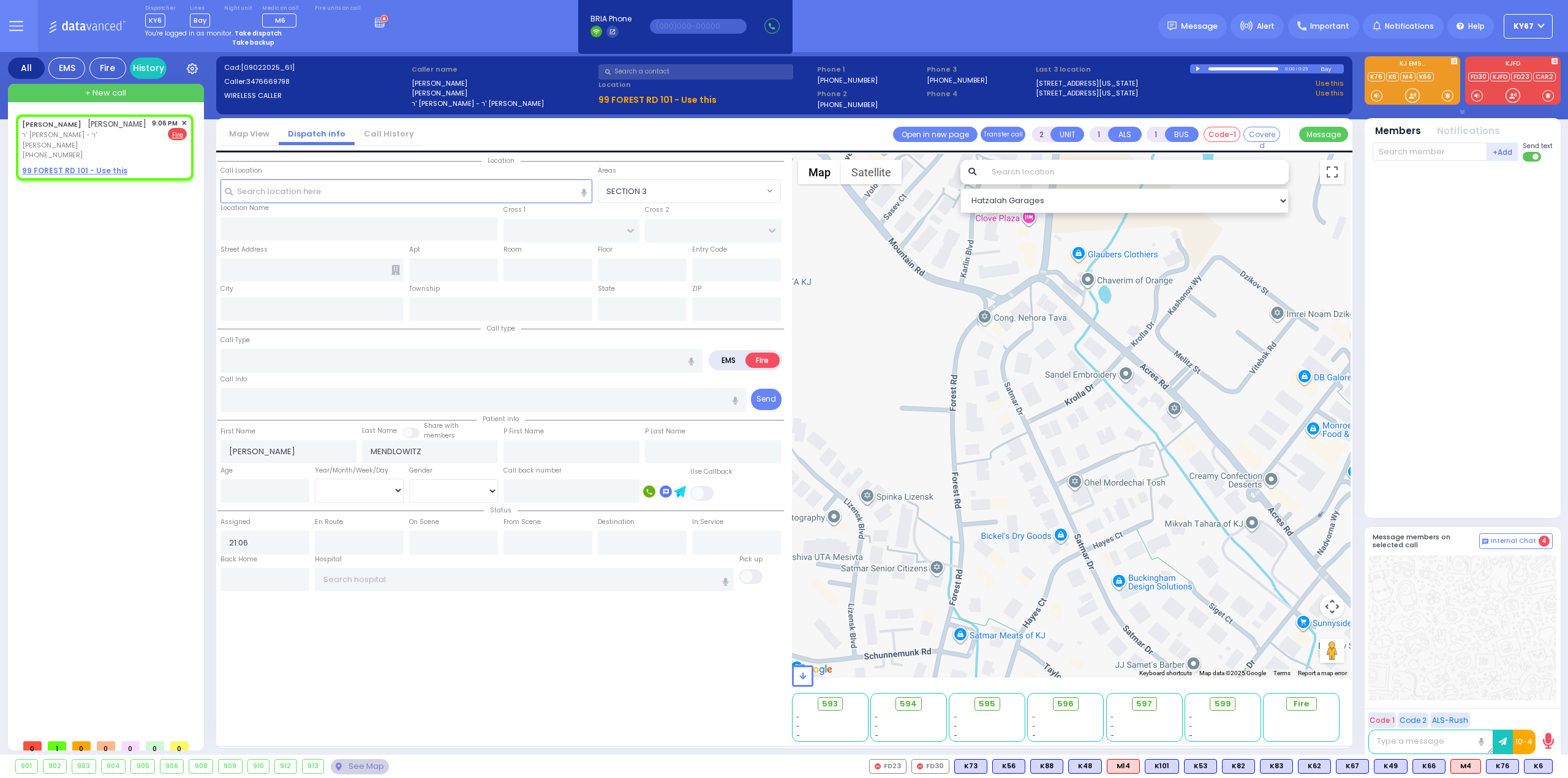
type input "LUBLIN WAY"
type input "6 Quickway Road"
type input "[PERSON_NAME]"
type input "[US_STATE]"
type input "10950"
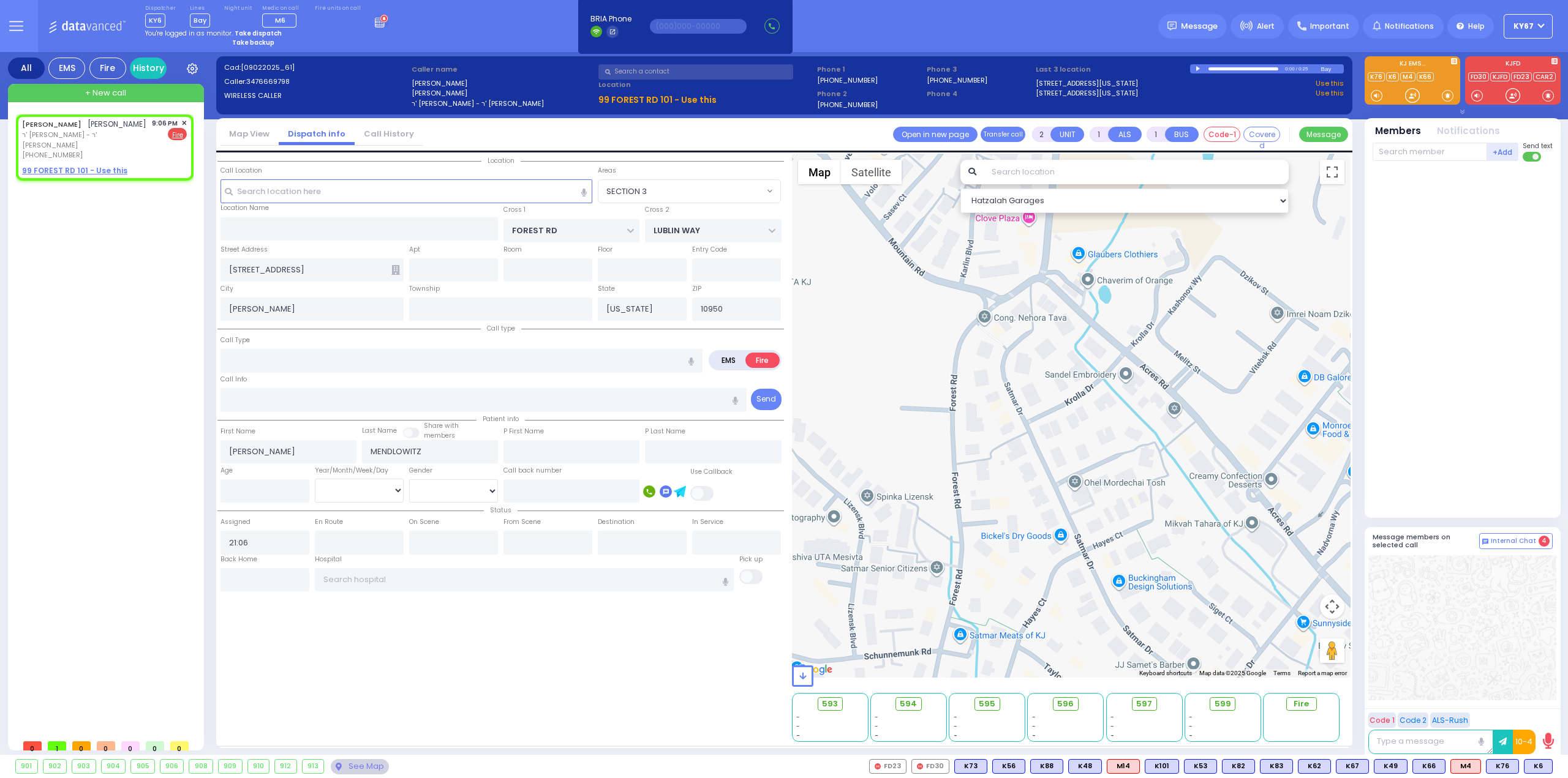
type input "ga"
radio input "true"
select select
type input "Gas Smell"
radio input "true"
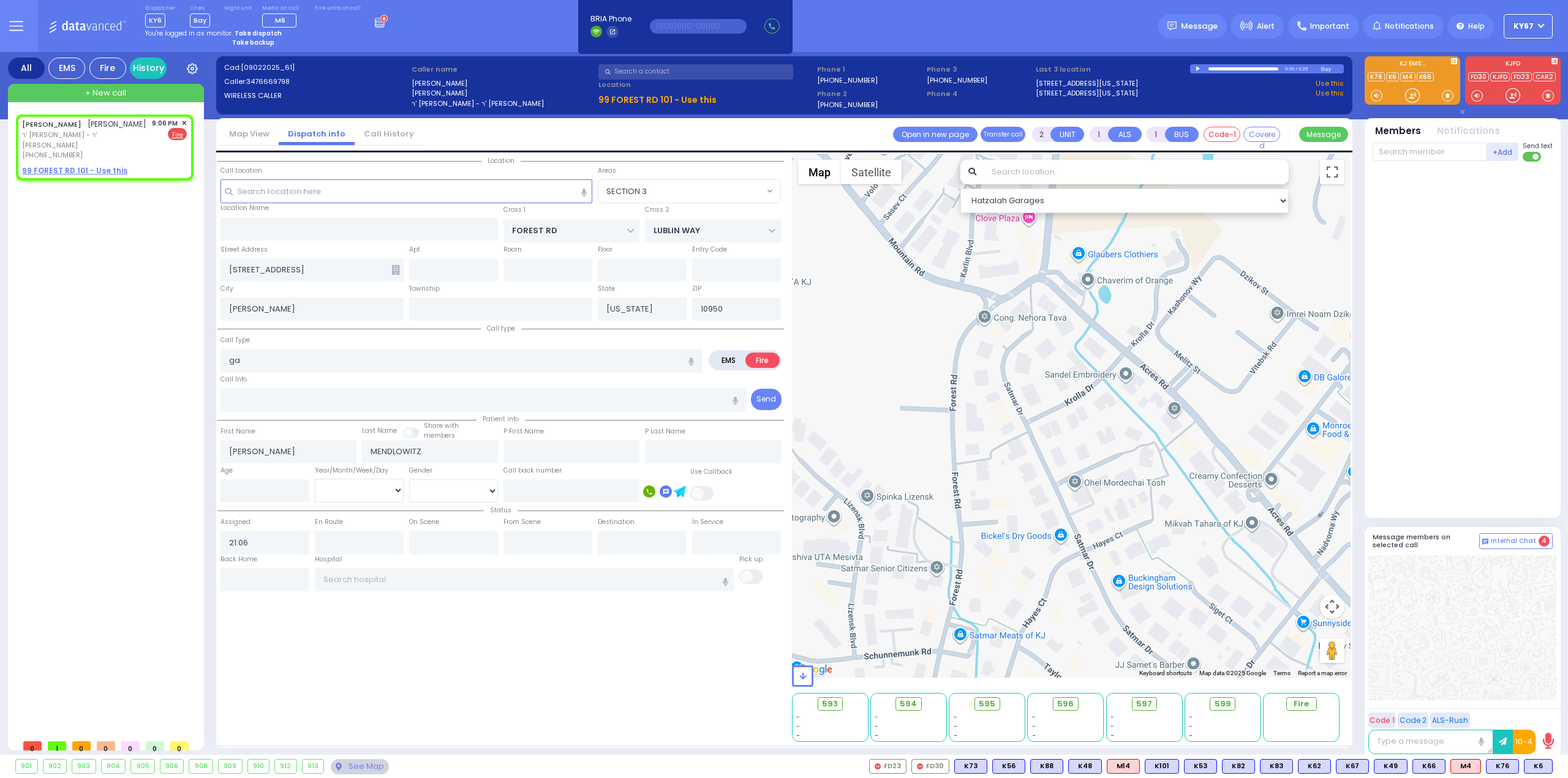
select select
radio input "true"
select select
radio input "true"
select select
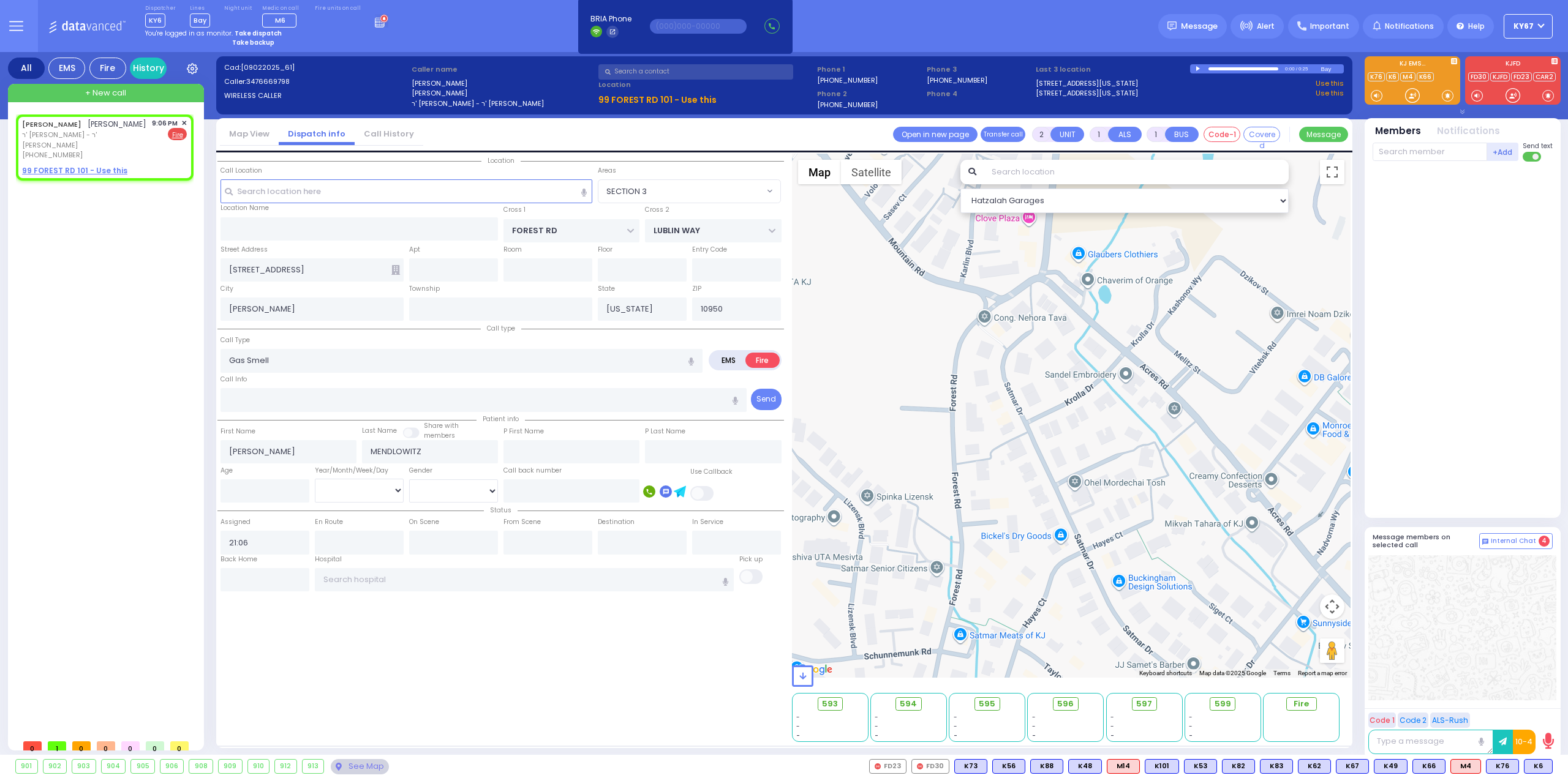
type input "21:08"
select select "MONROE"
select select "Hatzalah Garages"
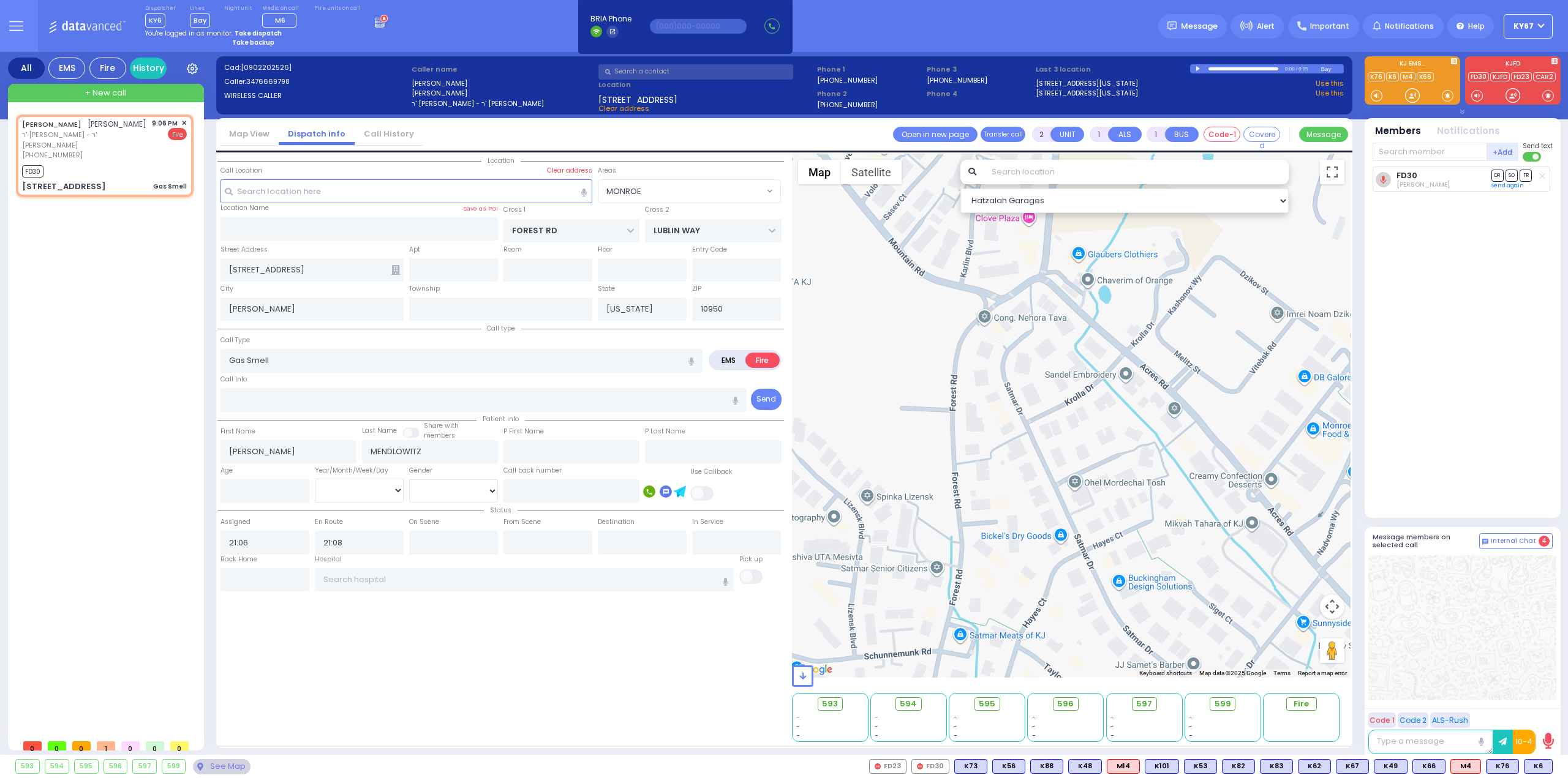
select select
